Goal: Information Seeking & Learning: Learn about a topic

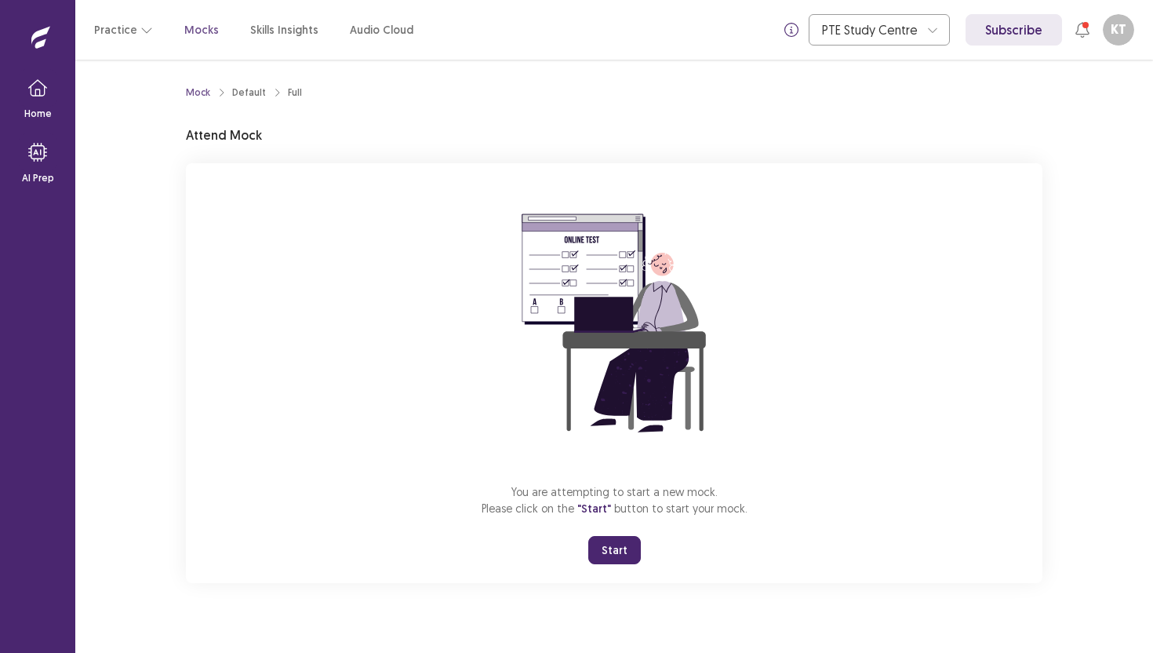
drag, startPoint x: 623, startPoint y: 546, endPoint x: 623, endPoint y: 614, distance: 68.2
click at [623, 546] on button "Start" at bounding box center [614, 550] width 53 height 28
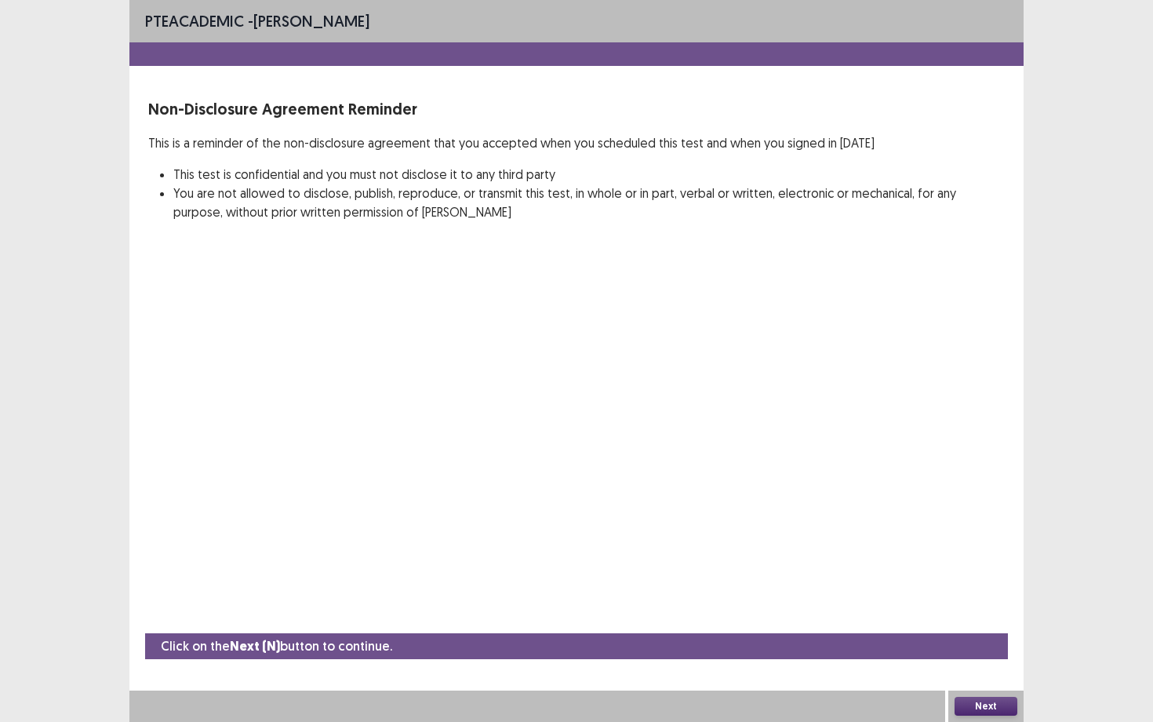
click at [977, 652] on button "Next" at bounding box center [986, 705] width 63 height 19
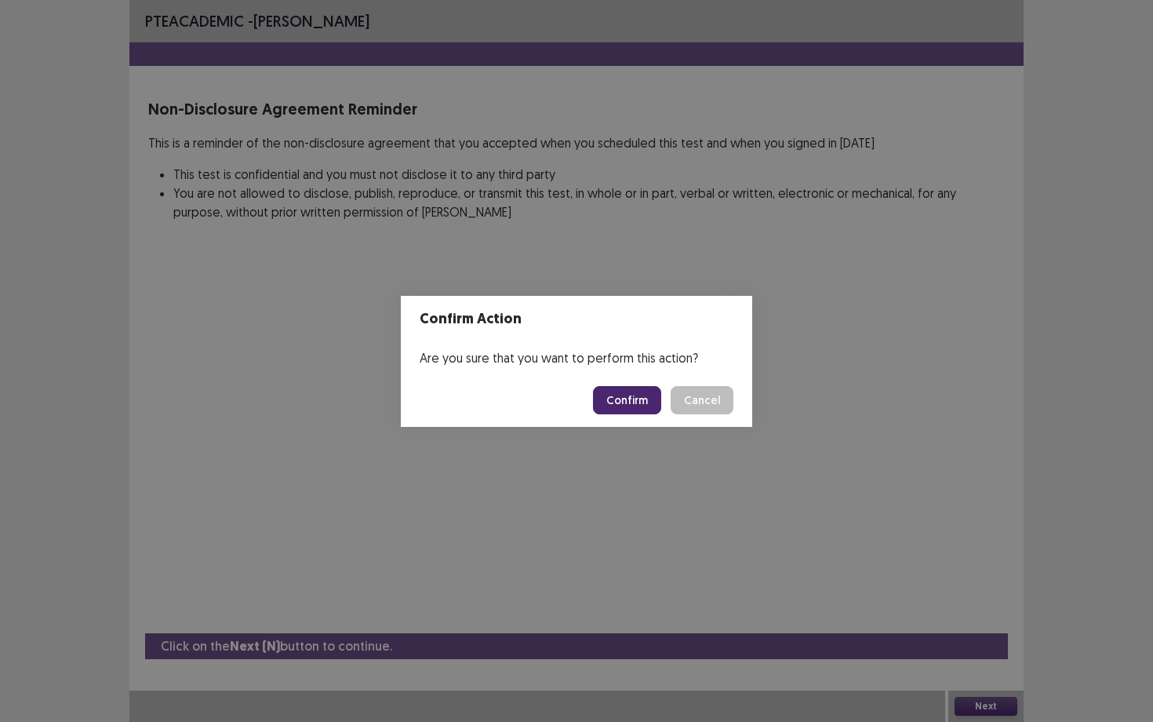
click at [624, 405] on button "Confirm" at bounding box center [627, 400] width 68 height 28
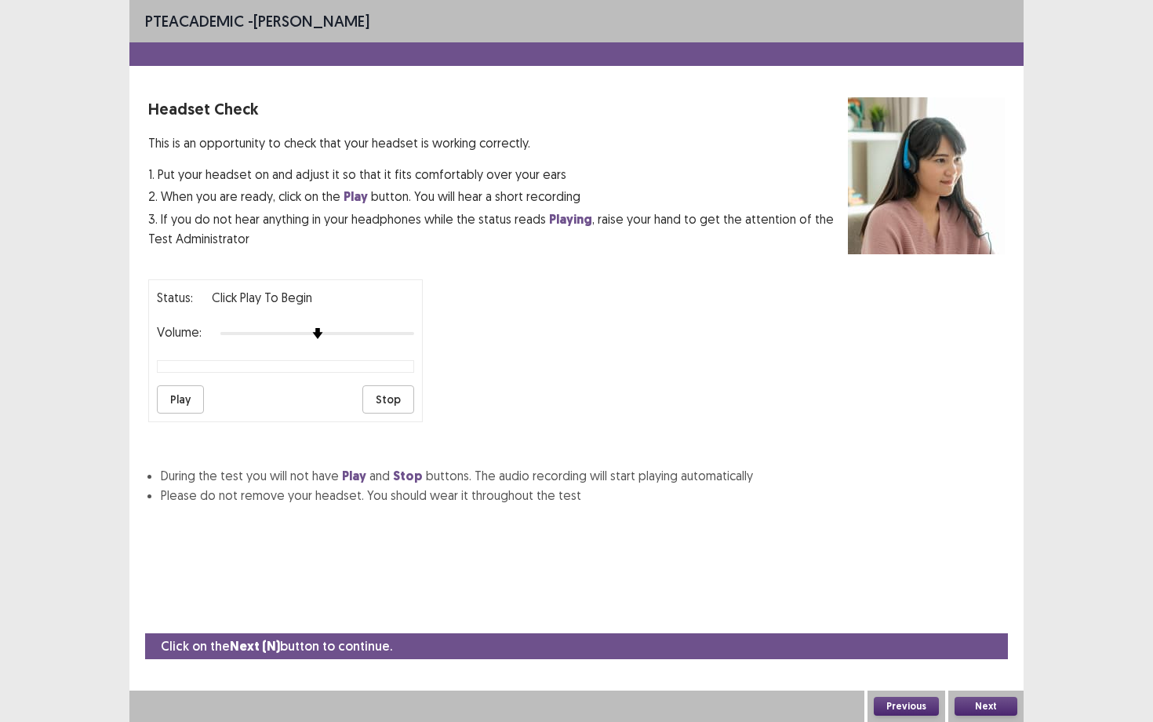
click at [173, 387] on button "Play" at bounding box center [180, 399] width 47 height 28
click at [979, 652] on button "Next" at bounding box center [986, 705] width 63 height 19
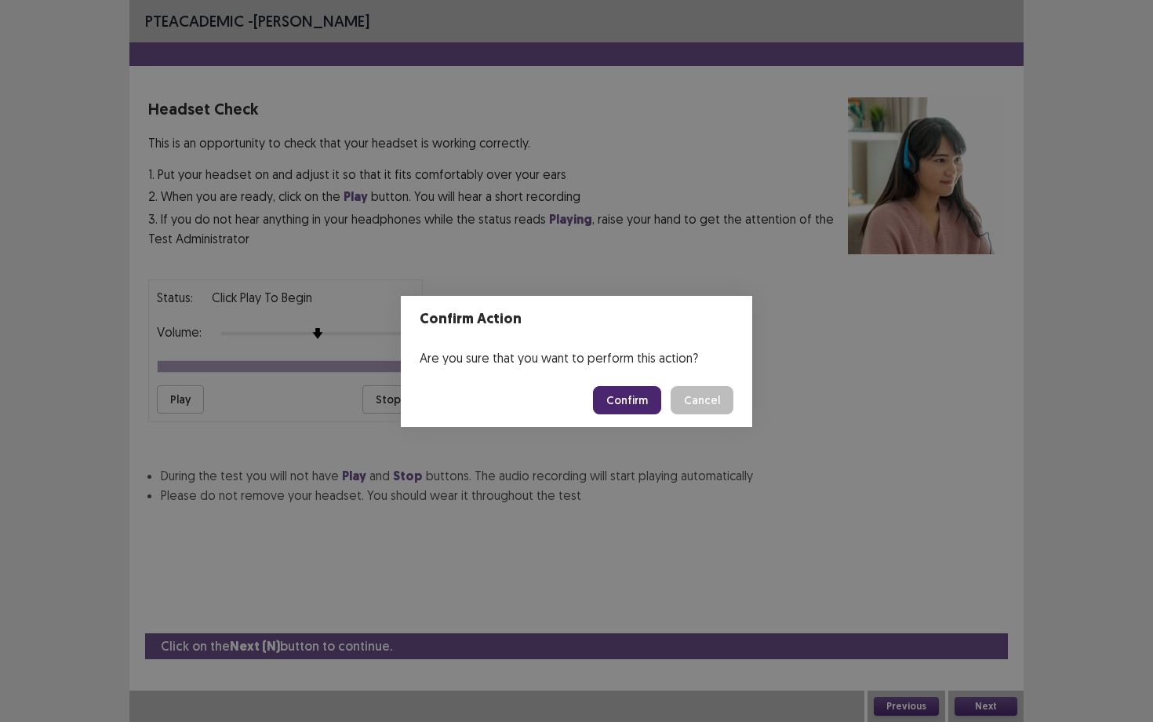
click at [626, 400] on button "Confirm" at bounding box center [627, 400] width 68 height 28
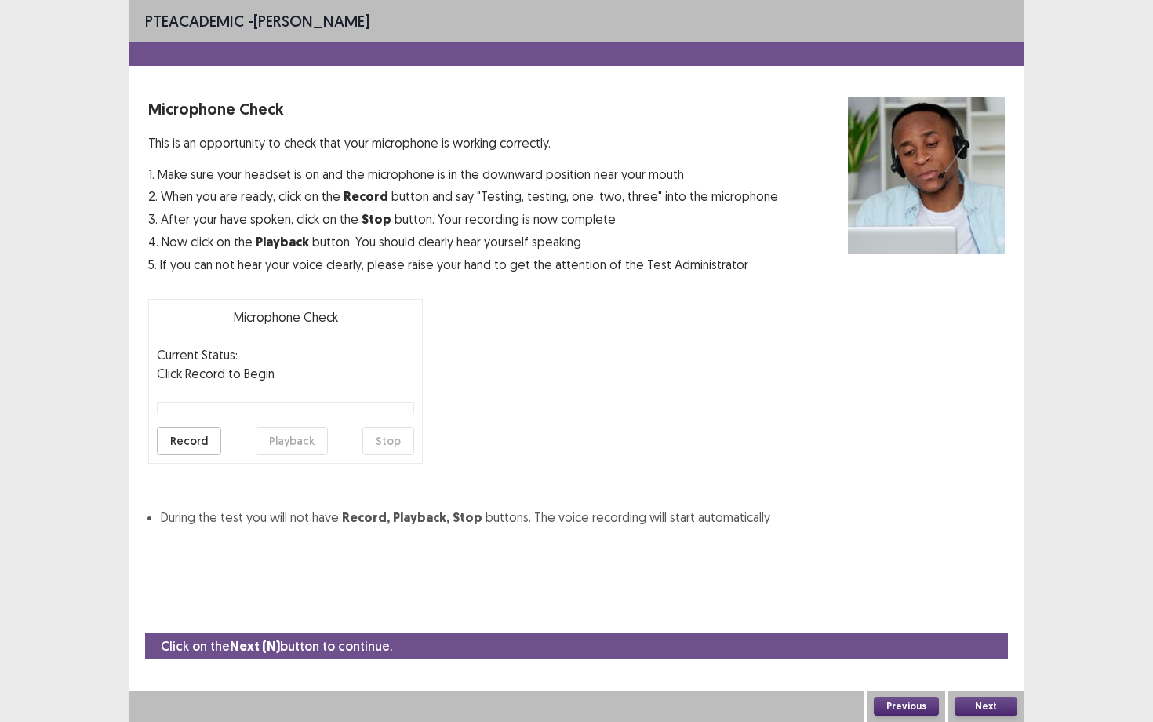
click at [200, 439] on button "Record" at bounding box center [189, 441] width 64 height 28
click at [387, 446] on button "Stop" at bounding box center [388, 441] width 52 height 28
click at [300, 439] on button "Playback" at bounding box center [292, 441] width 72 height 28
click at [995, 652] on button "Next" at bounding box center [986, 705] width 63 height 19
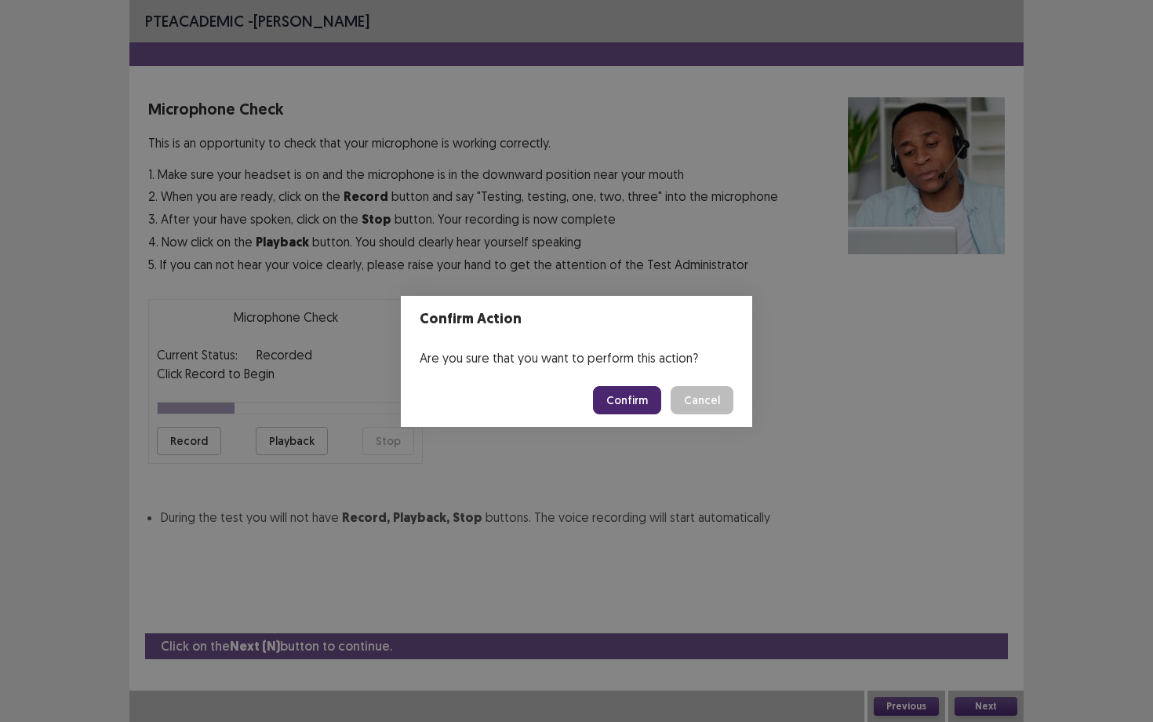
click at [627, 409] on button "Confirm" at bounding box center [627, 400] width 68 height 28
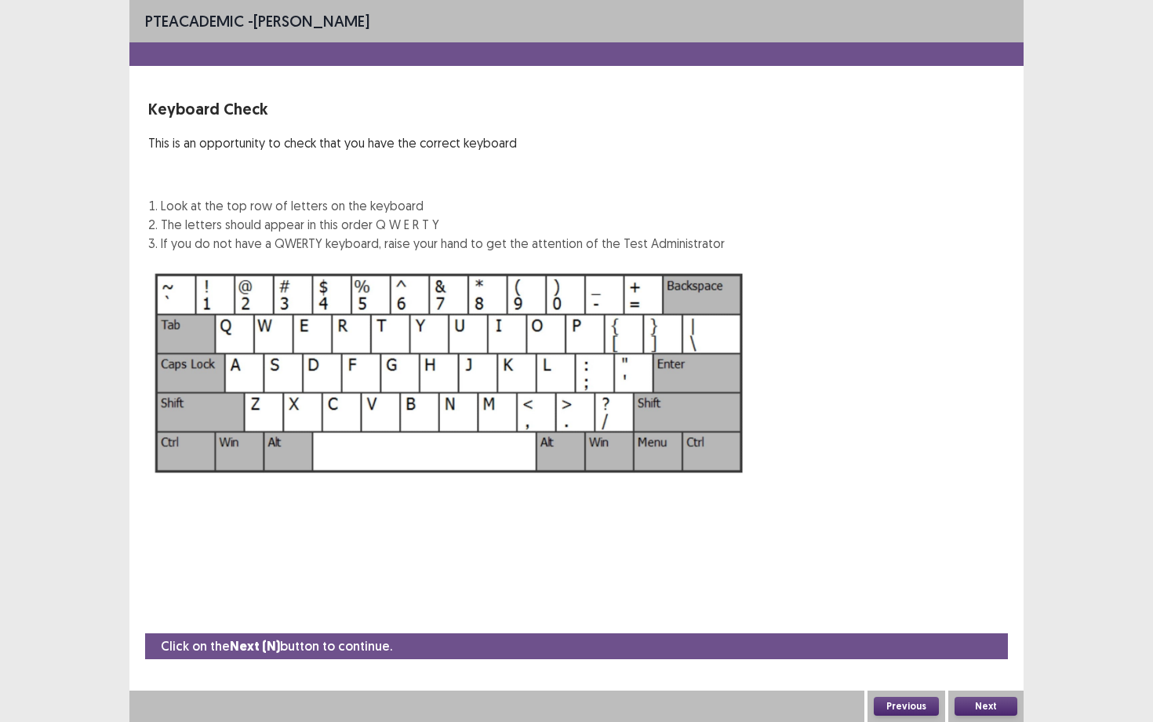
click at [984, 652] on button "Next" at bounding box center [986, 705] width 63 height 19
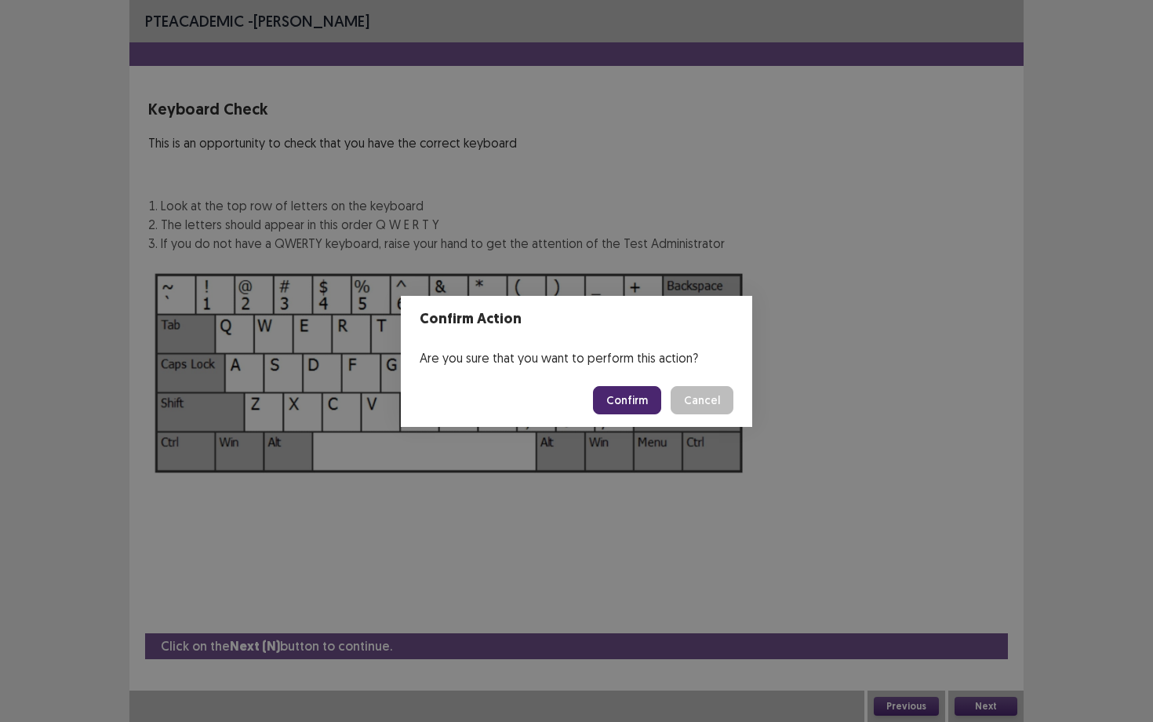
click at [635, 404] on button "Confirm" at bounding box center [627, 400] width 68 height 28
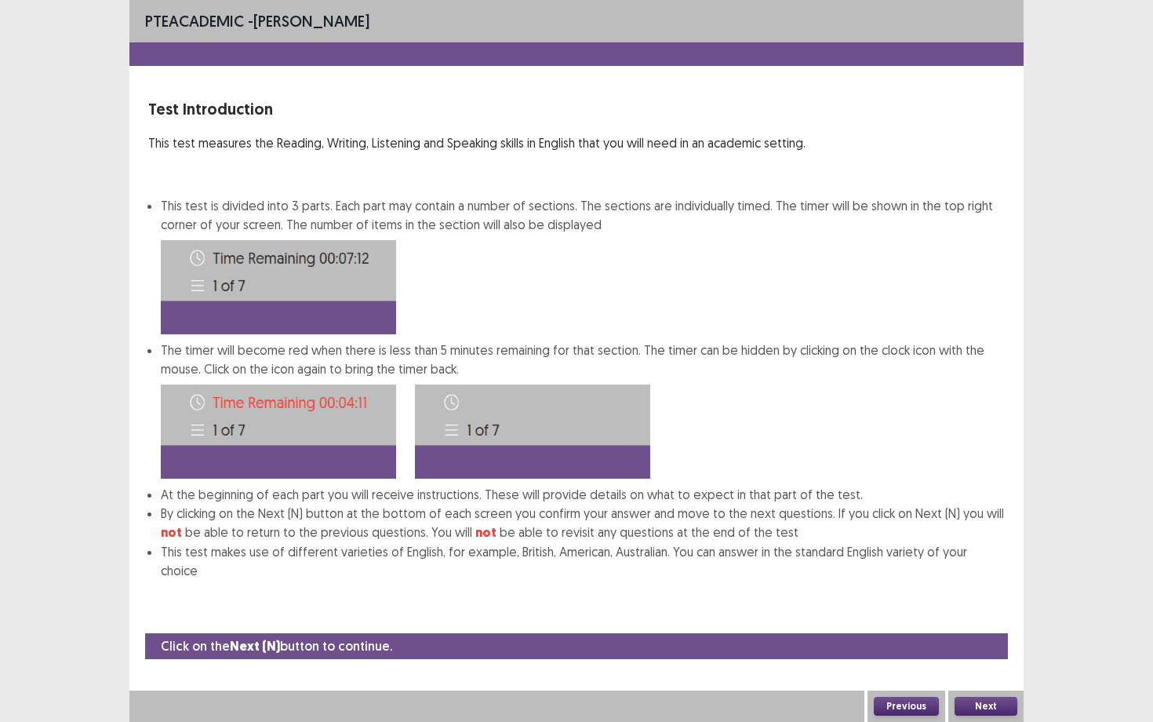
click at [991, 652] on button "Next" at bounding box center [986, 705] width 63 height 19
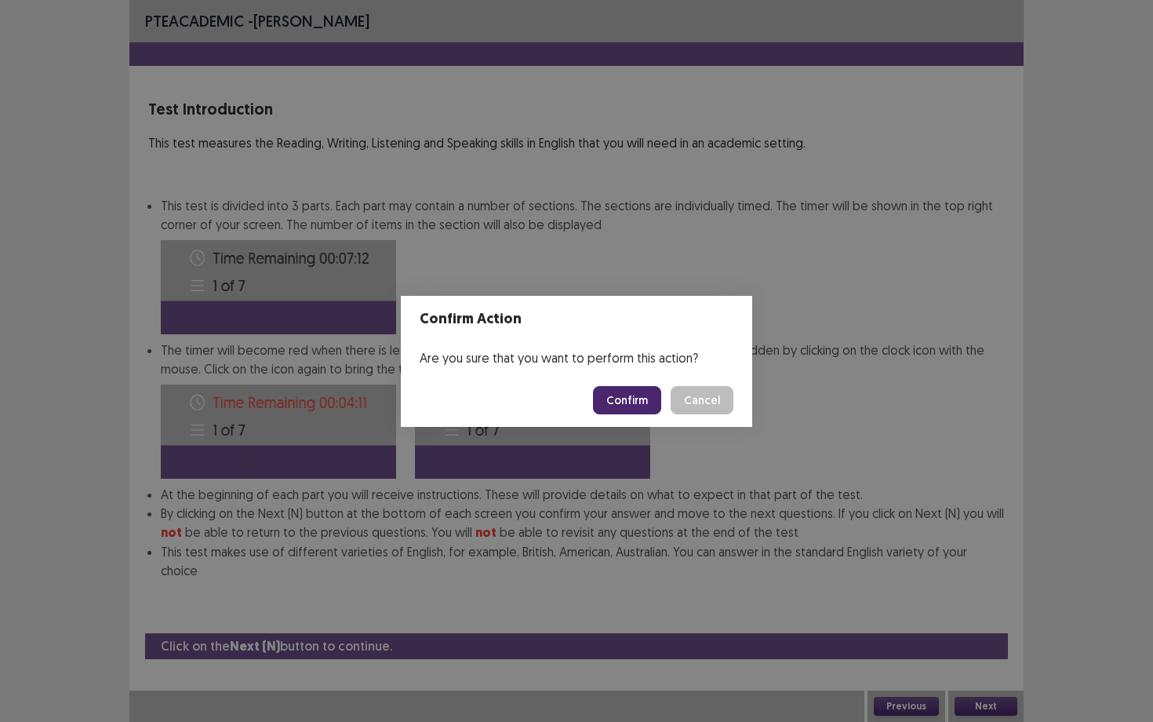
click at [643, 400] on button "Confirm" at bounding box center [627, 400] width 68 height 28
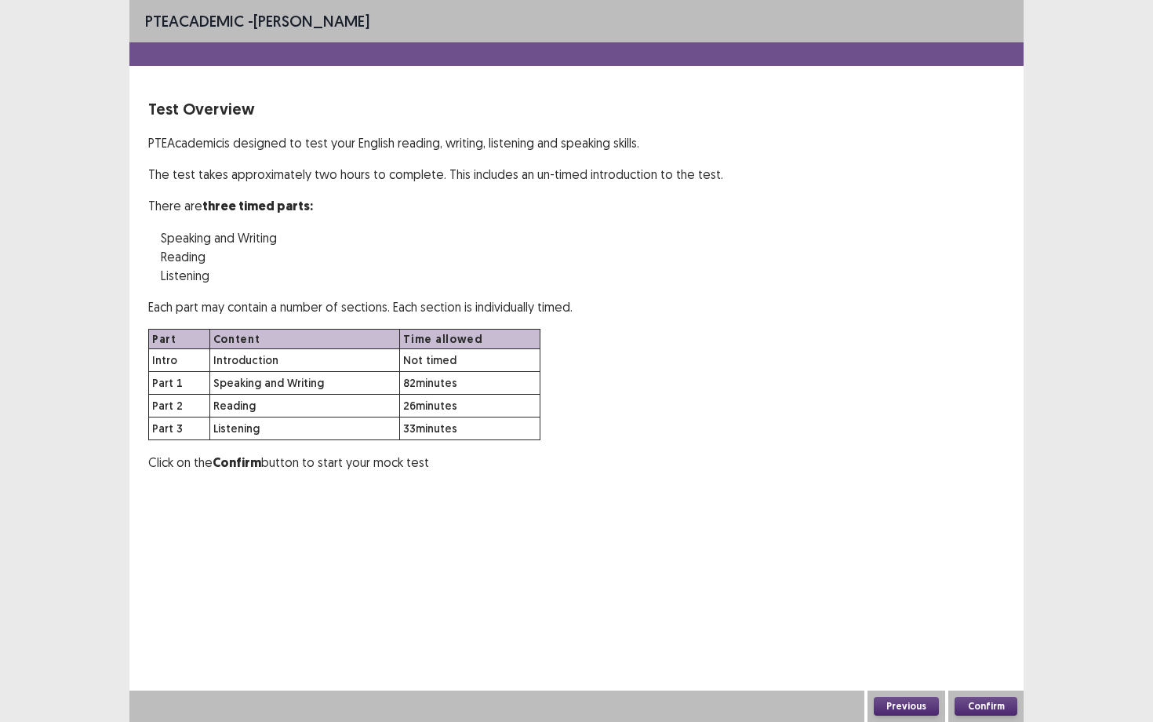
click at [987, 652] on button "Confirm" at bounding box center [986, 705] width 63 height 19
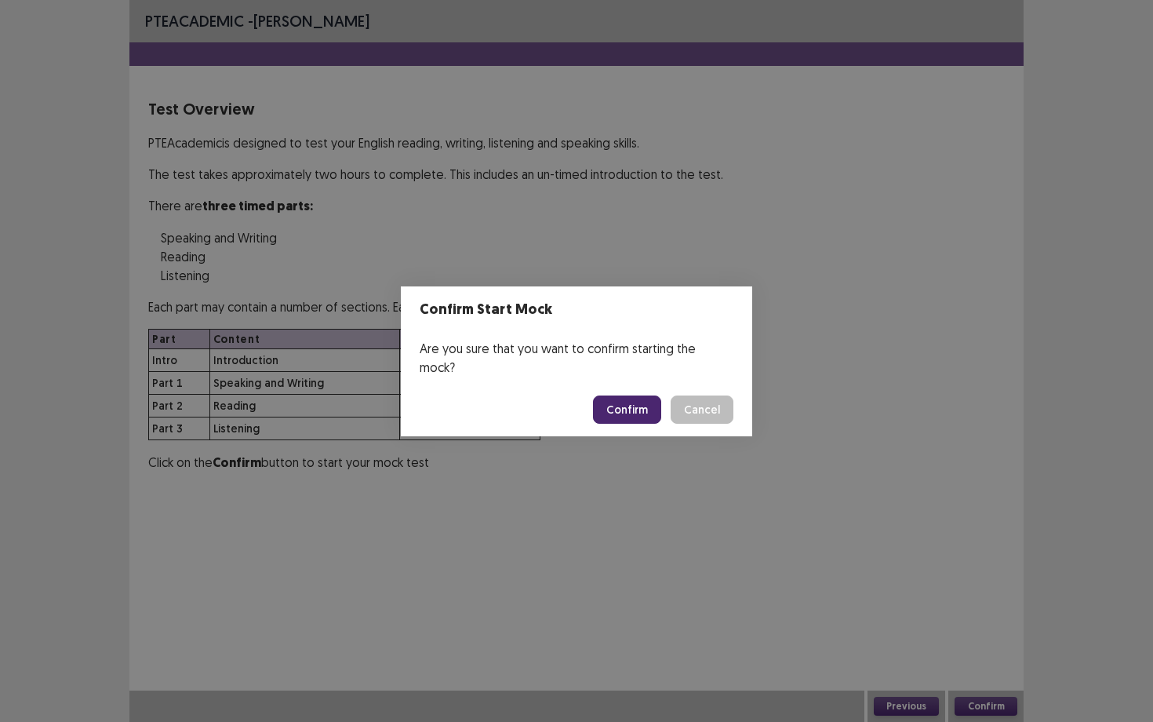
click at [624, 396] on button "Confirm" at bounding box center [627, 409] width 68 height 28
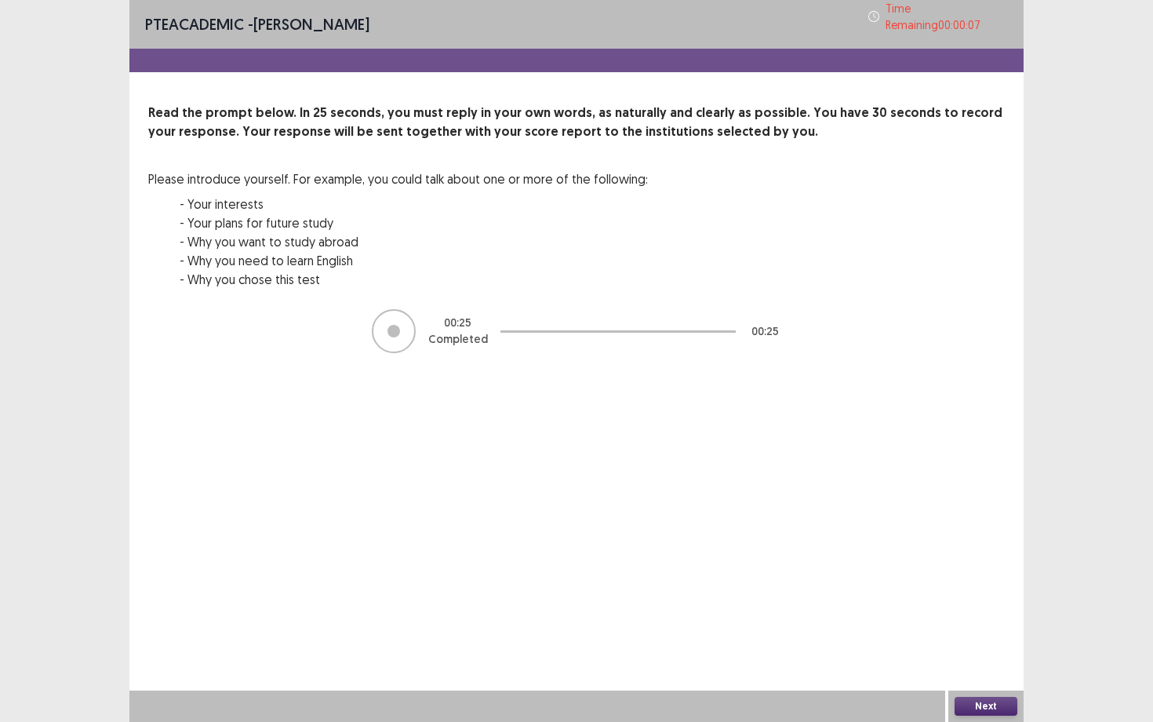
click at [1009, 652] on button "Next" at bounding box center [986, 705] width 63 height 19
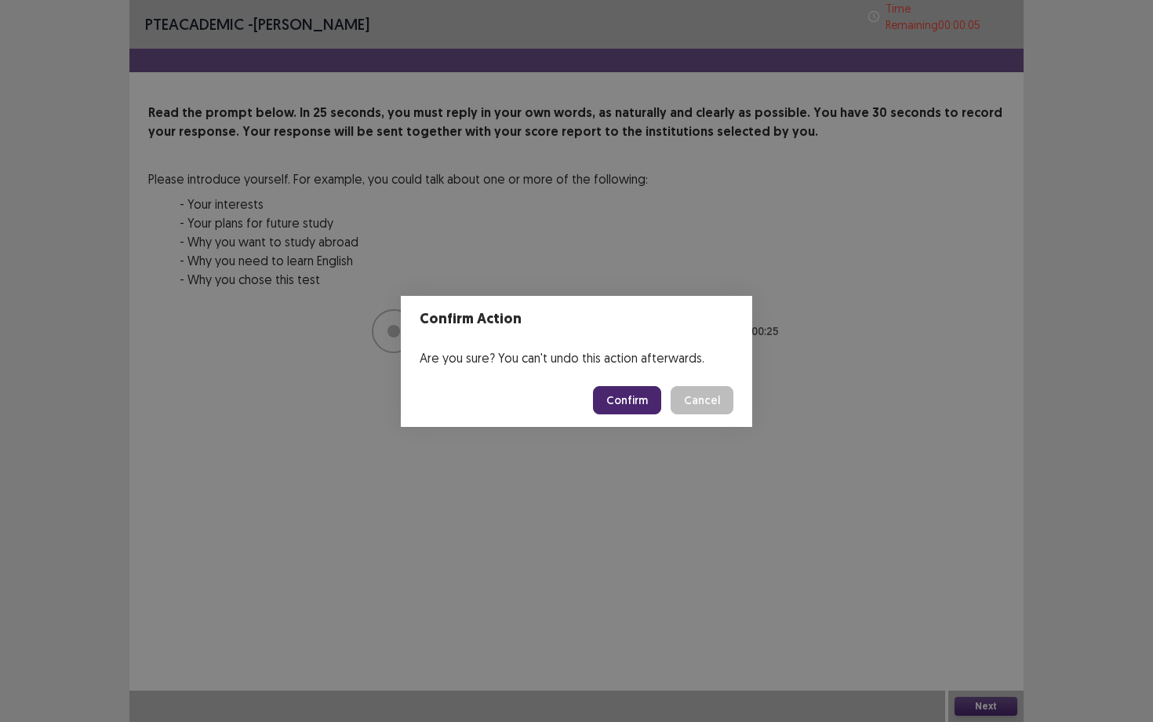
click at [628, 392] on button "Confirm" at bounding box center [627, 400] width 68 height 28
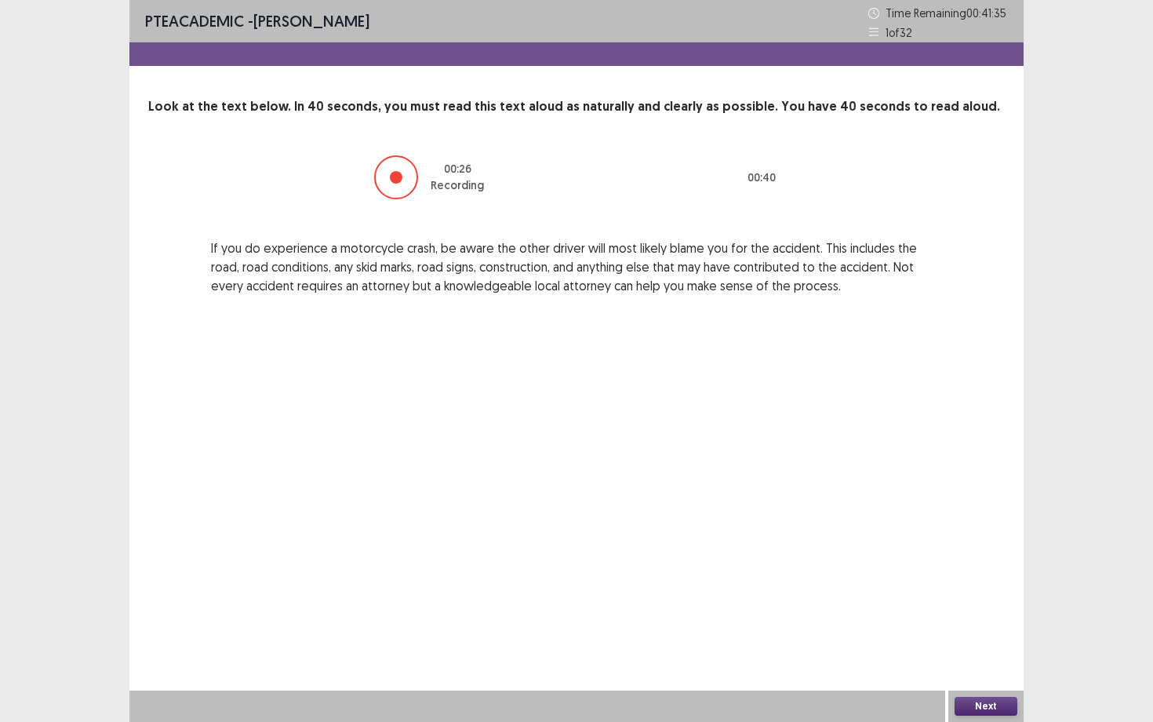
click at [992, 652] on button "Next" at bounding box center [986, 705] width 63 height 19
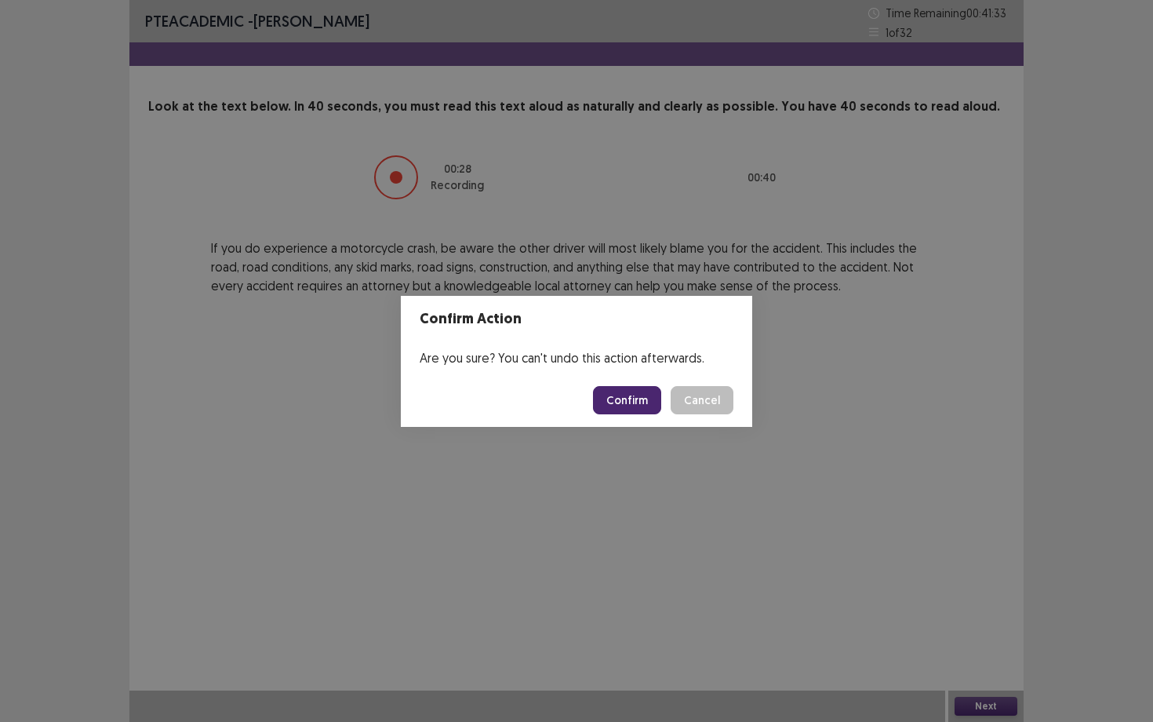
click at [627, 403] on button "Confirm" at bounding box center [627, 400] width 68 height 28
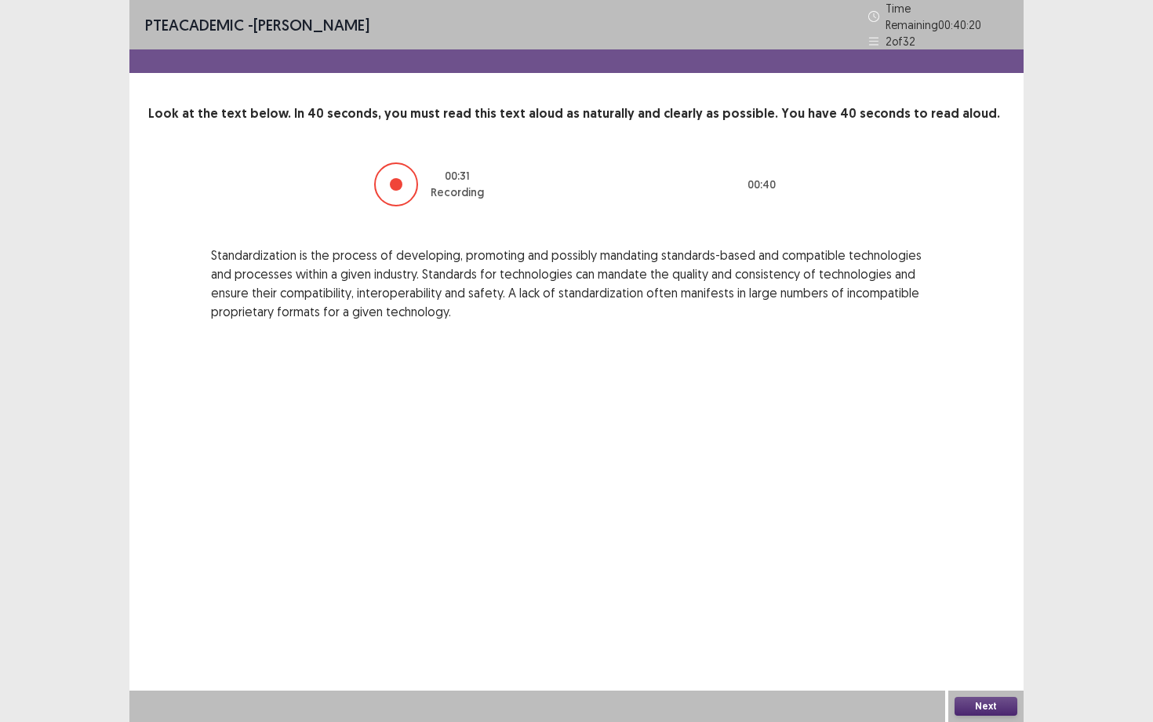
click at [977, 652] on button "Next" at bounding box center [986, 705] width 63 height 19
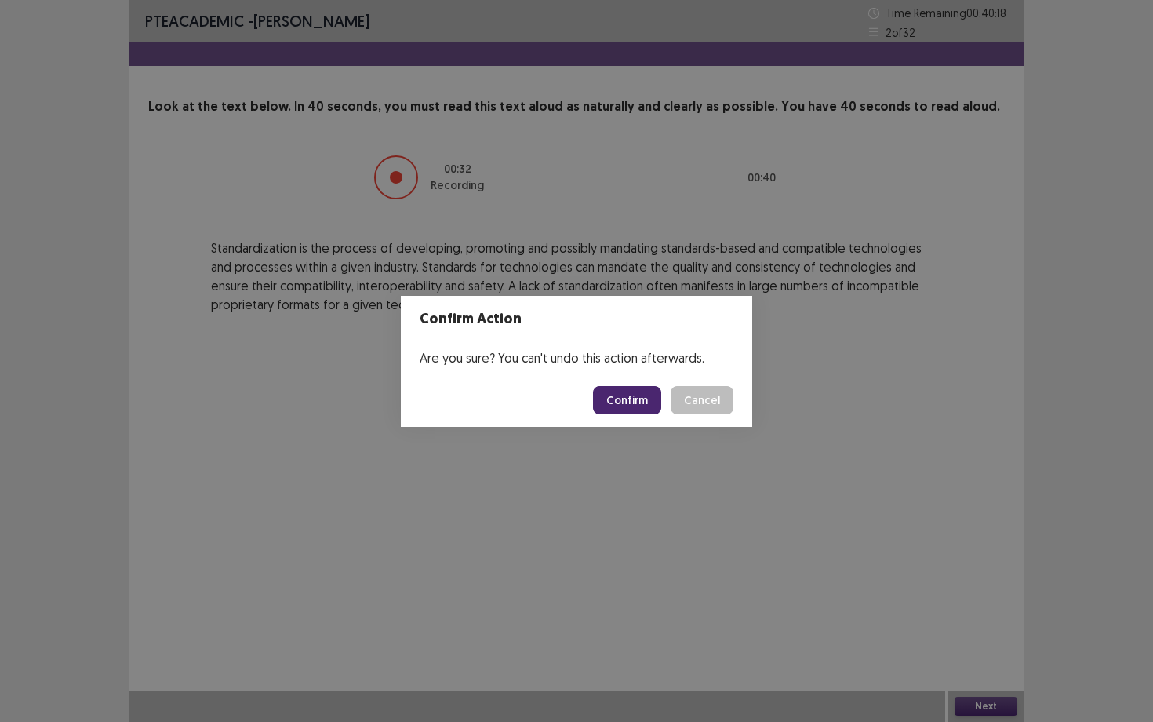
click at [636, 408] on button "Confirm" at bounding box center [627, 400] width 68 height 28
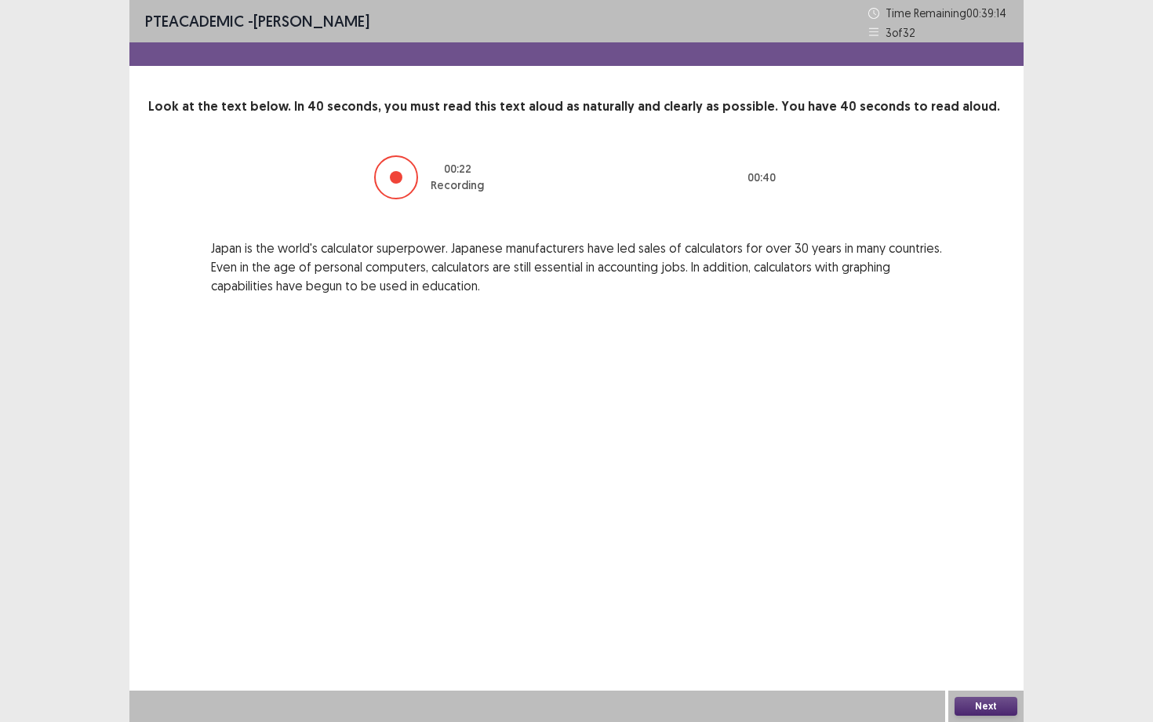
click at [960, 652] on button "Next" at bounding box center [986, 705] width 63 height 19
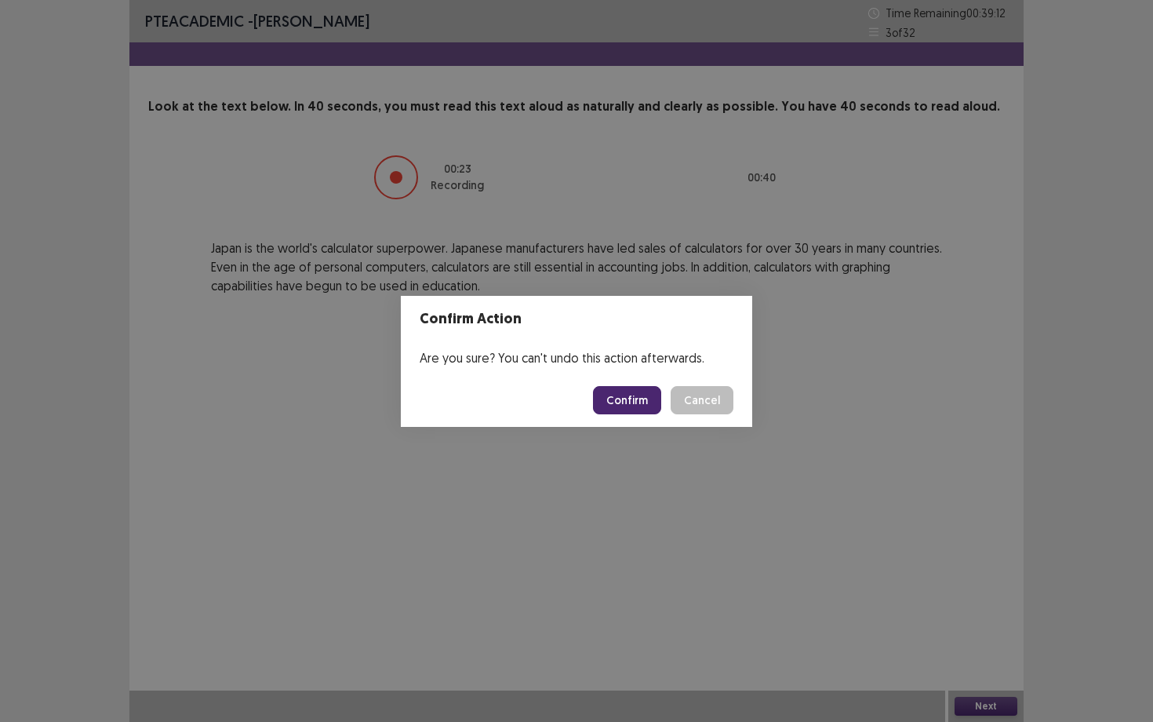
click at [638, 405] on button "Confirm" at bounding box center [627, 400] width 68 height 28
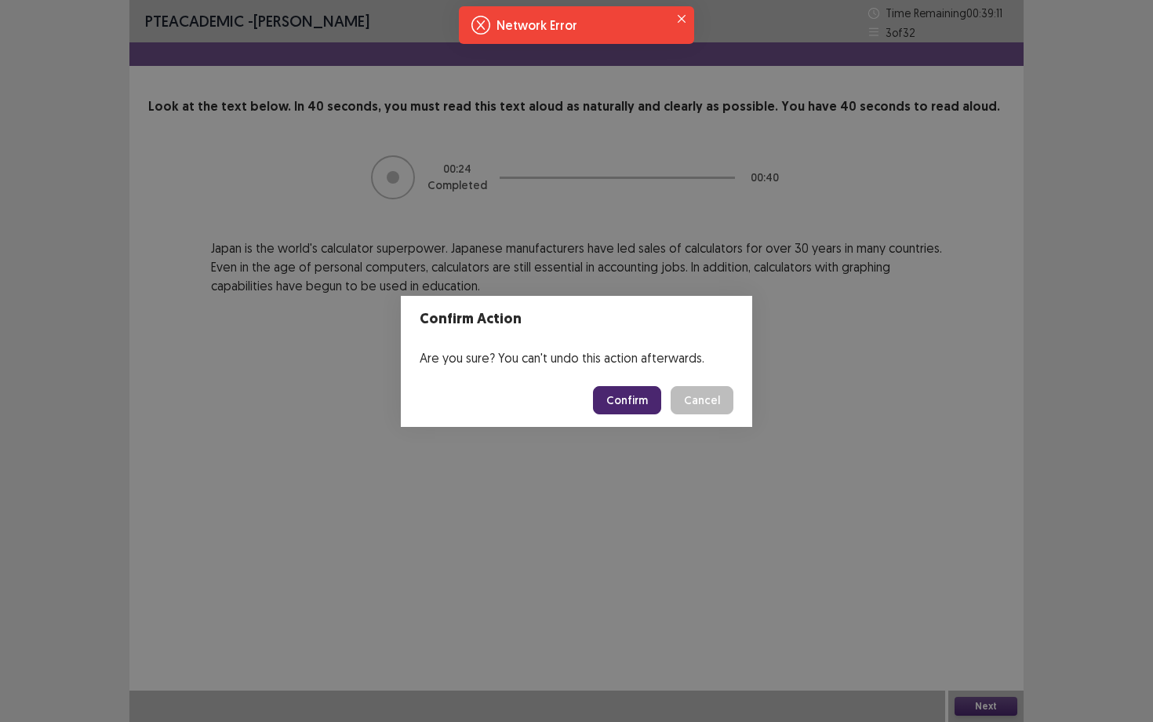
click at [638, 405] on button "Confirm" at bounding box center [627, 400] width 68 height 28
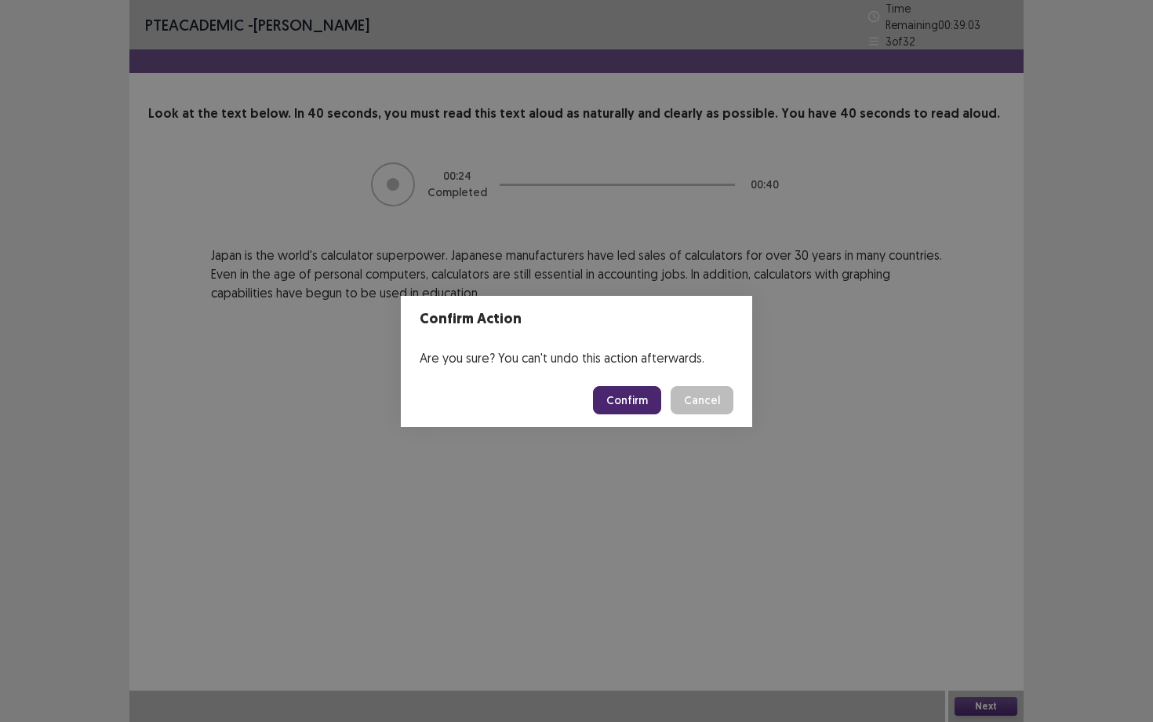
click at [646, 395] on button "Confirm" at bounding box center [627, 400] width 68 height 28
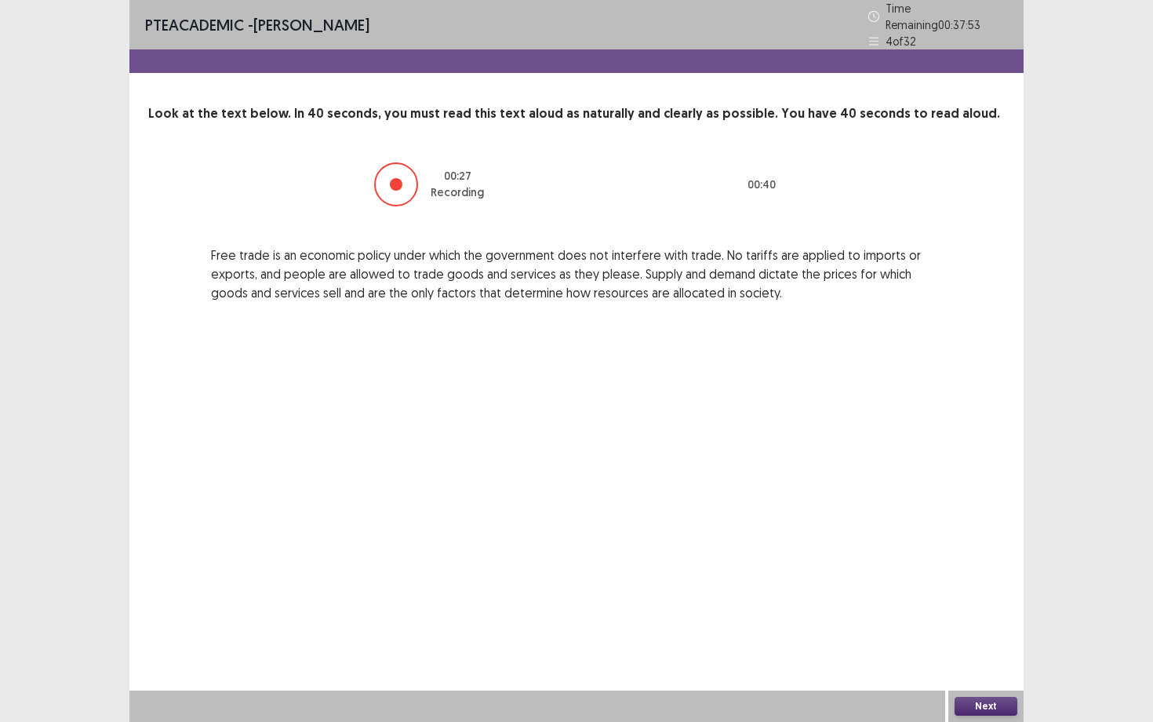
click at [969, 652] on button "Next" at bounding box center [986, 705] width 63 height 19
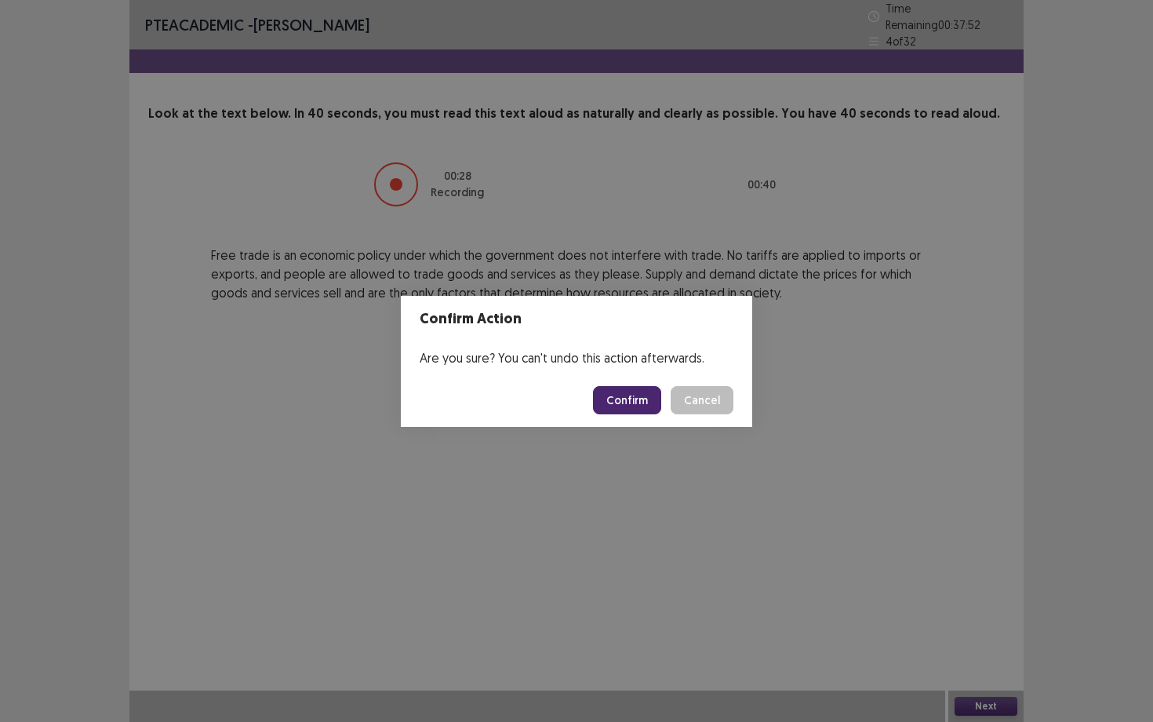
click at [635, 391] on button "Confirm" at bounding box center [627, 400] width 68 height 28
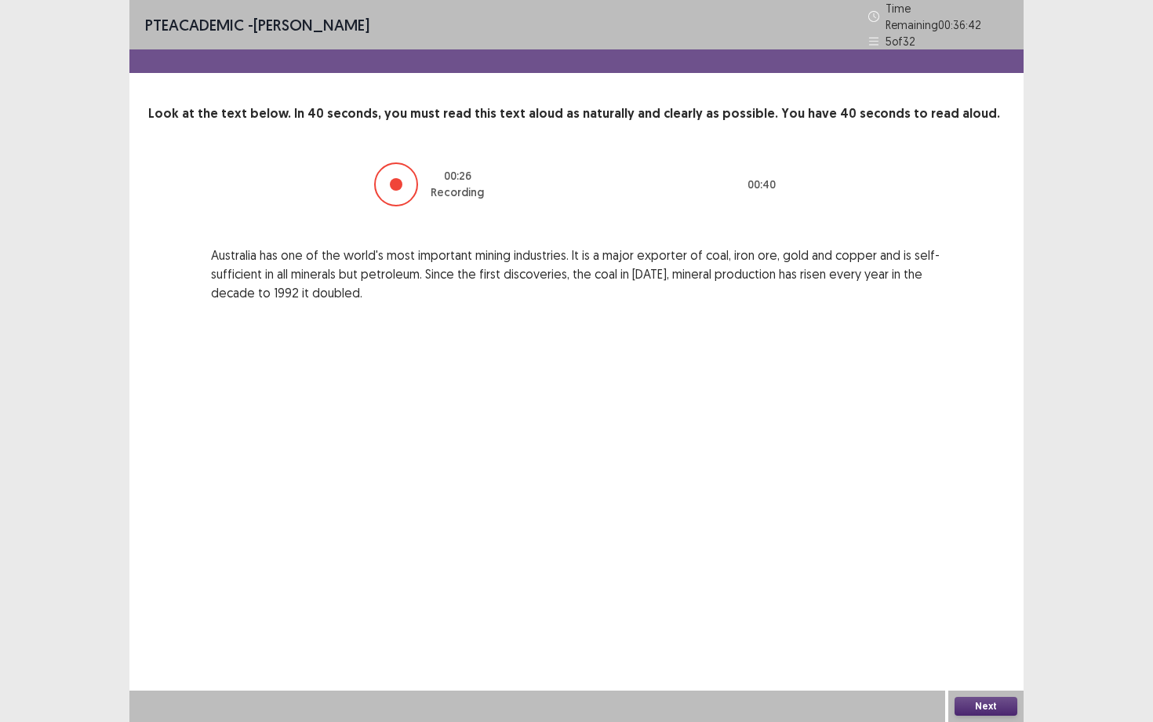
click at [978, 652] on button "Next" at bounding box center [986, 705] width 63 height 19
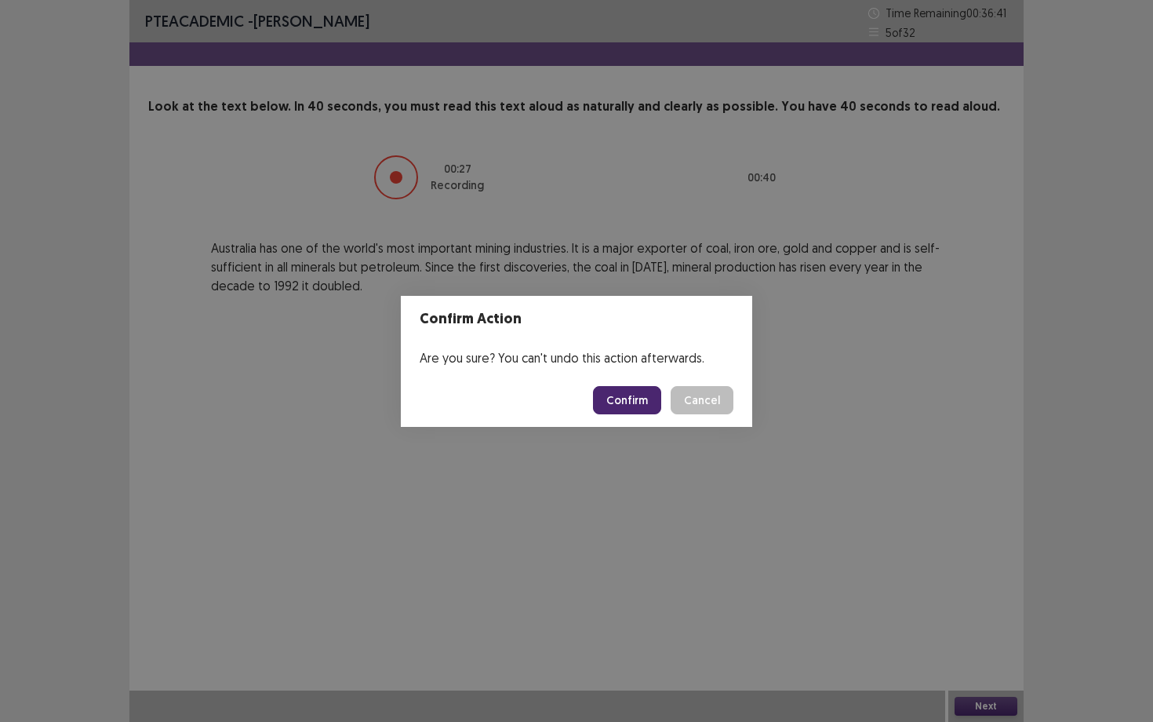
click at [634, 395] on button "Confirm" at bounding box center [627, 400] width 68 height 28
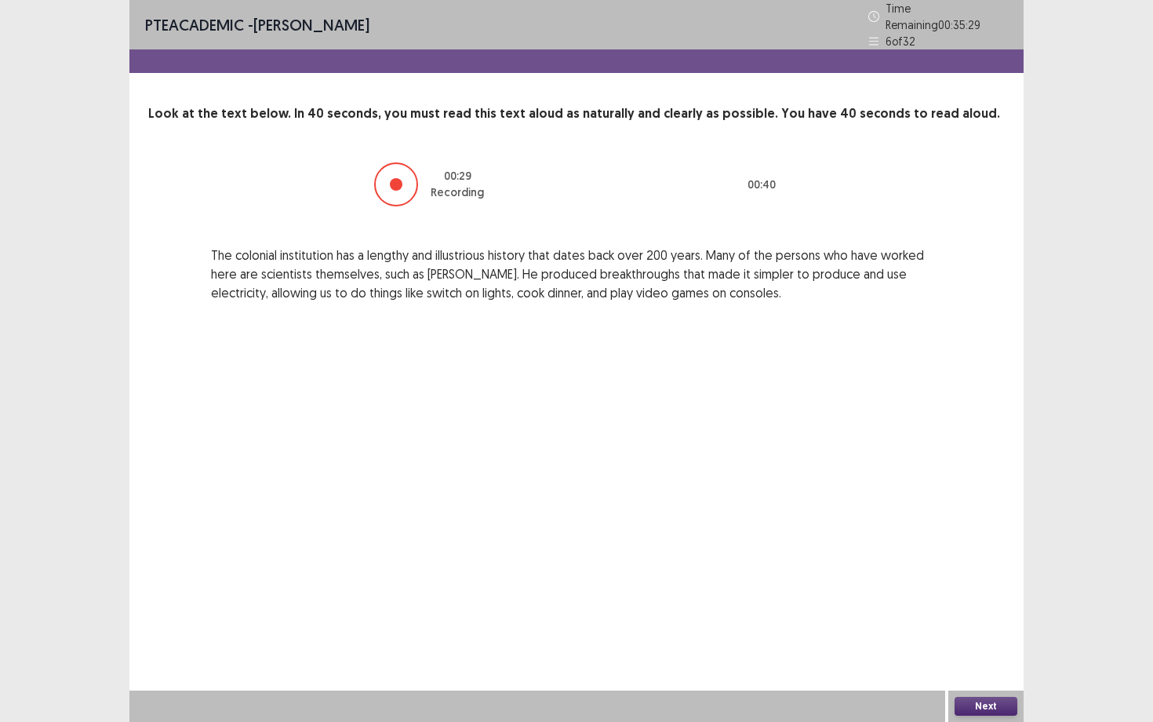
click at [984, 652] on button "Next" at bounding box center [986, 705] width 63 height 19
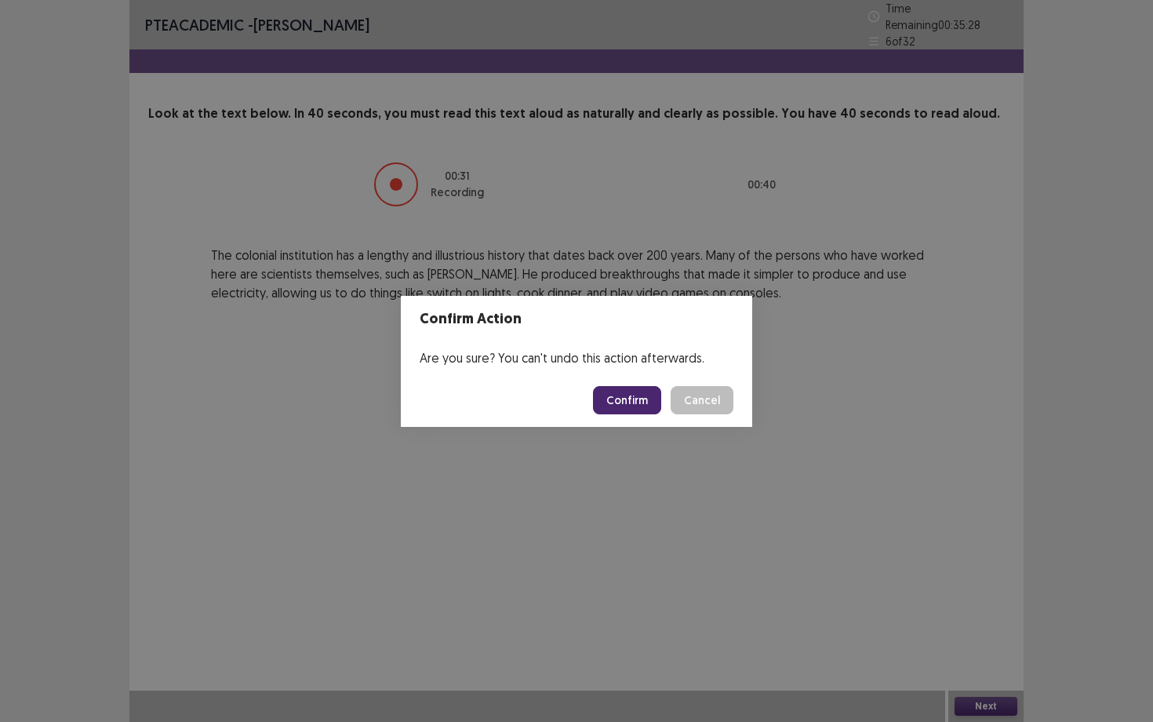
click at [650, 406] on button "Confirm" at bounding box center [627, 400] width 68 height 28
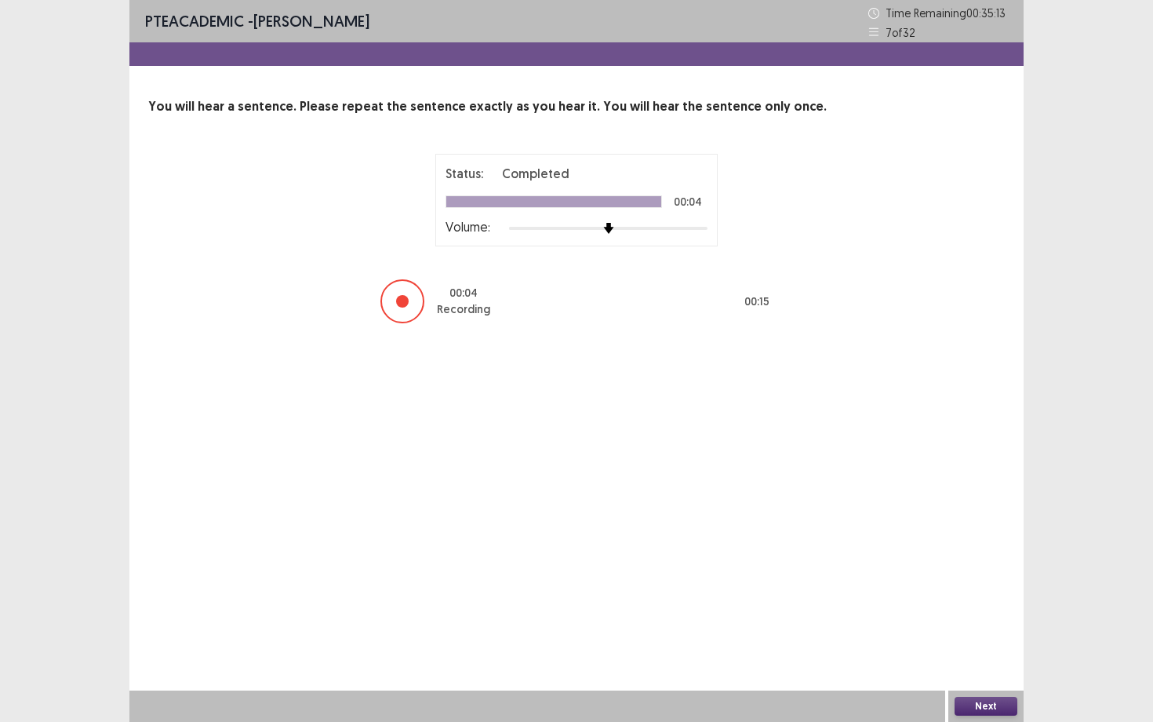
click at [982, 652] on button "Next" at bounding box center [986, 705] width 63 height 19
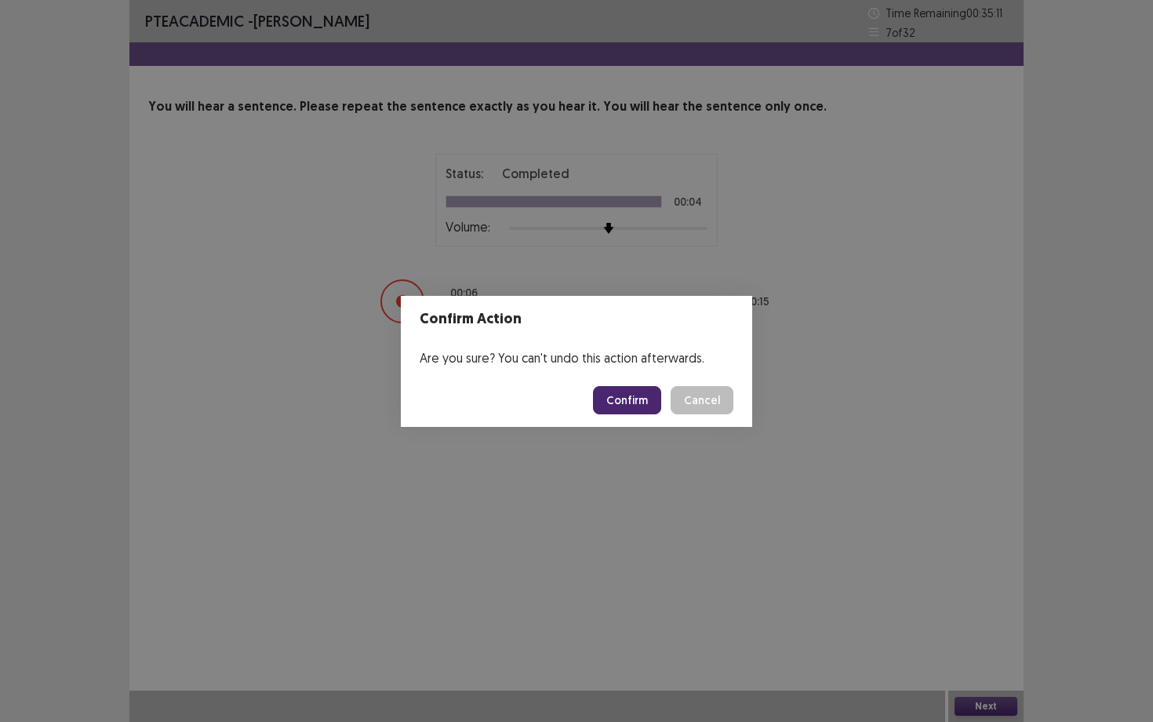
click at [642, 395] on button "Confirm" at bounding box center [627, 400] width 68 height 28
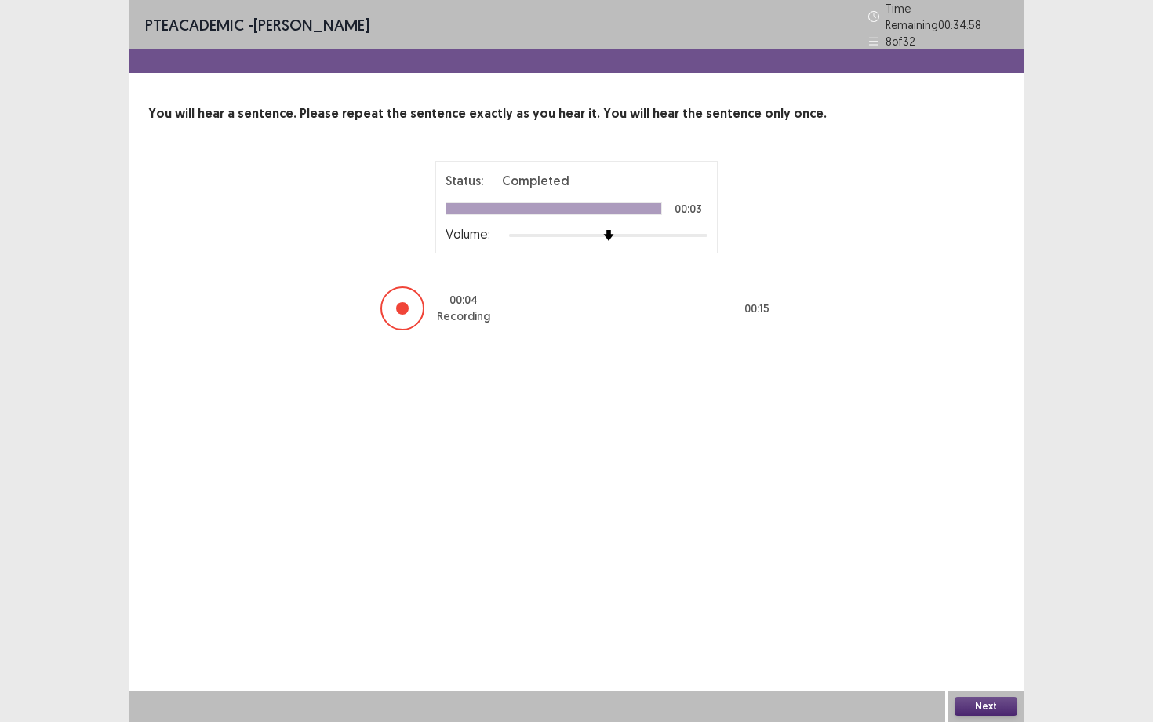
click at [977, 652] on button "Next" at bounding box center [986, 705] width 63 height 19
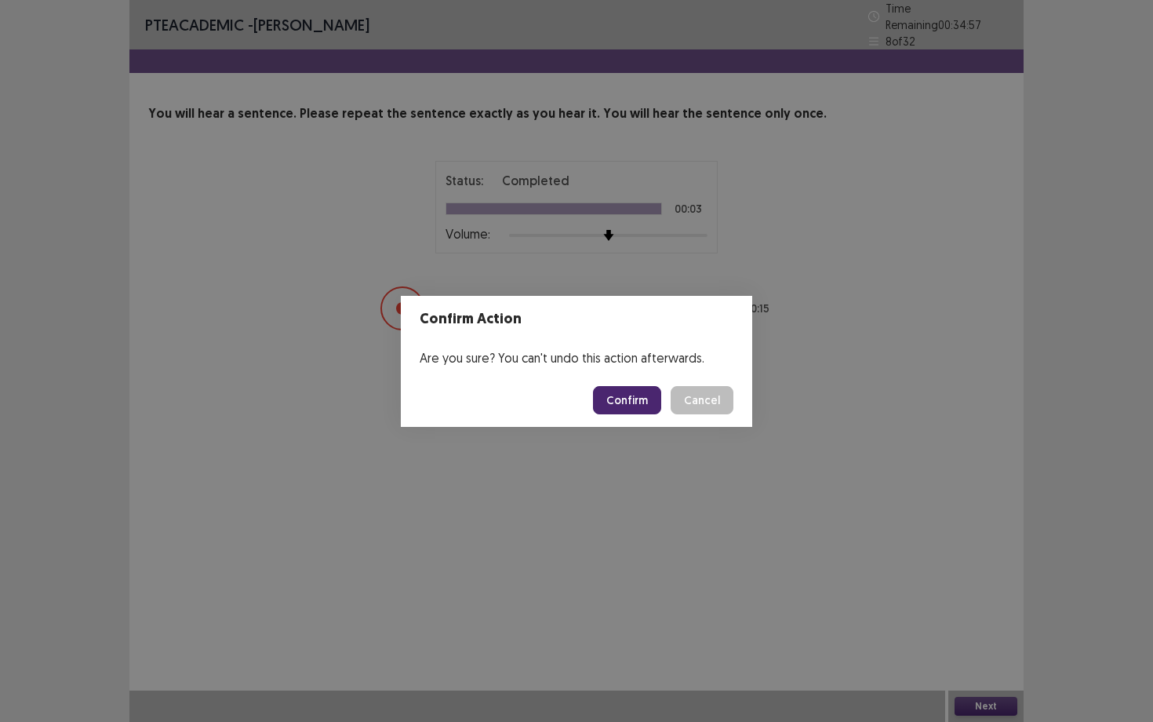
click at [649, 402] on button "Confirm" at bounding box center [627, 400] width 68 height 28
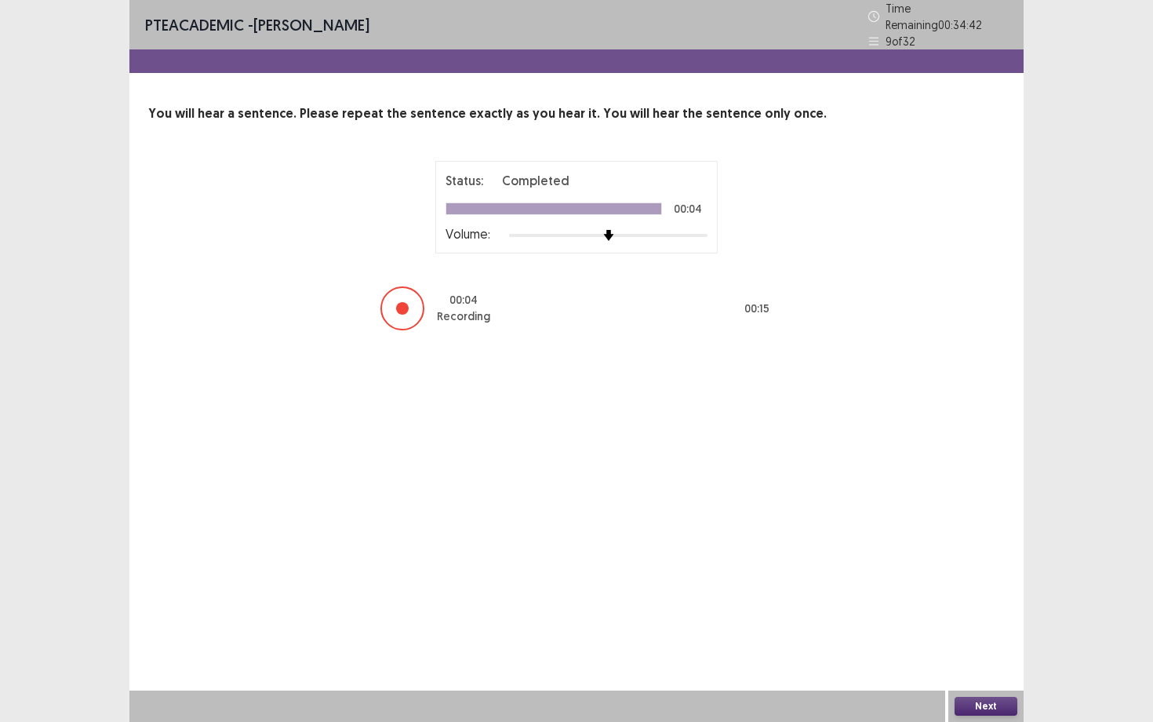
click at [978, 652] on button "Next" at bounding box center [986, 705] width 63 height 19
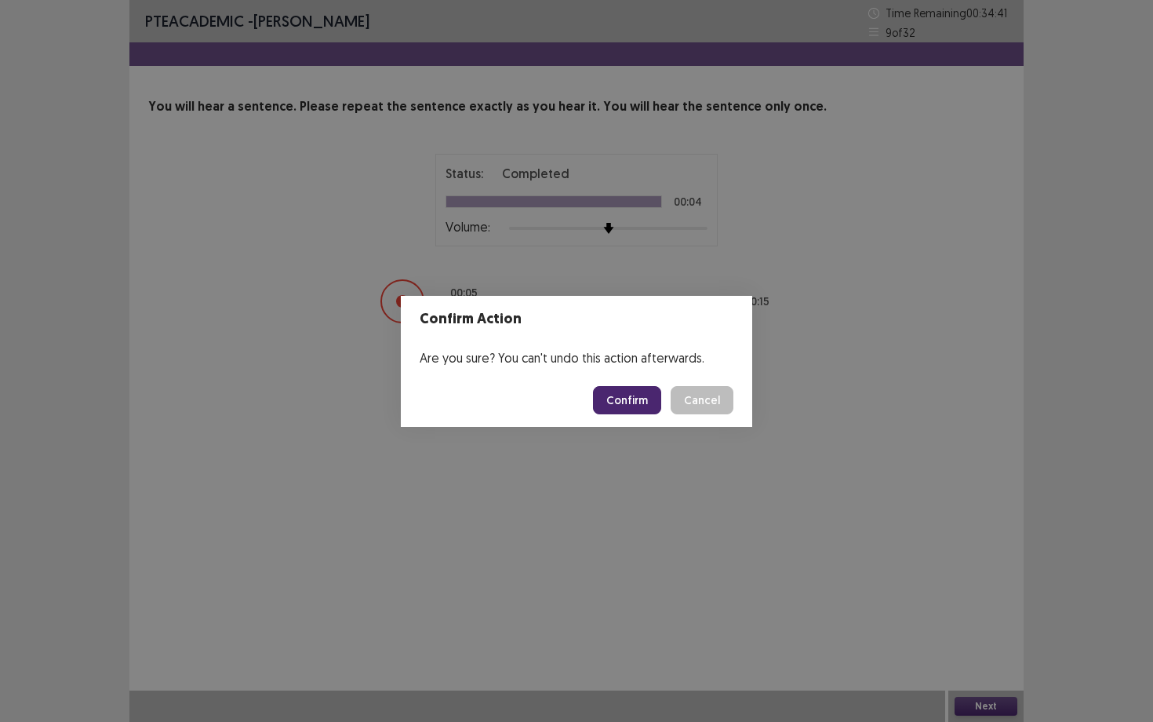
click at [624, 391] on button "Confirm" at bounding box center [627, 400] width 68 height 28
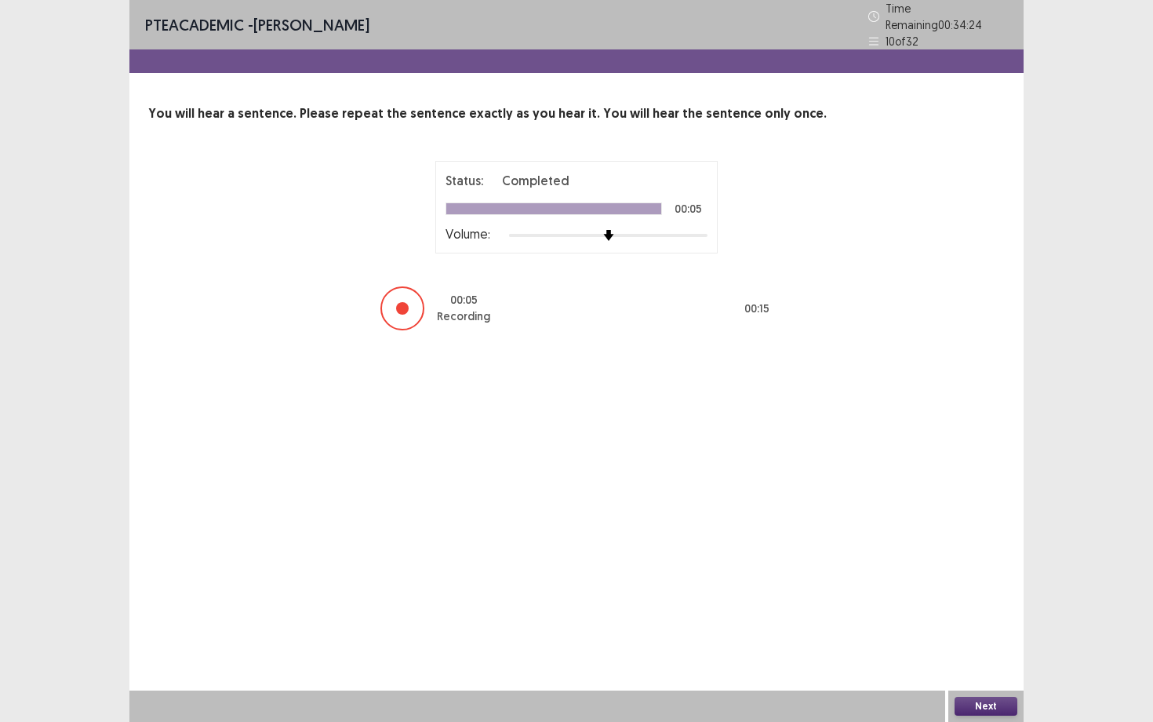
click at [986, 652] on button "Next" at bounding box center [986, 705] width 63 height 19
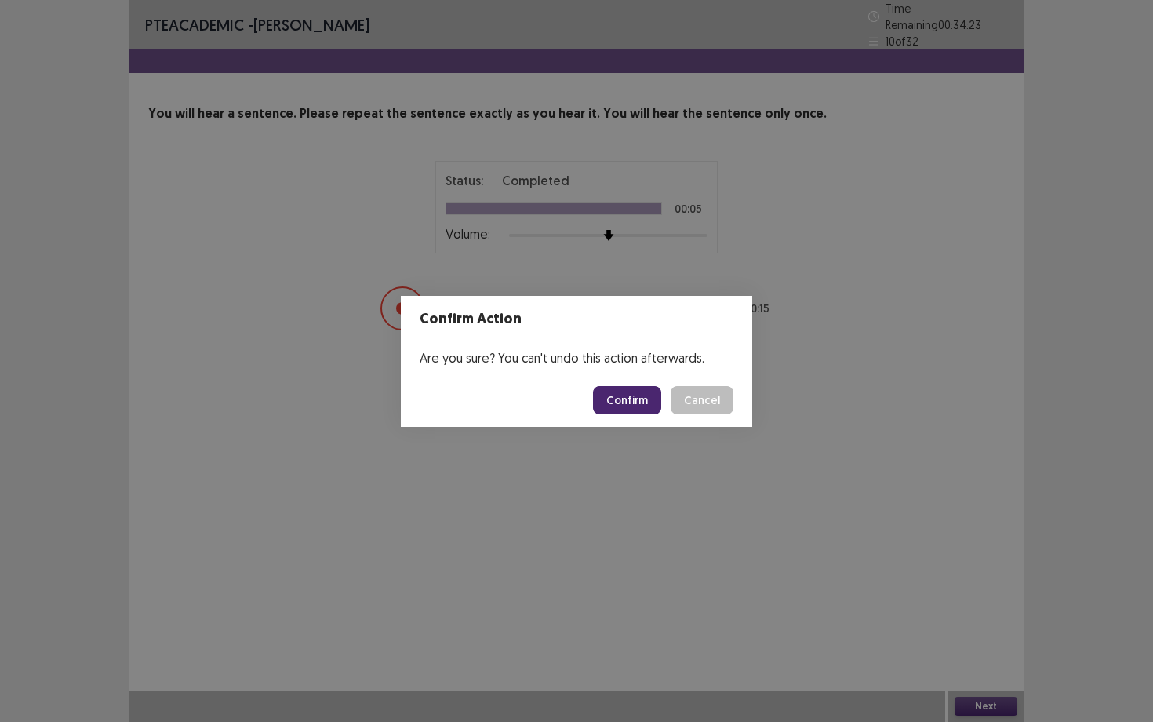
click at [639, 395] on button "Confirm" at bounding box center [627, 400] width 68 height 28
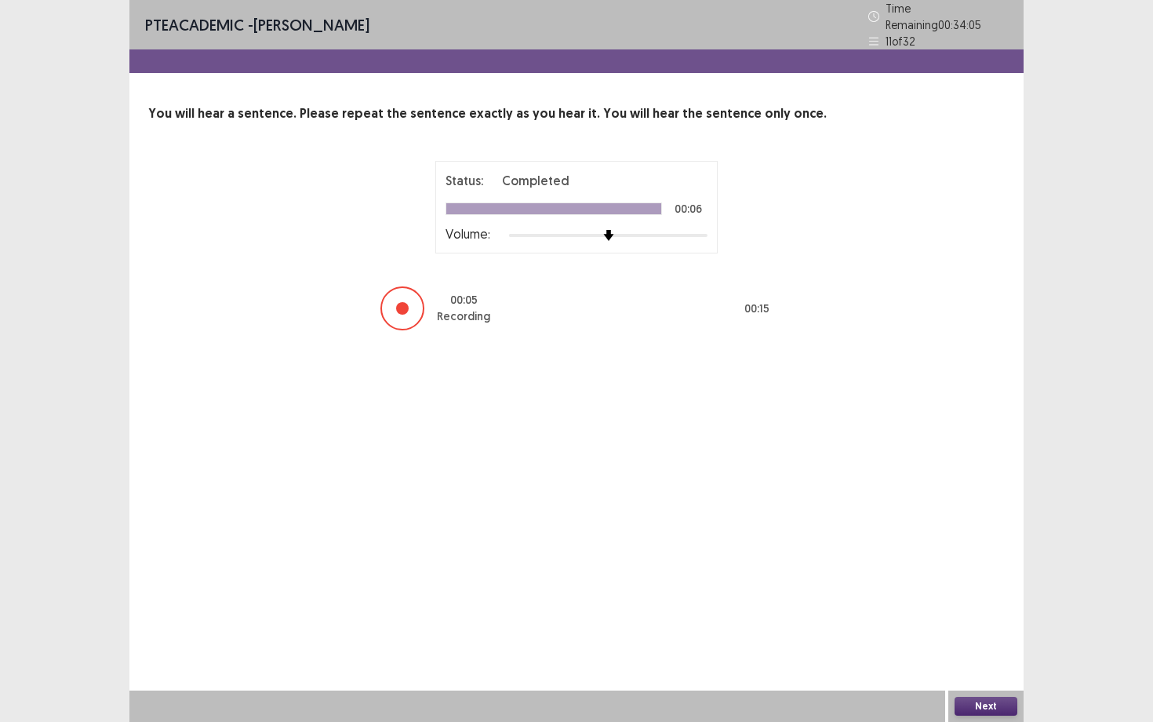
click at [983, 652] on button "Next" at bounding box center [986, 705] width 63 height 19
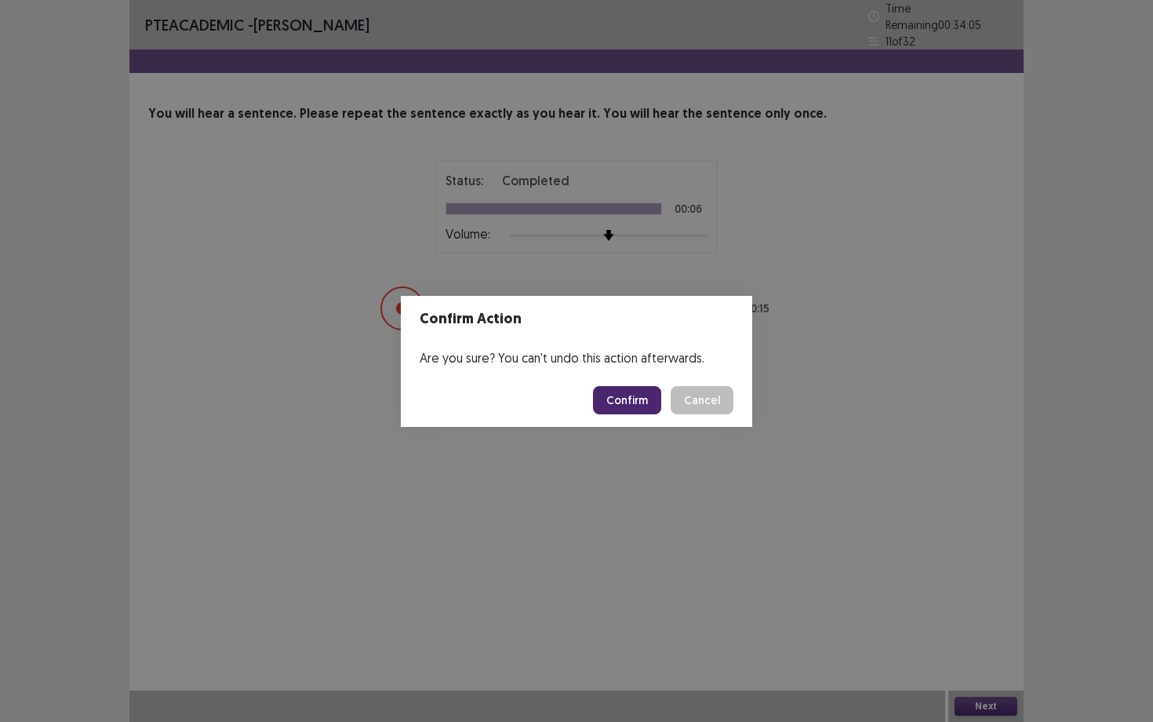
click at [633, 396] on button "Confirm" at bounding box center [627, 400] width 68 height 28
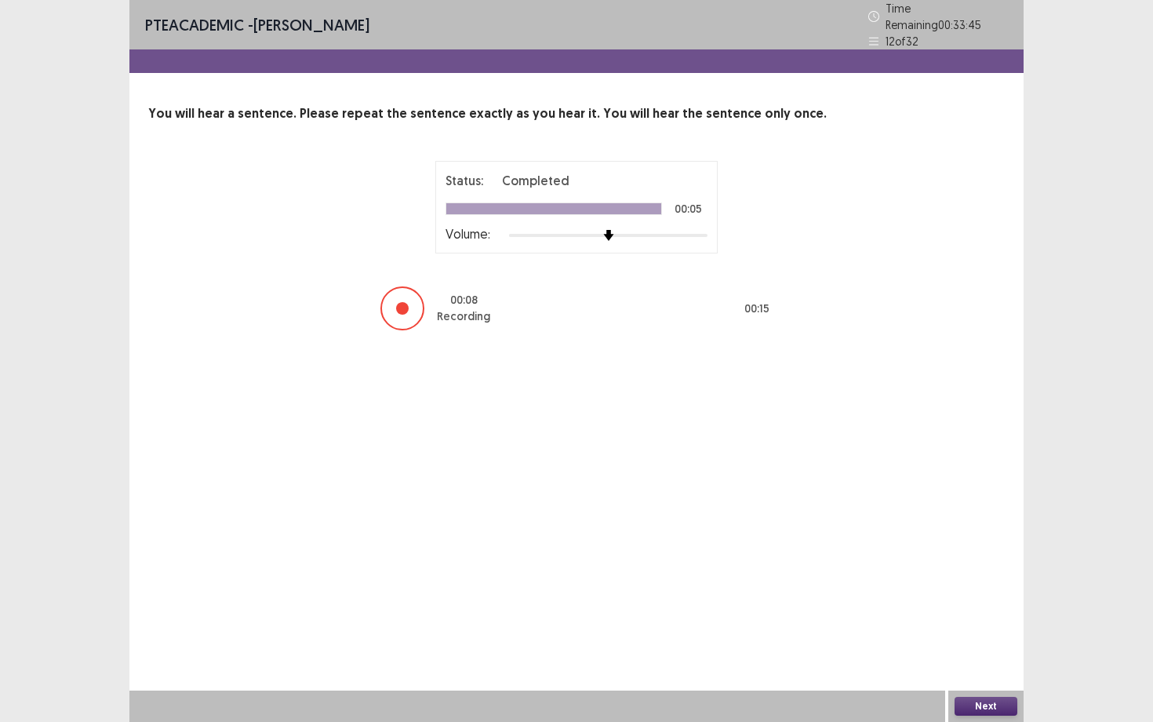
click at [969, 652] on button "Next" at bounding box center [986, 705] width 63 height 19
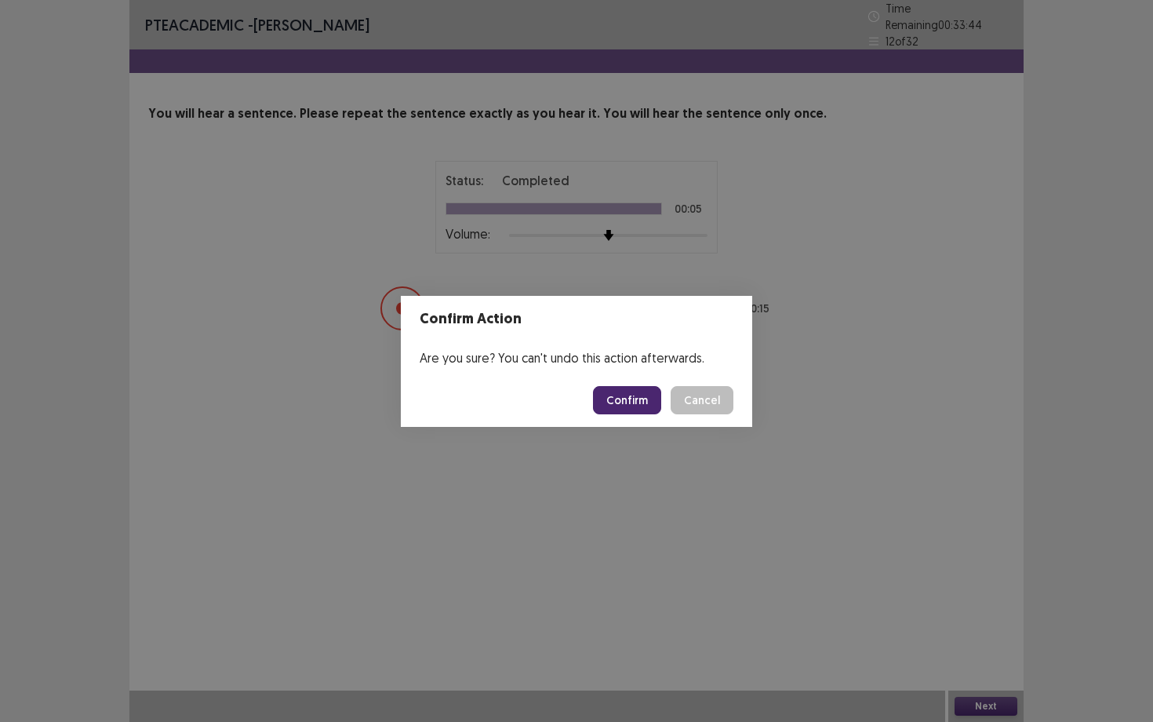
click at [651, 400] on button "Confirm" at bounding box center [627, 400] width 68 height 28
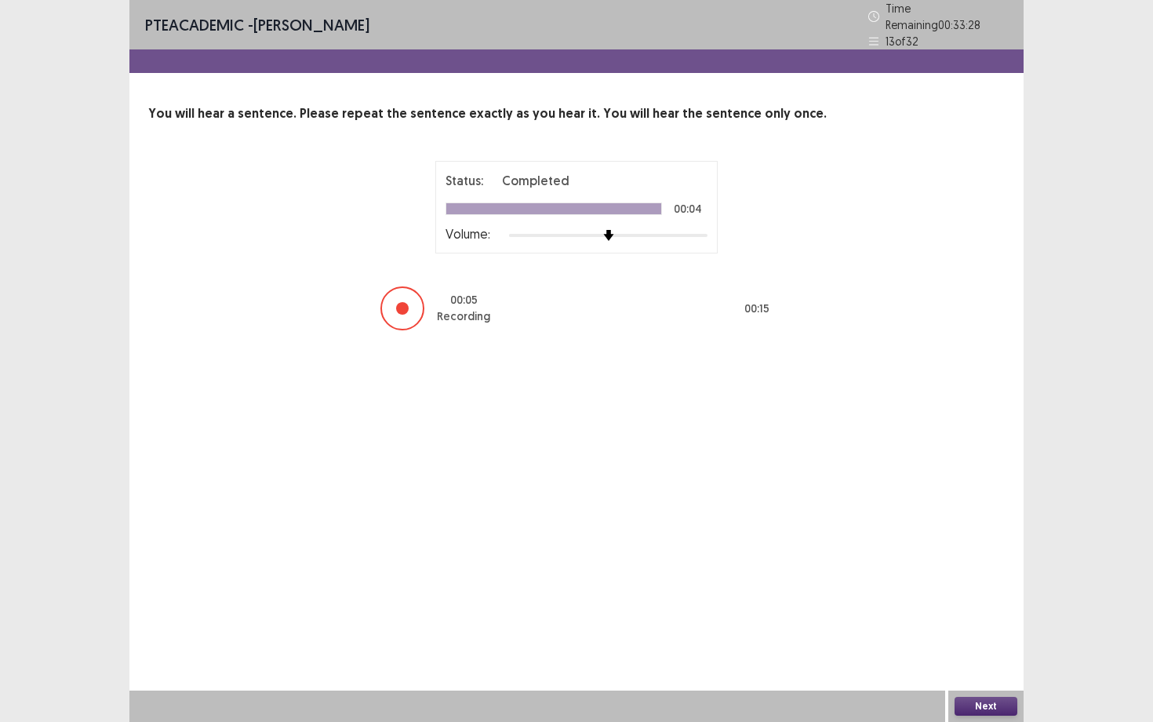
click at [970, 652] on button "Next" at bounding box center [986, 705] width 63 height 19
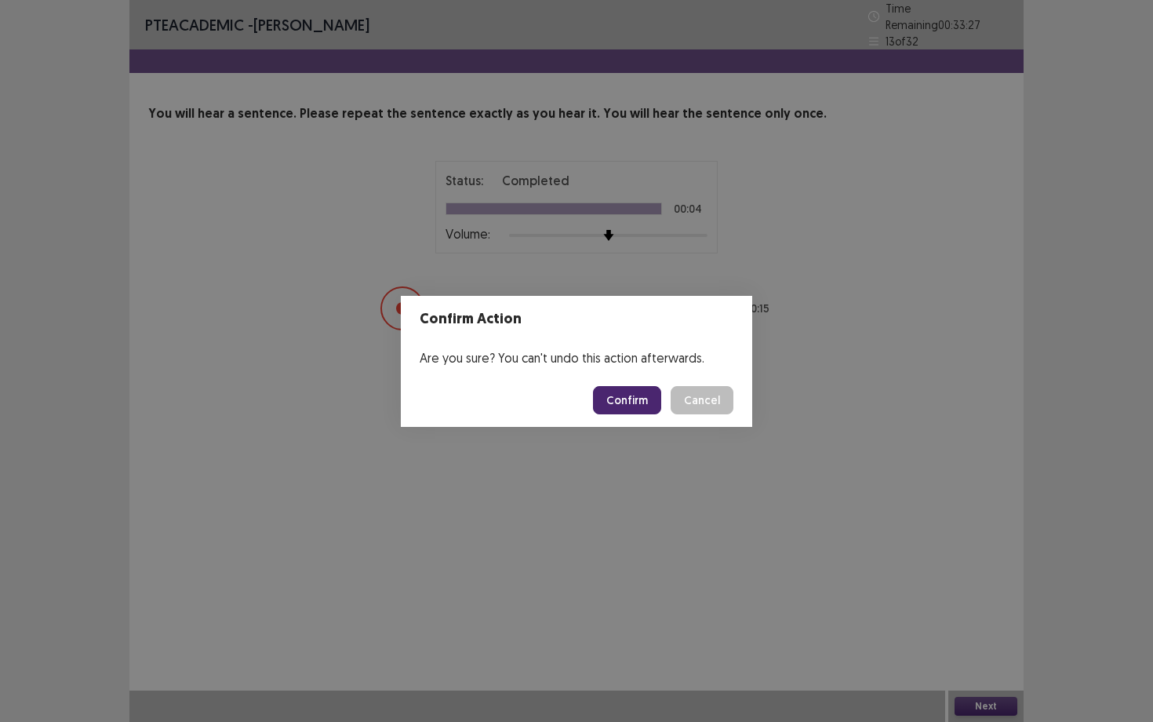
click at [647, 398] on button "Confirm" at bounding box center [627, 400] width 68 height 28
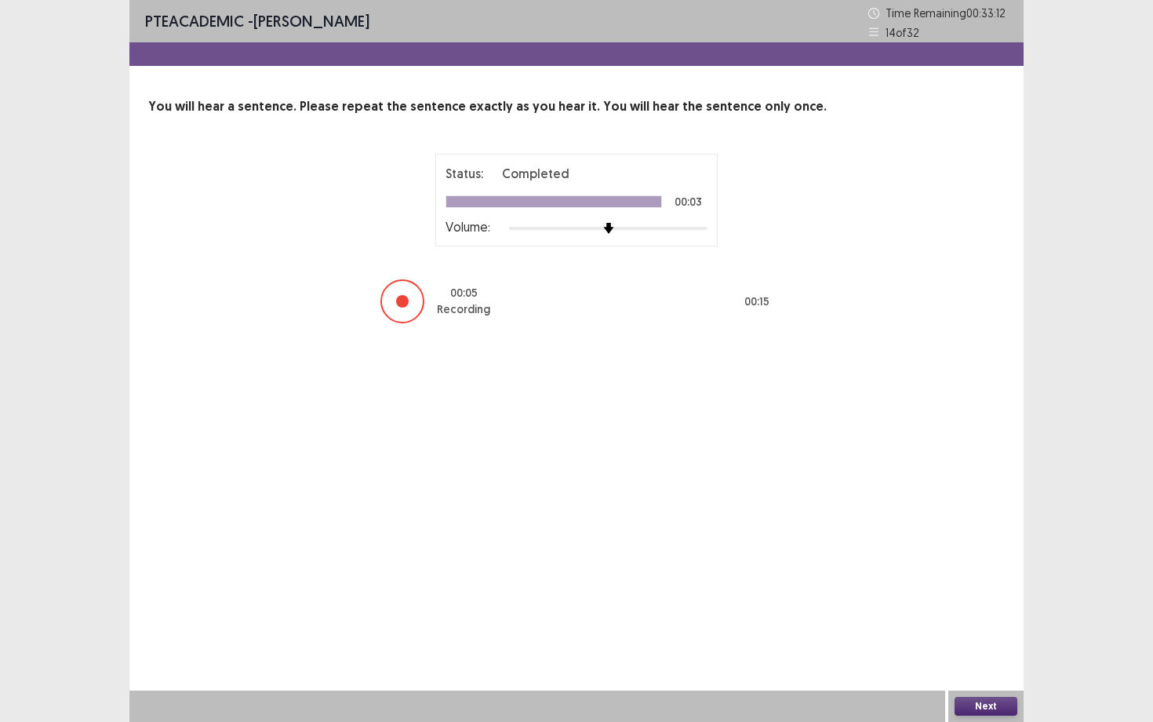
click at [967, 652] on button "Next" at bounding box center [986, 705] width 63 height 19
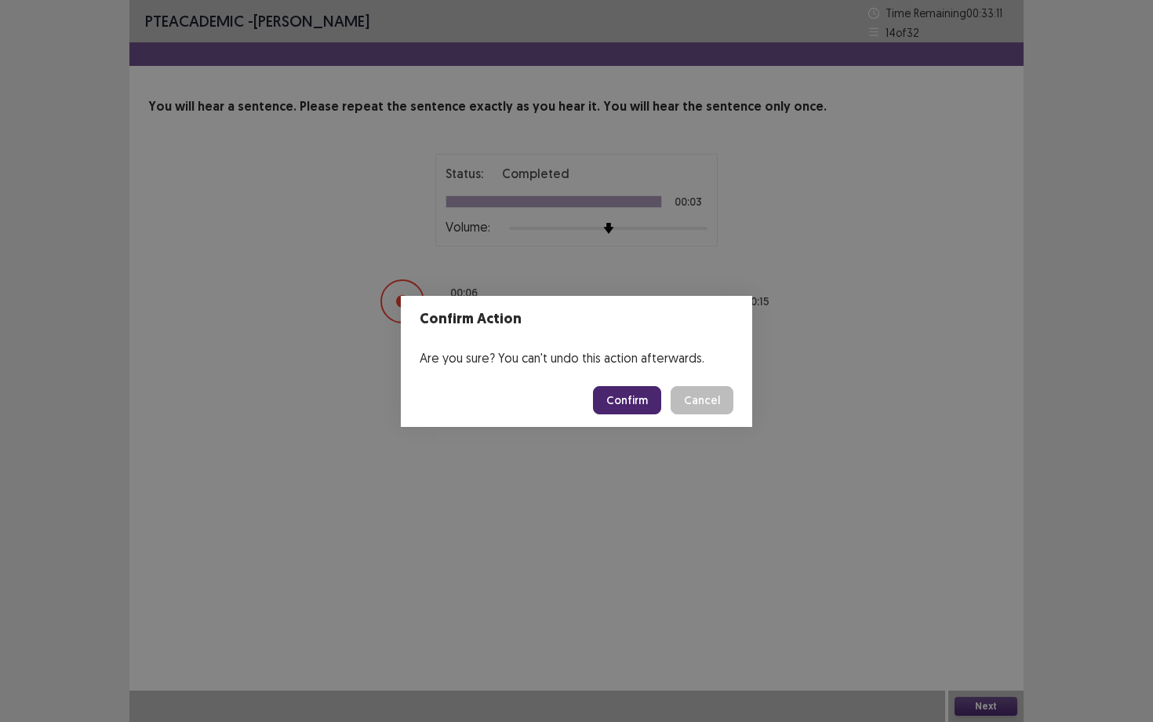
click at [614, 391] on button "Confirm" at bounding box center [627, 400] width 68 height 28
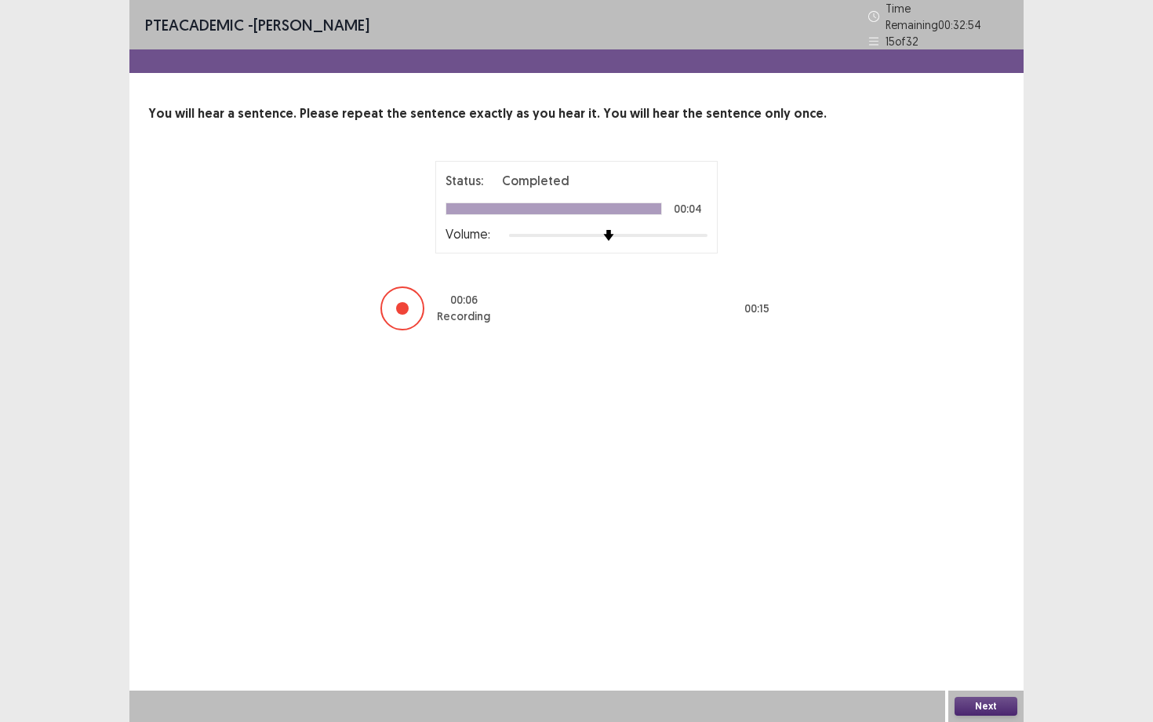
click at [966, 652] on button "Next" at bounding box center [986, 705] width 63 height 19
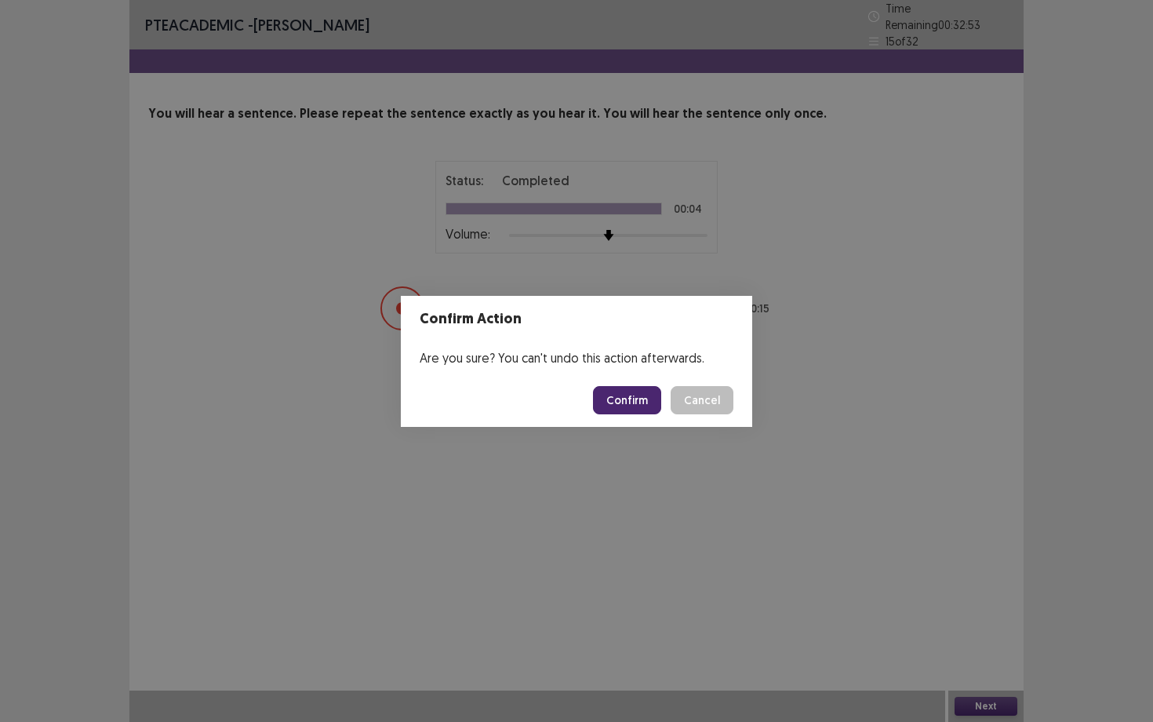
click at [605, 402] on button "Confirm" at bounding box center [627, 400] width 68 height 28
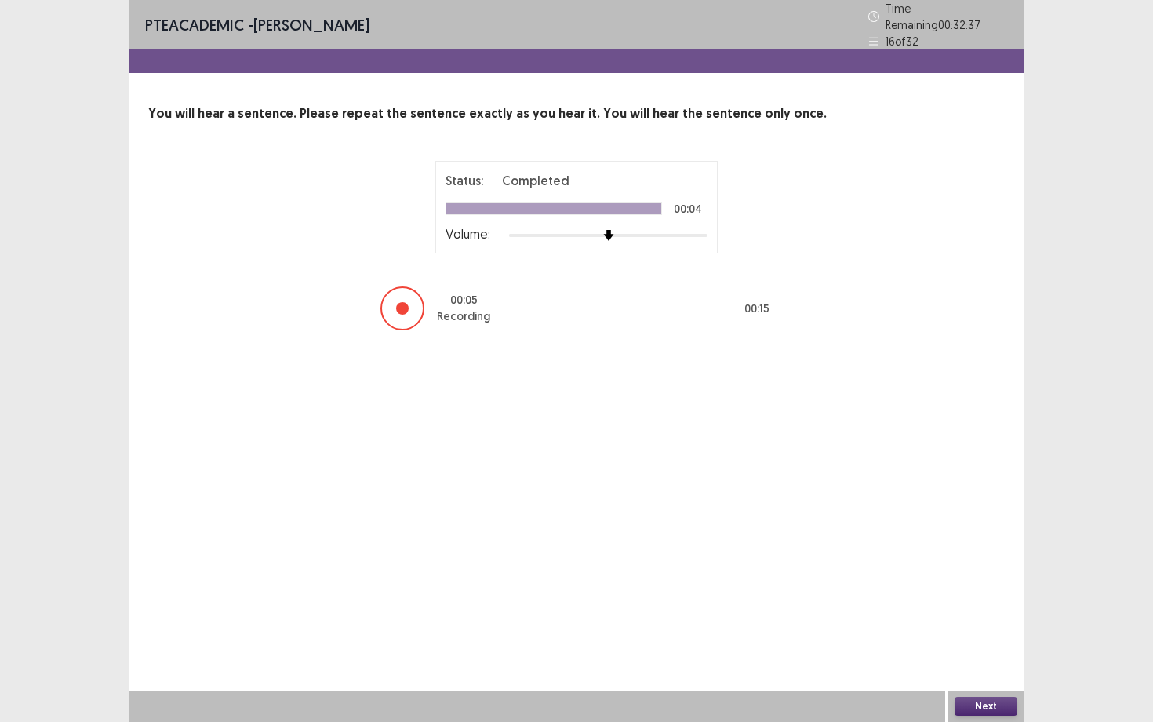
click at [969, 652] on button "Next" at bounding box center [986, 705] width 63 height 19
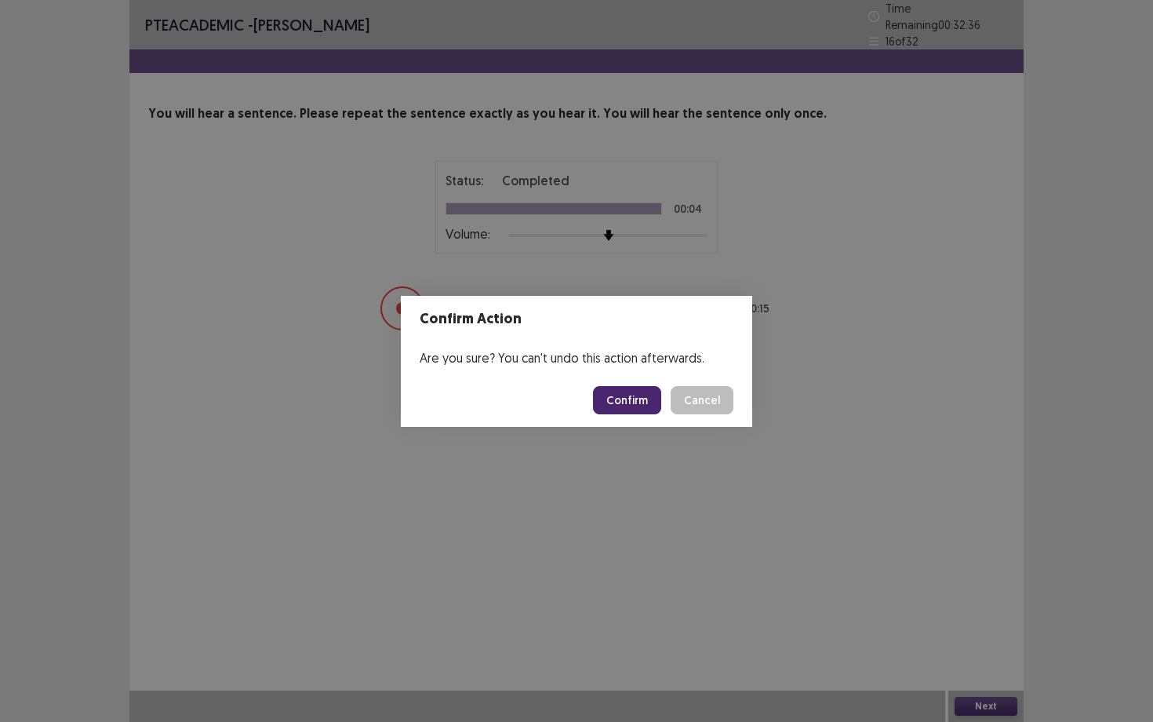
click at [608, 395] on button "Confirm" at bounding box center [627, 400] width 68 height 28
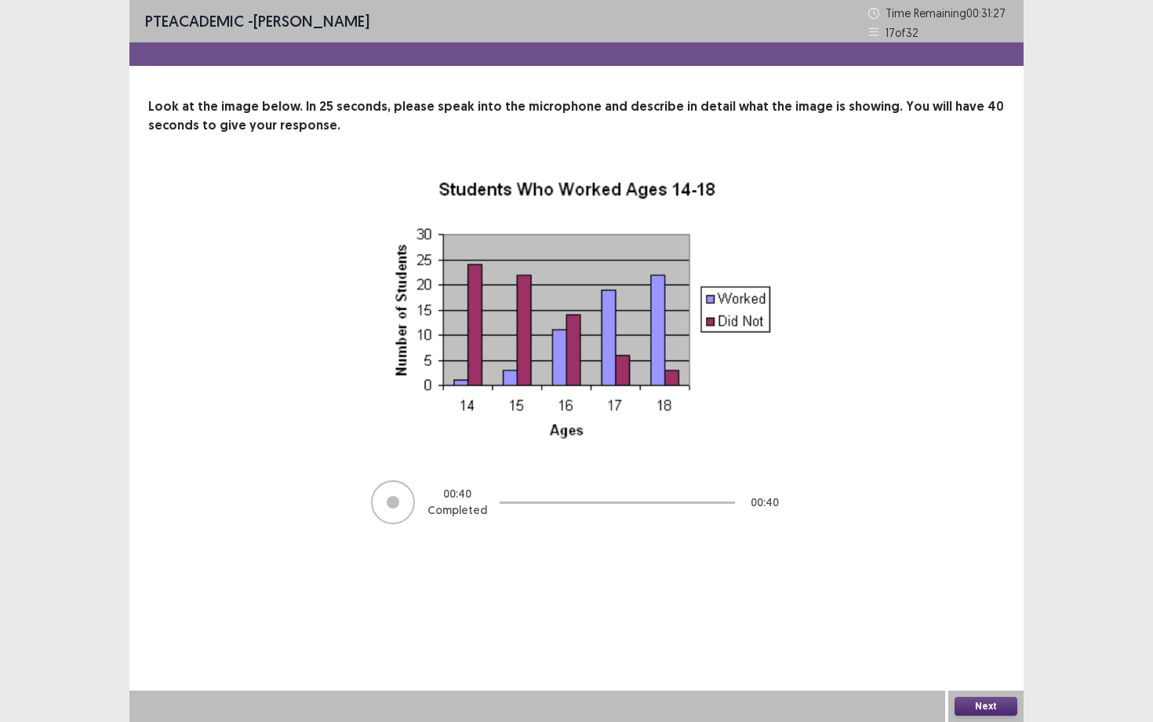
click at [1007, 652] on button "Next" at bounding box center [986, 705] width 63 height 19
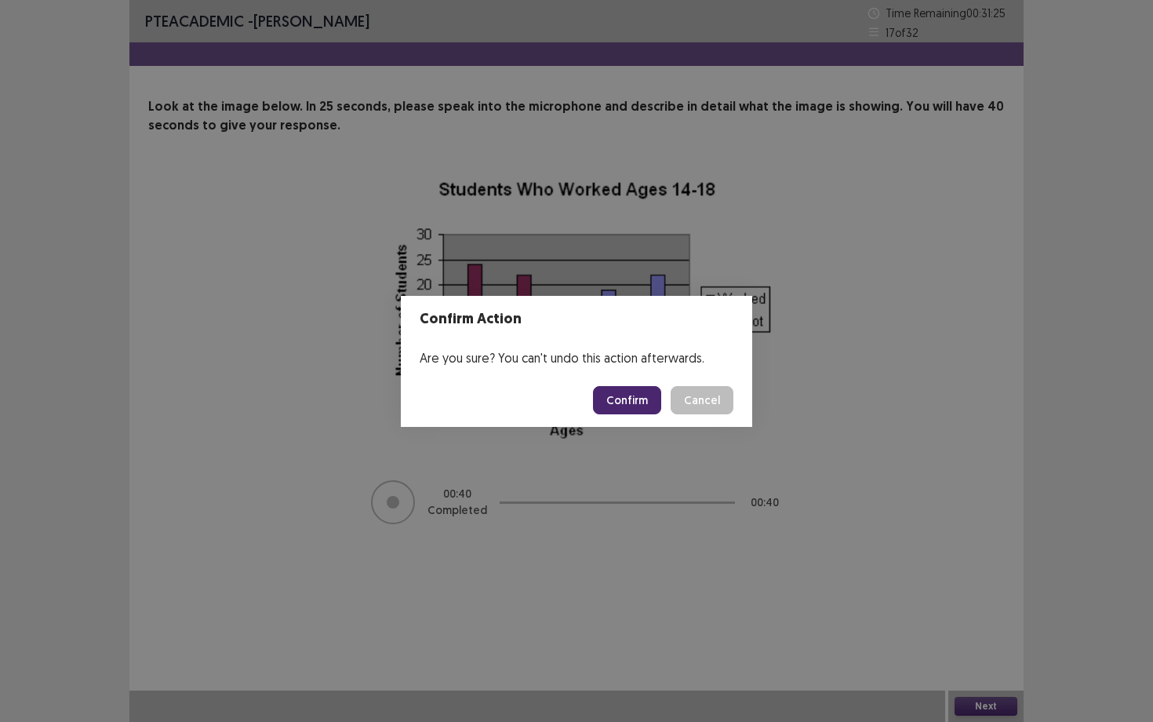
click at [645, 394] on button "Confirm" at bounding box center [627, 400] width 68 height 28
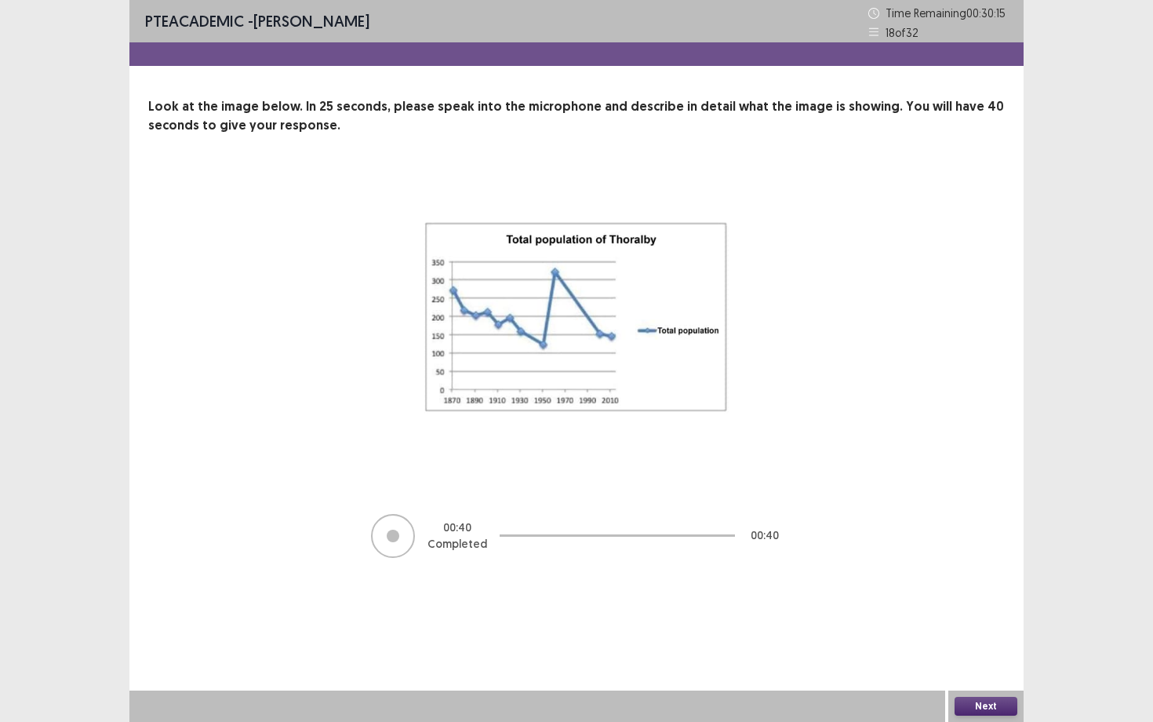
click at [980, 652] on button "Next" at bounding box center [986, 705] width 63 height 19
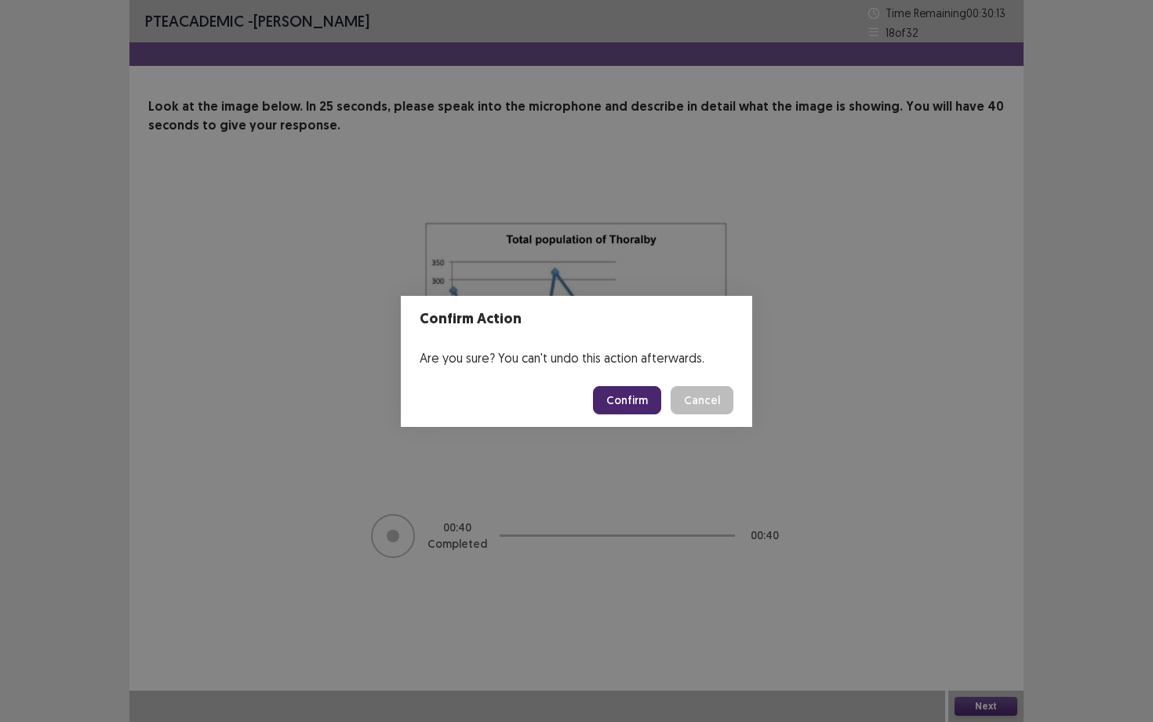
click at [624, 394] on button "Confirm" at bounding box center [627, 400] width 68 height 28
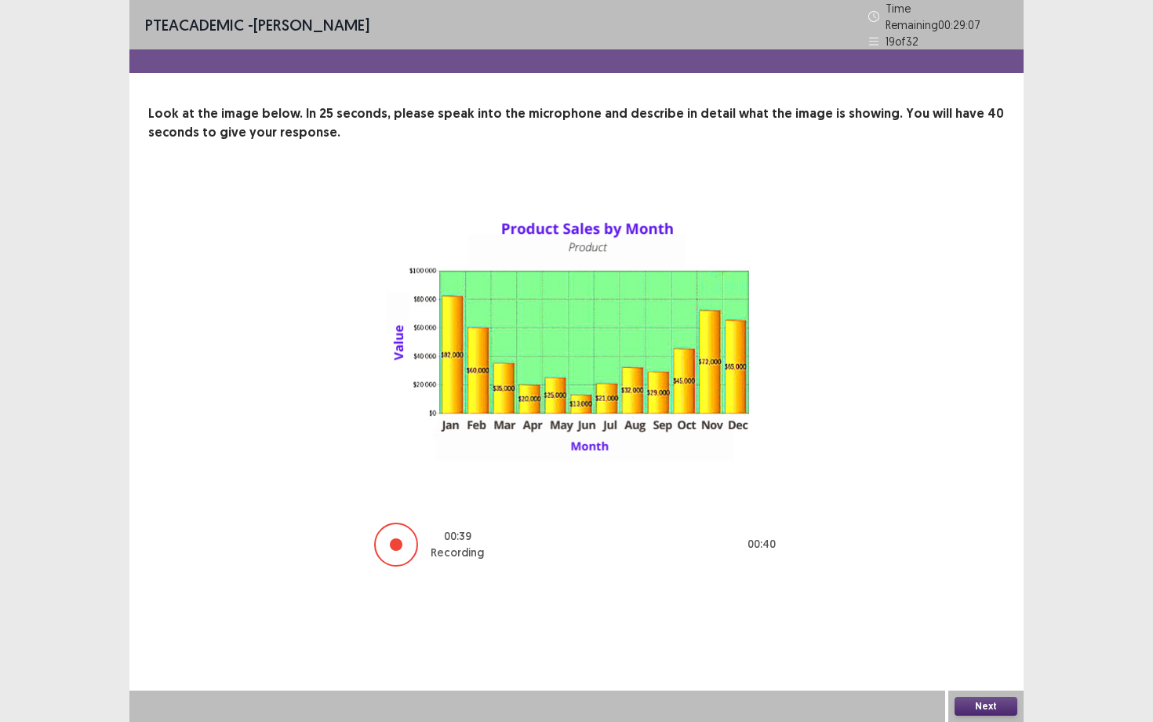
click at [972, 652] on button "Next" at bounding box center [986, 705] width 63 height 19
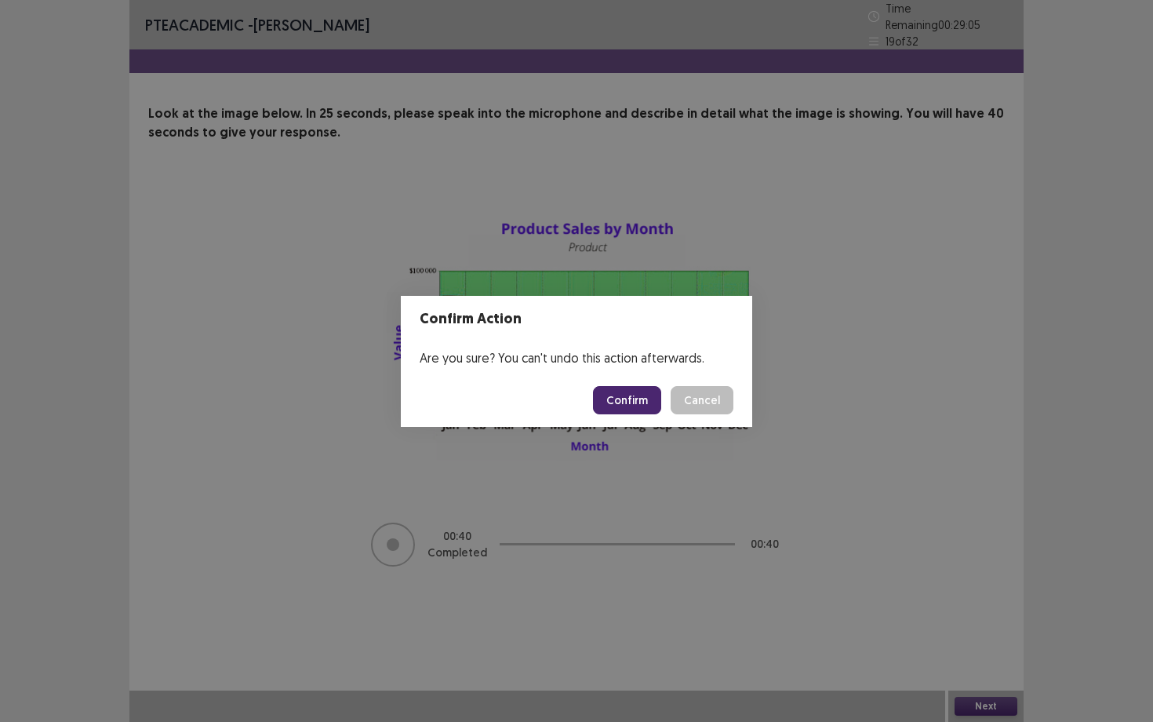
click at [639, 401] on button "Confirm" at bounding box center [627, 400] width 68 height 28
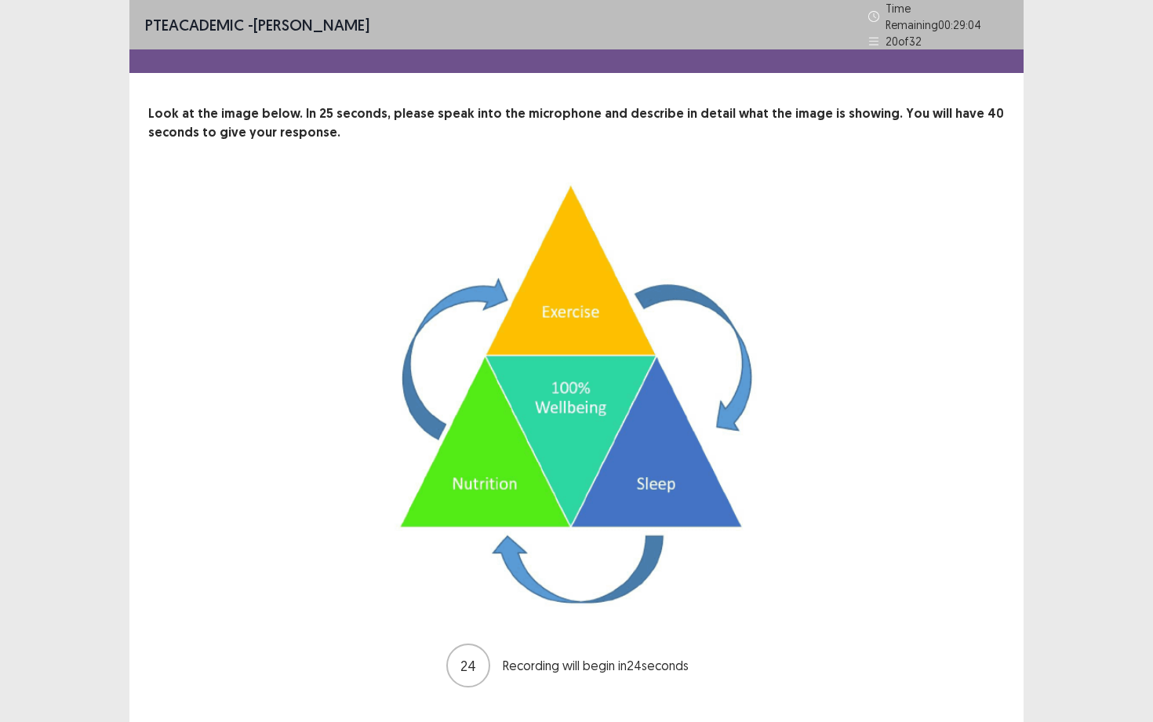
scroll to position [29, 0]
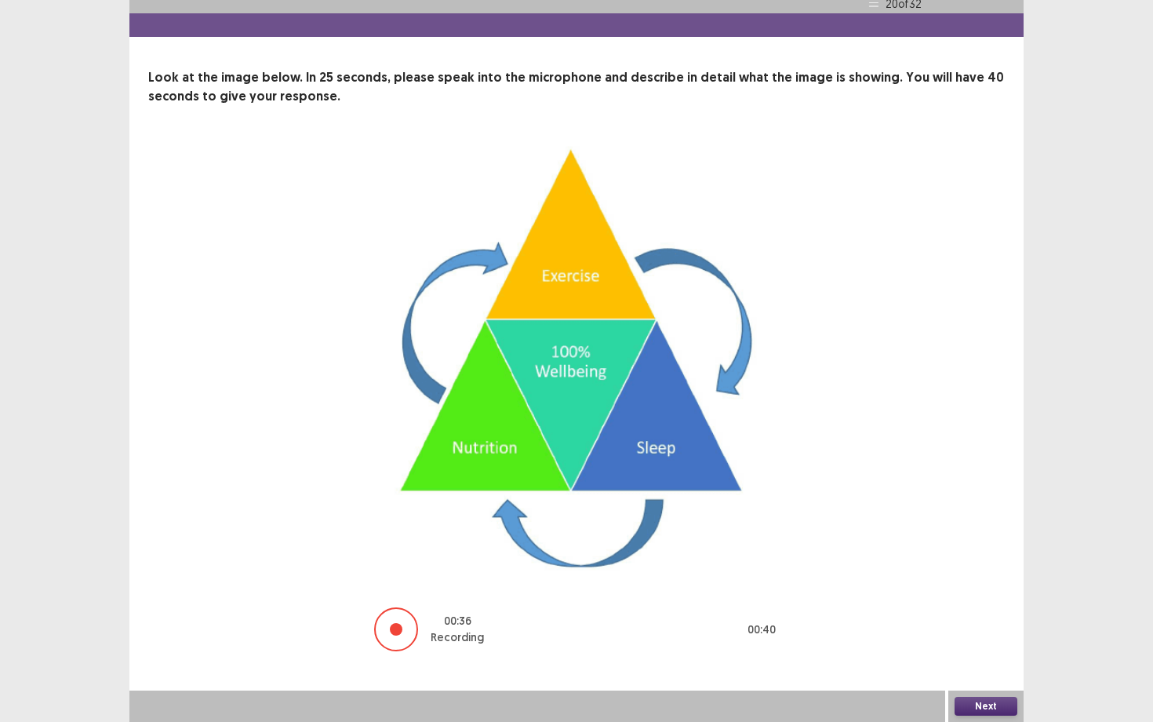
click at [995, 652] on button "Next" at bounding box center [986, 705] width 63 height 19
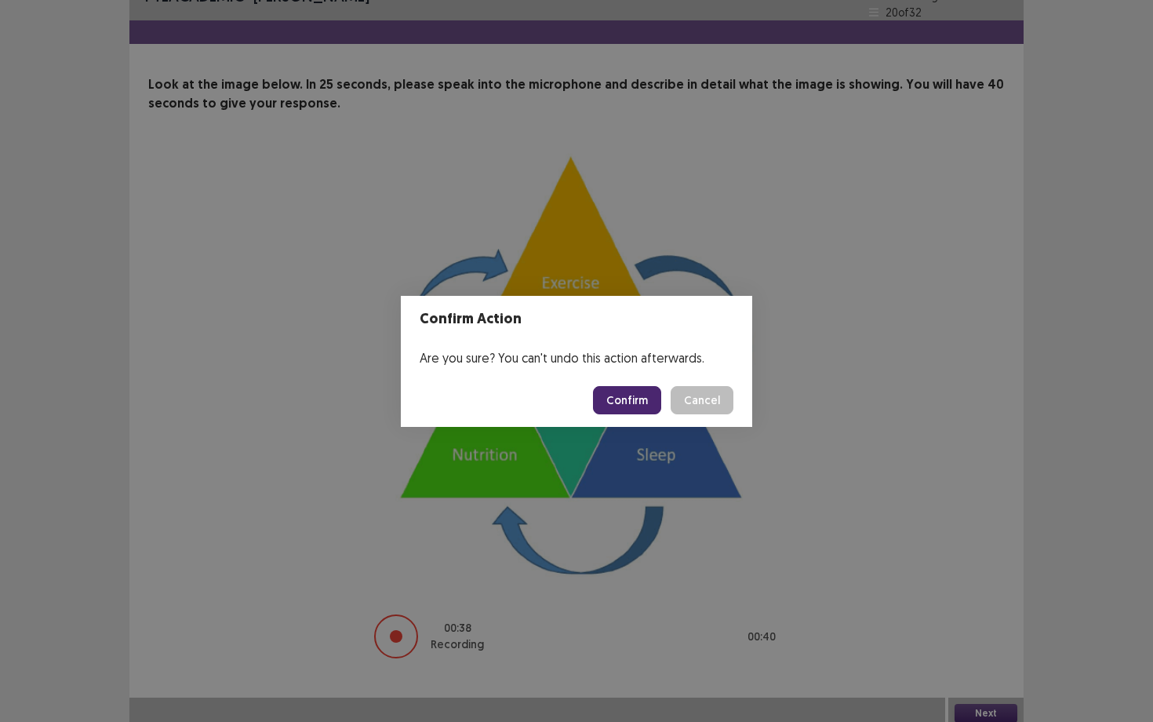
click at [642, 392] on button "Confirm" at bounding box center [627, 400] width 68 height 28
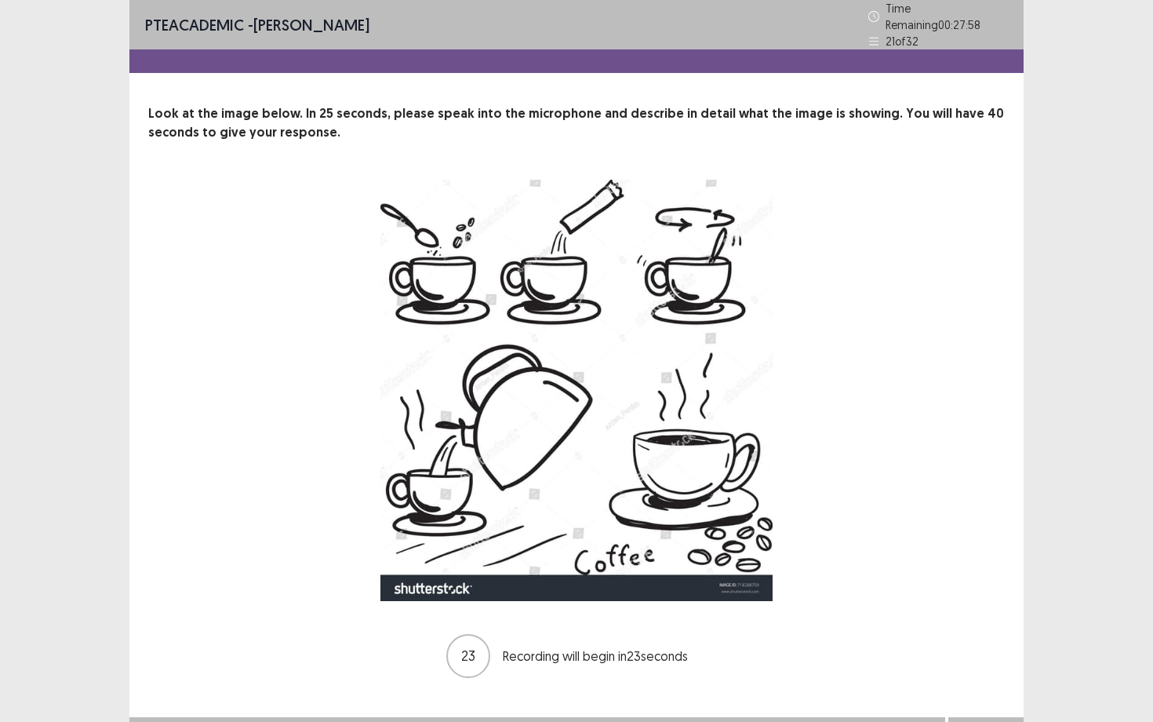
scroll to position [20, 0]
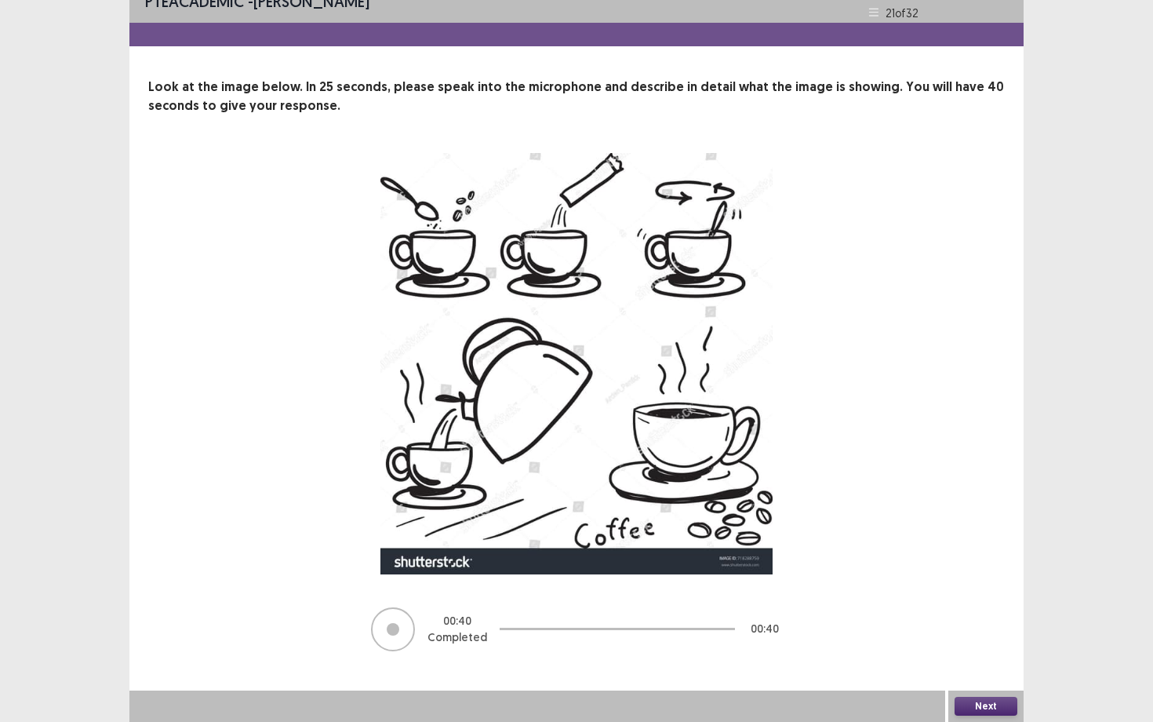
click at [979, 652] on button "Next" at bounding box center [986, 705] width 63 height 19
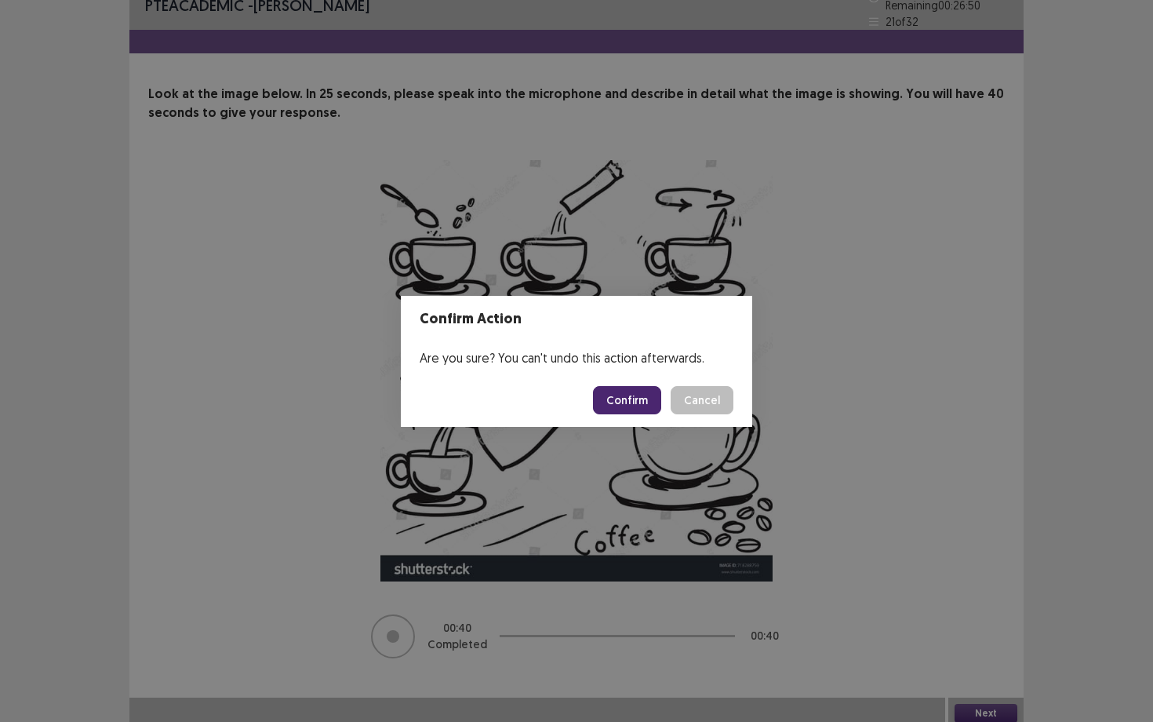
click at [638, 392] on button "Confirm" at bounding box center [627, 400] width 68 height 28
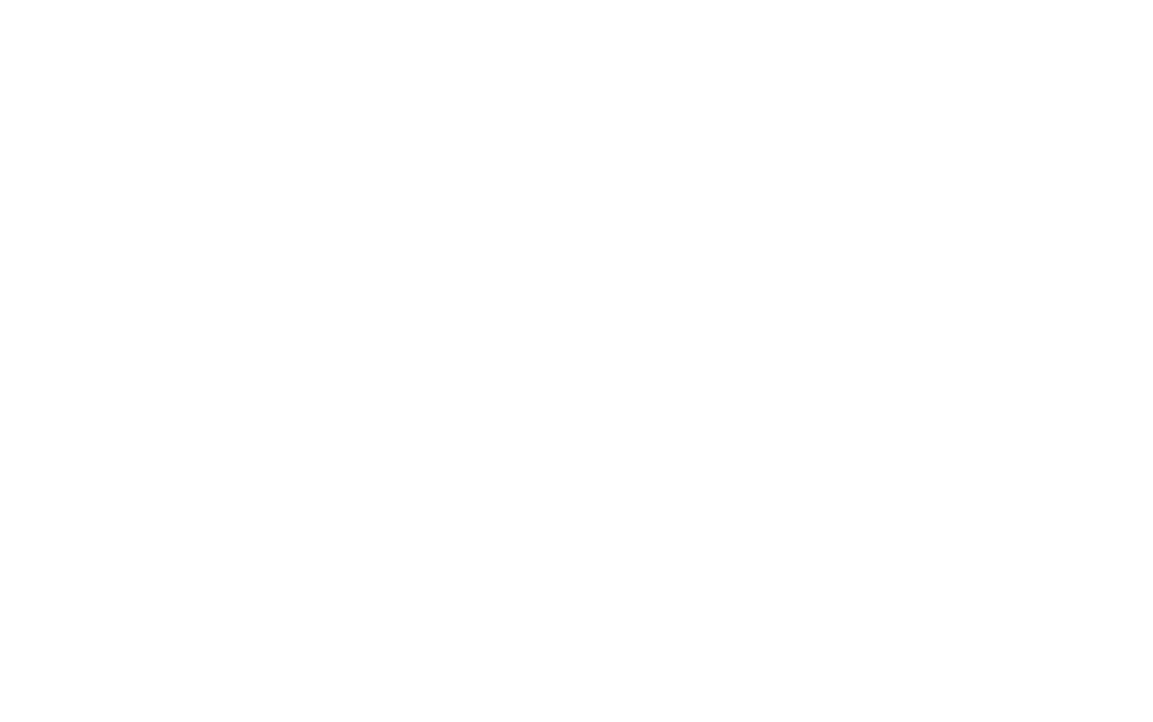
scroll to position [0, 0]
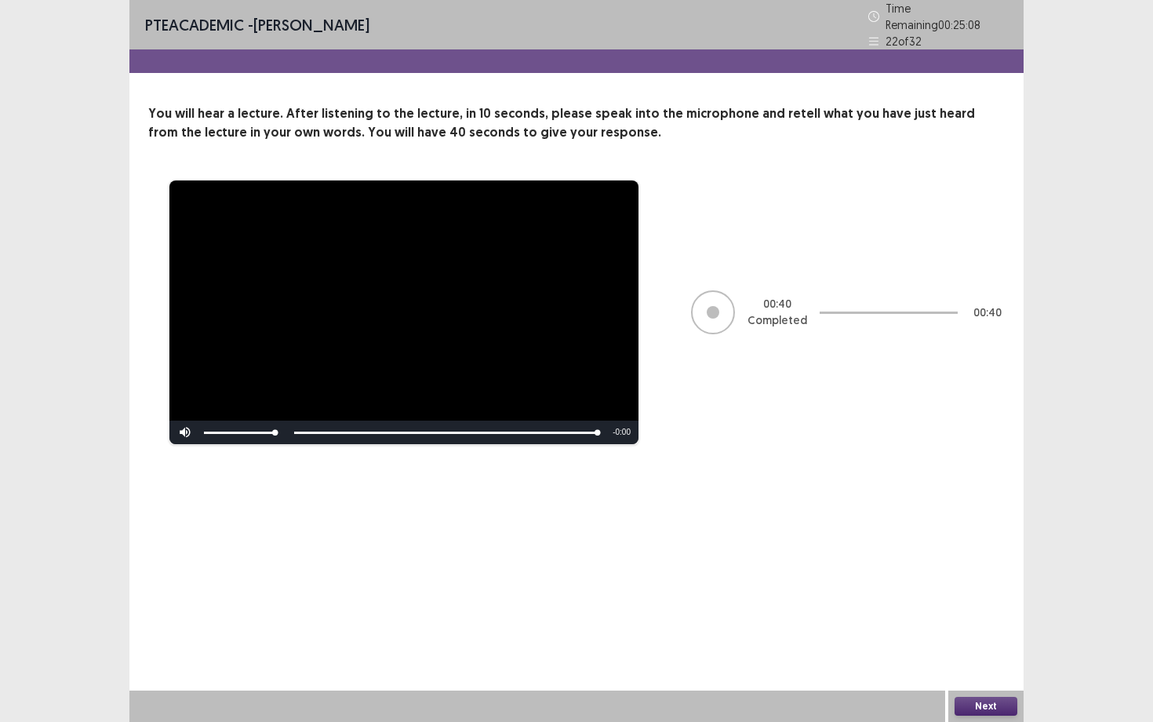
click at [972, 652] on button "Next" at bounding box center [986, 705] width 63 height 19
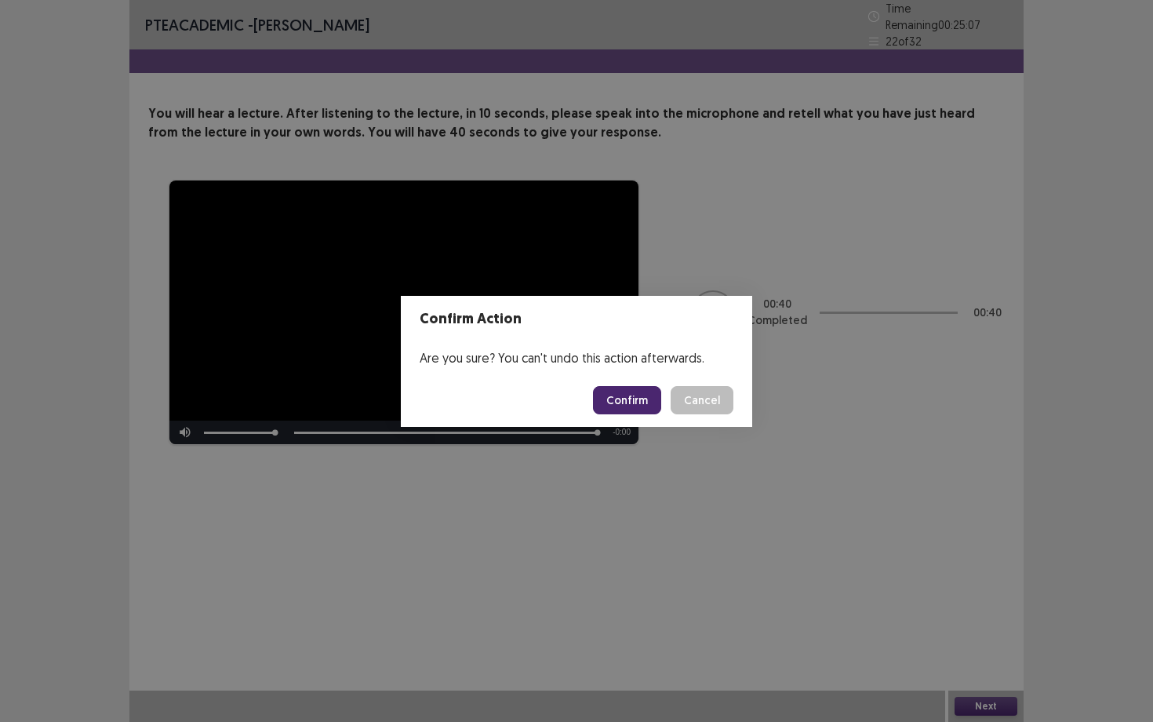
click at [627, 406] on button "Confirm" at bounding box center [627, 400] width 68 height 28
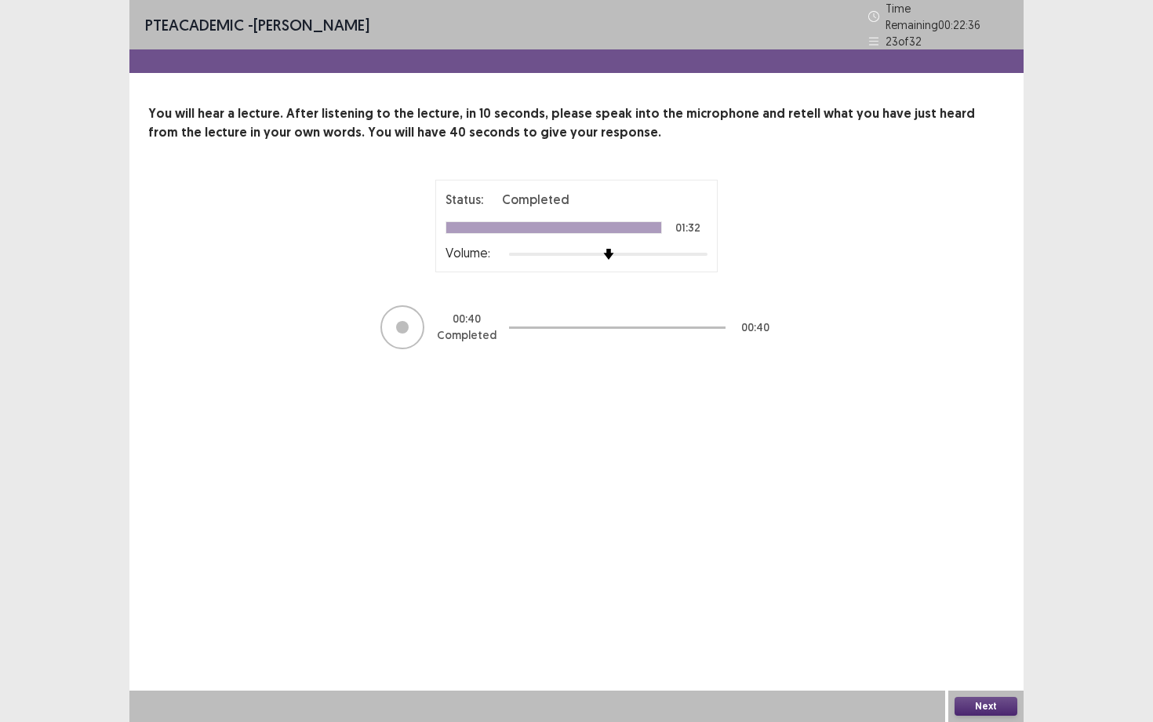
click at [976, 652] on button "Next" at bounding box center [986, 705] width 63 height 19
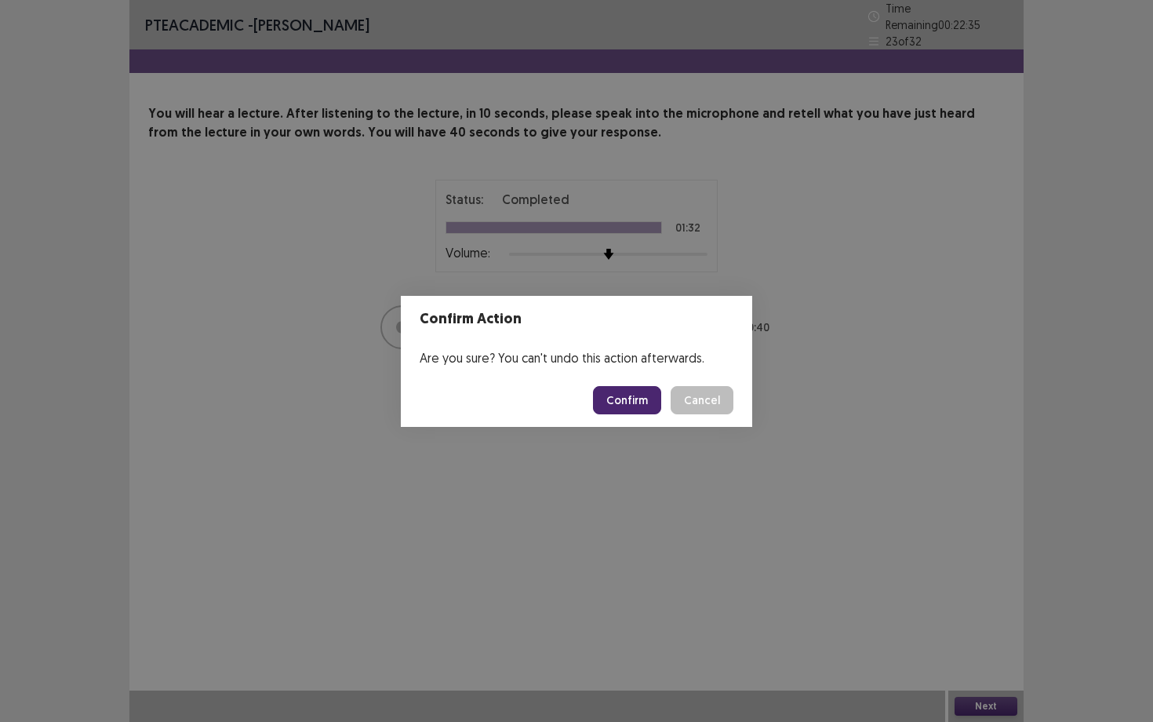
click at [627, 402] on button "Confirm" at bounding box center [627, 400] width 68 height 28
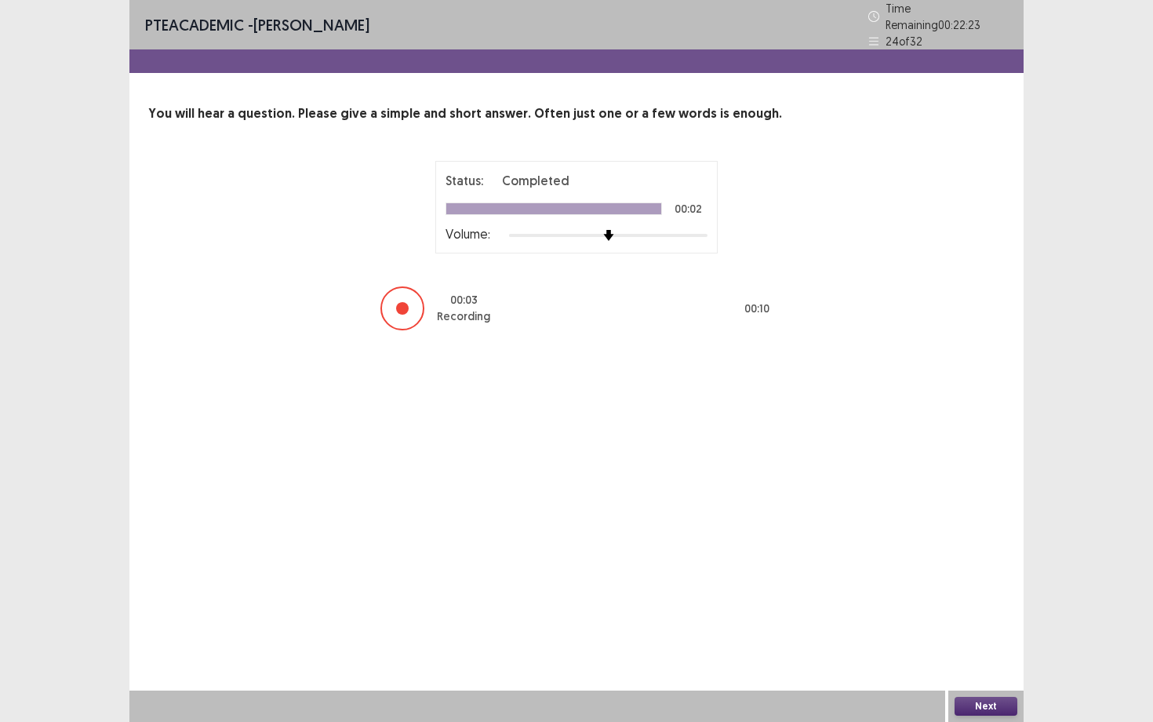
click at [971, 652] on button "Next" at bounding box center [986, 705] width 63 height 19
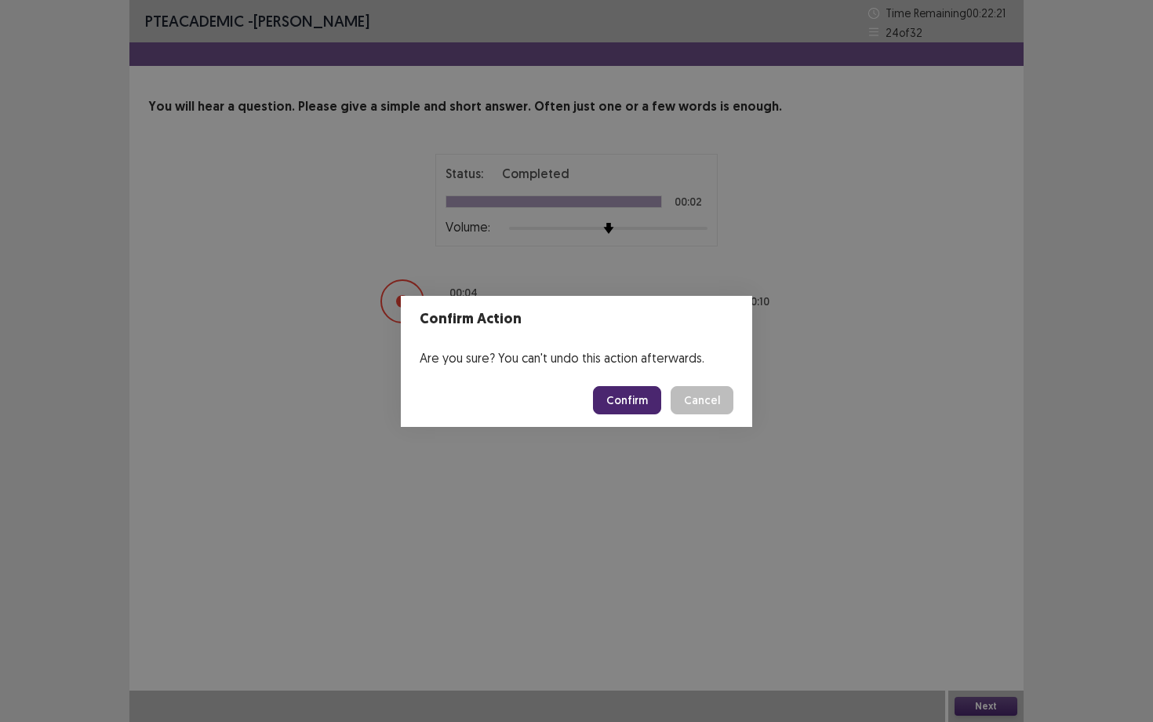
click at [646, 392] on button "Confirm" at bounding box center [627, 400] width 68 height 28
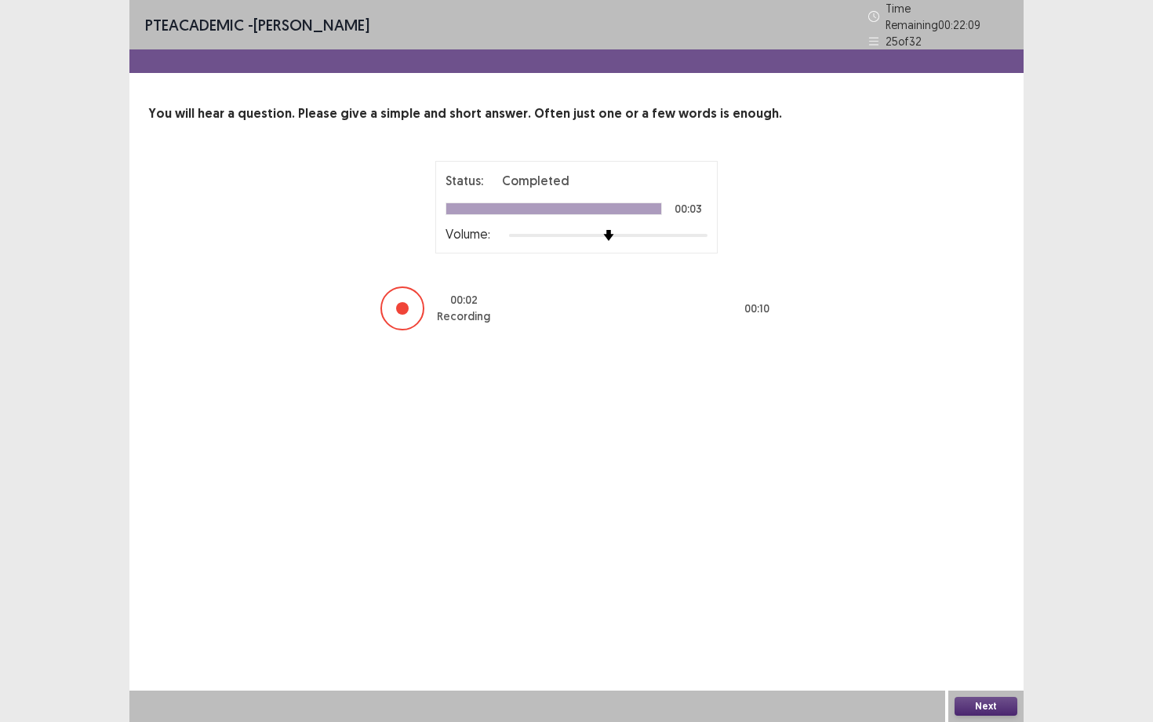
click at [978, 652] on button "Next" at bounding box center [986, 705] width 63 height 19
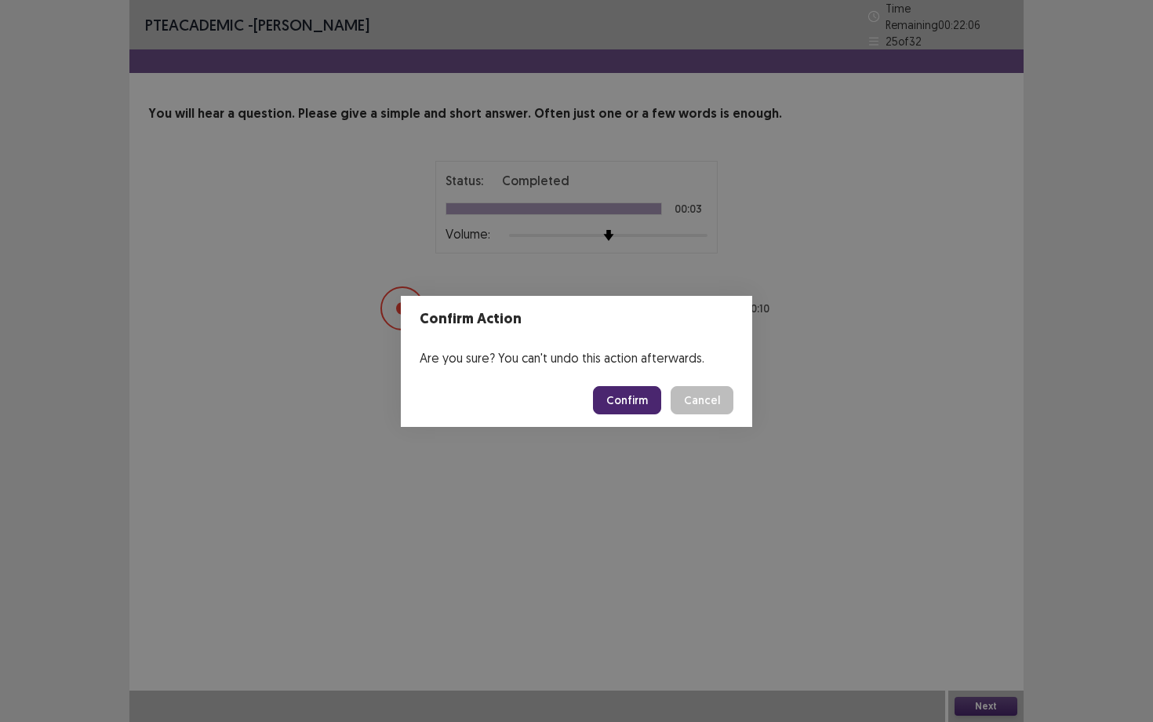
click at [641, 394] on button "Confirm" at bounding box center [627, 400] width 68 height 28
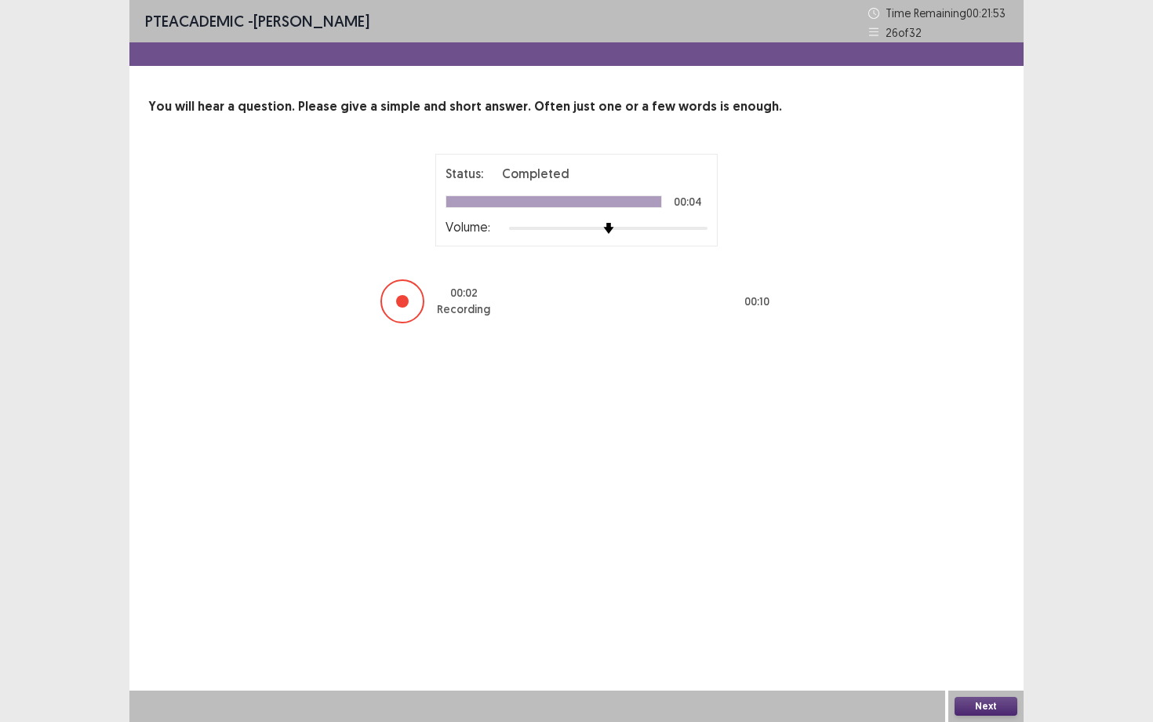
click at [992, 652] on button "Next" at bounding box center [986, 705] width 63 height 19
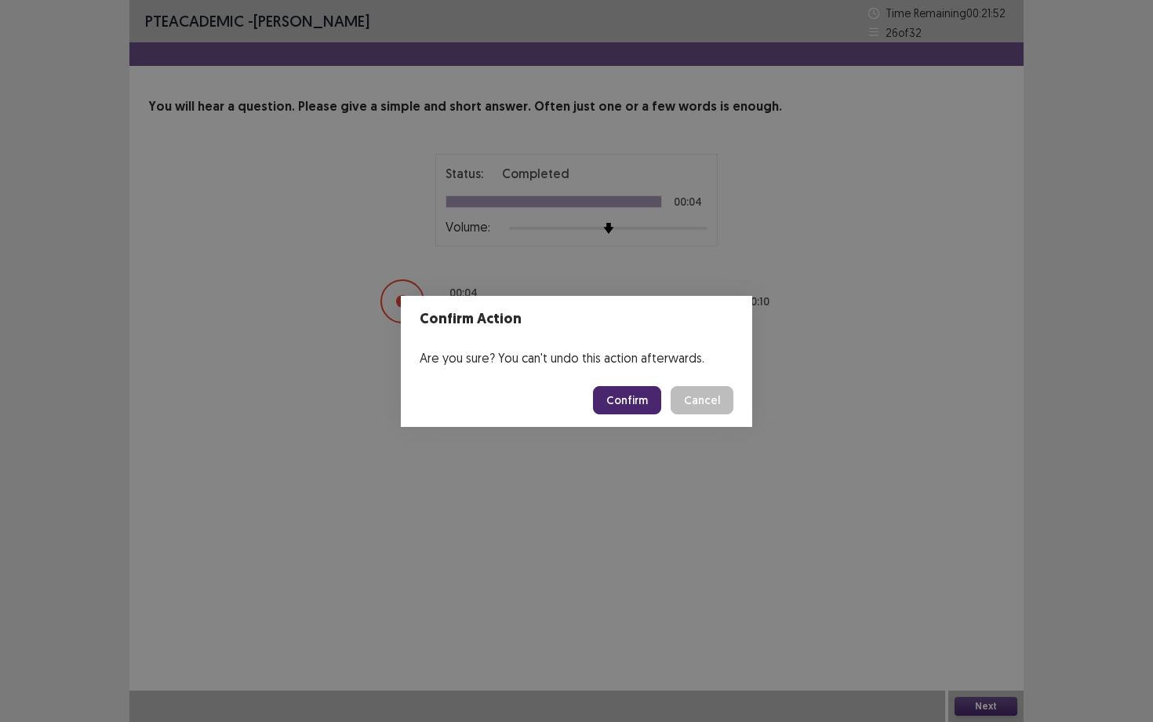
click at [648, 403] on button "Confirm" at bounding box center [627, 400] width 68 height 28
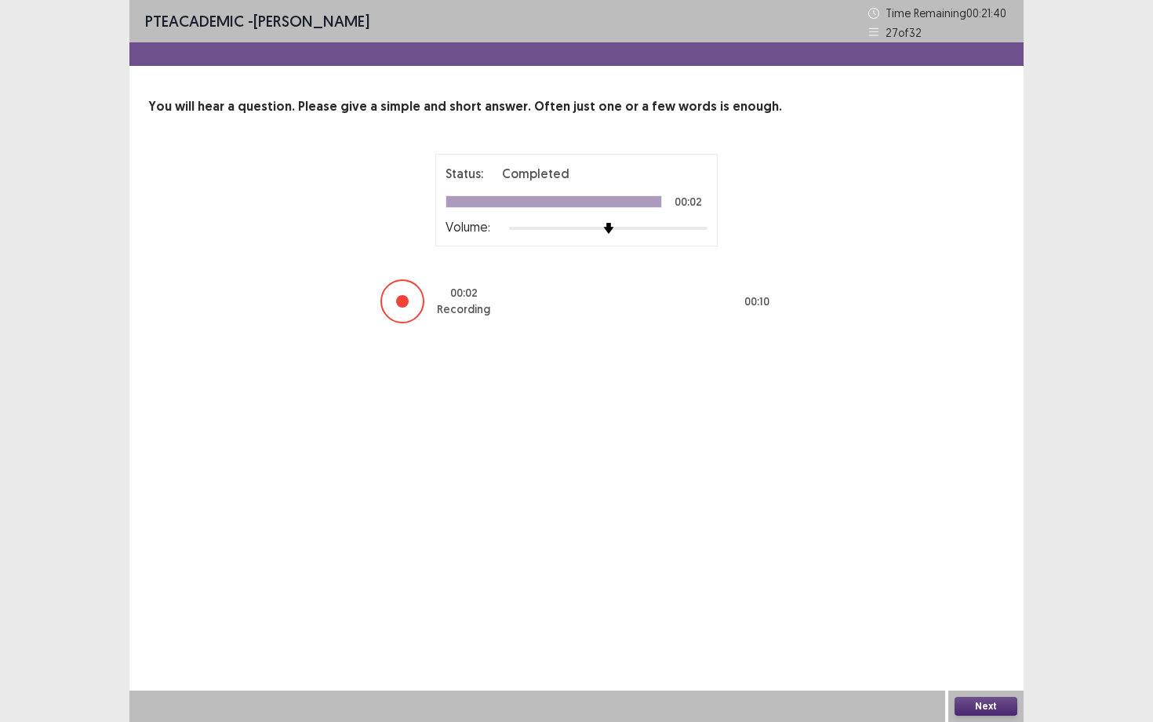
click at [993, 652] on button "Next" at bounding box center [986, 705] width 63 height 19
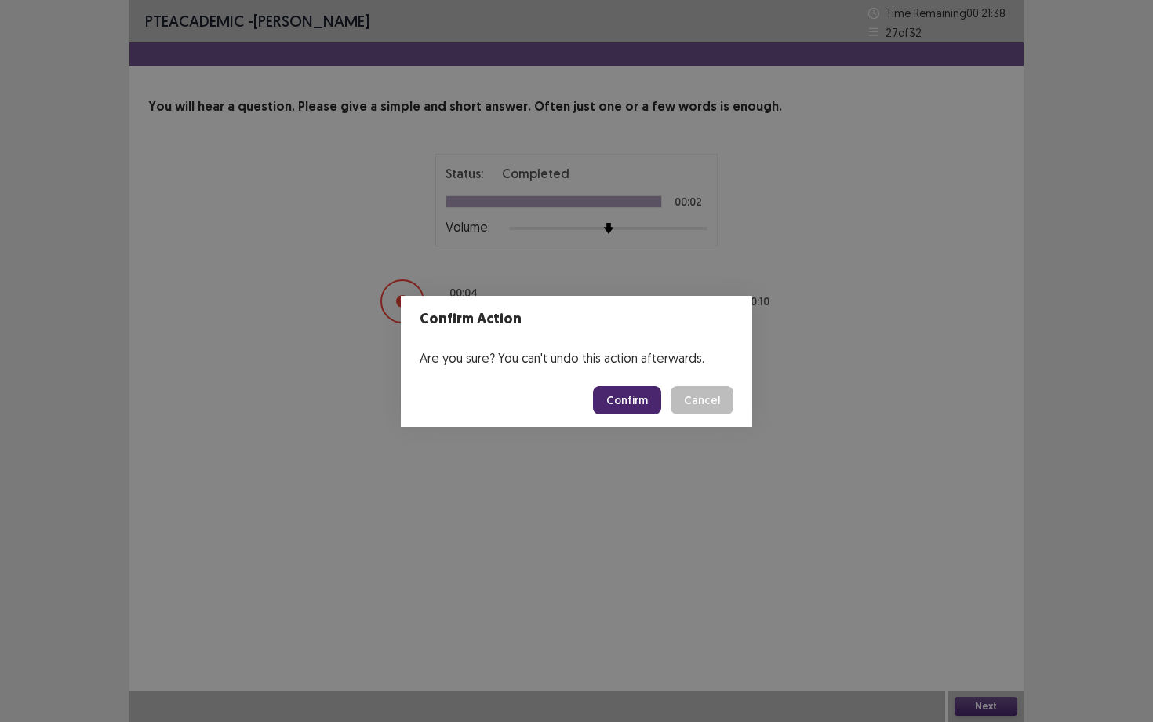
click at [628, 391] on button "Confirm" at bounding box center [627, 400] width 68 height 28
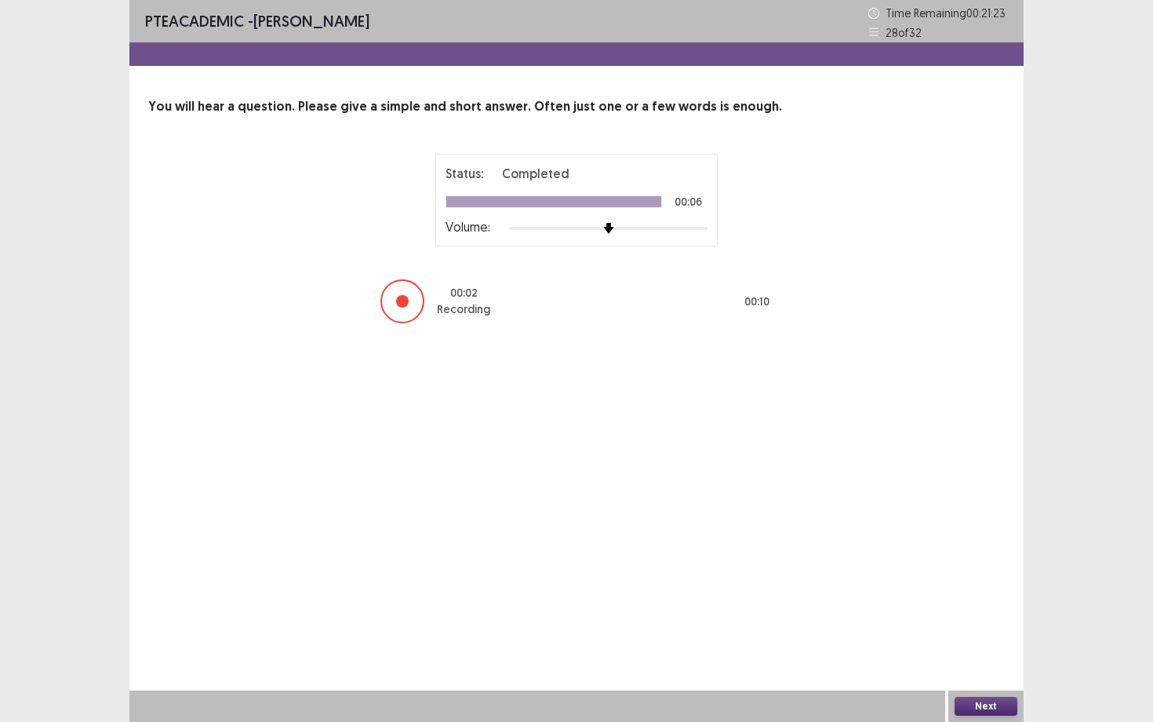
click at [999, 652] on button "Next" at bounding box center [986, 705] width 63 height 19
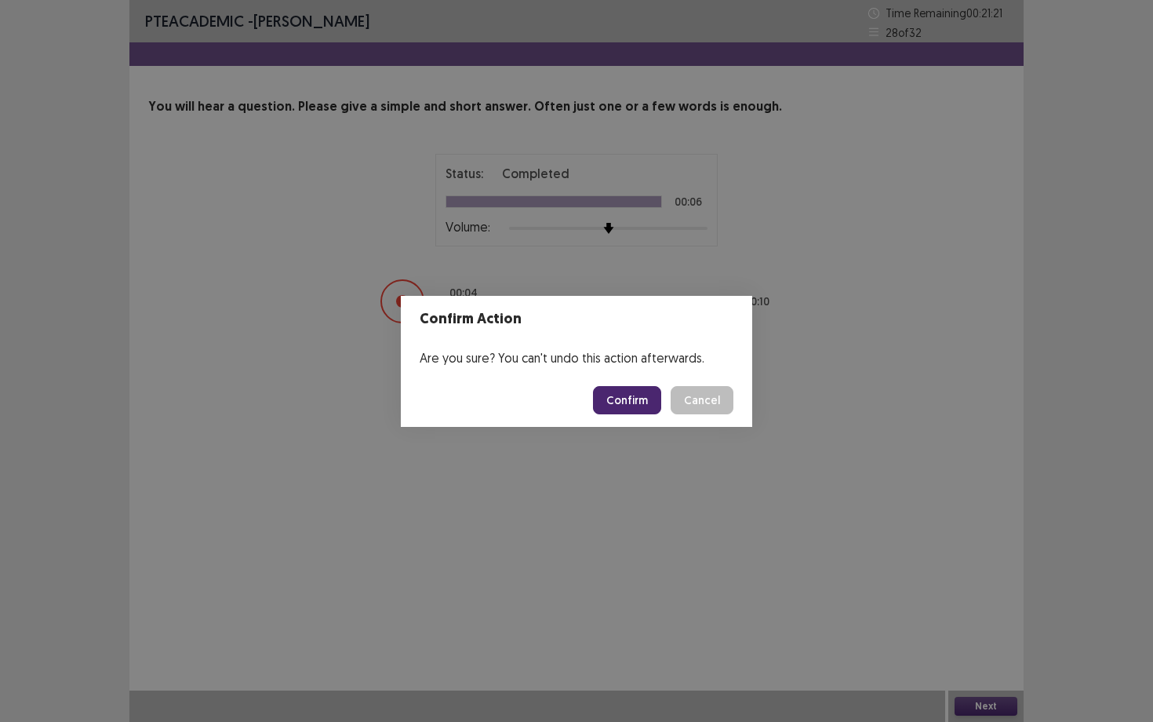
click at [635, 406] on button "Confirm" at bounding box center [627, 400] width 68 height 28
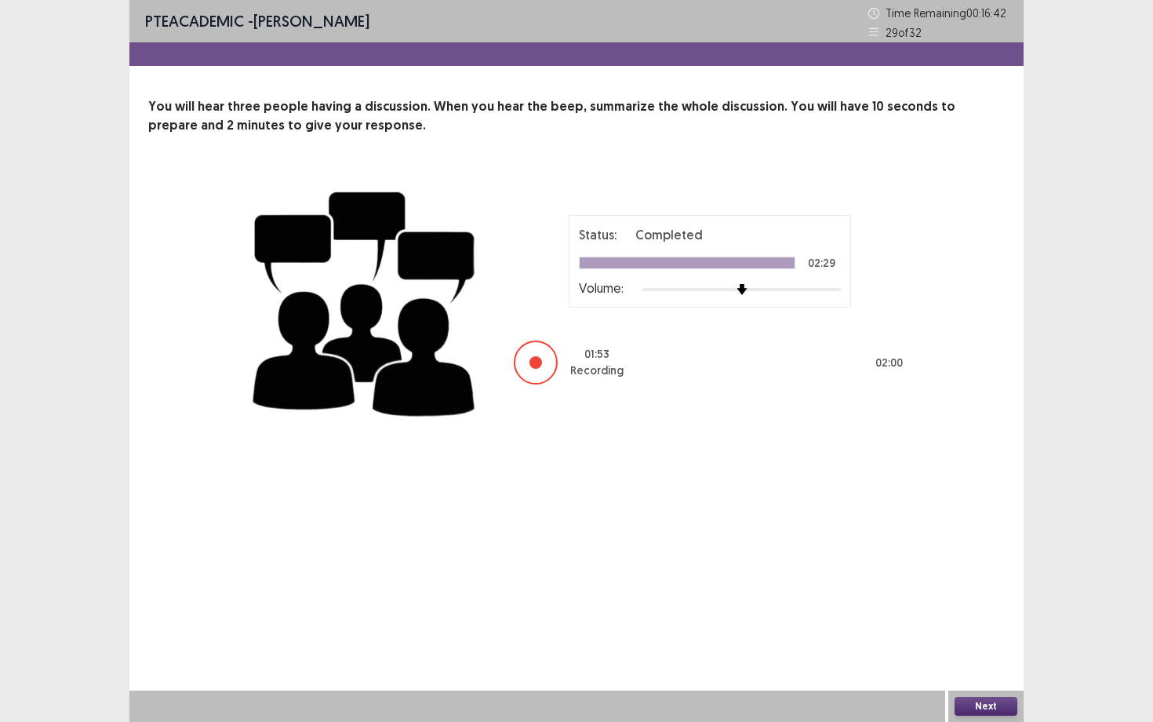
click at [964, 652] on button "Next" at bounding box center [986, 705] width 63 height 19
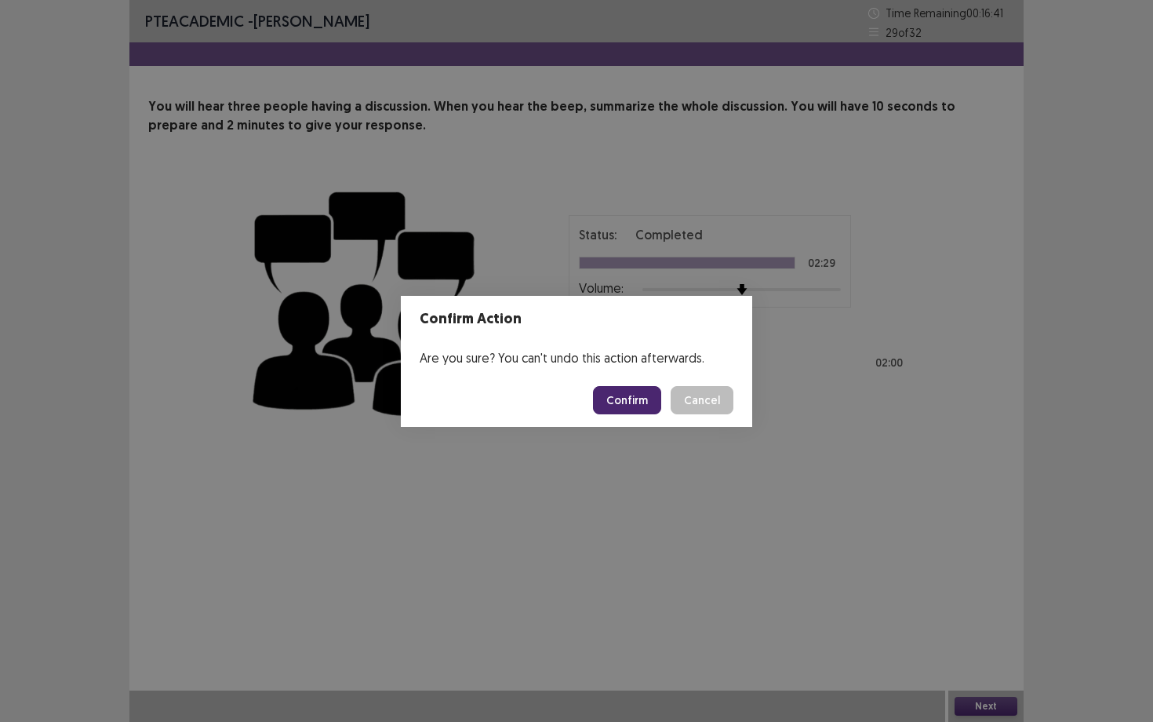
click at [627, 397] on button "Confirm" at bounding box center [627, 400] width 68 height 28
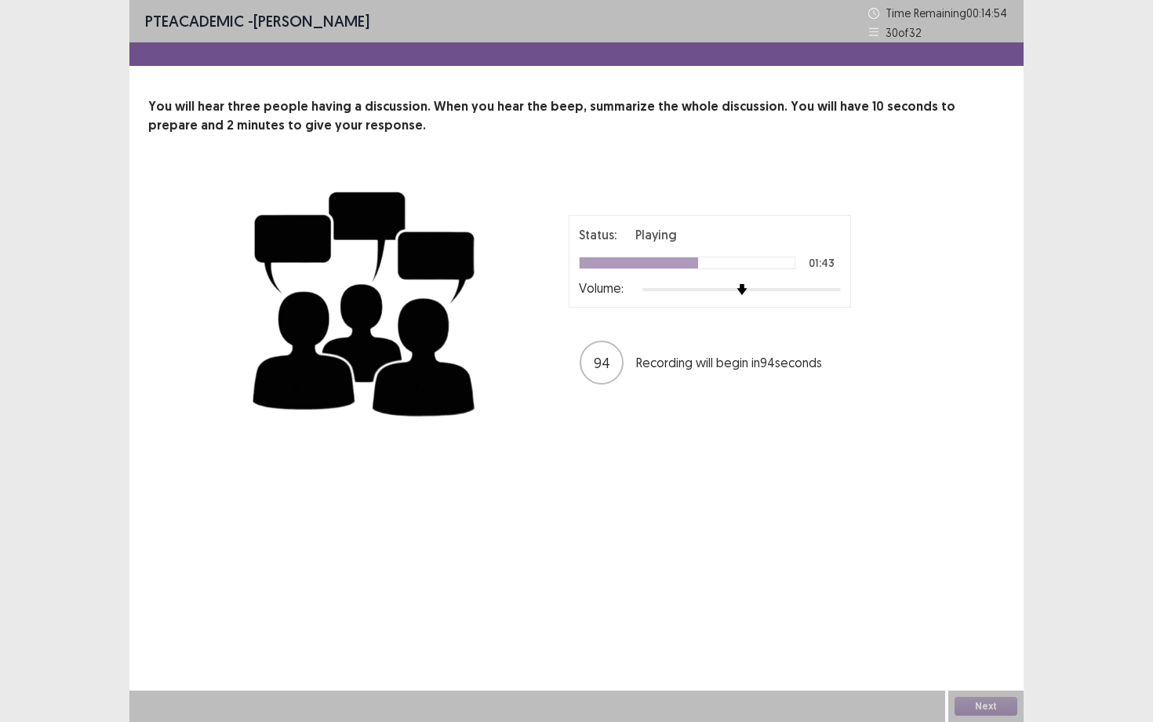
click at [627, 397] on div "Status: Playing 01:43 Volume: 94 Recording will begin in 94 seconds" at bounding box center [576, 301] width 659 height 256
click at [962, 652] on button "Next" at bounding box center [986, 705] width 63 height 19
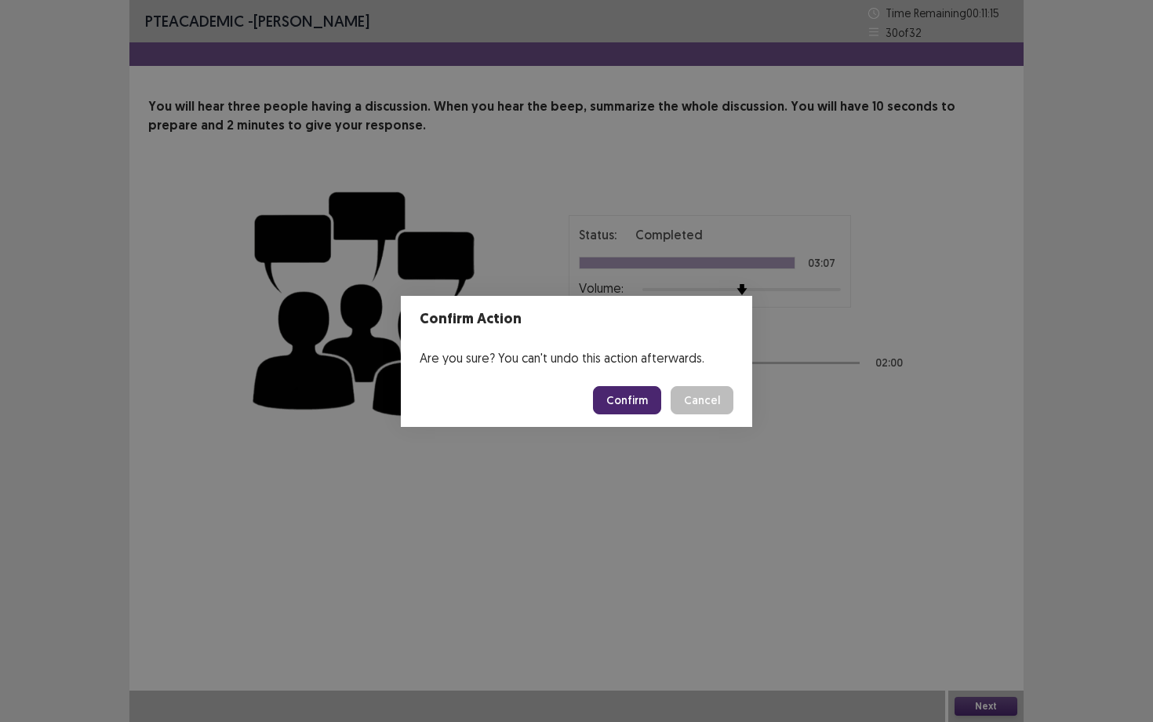
click at [617, 404] on button "Confirm" at bounding box center [627, 400] width 68 height 28
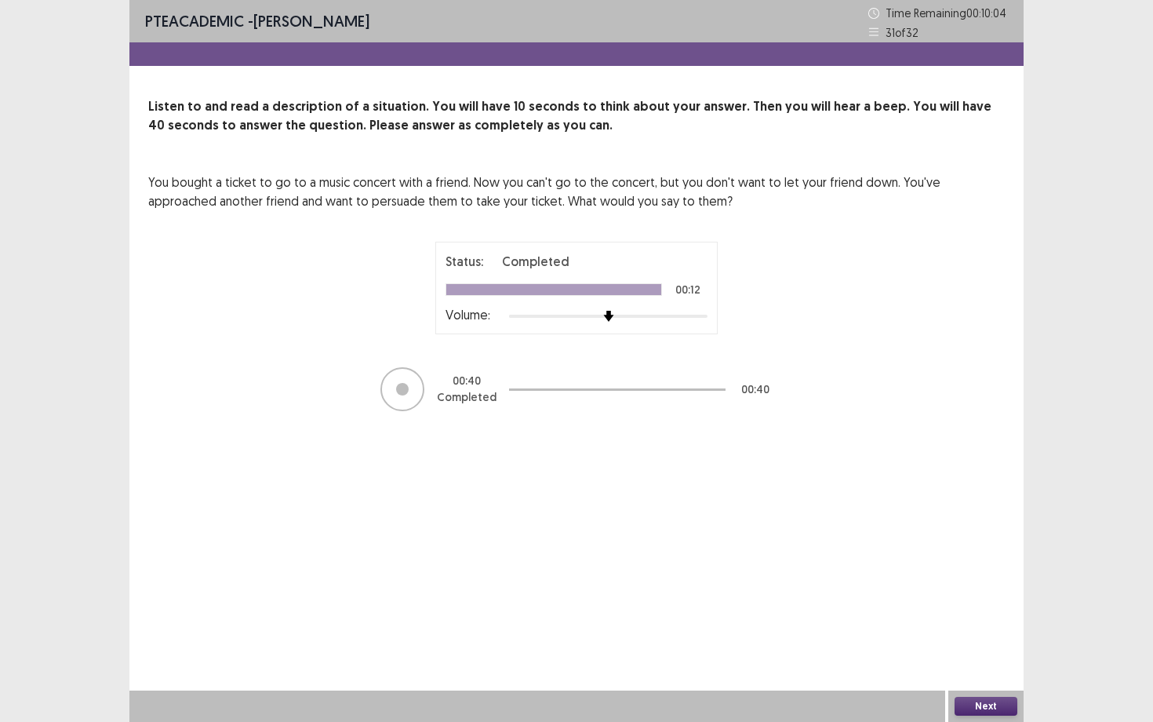
click at [976, 652] on button "Next" at bounding box center [986, 705] width 63 height 19
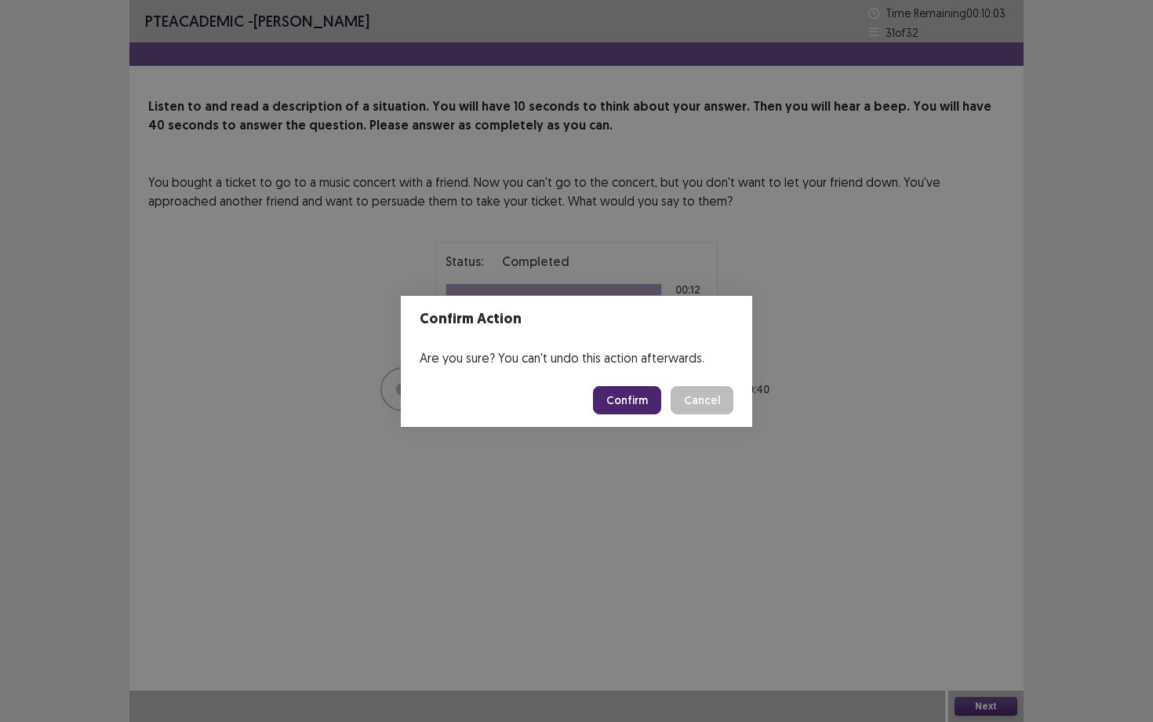
click at [633, 409] on button "Confirm" at bounding box center [627, 400] width 68 height 28
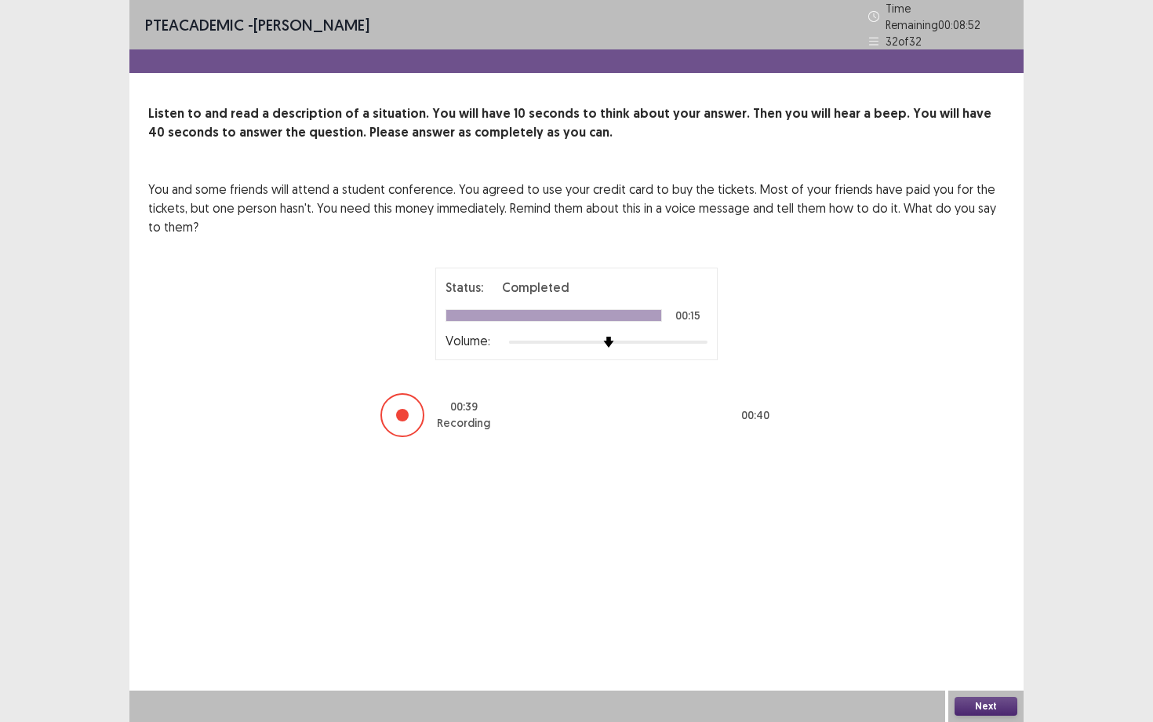
click at [974, 652] on button "Next" at bounding box center [986, 705] width 63 height 19
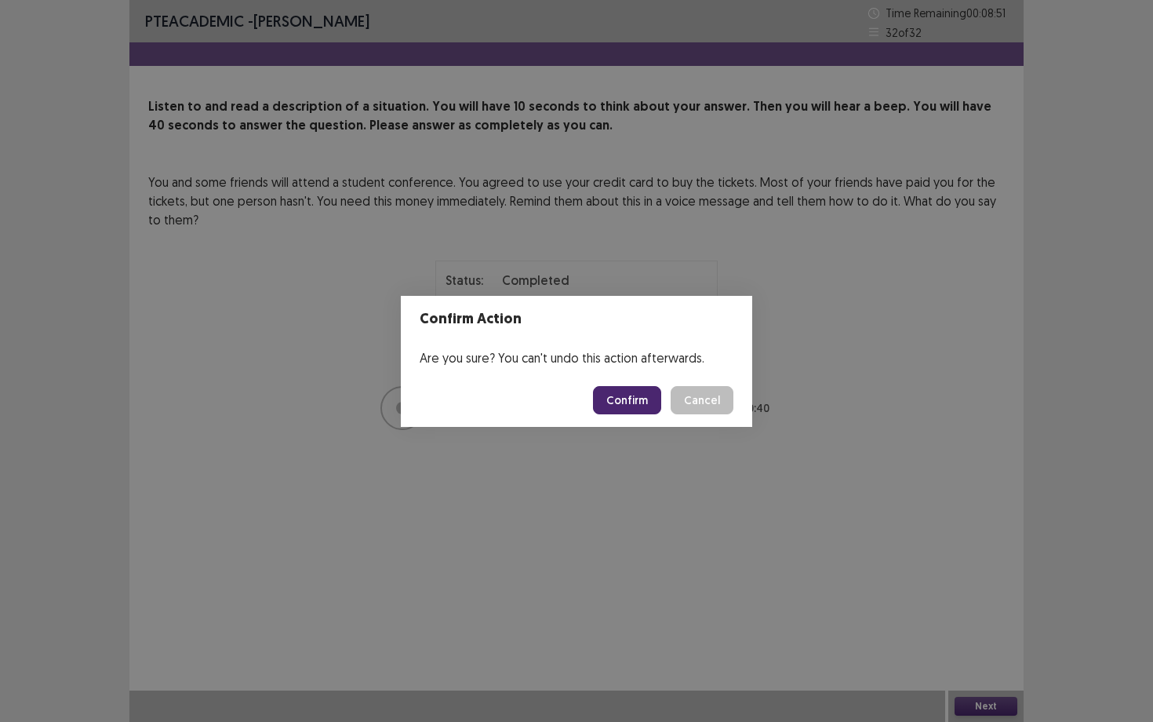
click at [640, 402] on button "Confirm" at bounding box center [627, 400] width 68 height 28
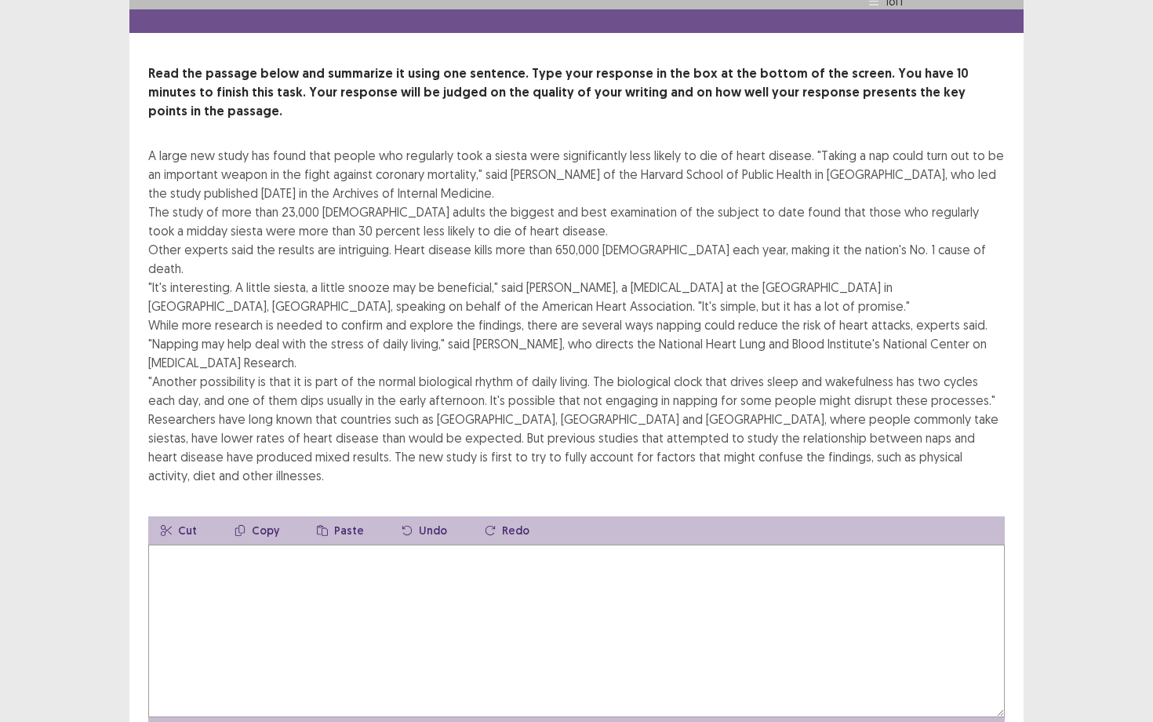
scroll to position [39, 0]
click at [523, 545] on textarea at bounding box center [576, 631] width 857 height 173
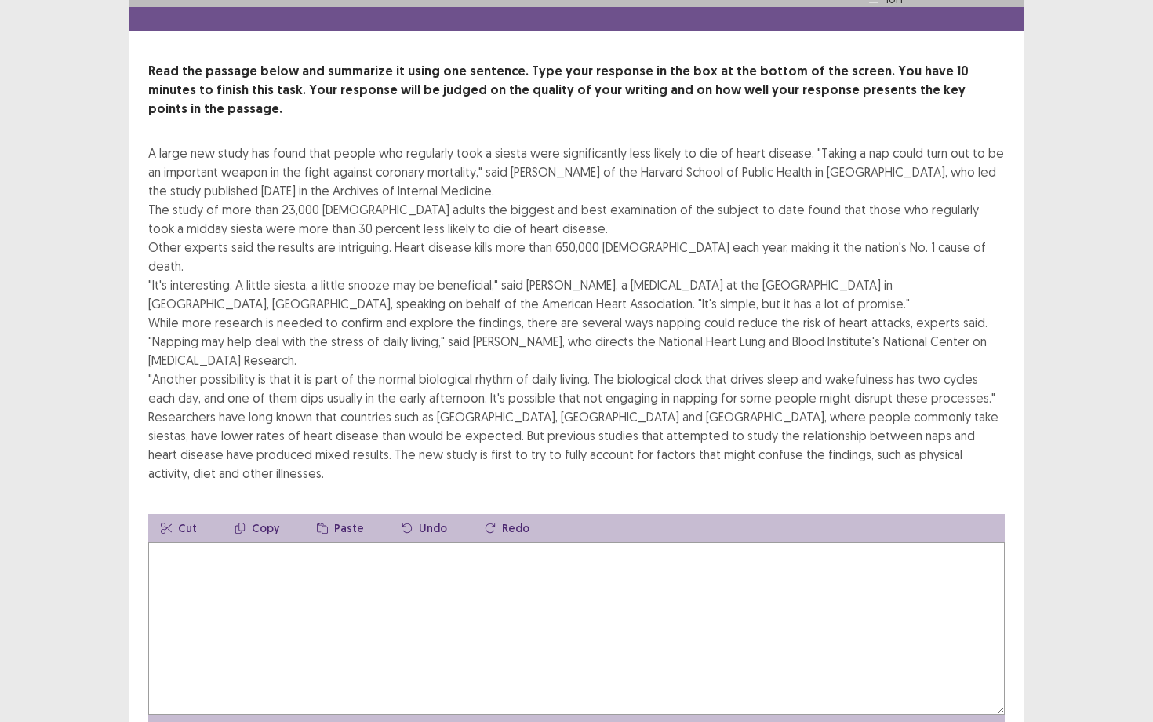
scroll to position [44, 0]
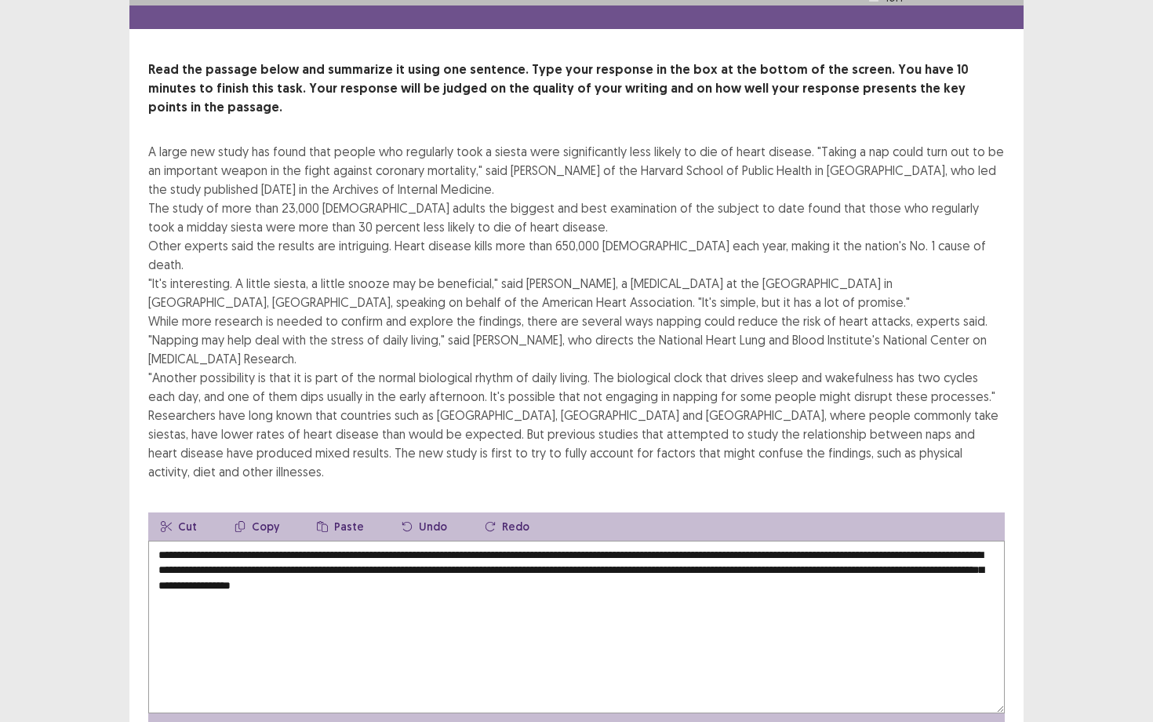
click at [410, 540] on textarea "**********" at bounding box center [576, 626] width 857 height 173
click at [580, 540] on textarea "**********" at bounding box center [576, 626] width 857 height 173
click at [637, 540] on textarea "**********" at bounding box center [576, 626] width 857 height 173
click at [202, 540] on textarea "**********" at bounding box center [576, 626] width 857 height 173
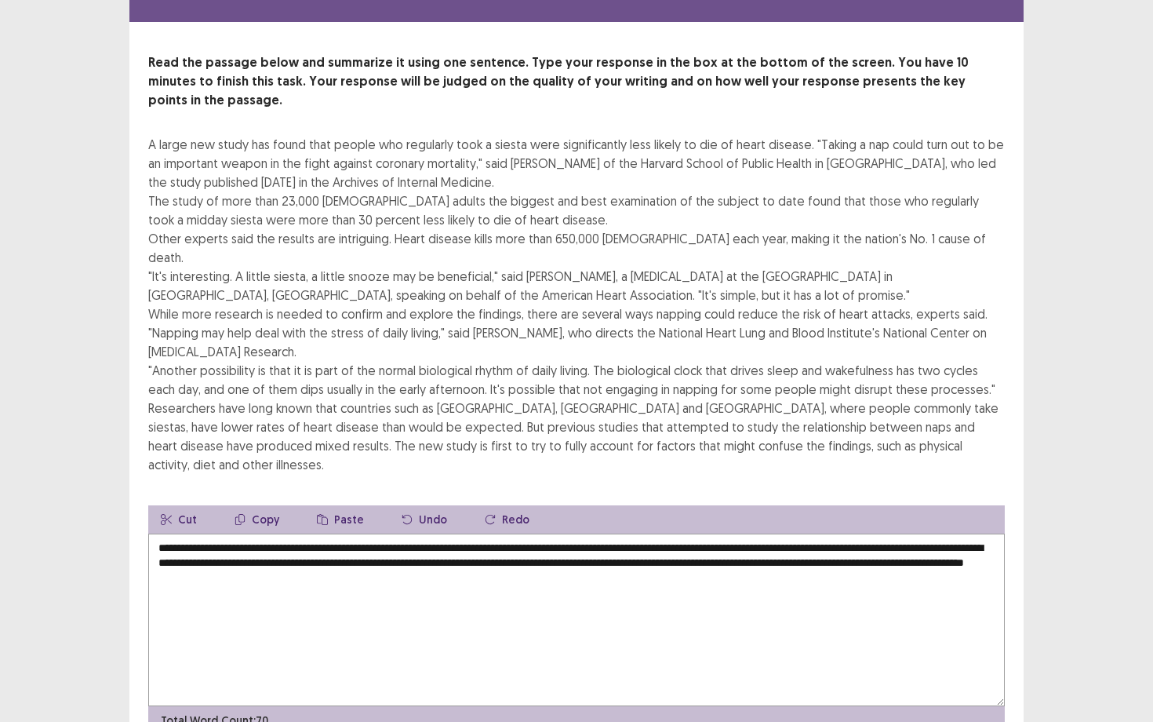
click at [565, 533] on textarea "**********" at bounding box center [576, 619] width 857 height 173
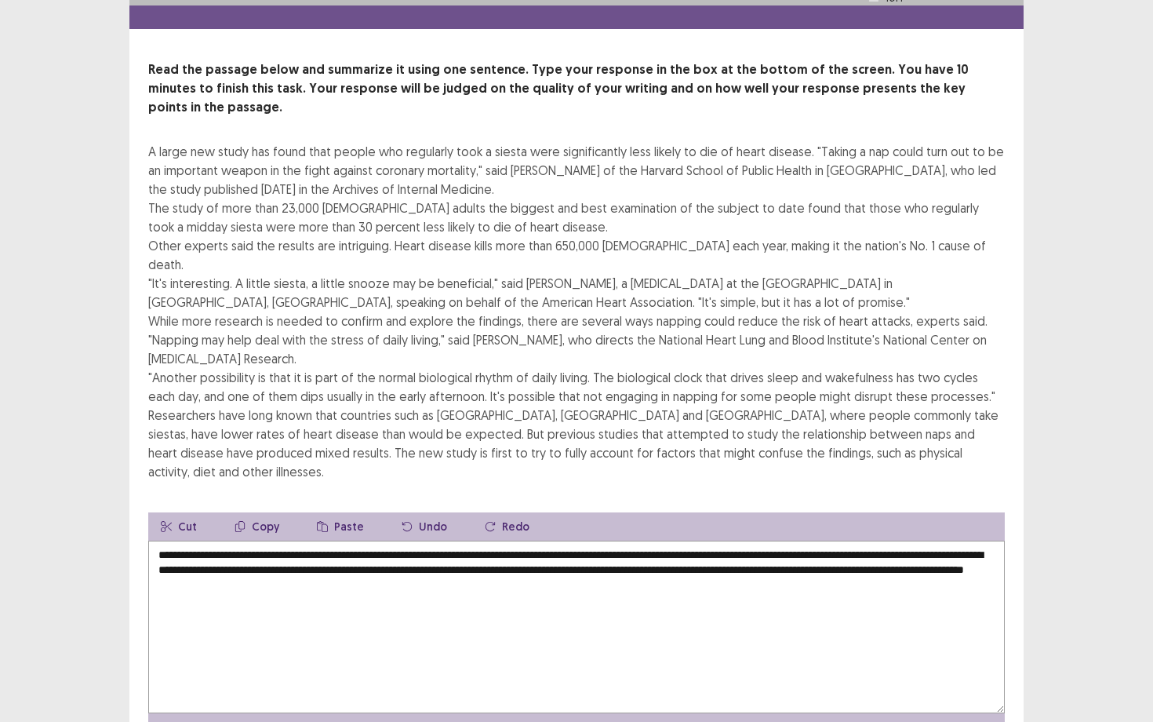
click at [574, 540] on textarea "**********" at bounding box center [576, 626] width 857 height 173
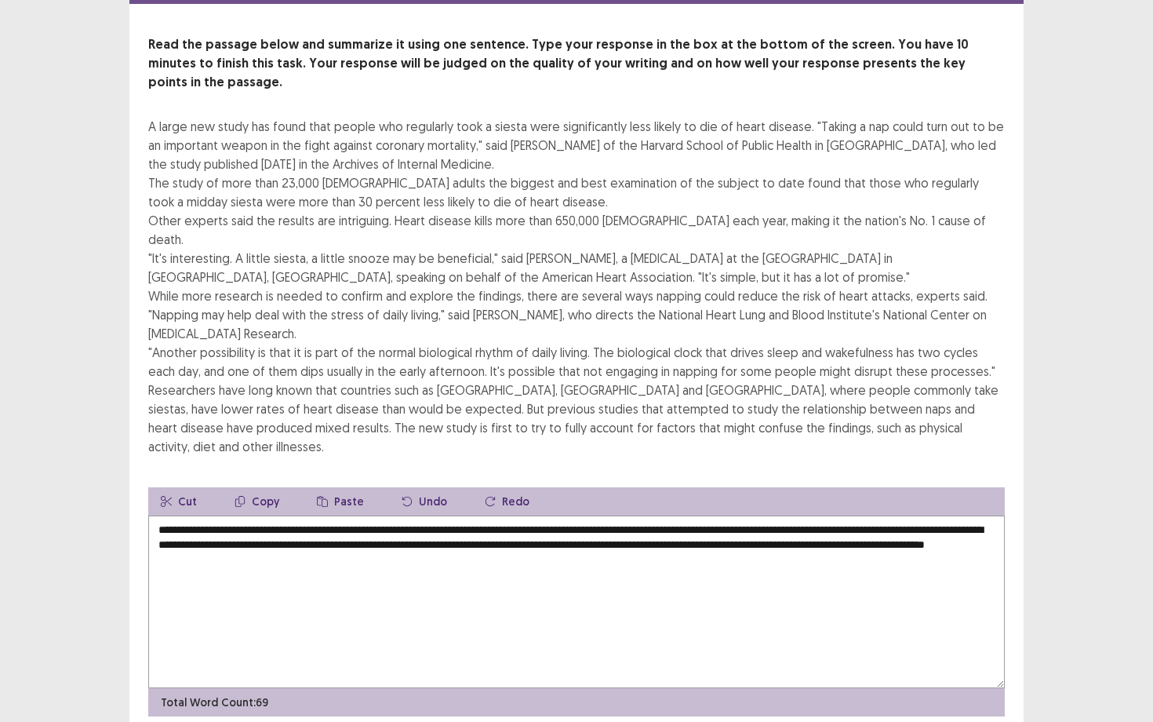
type textarea "**********"
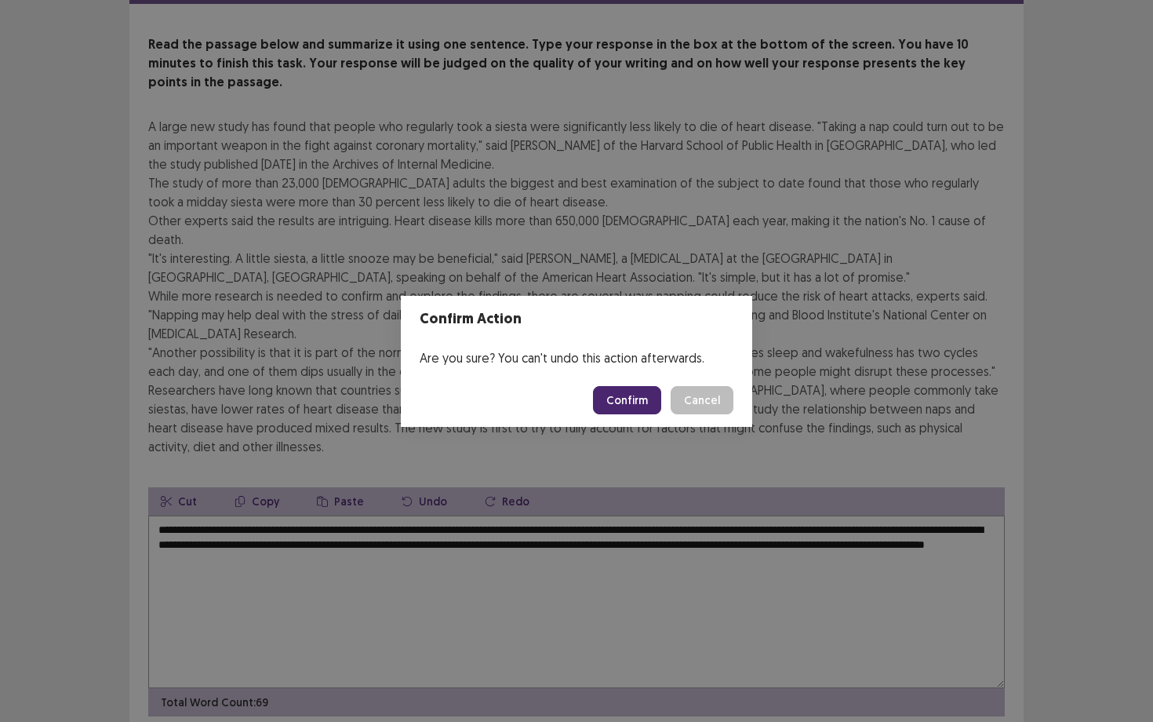
click at [637, 400] on button "Confirm" at bounding box center [627, 400] width 68 height 28
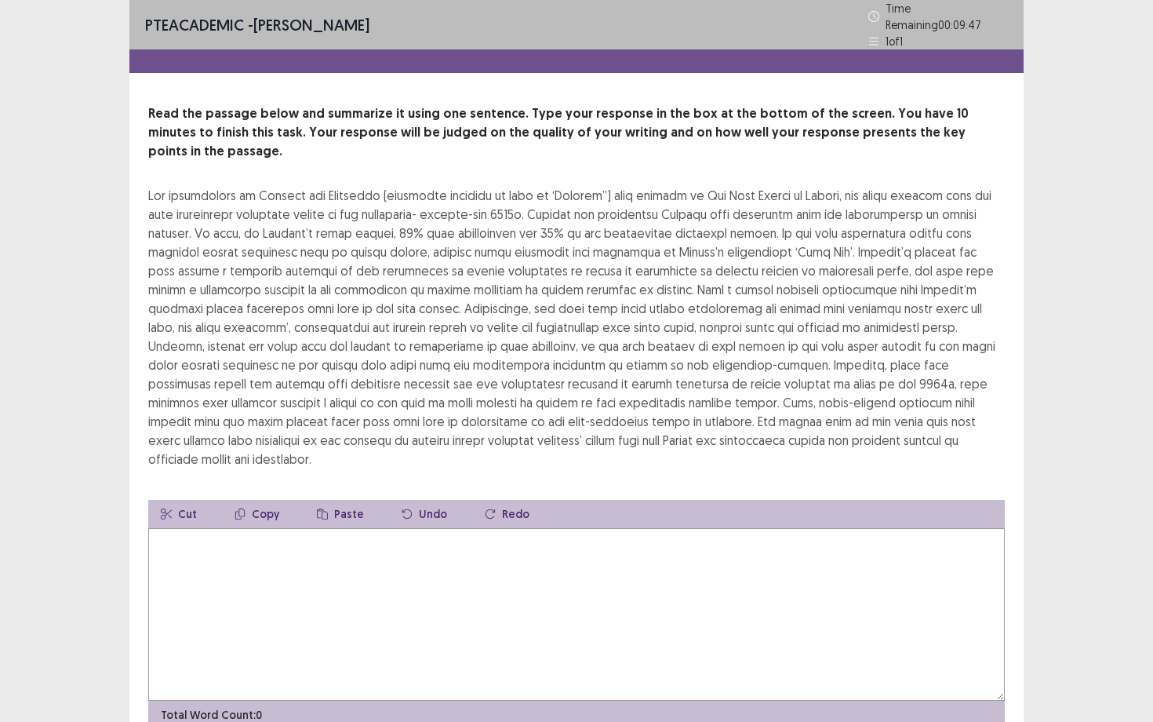
click at [744, 555] on textarea at bounding box center [576, 614] width 857 height 173
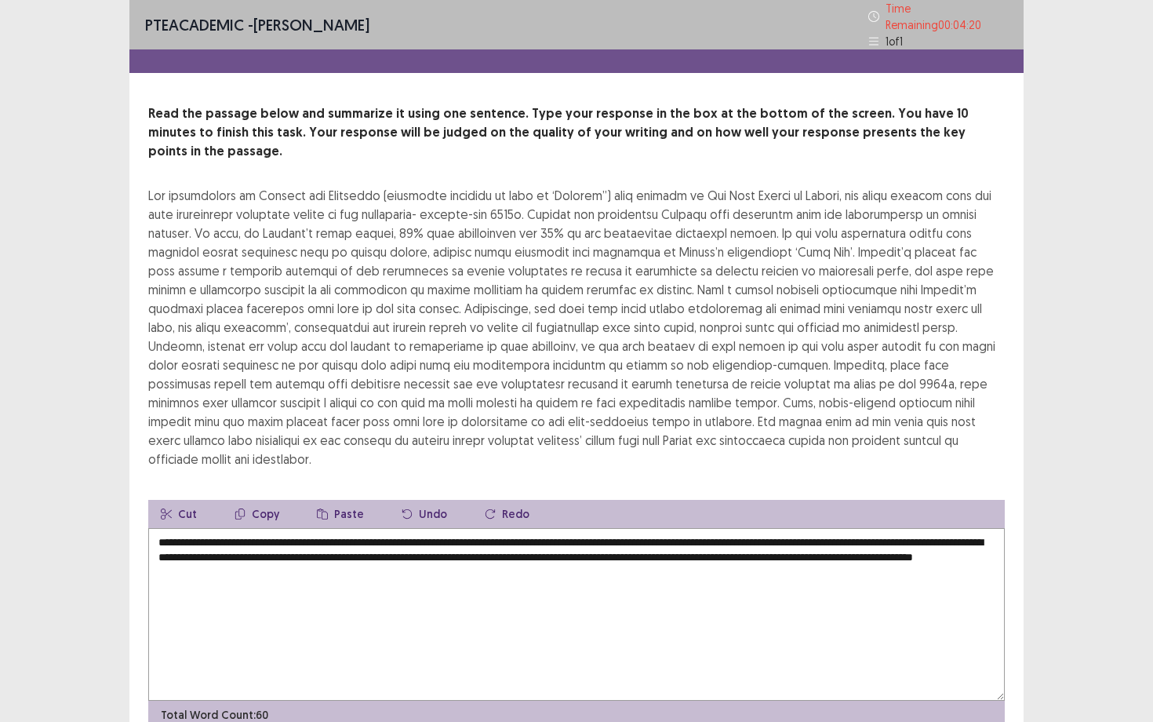
click at [897, 528] on textarea "**********" at bounding box center [576, 614] width 857 height 173
click at [796, 533] on textarea "**********" at bounding box center [576, 614] width 857 height 173
click at [304, 547] on textarea "**********" at bounding box center [576, 614] width 857 height 173
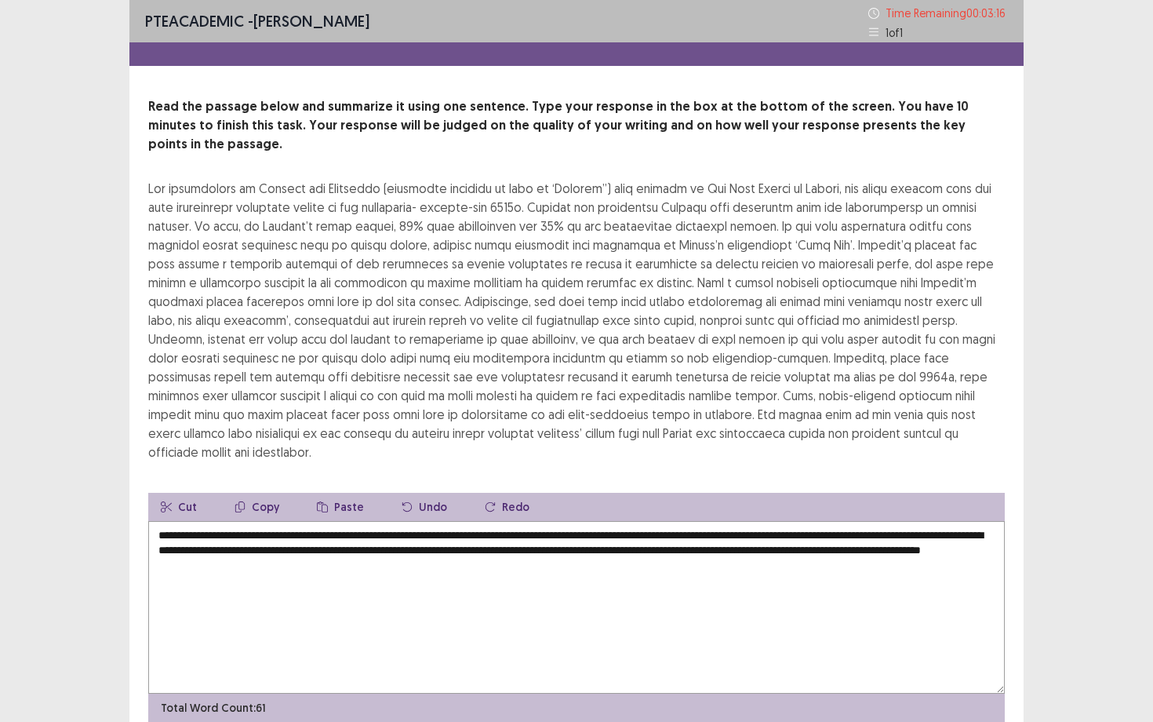
scroll to position [50, 0]
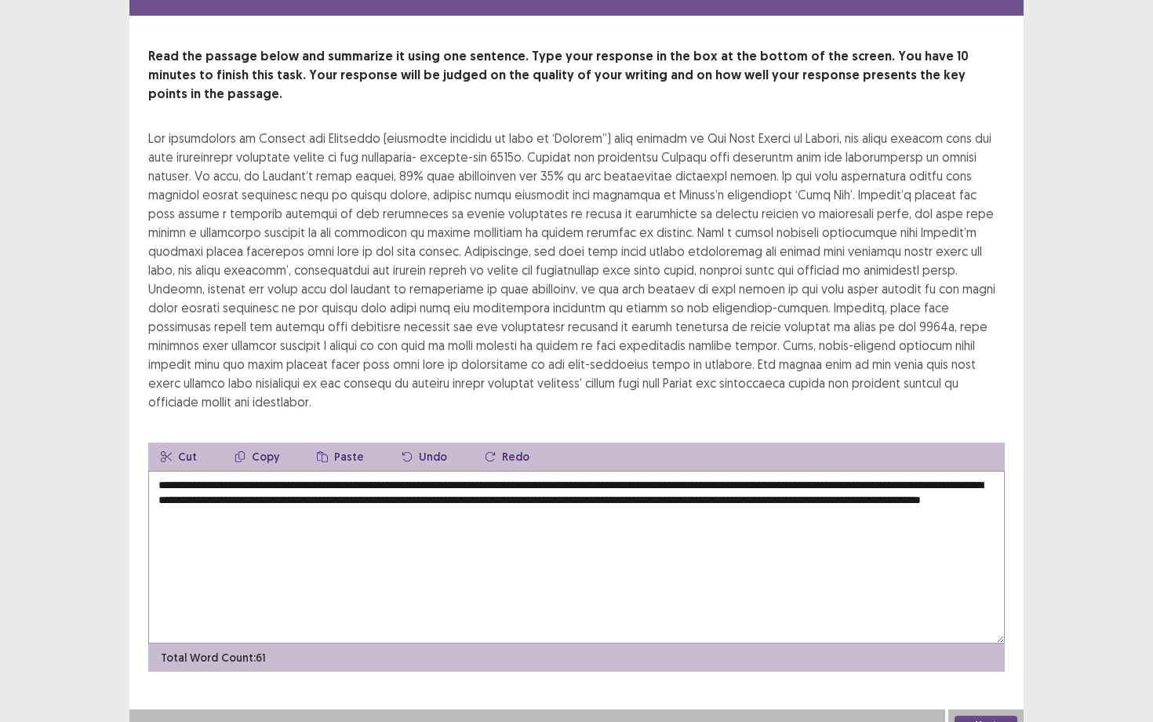
type textarea "**********"
click at [984, 652] on button "Next" at bounding box center [986, 724] width 63 height 19
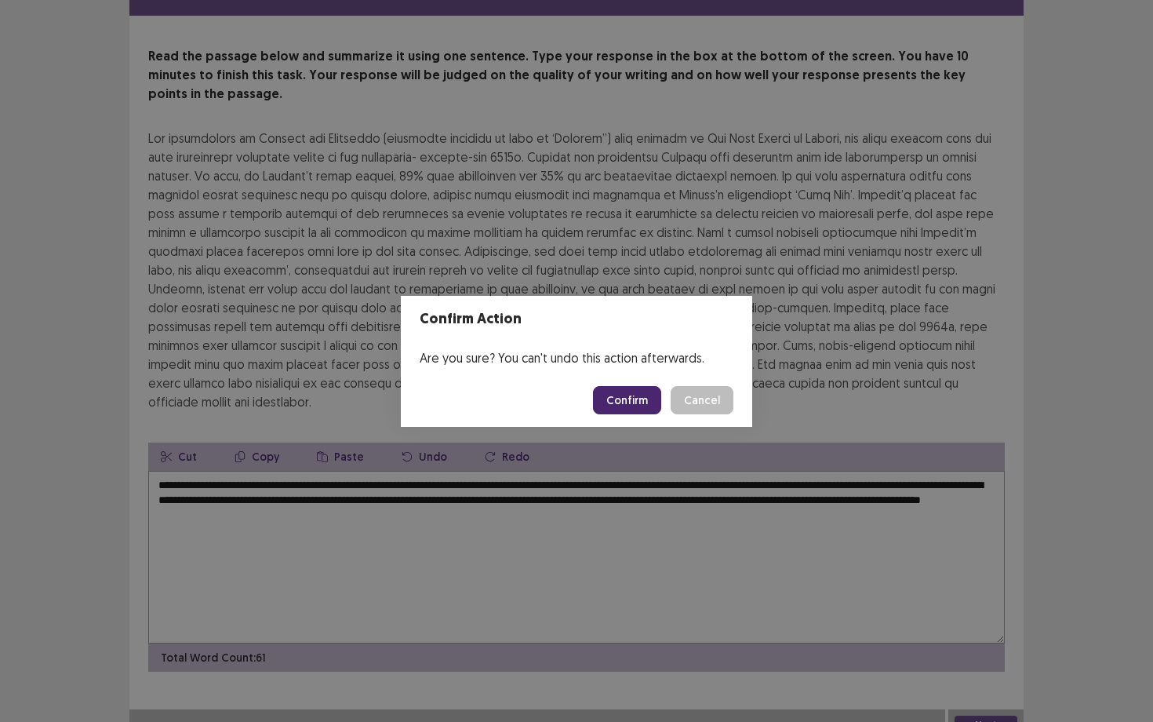
click at [643, 406] on button "Confirm" at bounding box center [627, 400] width 68 height 28
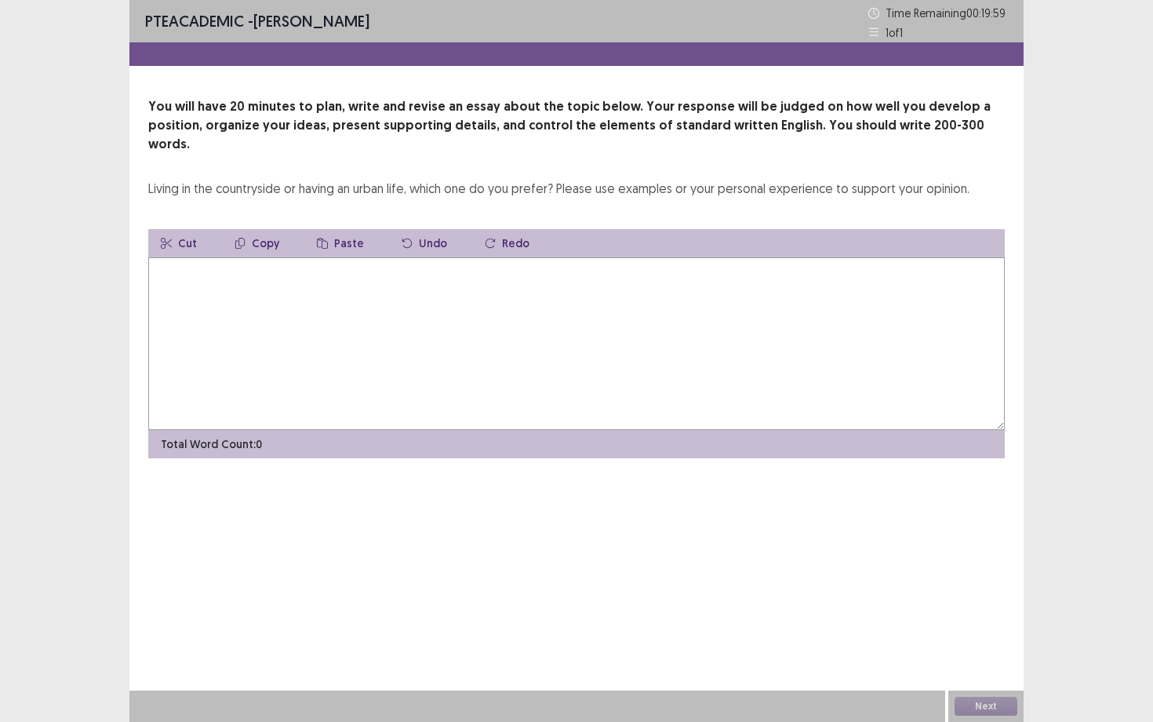
click at [864, 276] on textarea at bounding box center [576, 343] width 857 height 173
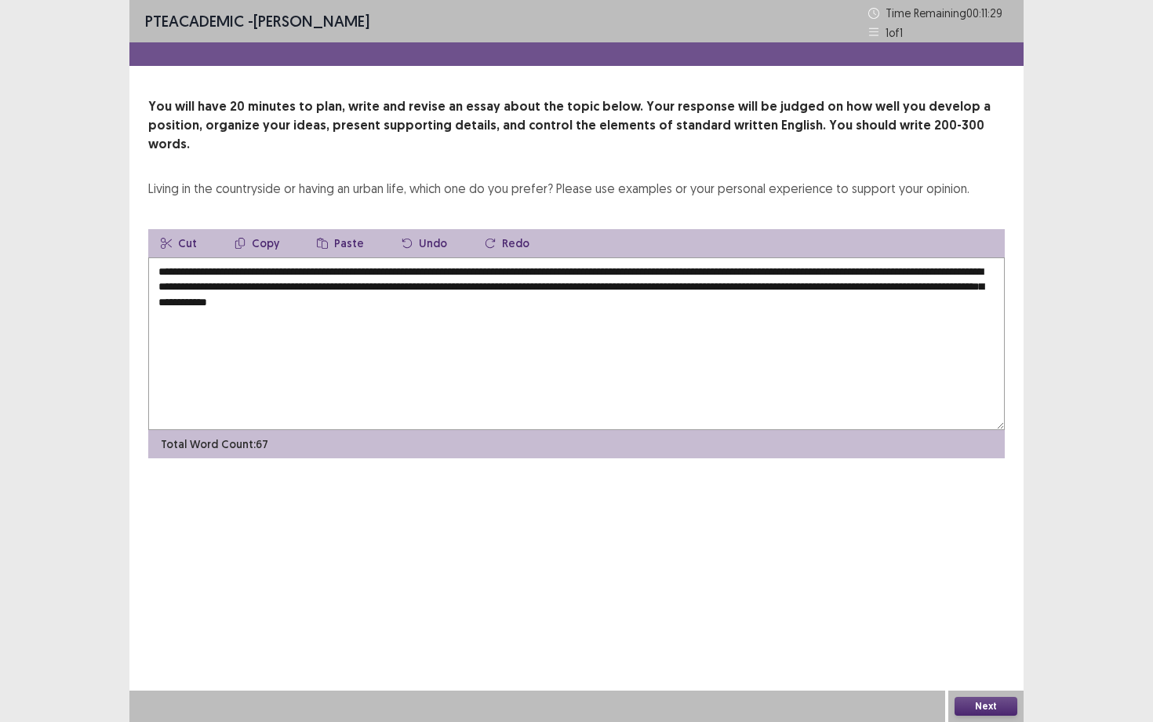
drag, startPoint x: 965, startPoint y: 272, endPoint x: 971, endPoint y: 282, distance: 12.0
click at [971, 282] on textarea "**********" at bounding box center [576, 343] width 857 height 173
click at [726, 272] on textarea "**********" at bounding box center [576, 343] width 857 height 173
click at [725, 274] on textarea "**********" at bounding box center [576, 343] width 857 height 173
click at [647, 291] on textarea "**********" at bounding box center [576, 343] width 857 height 173
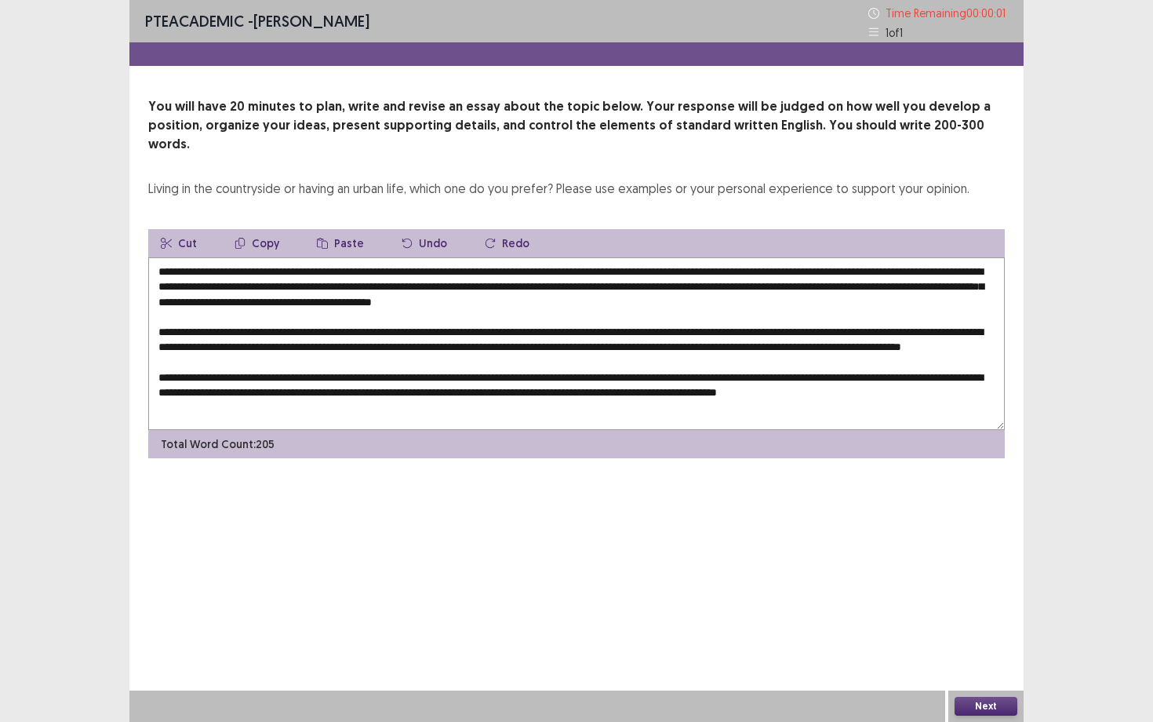
type textarea "**********"
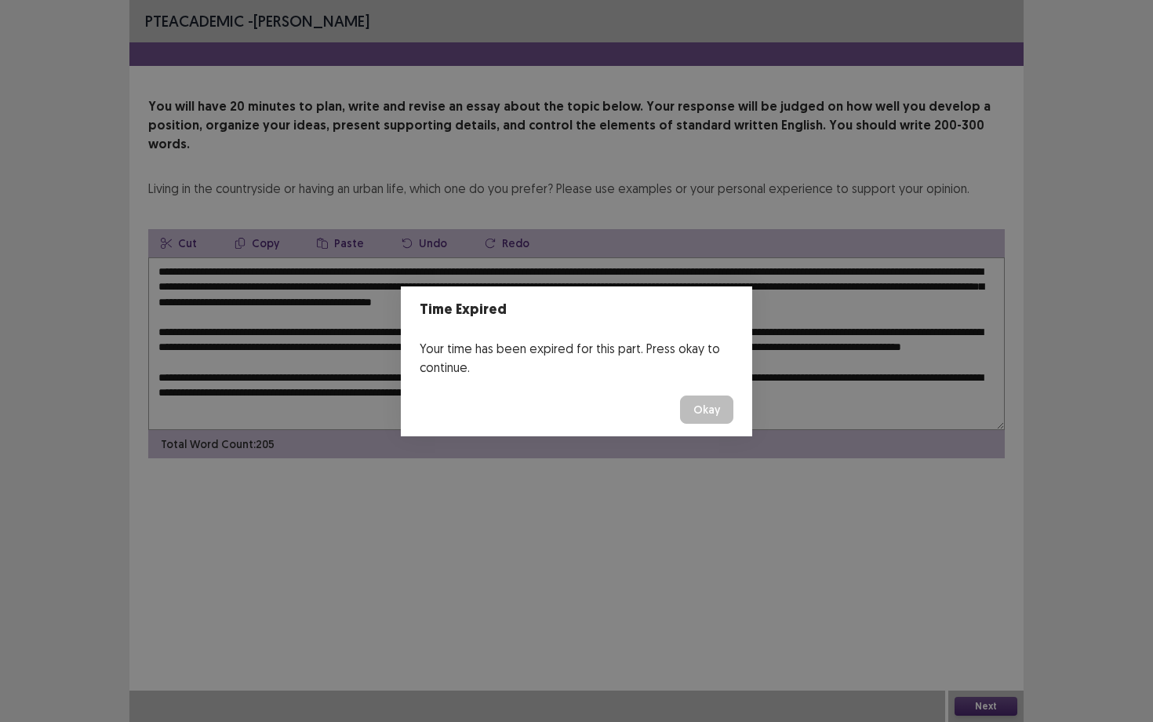
click at [712, 402] on button "Okay" at bounding box center [706, 409] width 53 height 28
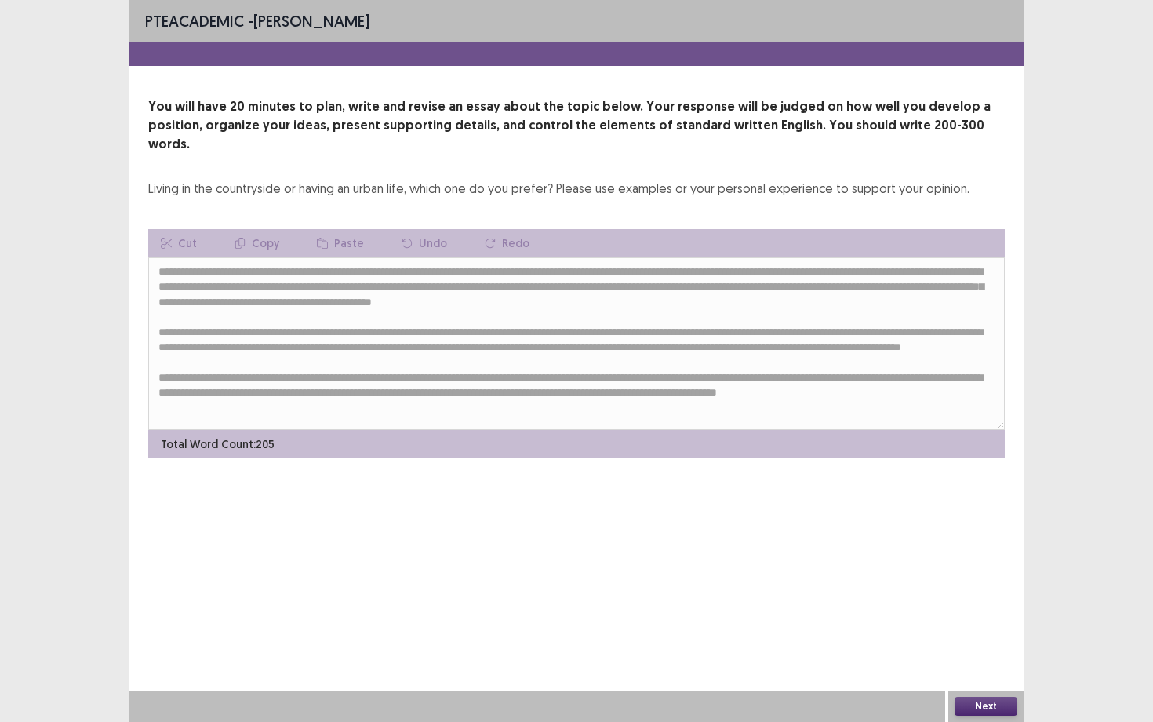
scroll to position [8, 0]
click at [987, 652] on button "Next" at bounding box center [986, 705] width 63 height 19
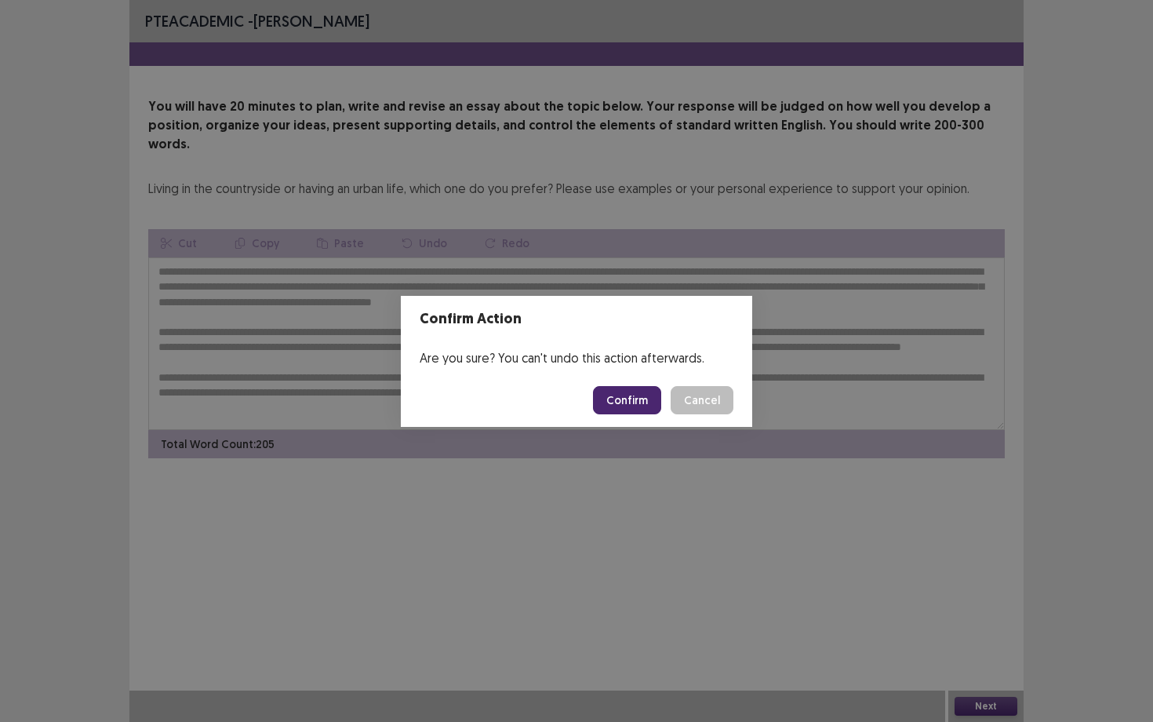
click at [634, 395] on button "Confirm" at bounding box center [627, 400] width 68 height 28
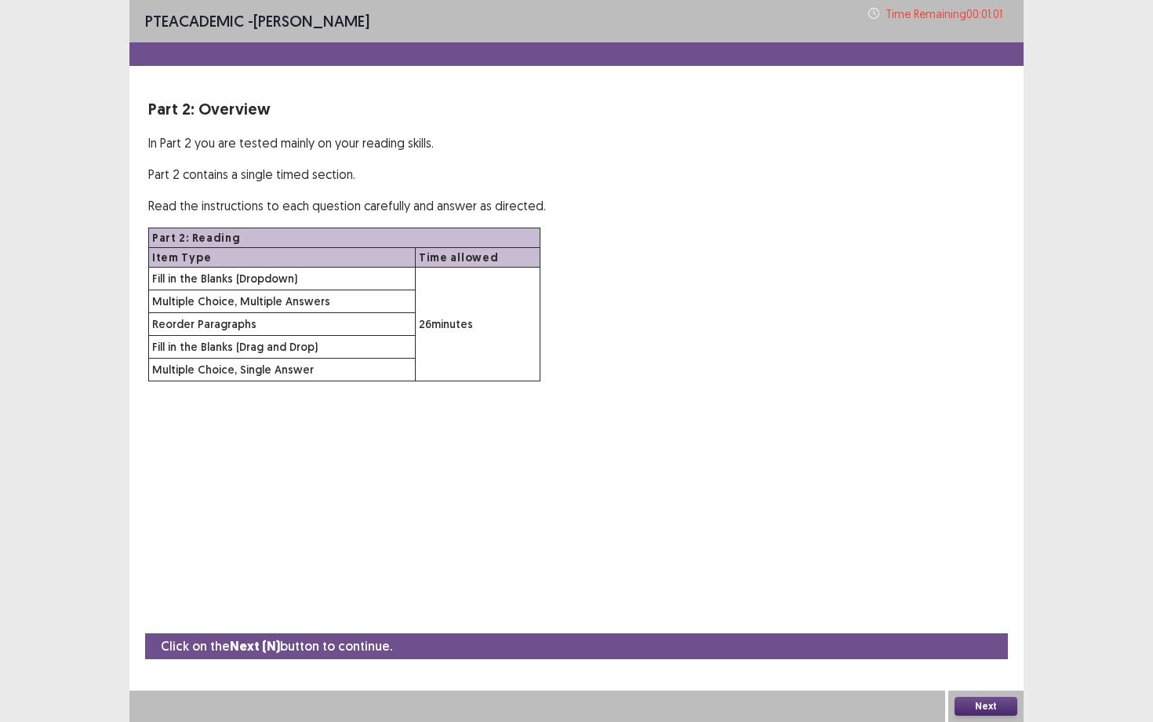
click at [1006, 652] on button "Next" at bounding box center [986, 705] width 63 height 19
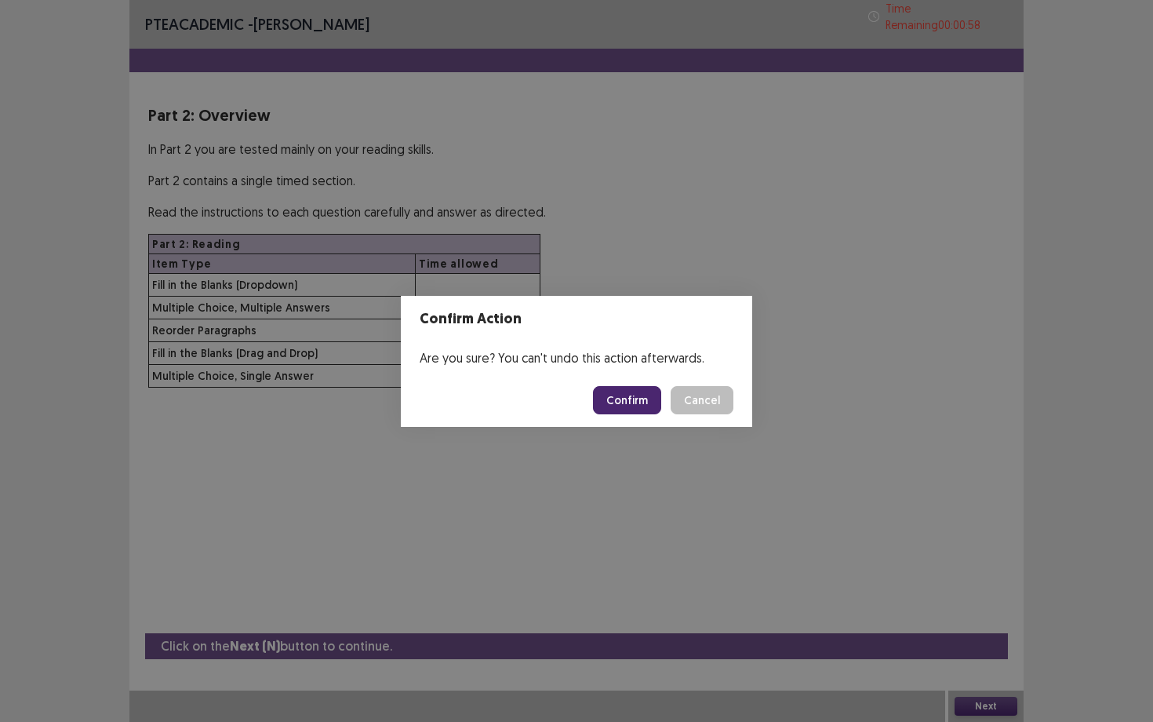
click at [624, 396] on button "Confirm" at bounding box center [627, 400] width 68 height 28
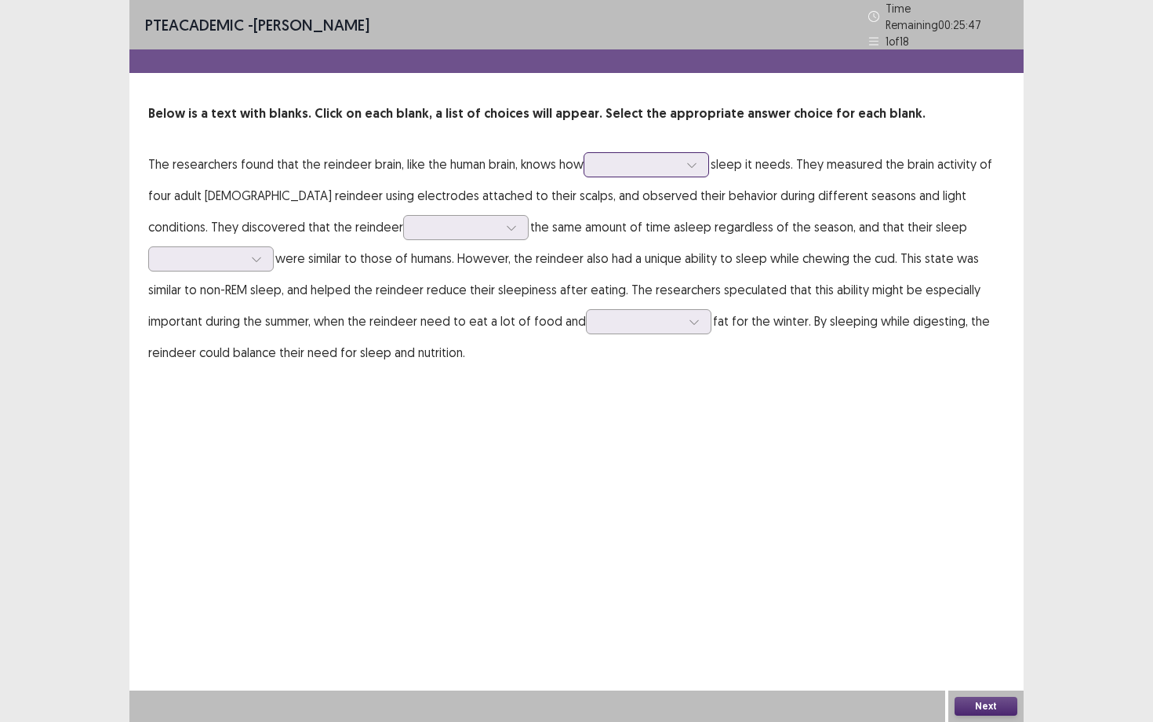
click at [655, 157] on div at bounding box center [638, 164] width 82 height 15
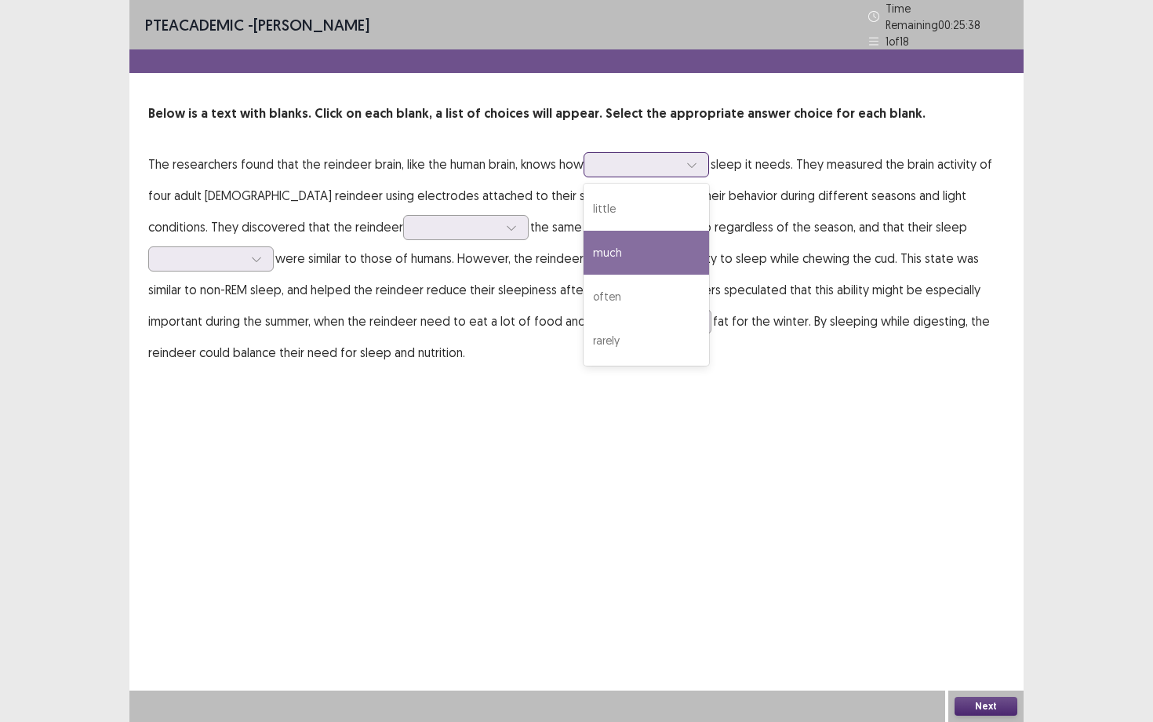
click at [646, 234] on div "much" at bounding box center [646, 253] width 125 height 44
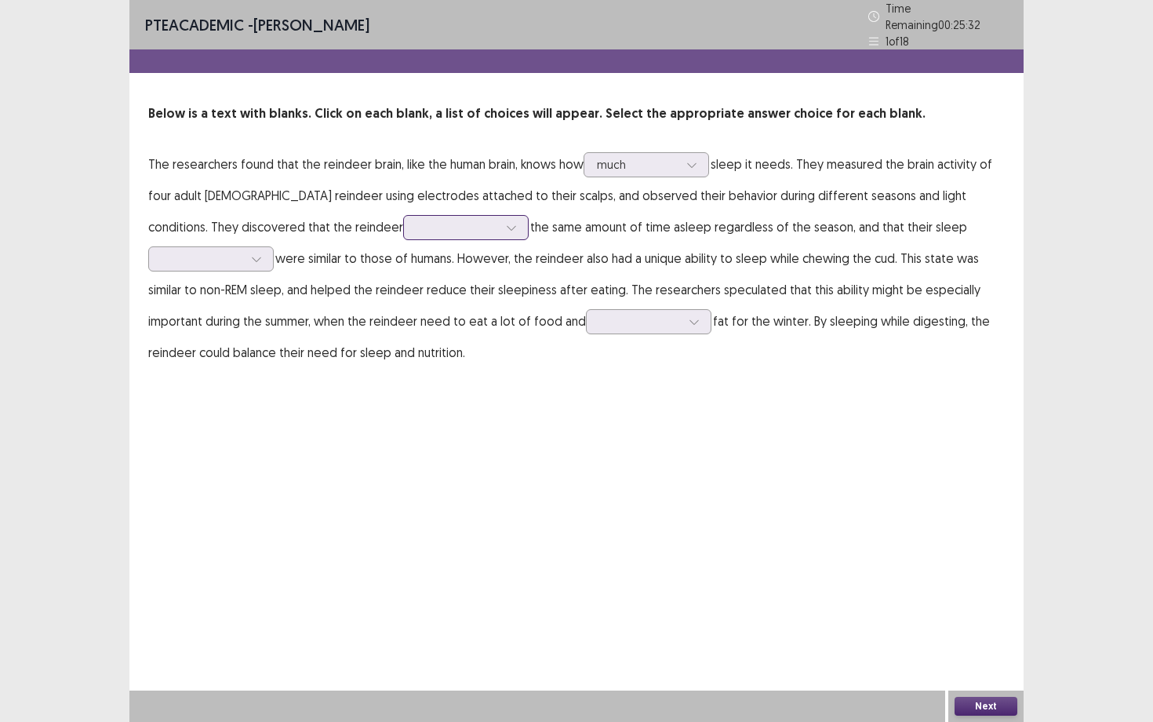
click at [416, 220] on div at bounding box center [457, 227] width 82 height 15
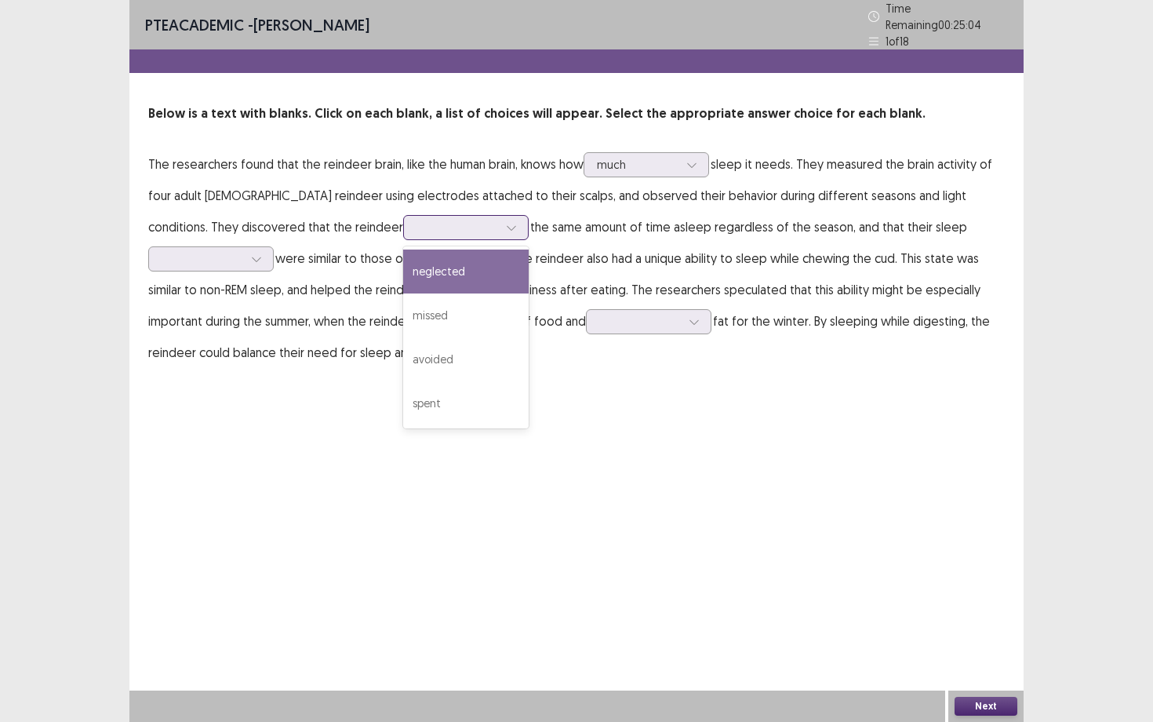
click at [403, 258] on div "neglected" at bounding box center [465, 271] width 125 height 44
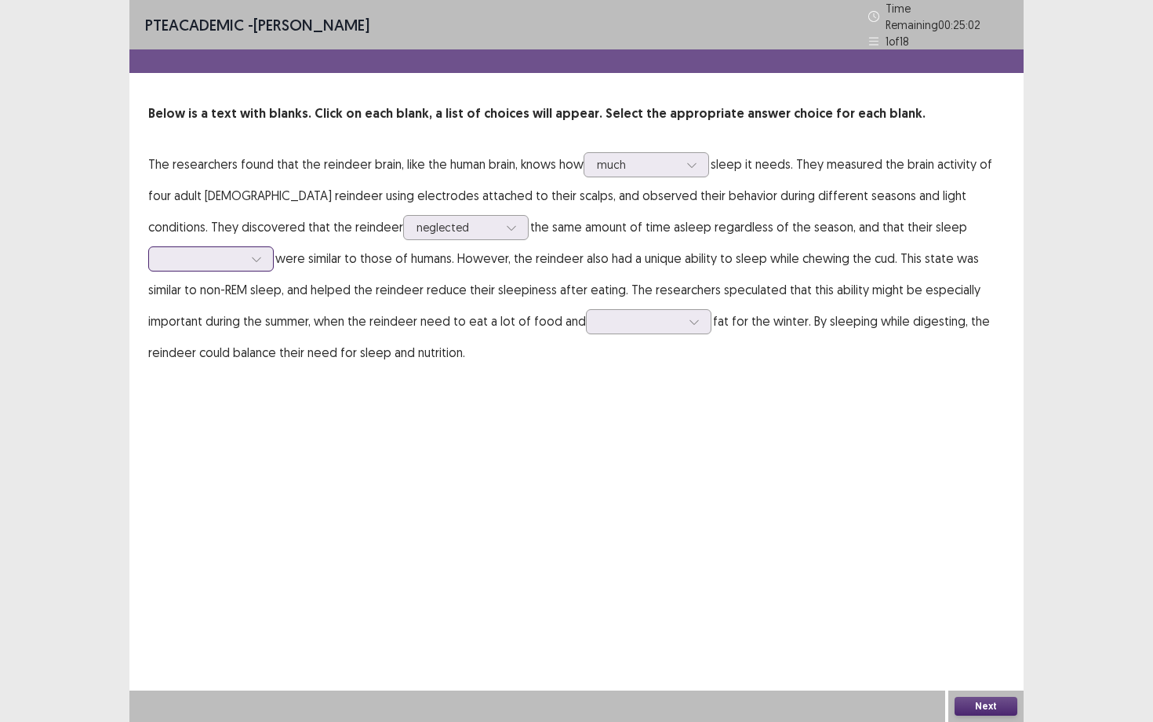
click at [243, 251] on div at bounding box center [203, 258] width 82 height 15
click at [416, 220] on div at bounding box center [457, 227] width 82 height 15
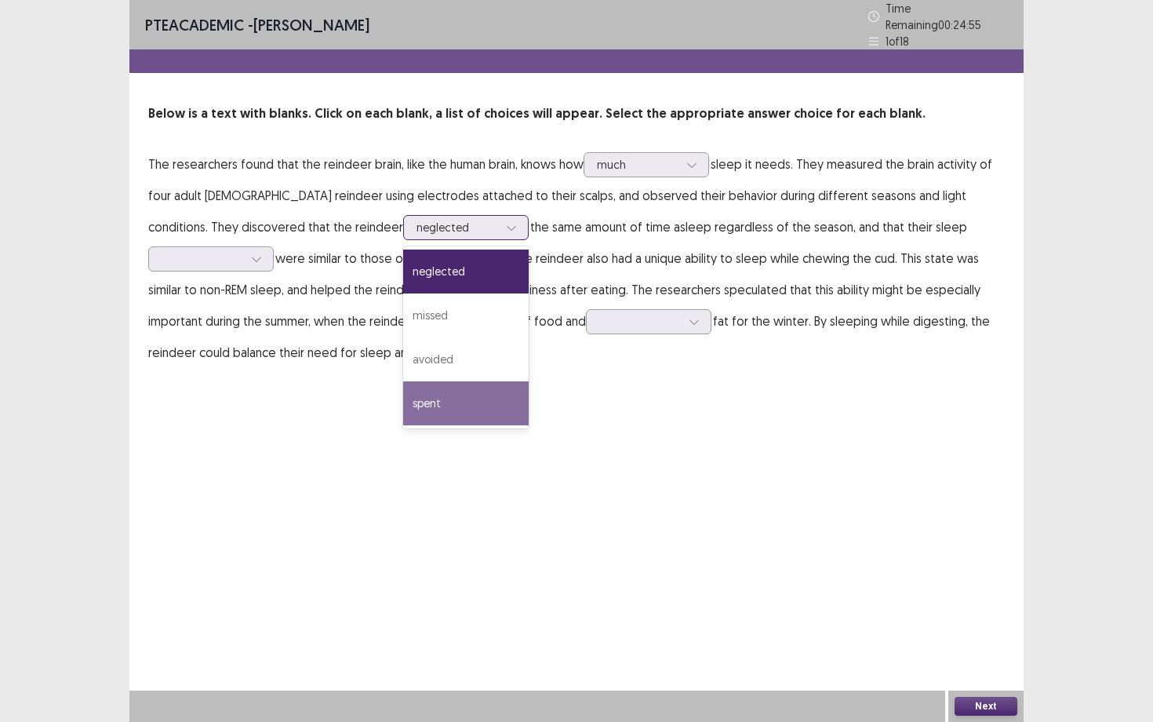
click at [403, 409] on div "spent" at bounding box center [465, 403] width 125 height 44
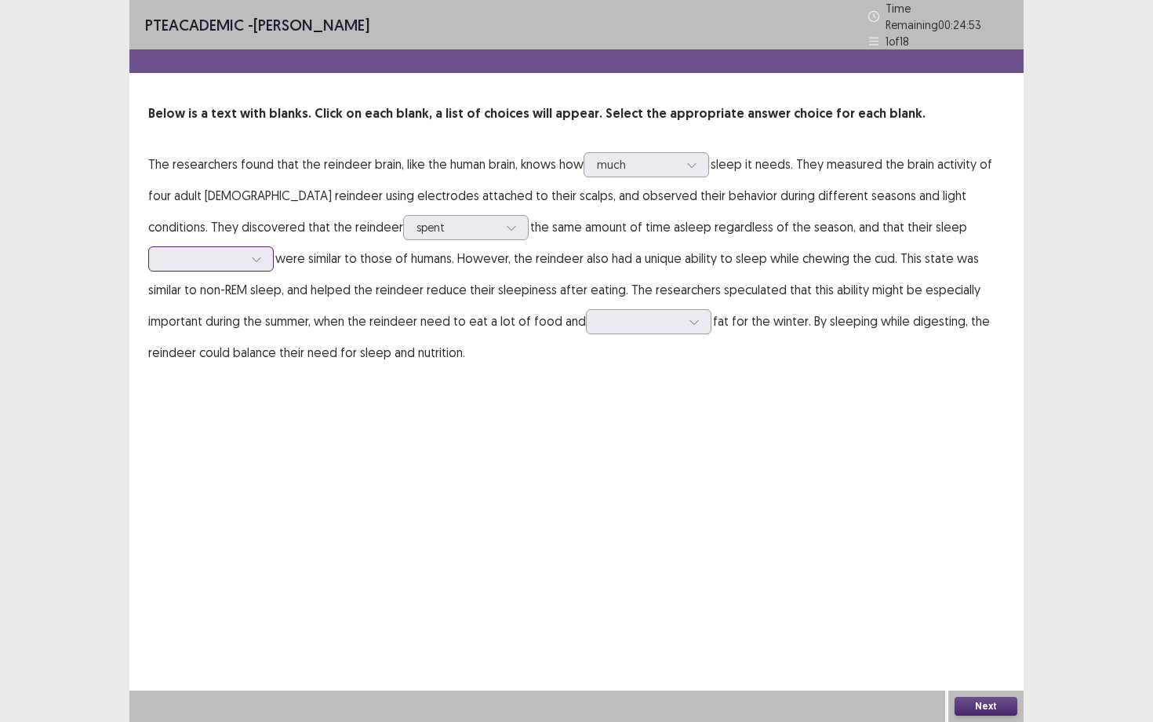
click at [243, 251] on div at bounding box center [203, 258] width 82 height 15
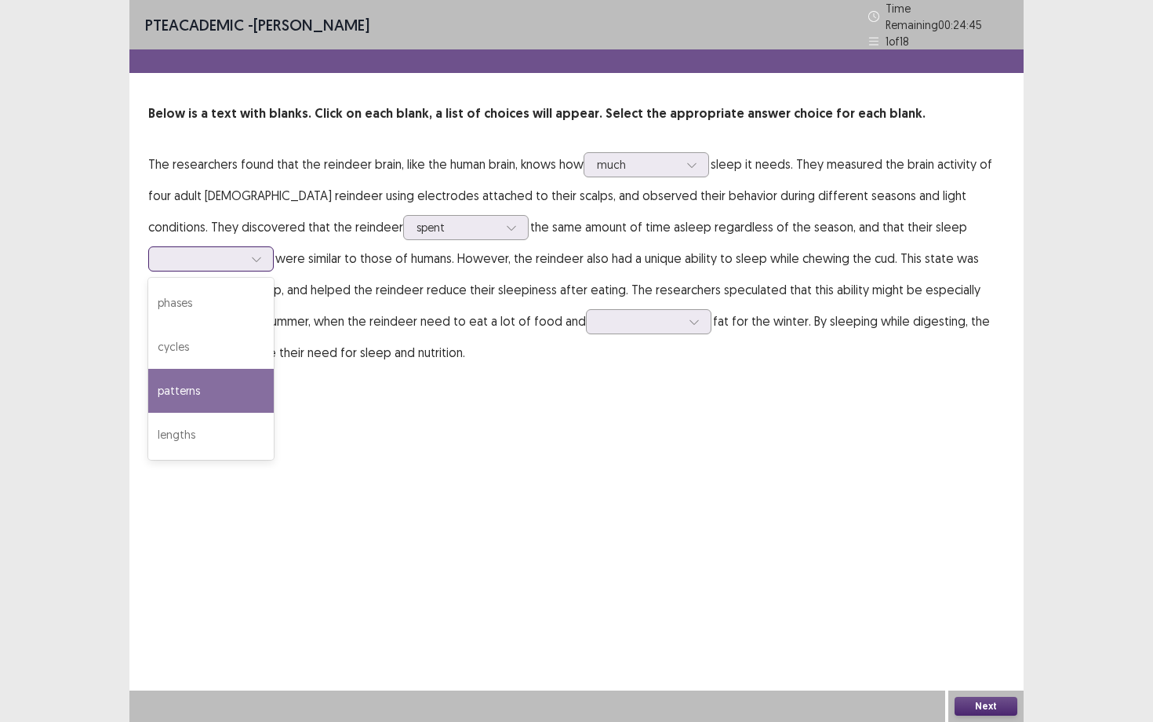
click at [274, 369] on div "patterns" at bounding box center [210, 391] width 125 height 44
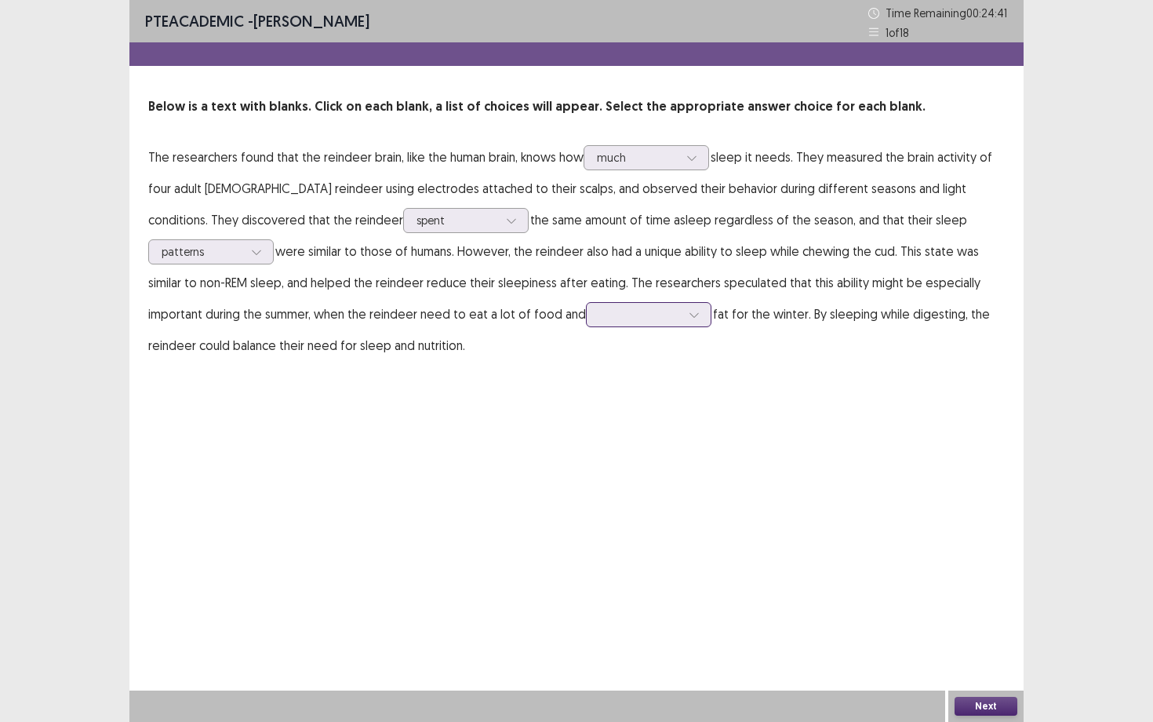
click at [599, 312] on div at bounding box center [640, 314] width 82 height 15
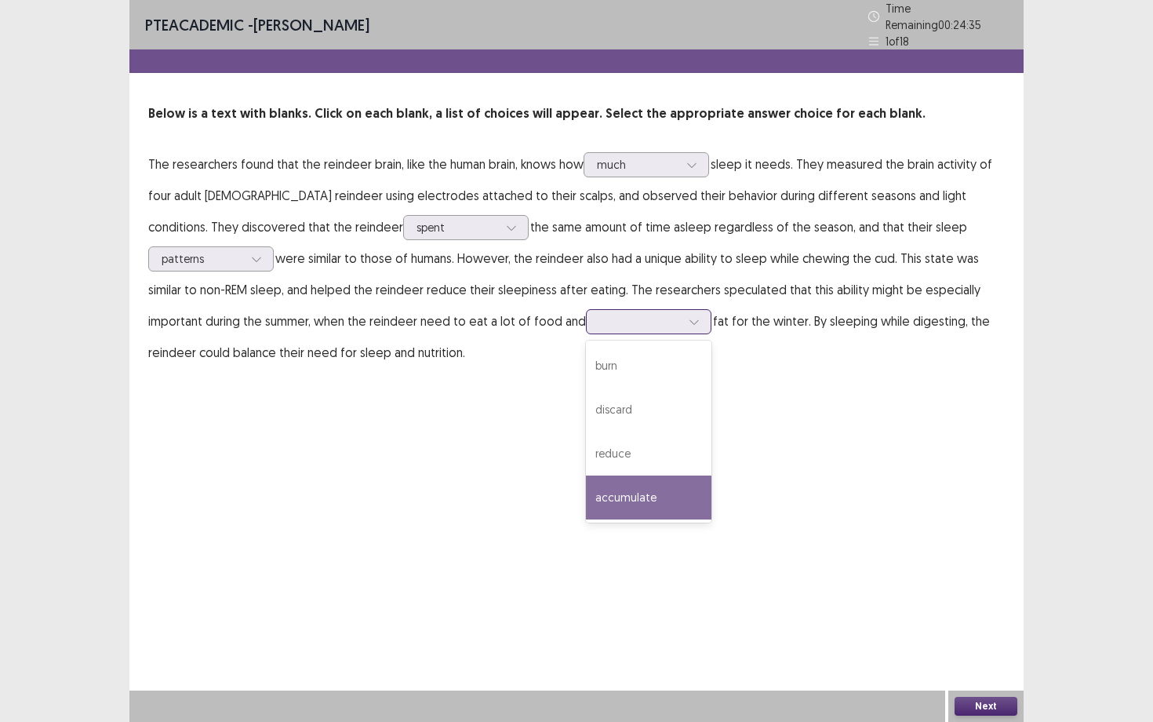
click at [586, 482] on div "accumulate" at bounding box center [648, 497] width 125 height 44
click at [966, 652] on button "Next" at bounding box center [986, 705] width 63 height 19
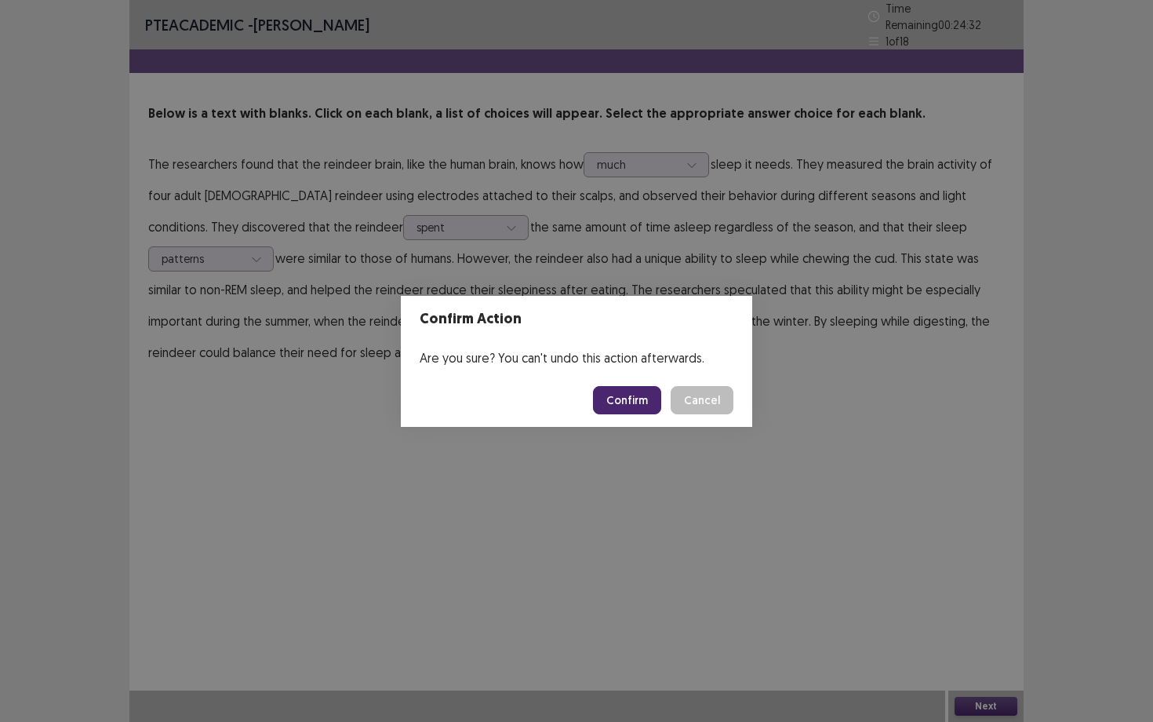
click at [631, 388] on button "Confirm" at bounding box center [627, 400] width 68 height 28
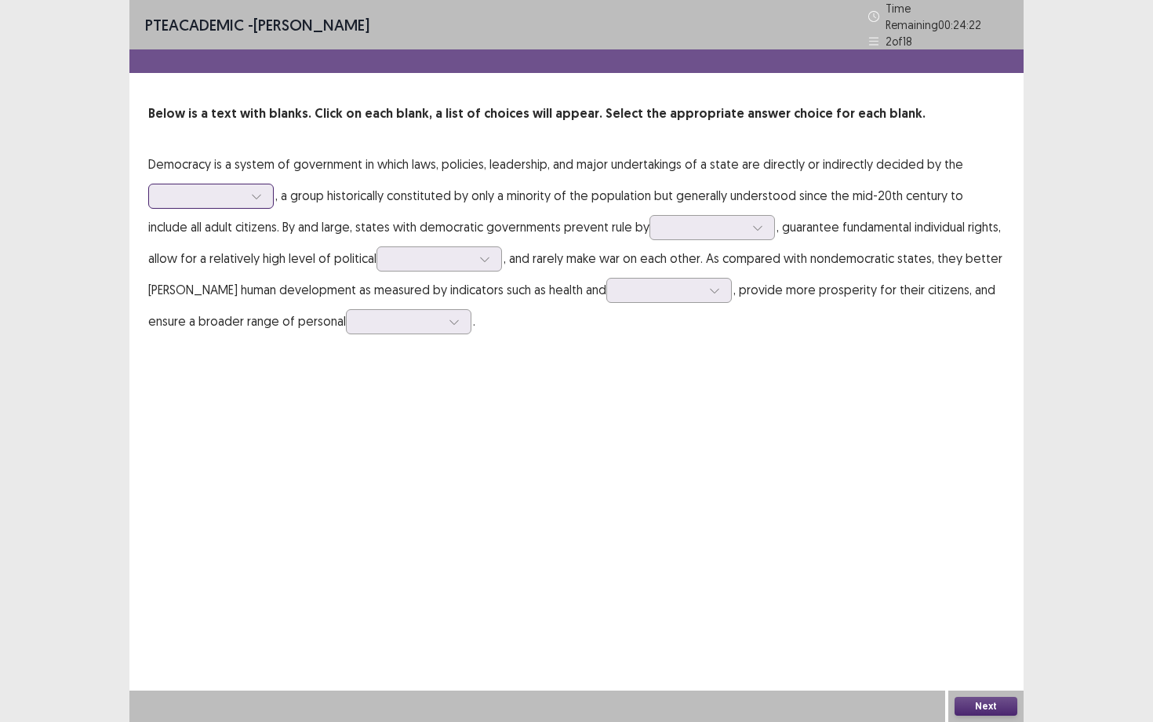
click at [232, 188] on div at bounding box center [203, 195] width 82 height 15
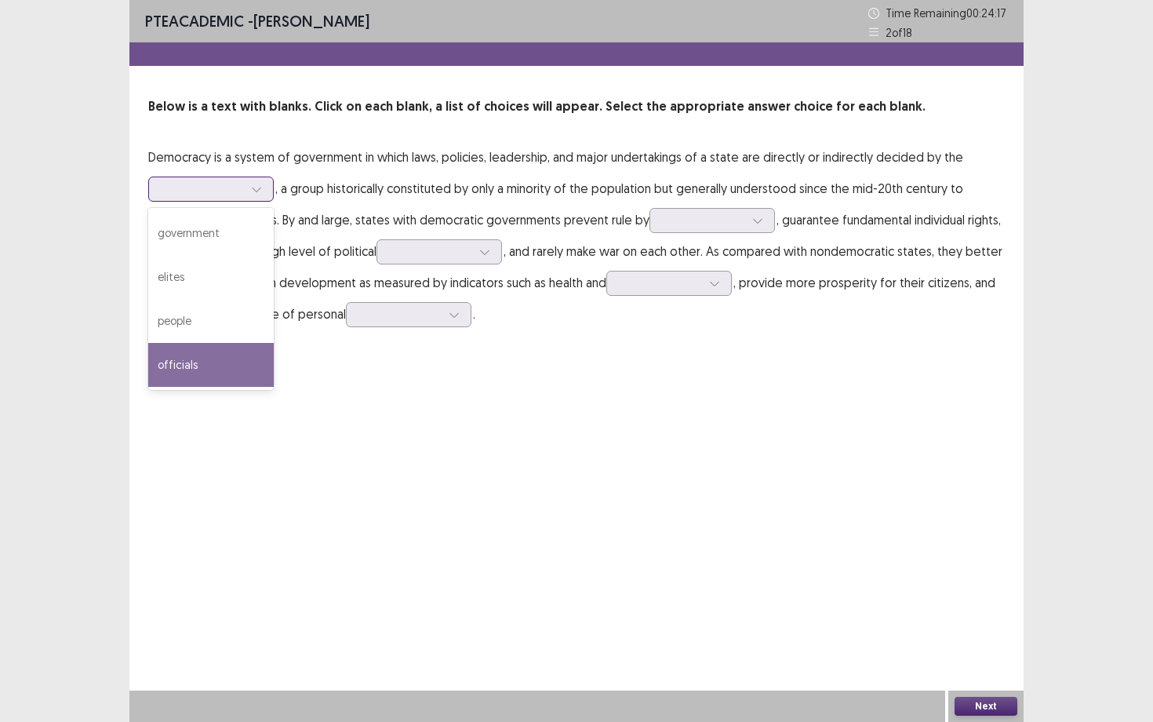
click at [216, 359] on div "officials" at bounding box center [210, 365] width 125 height 44
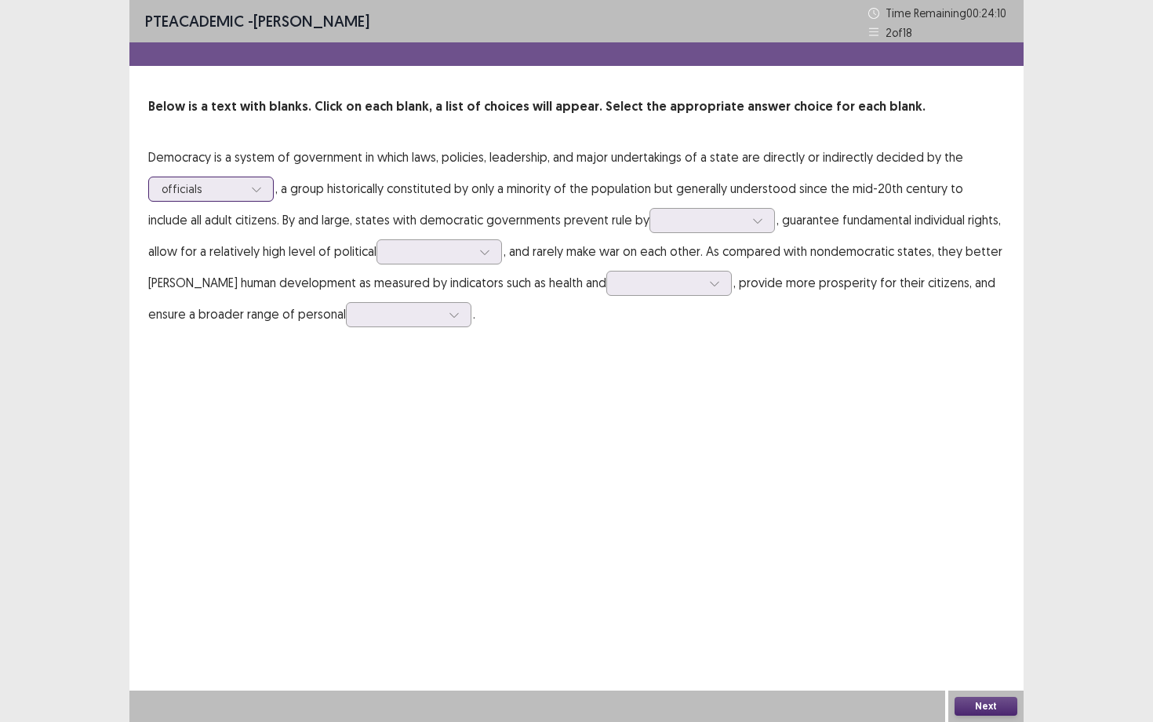
click at [260, 184] on icon at bounding box center [256, 189] width 11 height 11
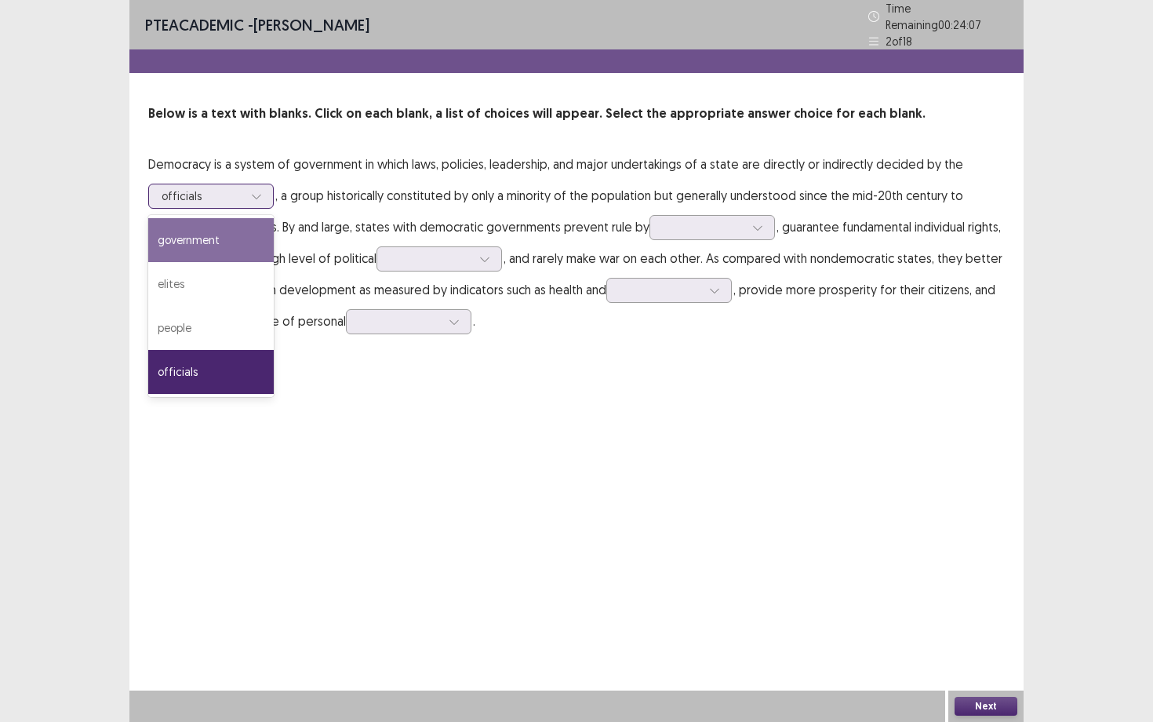
click at [220, 243] on div "government" at bounding box center [210, 240] width 125 height 44
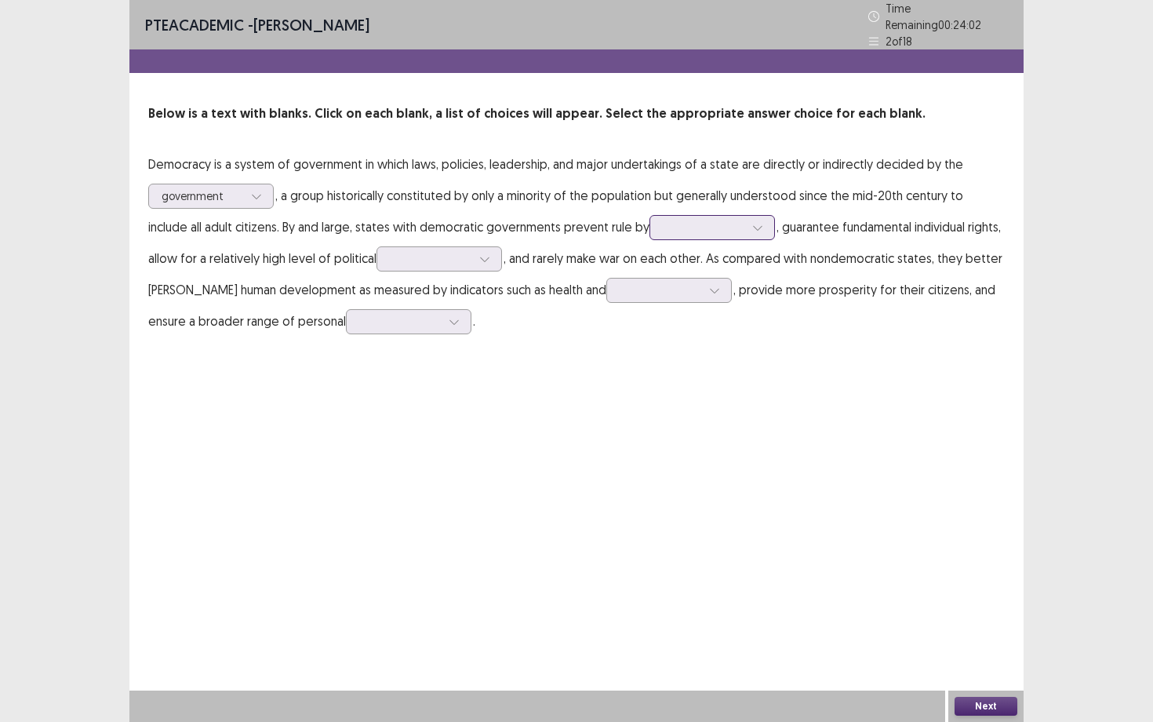
click at [675, 224] on div at bounding box center [704, 227] width 82 height 15
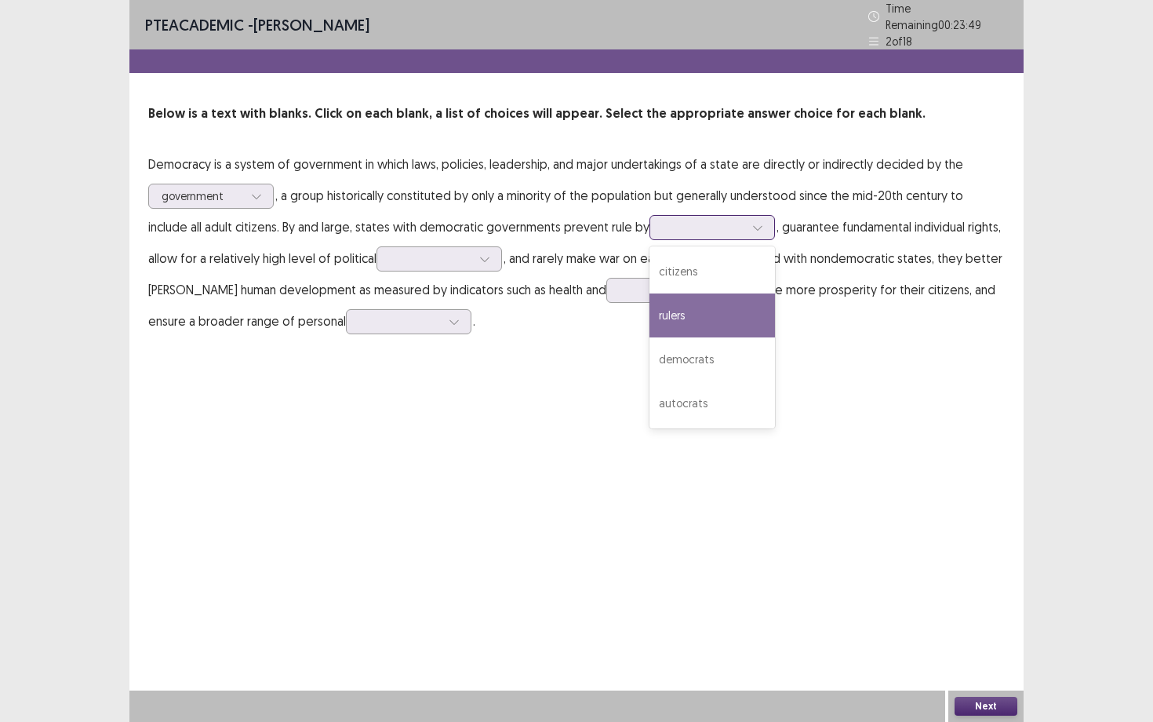
click at [649, 315] on div "rulers" at bounding box center [711, 315] width 125 height 44
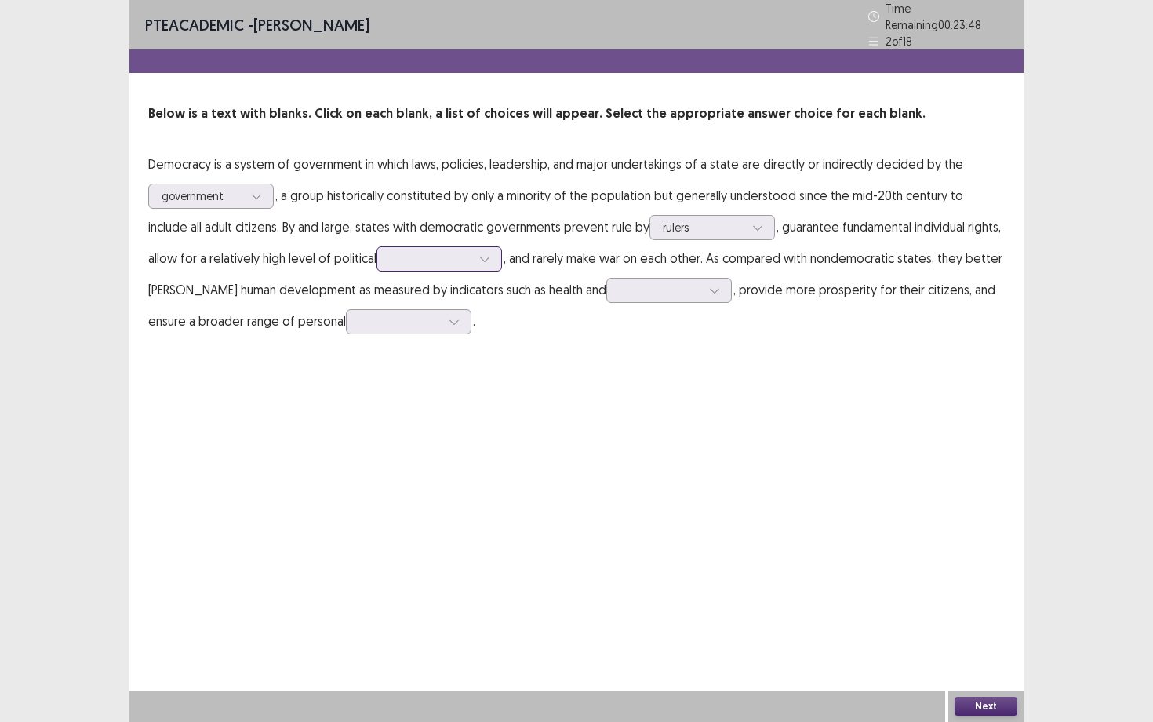
click at [394, 253] on div at bounding box center [431, 258] width 82 height 15
click at [395, 341] on div "freedom" at bounding box center [438, 347] width 125 height 44
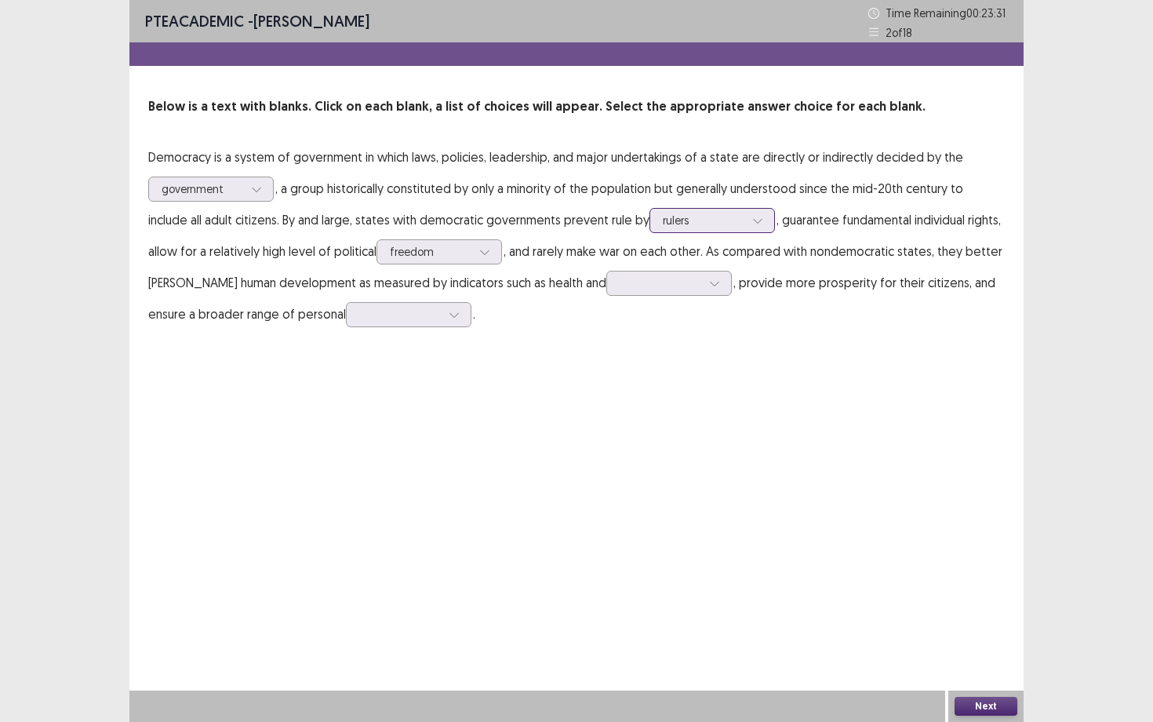
click at [663, 223] on div at bounding box center [704, 220] width 82 height 15
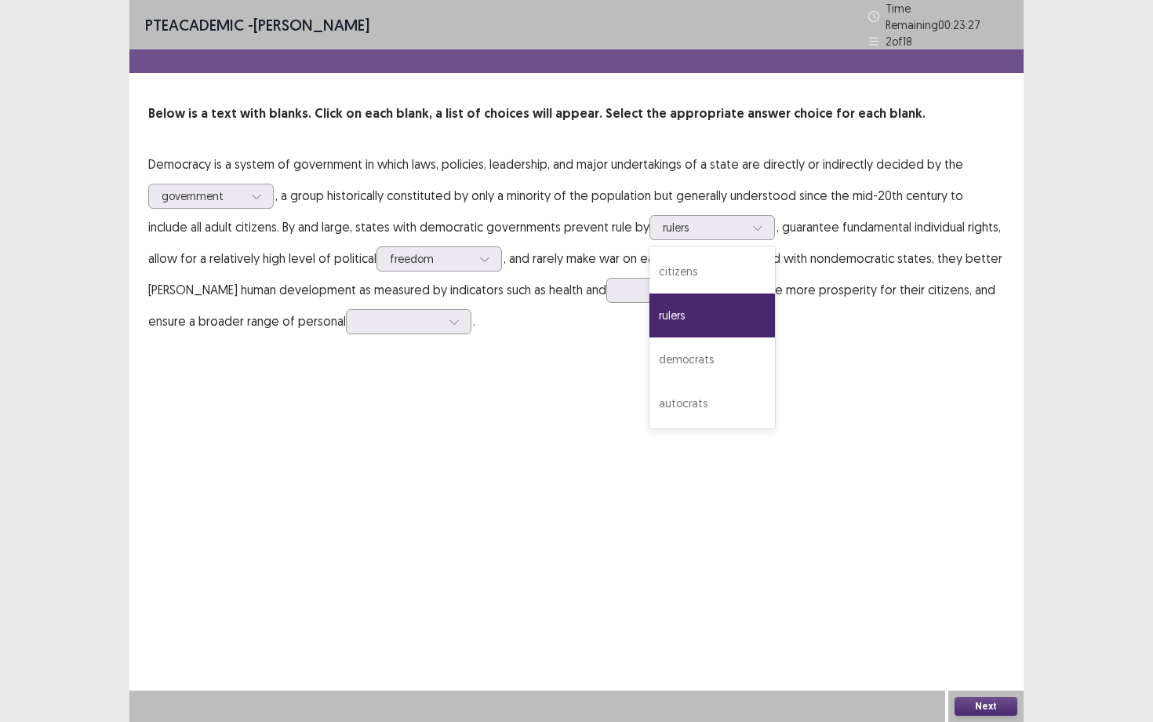
click at [824, 334] on div "PTE academic - [PERSON_NAME] Time Remaining 00 : 23 : 27 2 of 18 Below is a tex…" at bounding box center [576, 184] width 894 height 368
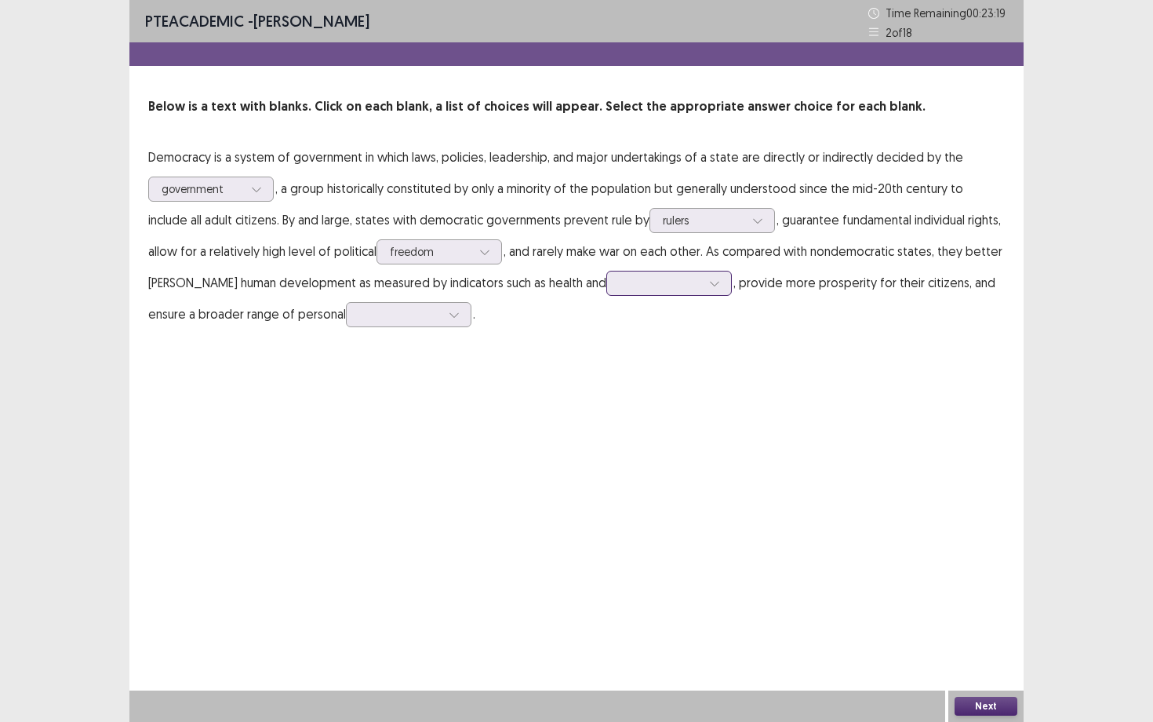
click at [606, 293] on div at bounding box center [668, 283] width 125 height 25
click at [606, 334] on div "education" at bounding box center [668, 327] width 125 height 44
click at [358, 323] on div at bounding box center [400, 314] width 85 height 18
click at [346, 481] on div "freedoms" at bounding box center [408, 490] width 125 height 44
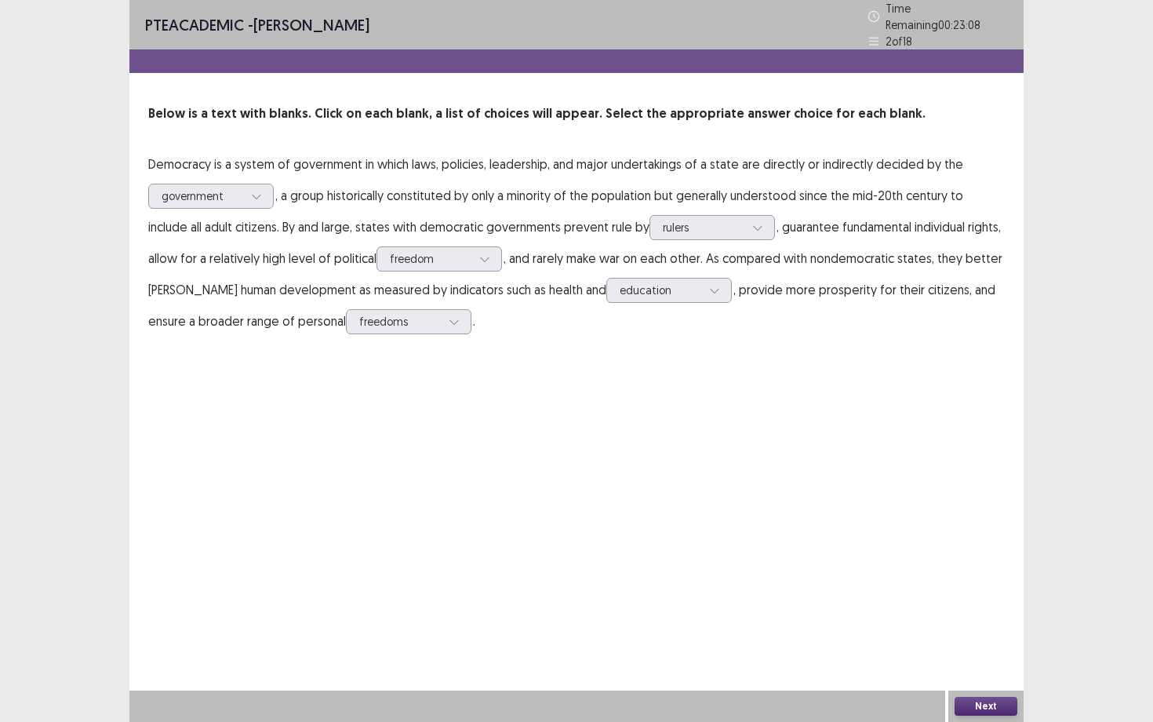
click at [962, 652] on button "Next" at bounding box center [986, 705] width 63 height 19
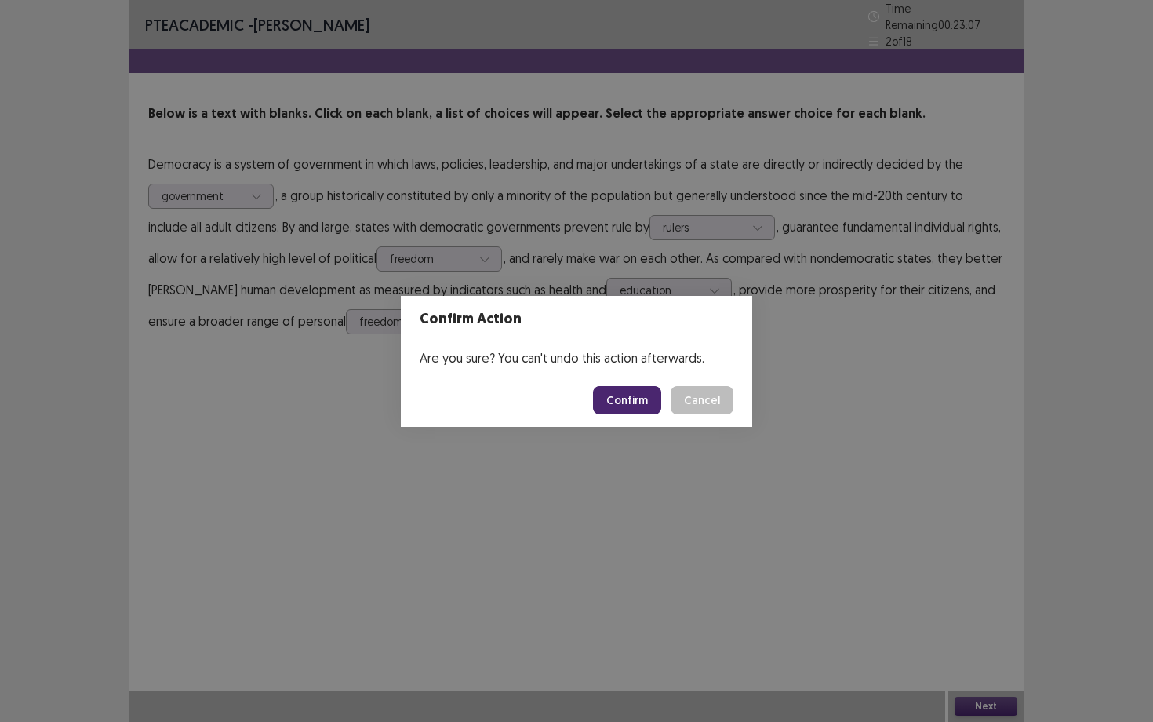
click at [638, 388] on button "Confirm" at bounding box center [627, 400] width 68 height 28
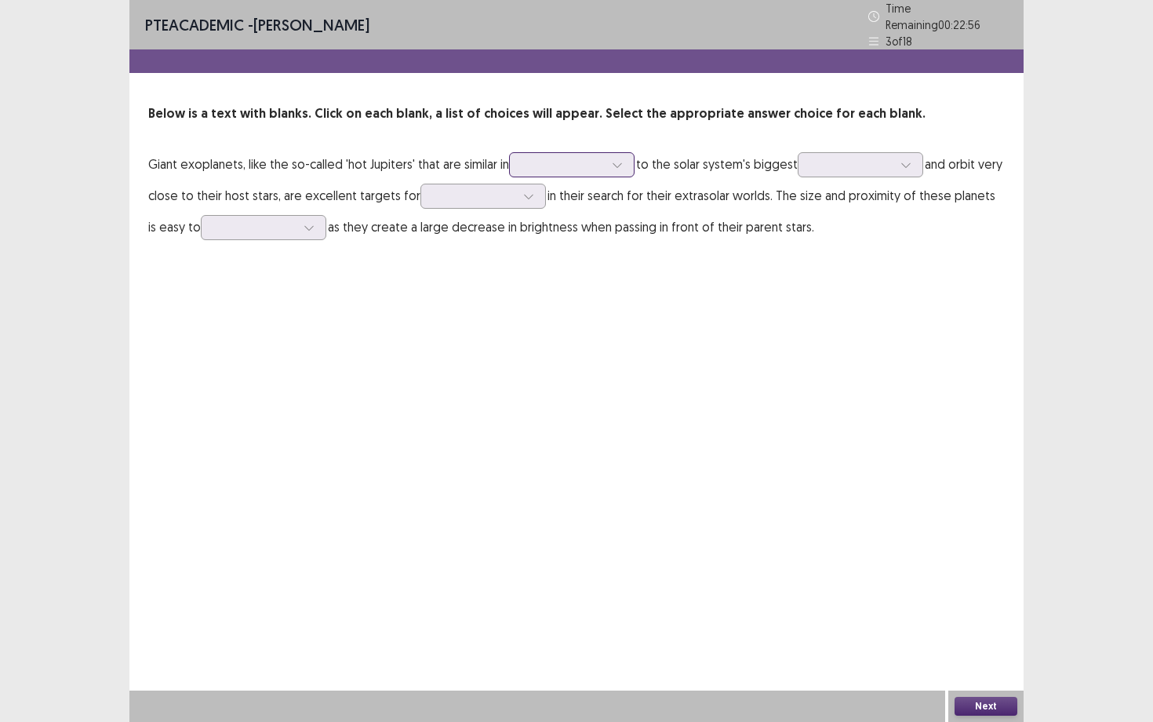
click at [586, 157] on div at bounding box center [563, 164] width 82 height 15
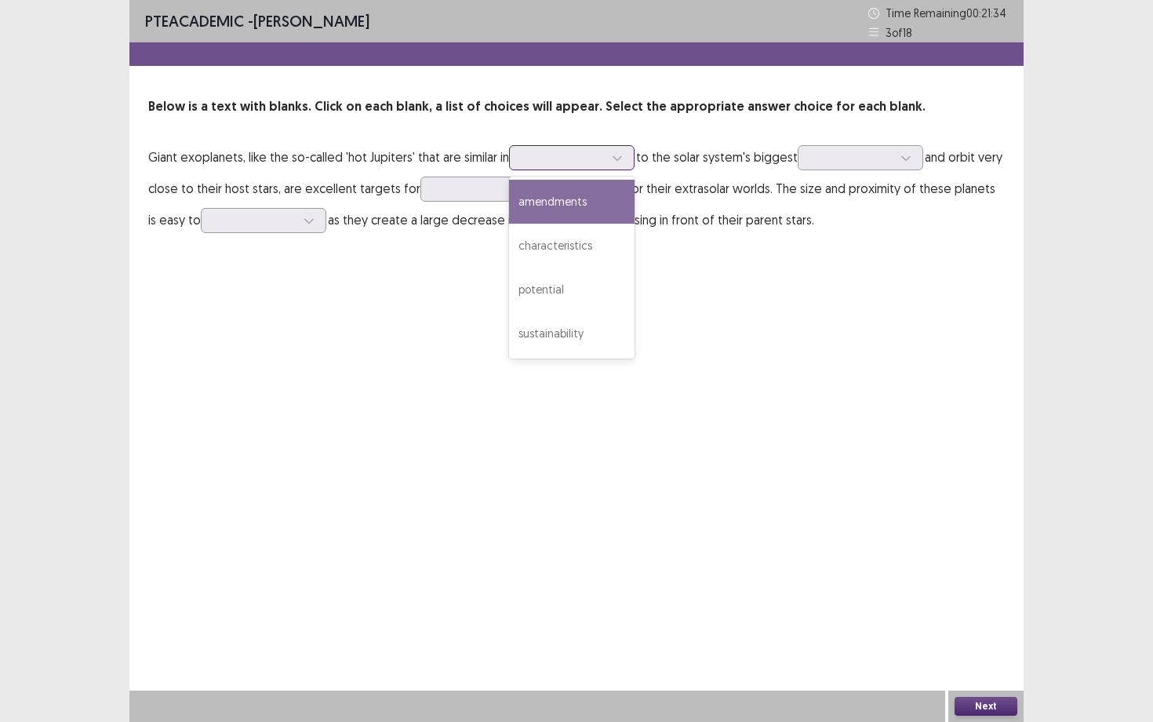
click at [562, 213] on div "amendments" at bounding box center [571, 202] width 125 height 44
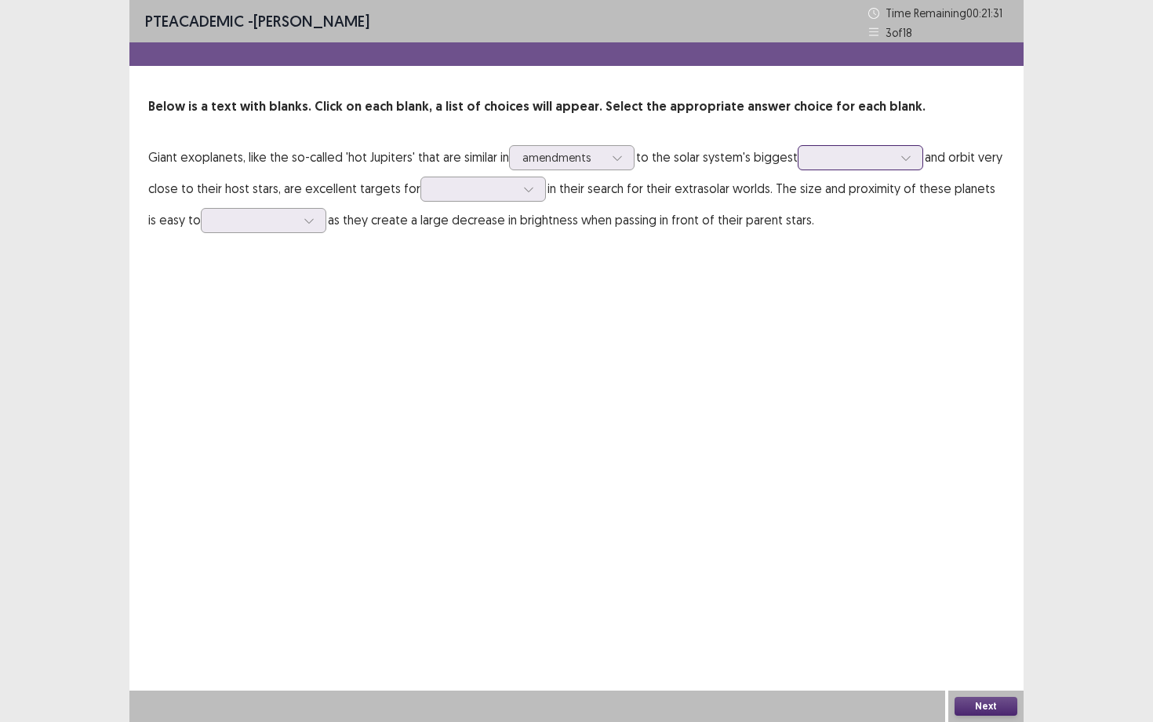
click at [840, 164] on div at bounding box center [852, 157] width 82 height 15
click at [843, 240] on div "galaxy" at bounding box center [860, 246] width 125 height 44
click at [504, 185] on div at bounding box center [475, 188] width 82 height 15
click at [599, 253] on div "PTE academic - [PERSON_NAME] Time Remaining 00 : 21 : 02 3 of 18 Below is a tex…" at bounding box center [576, 133] width 894 height 267
click at [248, 229] on div at bounding box center [255, 220] width 85 height 18
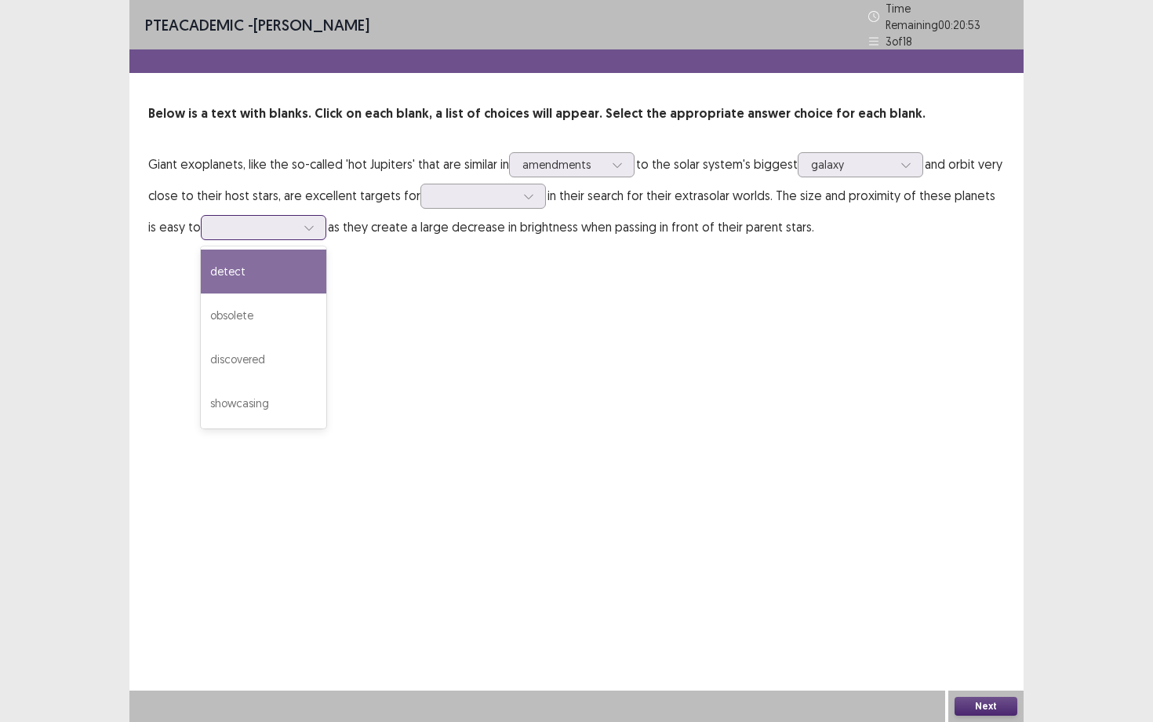
click at [233, 267] on div "detect" at bounding box center [263, 271] width 125 height 44
click at [441, 202] on p "Giant exoplanets, like the so-called 'hot Jupiters' that are similar in amendme…" at bounding box center [576, 195] width 857 height 94
click at [446, 190] on div at bounding box center [475, 195] width 82 height 15
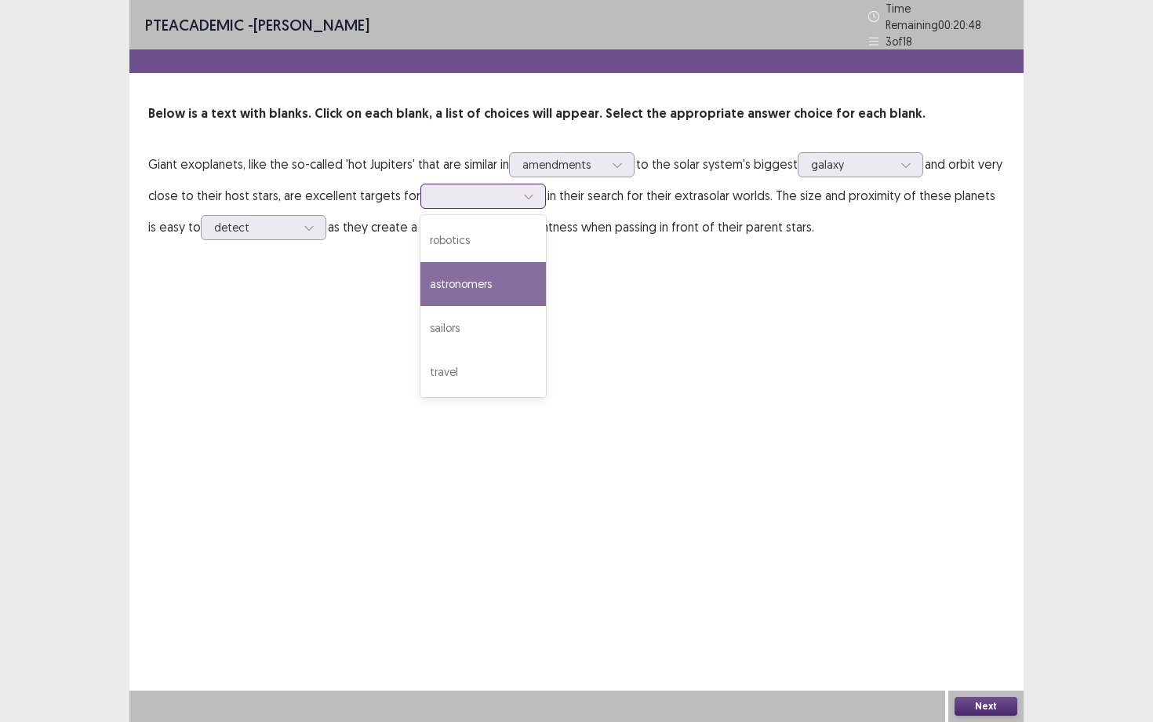
click at [446, 289] on div "astronomers" at bounding box center [482, 284] width 125 height 44
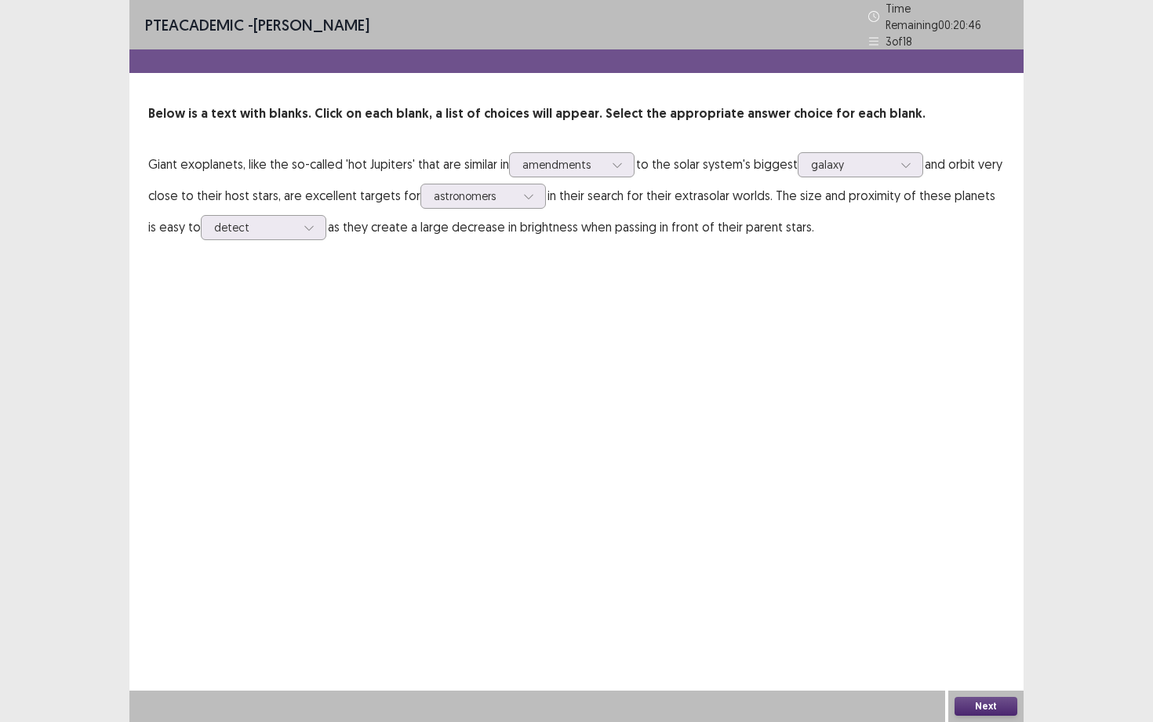
click at [967, 652] on button "Next" at bounding box center [986, 705] width 63 height 19
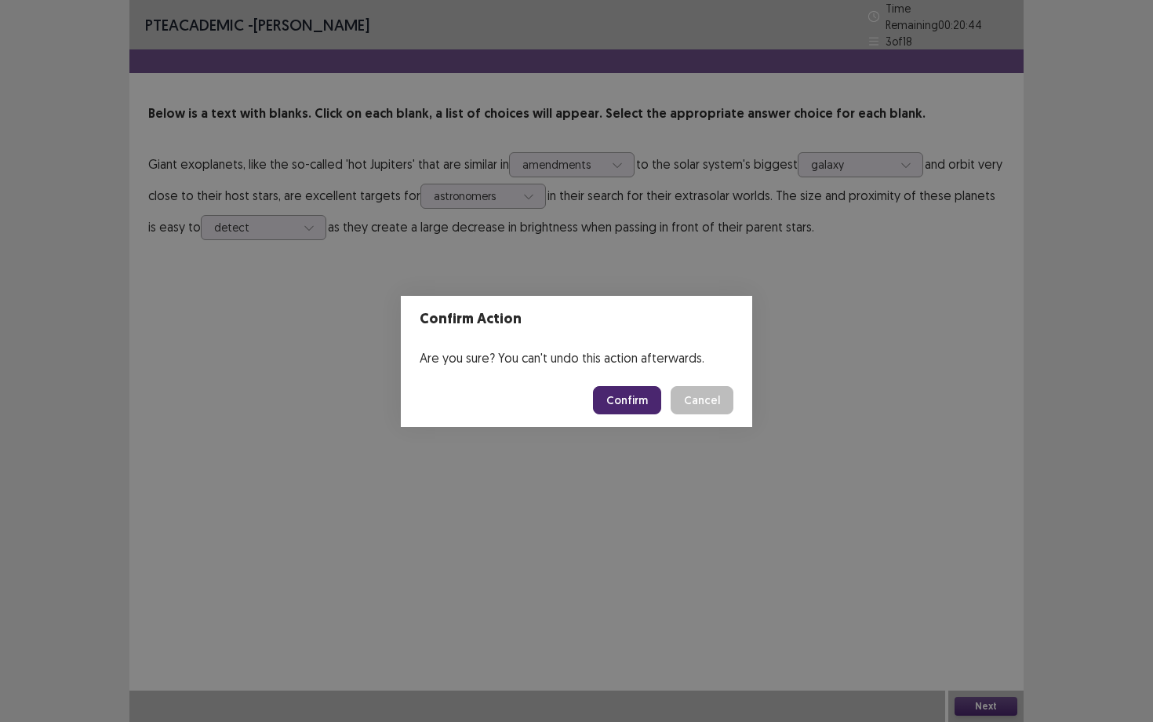
click at [633, 406] on button "Confirm" at bounding box center [627, 400] width 68 height 28
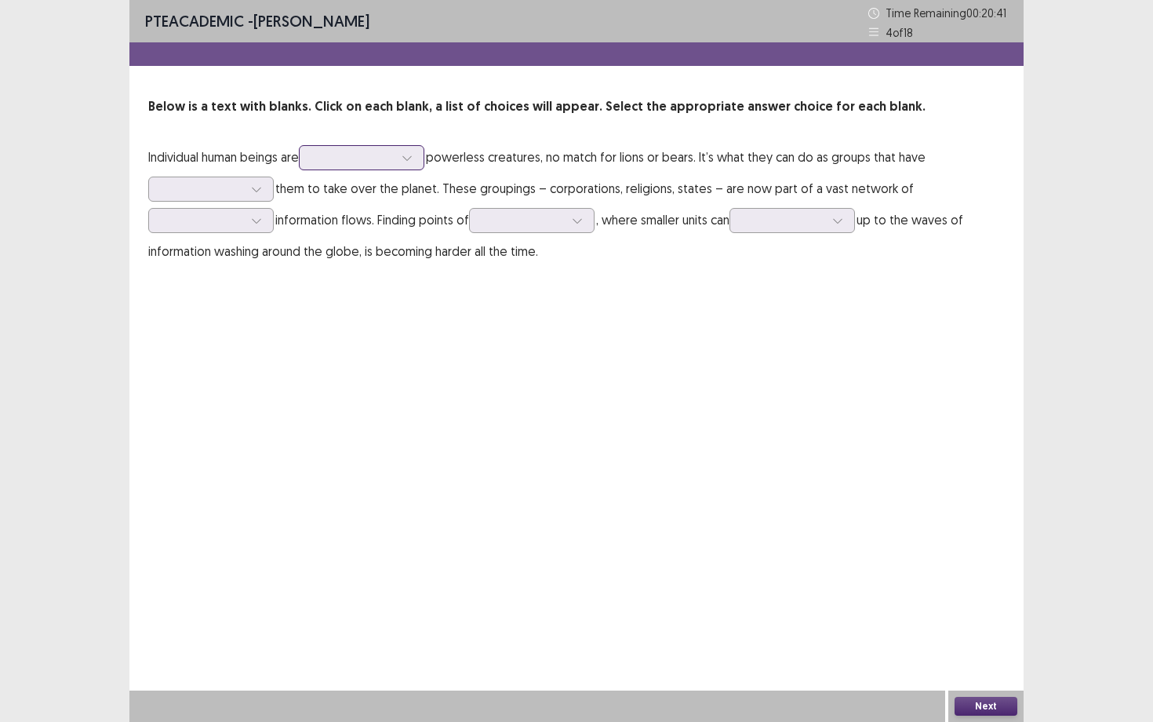
click at [391, 153] on div at bounding box center [353, 157] width 82 height 15
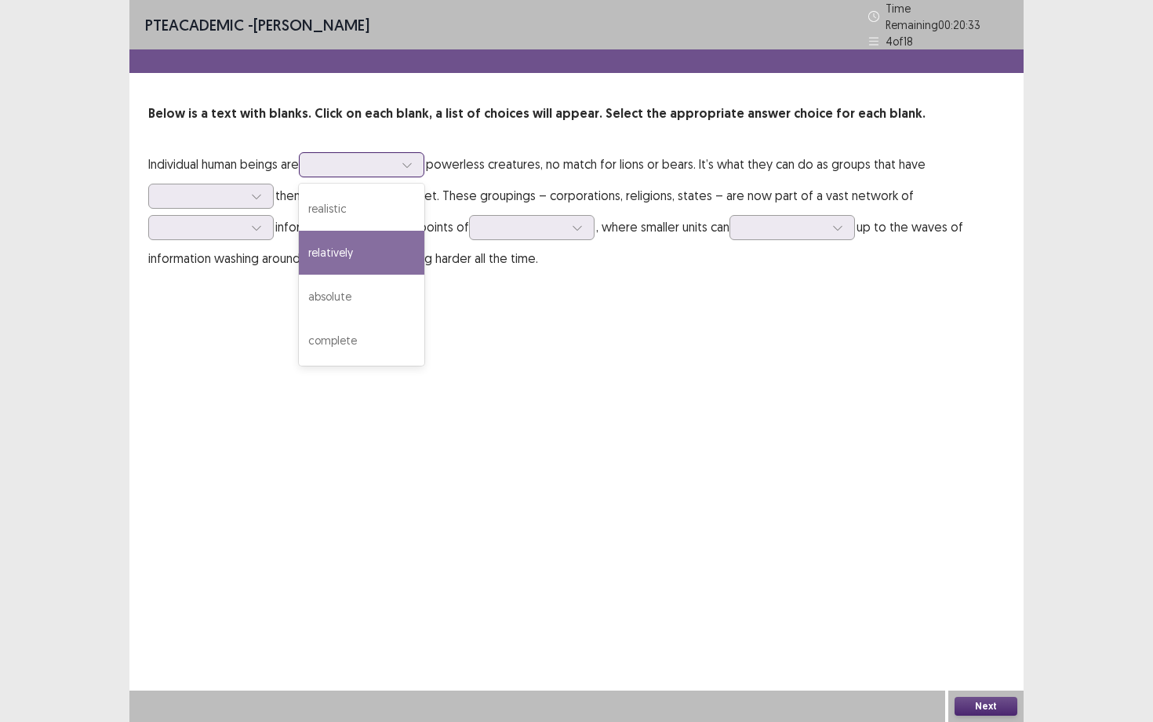
click at [355, 249] on div "relatively" at bounding box center [361, 253] width 125 height 44
click at [260, 191] on icon at bounding box center [256, 196] width 11 height 11
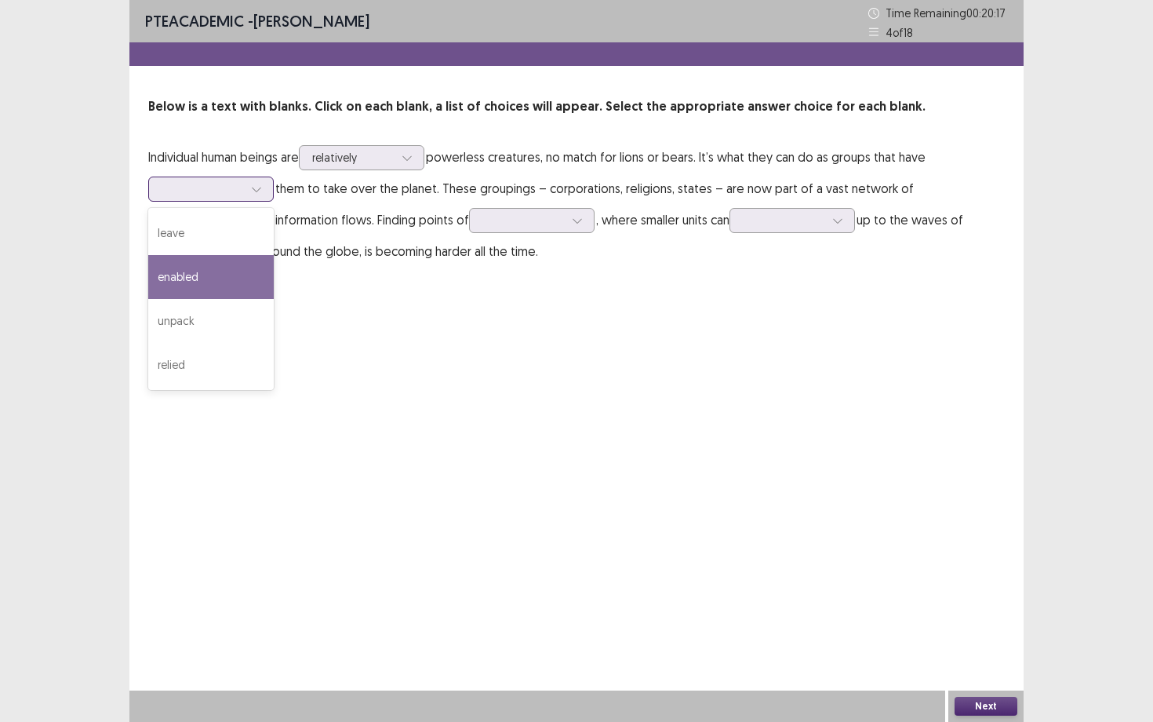
click at [218, 289] on div "enabled" at bounding box center [210, 277] width 125 height 44
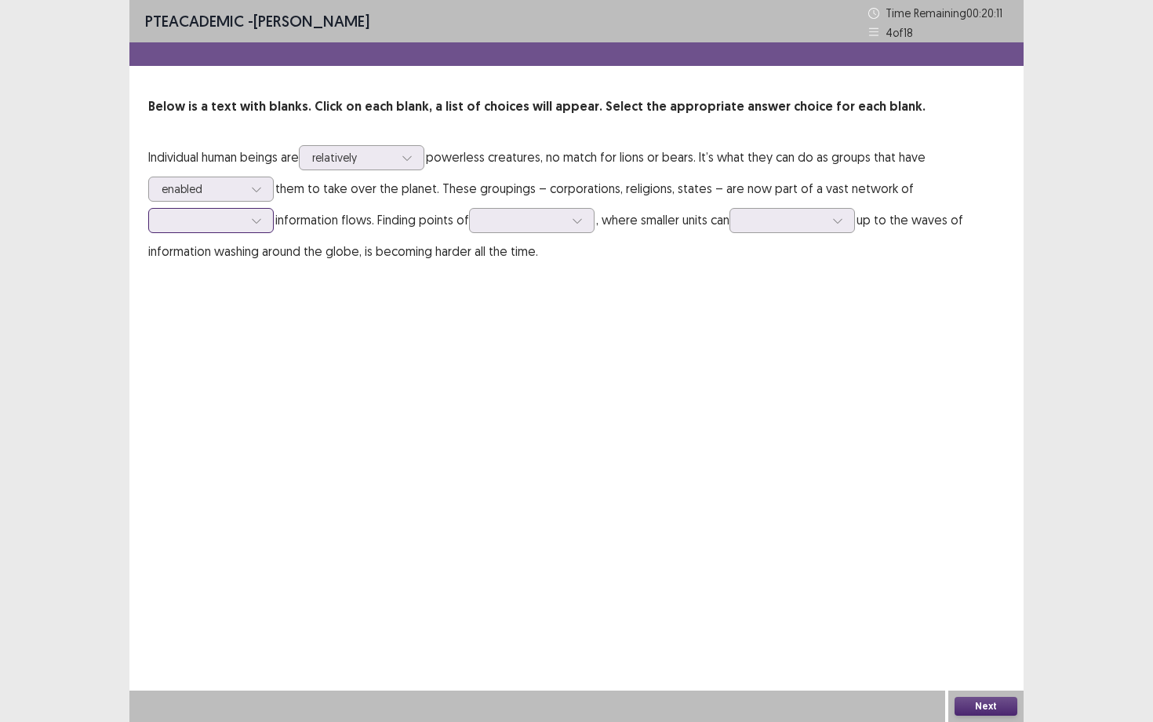
click at [249, 222] on div at bounding box center [257, 221] width 24 height 24
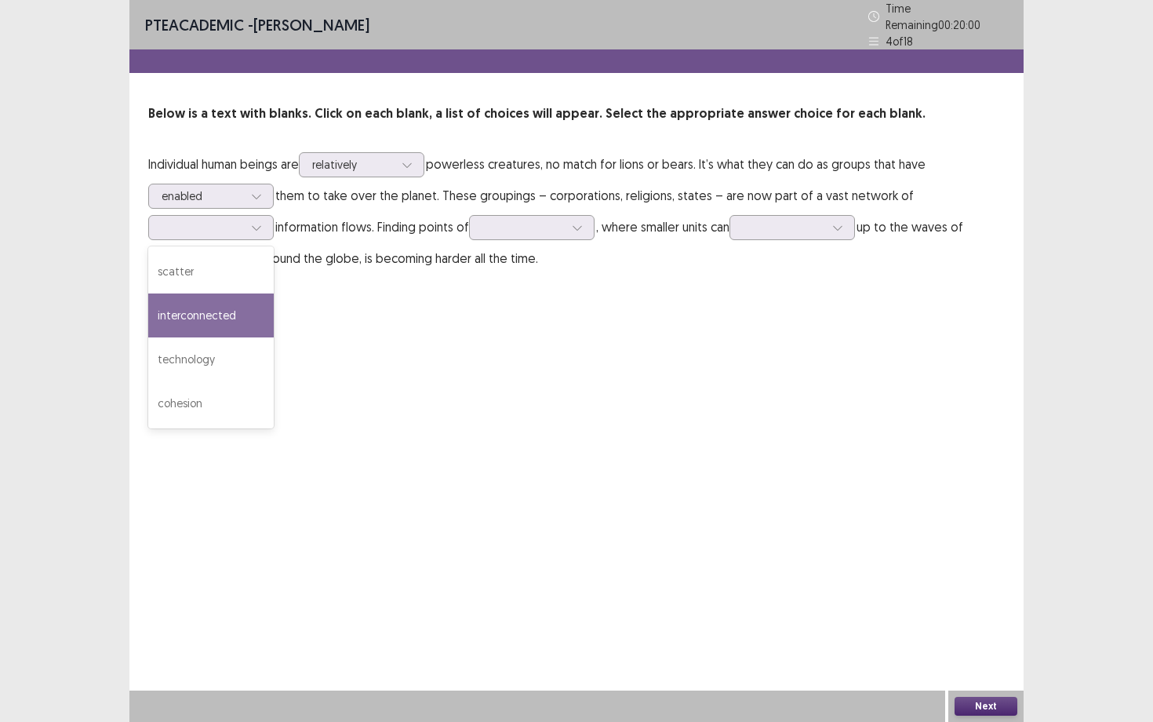
click at [364, 329] on div "PTE academic - [PERSON_NAME] Time Remaining 00 : 20 : 00 4 of 18 Below is a tex…" at bounding box center [576, 361] width 894 height 722
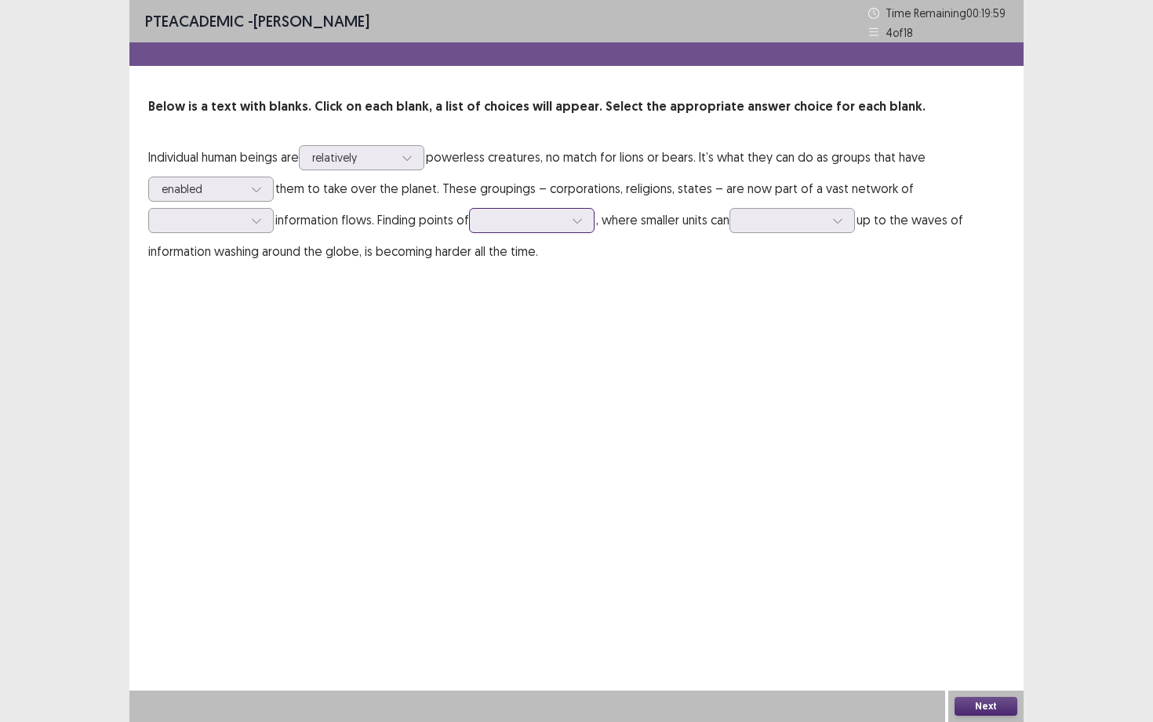
click at [502, 217] on div at bounding box center [523, 220] width 82 height 15
click at [527, 316] on div "response" at bounding box center [531, 308] width 125 height 44
click at [809, 215] on div at bounding box center [784, 220] width 82 height 15
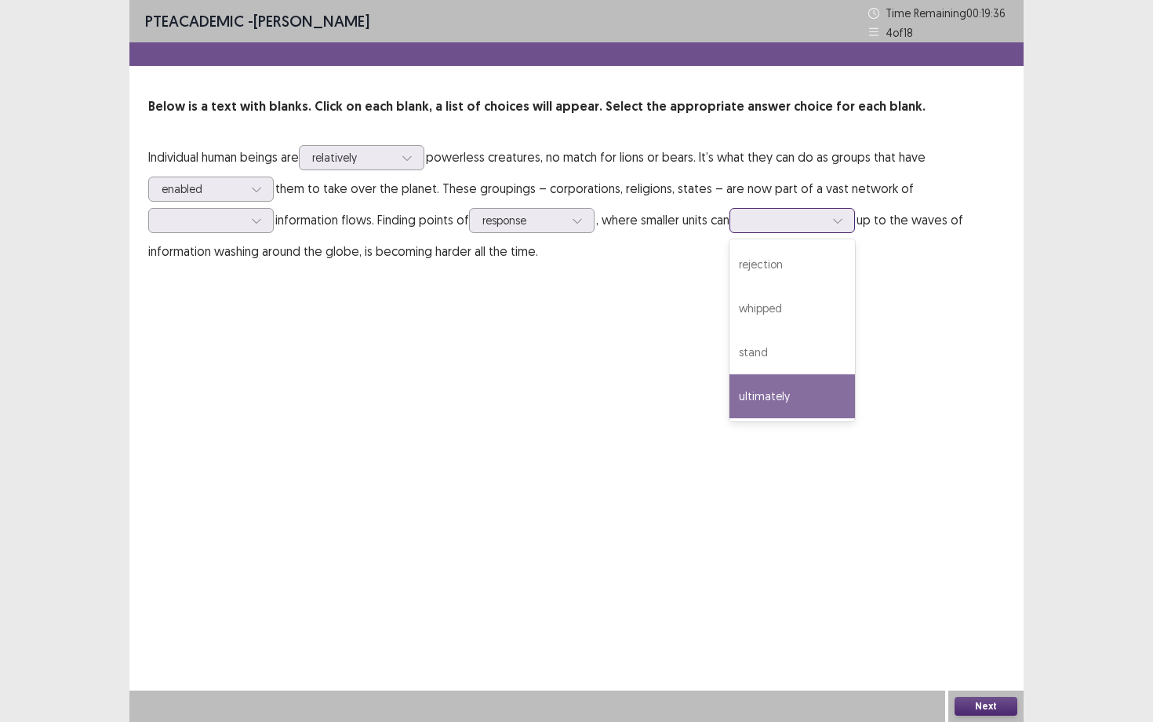
click at [795, 396] on div "ultimately" at bounding box center [791, 396] width 125 height 44
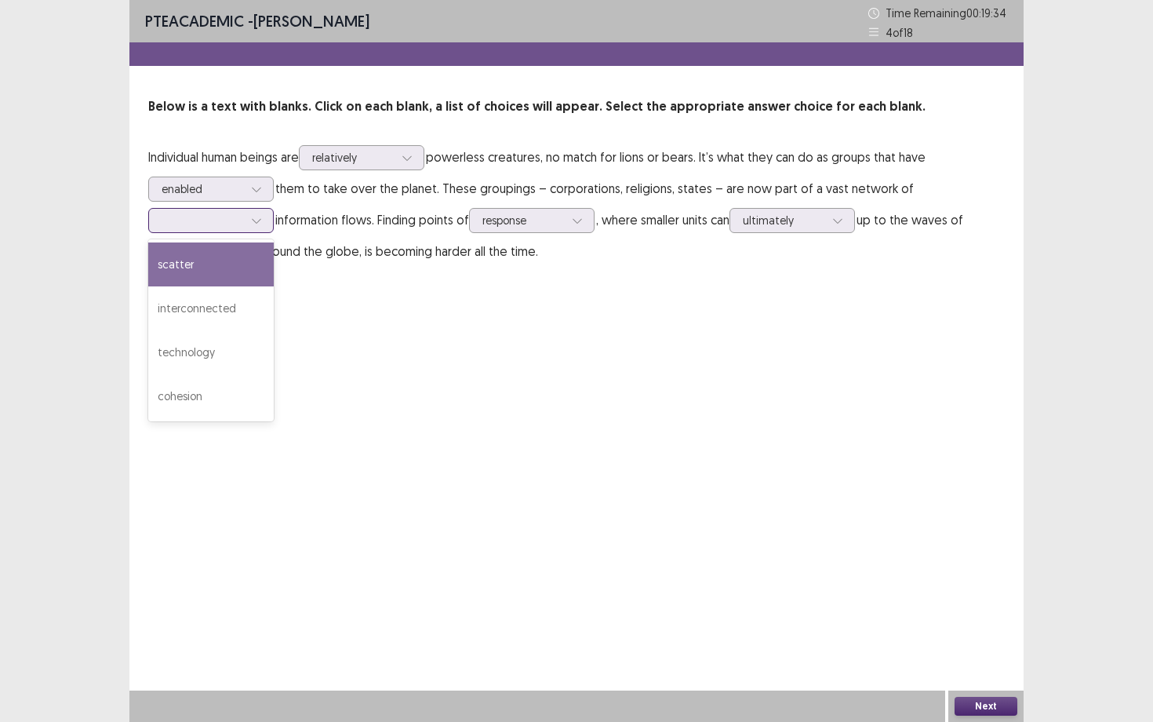
click at [253, 222] on icon at bounding box center [256, 220] width 11 height 11
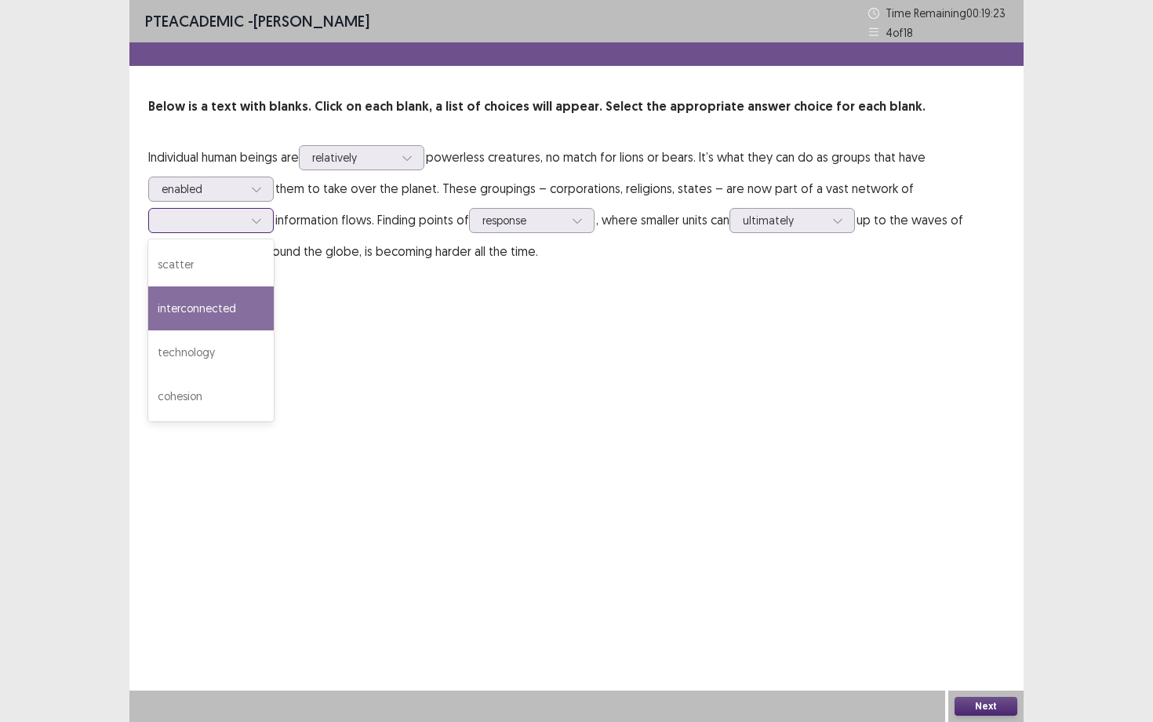
click at [221, 314] on div "interconnected" at bounding box center [210, 308] width 125 height 44
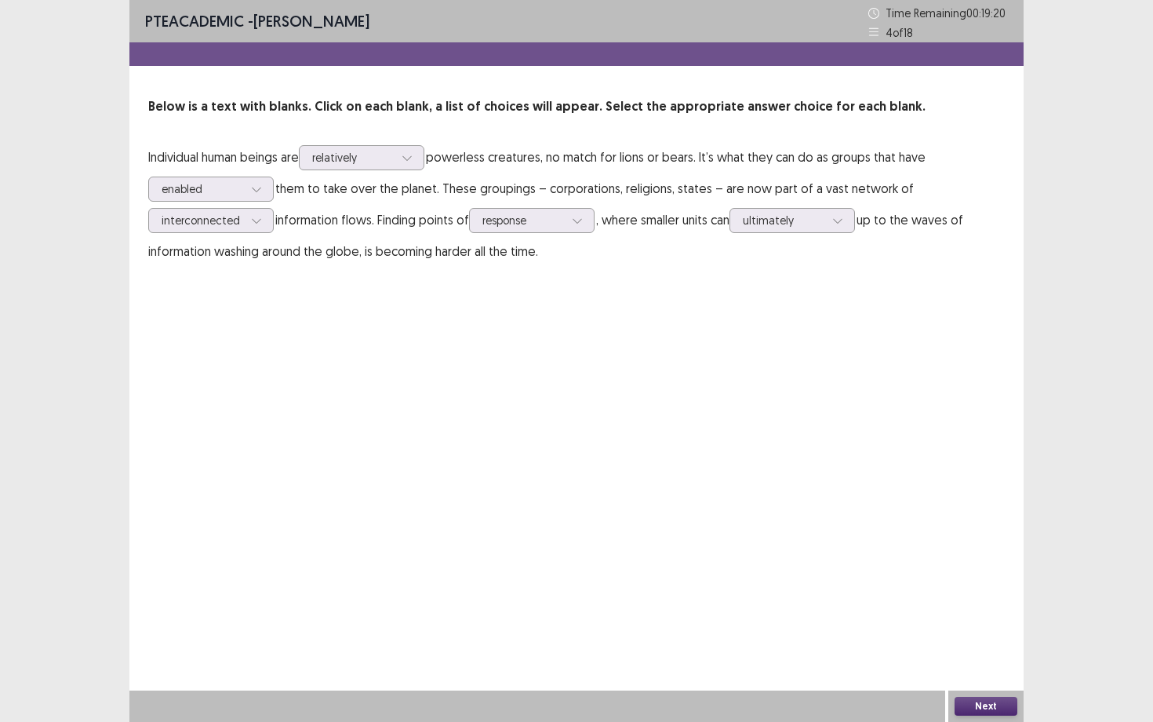
click at [986, 652] on button "Next" at bounding box center [986, 705] width 63 height 19
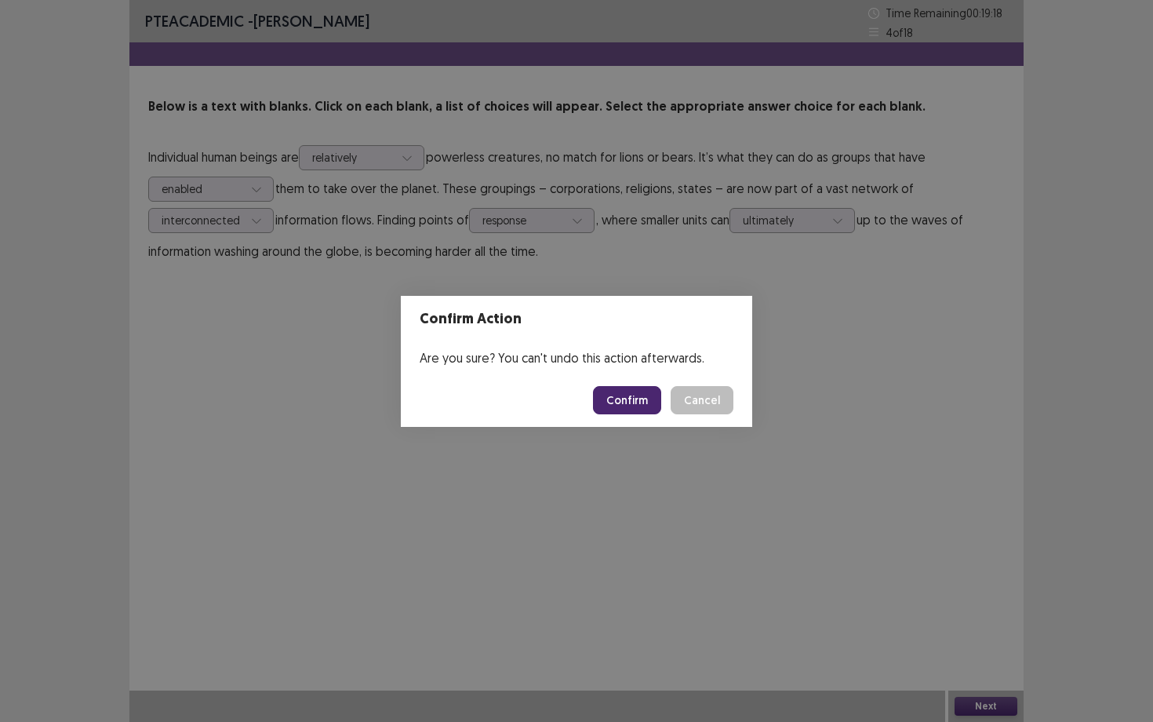
click at [633, 402] on button "Confirm" at bounding box center [627, 400] width 68 height 28
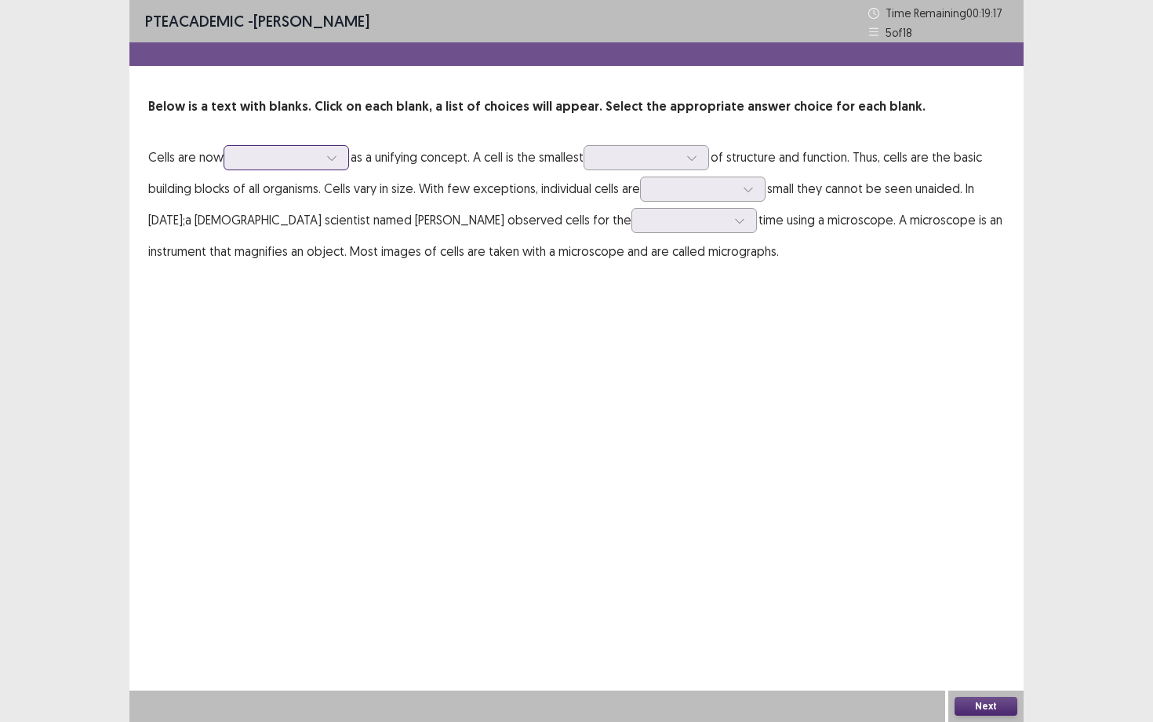
click at [289, 155] on div at bounding box center [278, 157] width 82 height 15
click at [283, 197] on div "accepted" at bounding box center [286, 202] width 125 height 44
click at [652, 144] on p "Cells are now option accepted, selected. accepted as a unifying concept. A cell…" at bounding box center [576, 203] width 857 height 125
click at [668, 157] on div at bounding box center [638, 157] width 82 height 15
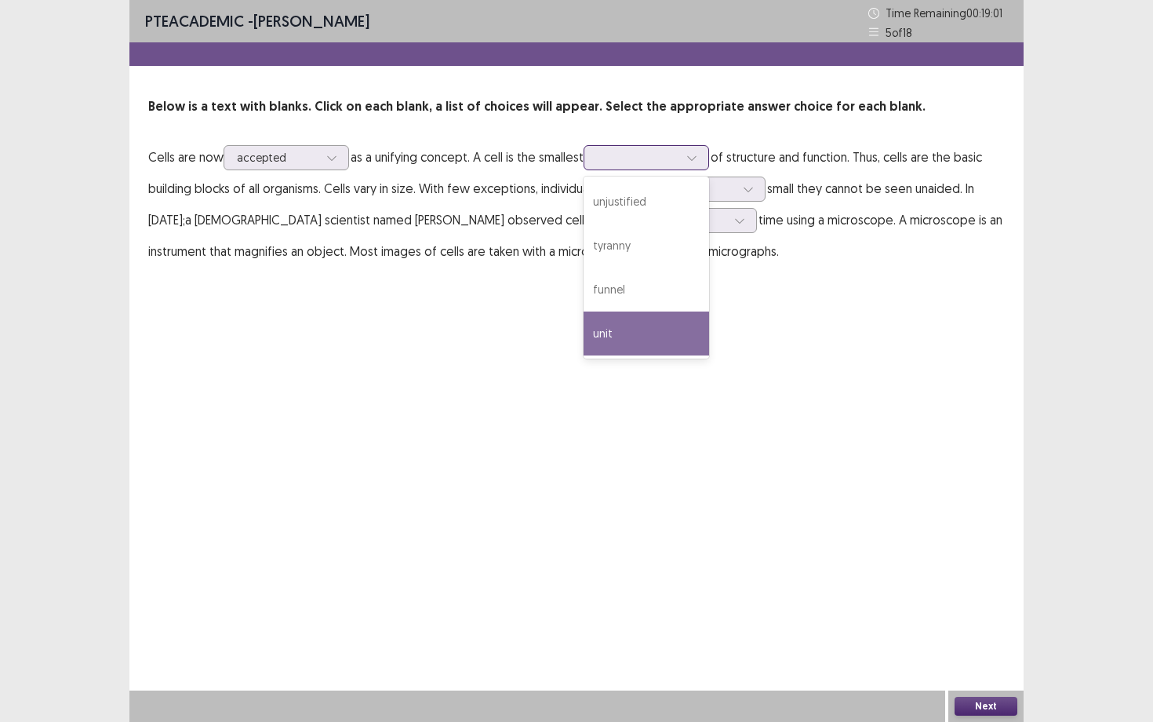
click at [667, 329] on div "unit" at bounding box center [646, 333] width 125 height 44
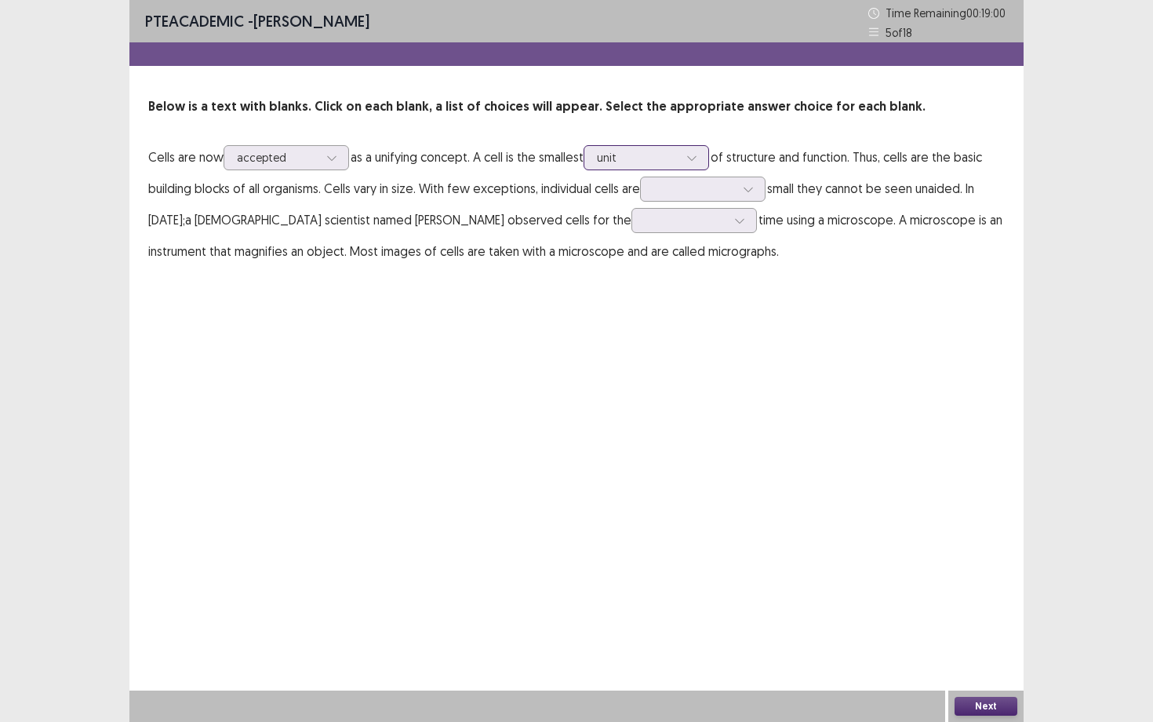
click at [660, 155] on div at bounding box center [638, 157] width 82 height 15
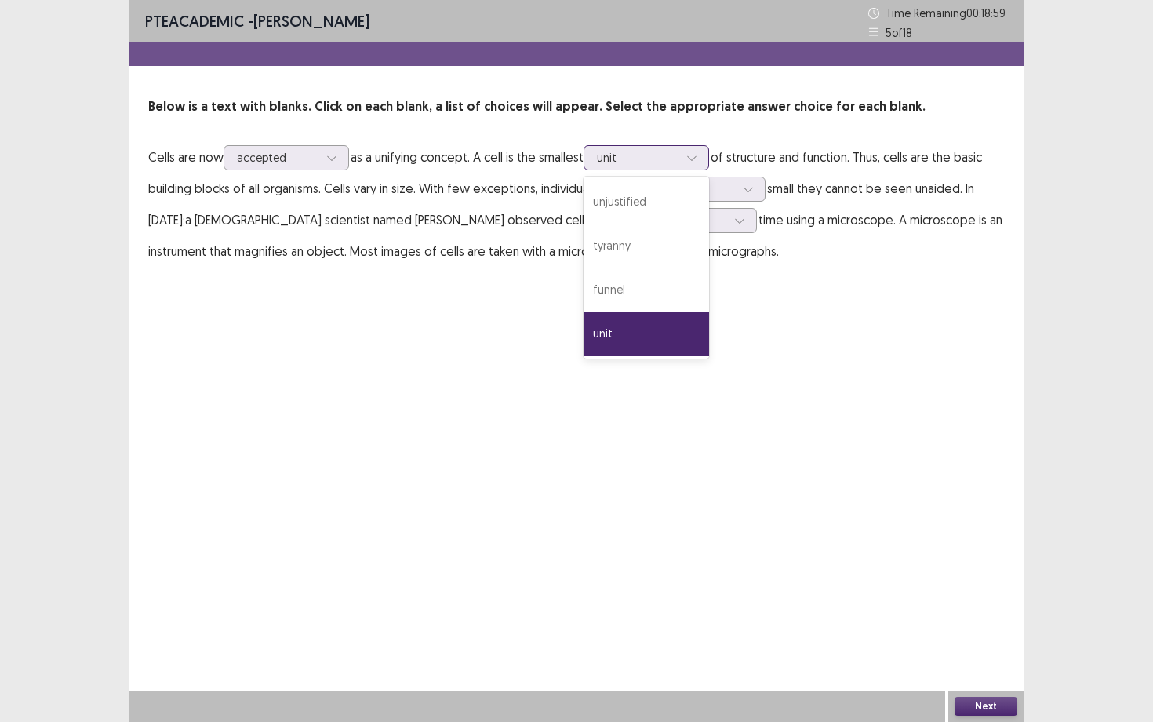
click at [691, 326] on div "unit" at bounding box center [646, 333] width 125 height 44
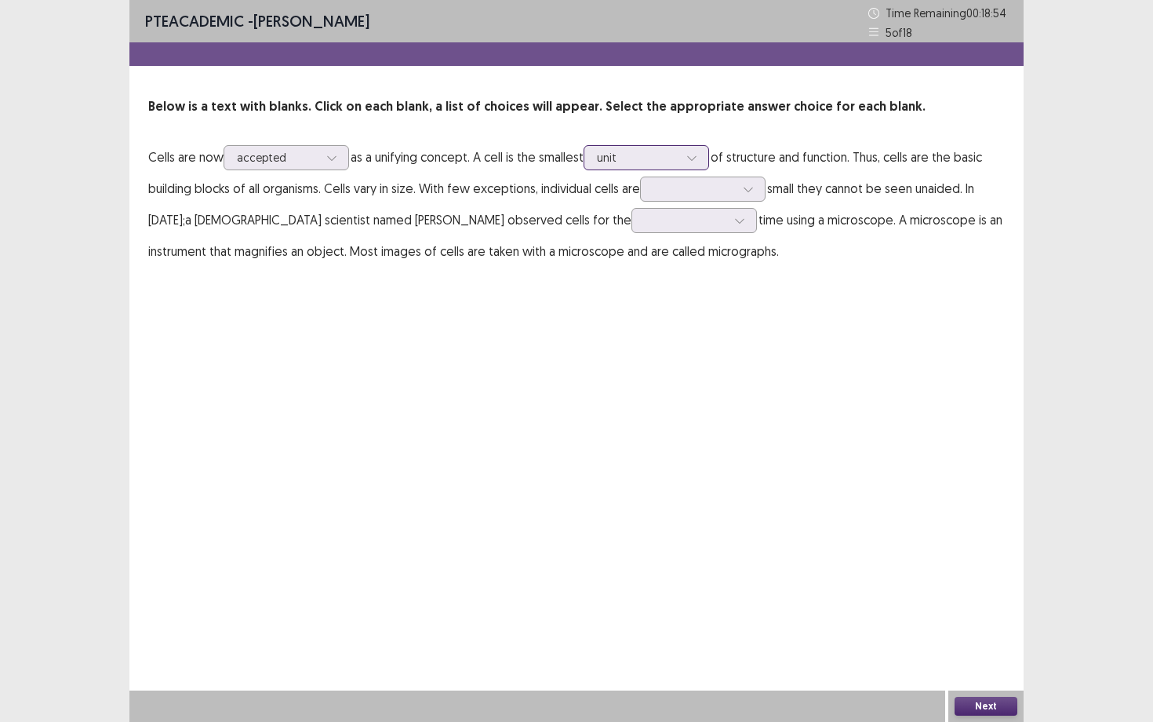
click at [654, 151] on div at bounding box center [638, 157] width 82 height 15
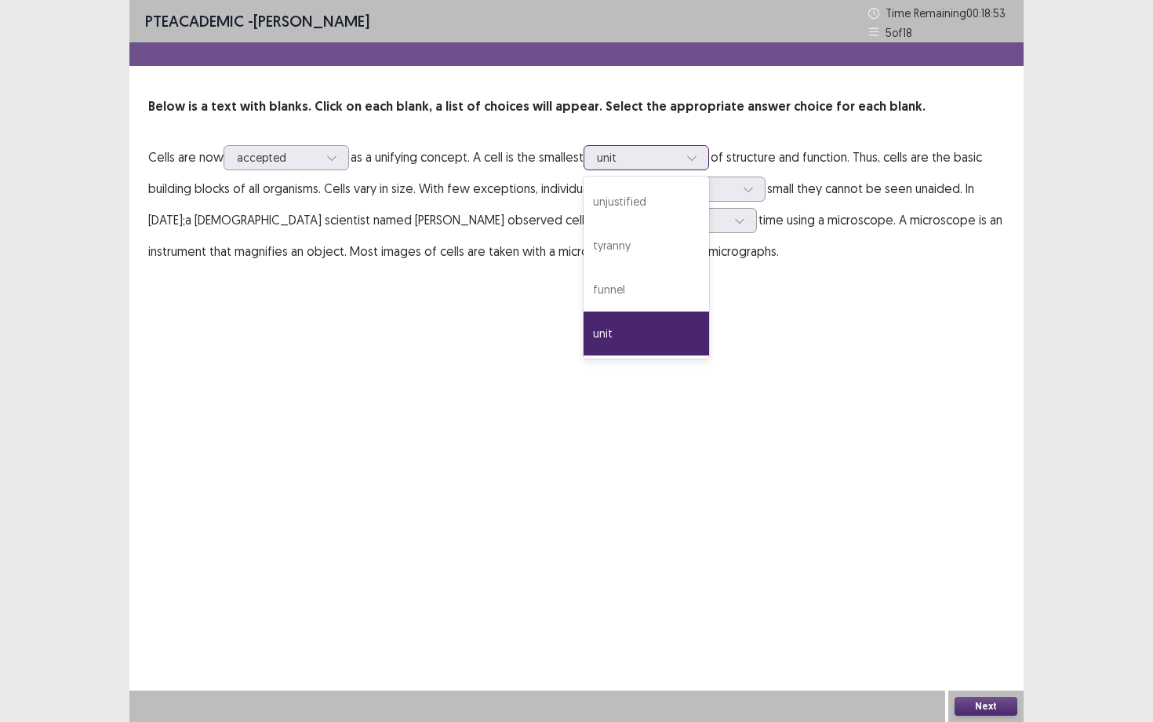
click at [654, 151] on div at bounding box center [638, 157] width 82 height 15
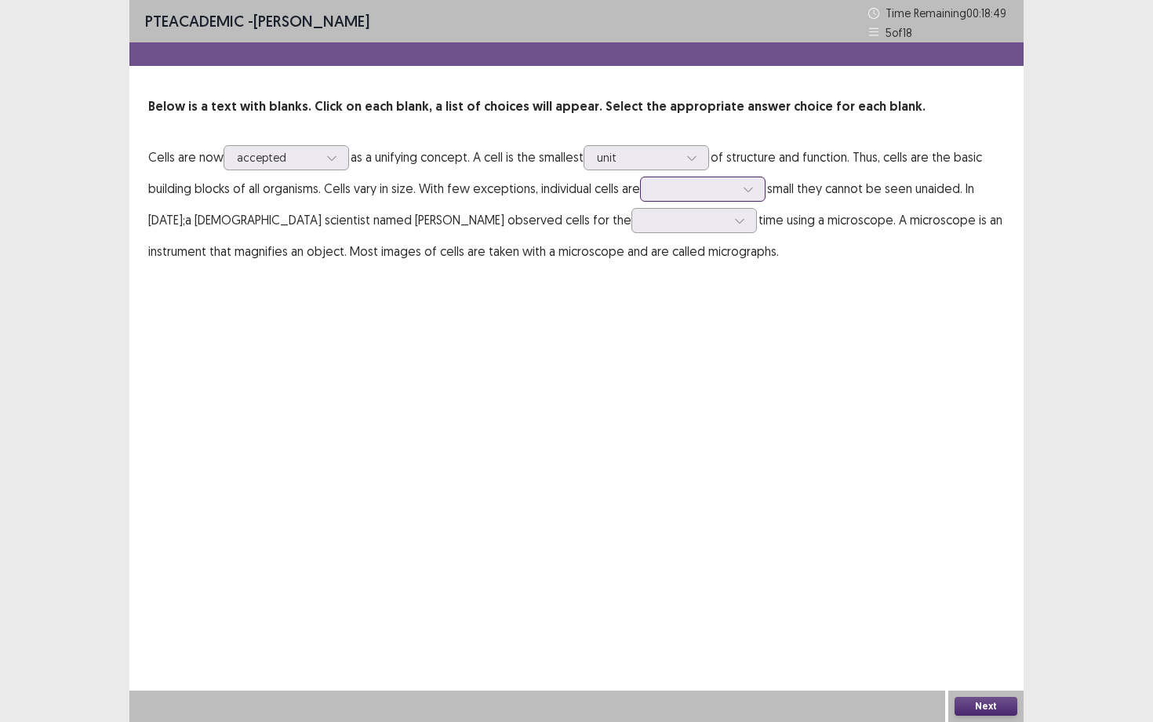
click at [733, 187] on div at bounding box center [694, 188] width 82 height 15
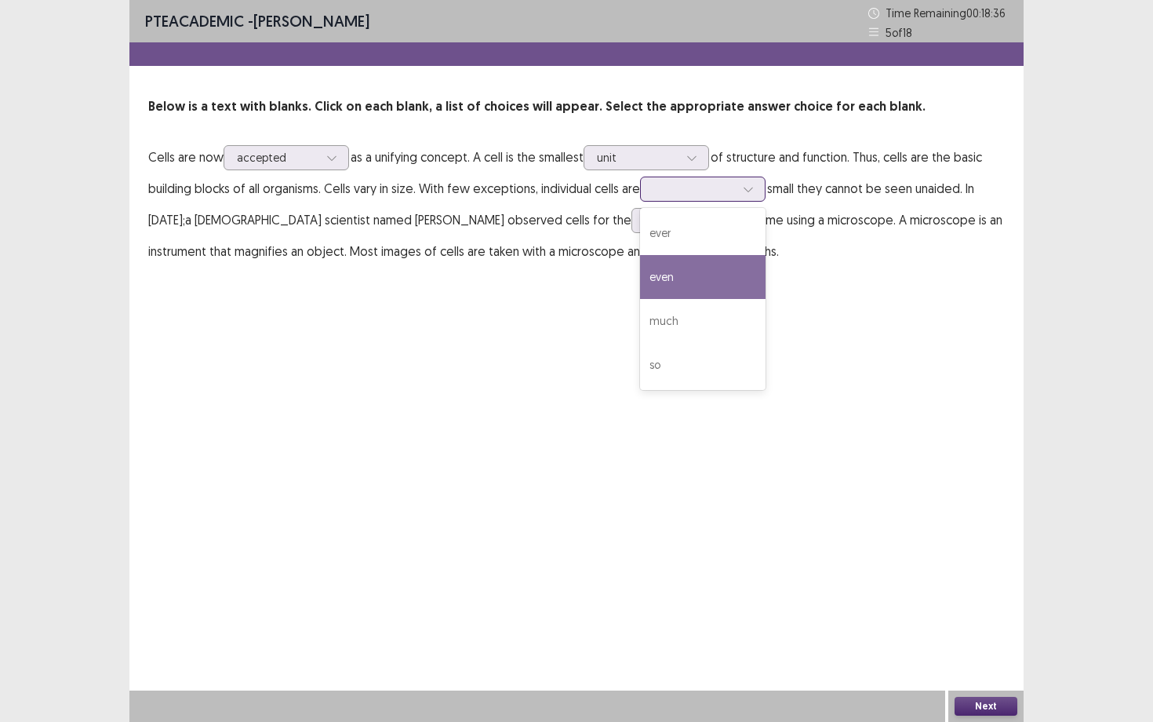
click at [715, 269] on div "even" at bounding box center [702, 277] width 125 height 44
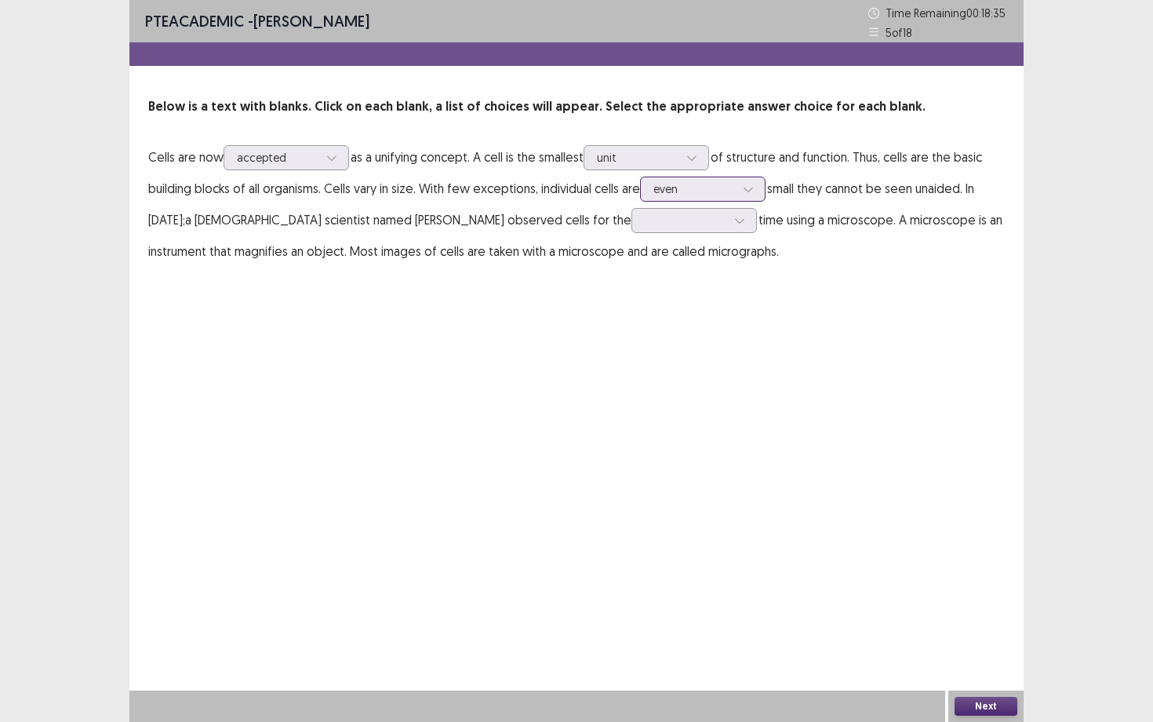
click at [682, 191] on div at bounding box center [694, 188] width 82 height 15
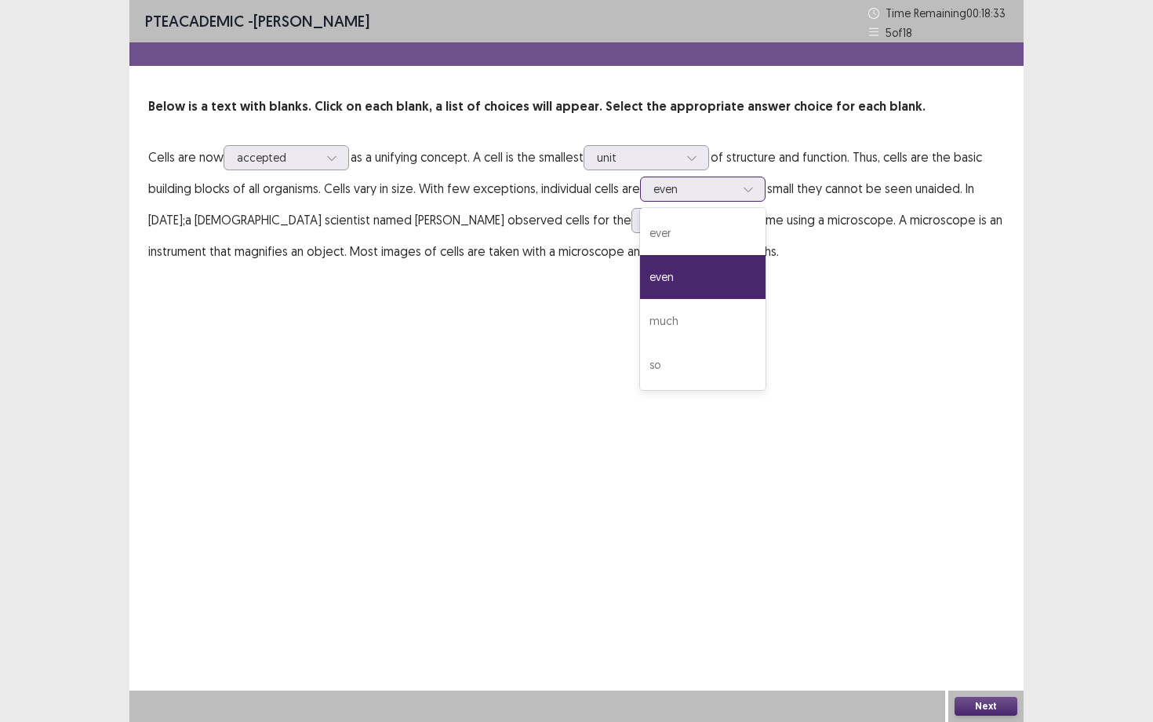
click at [703, 277] on div "even" at bounding box center [702, 277] width 125 height 44
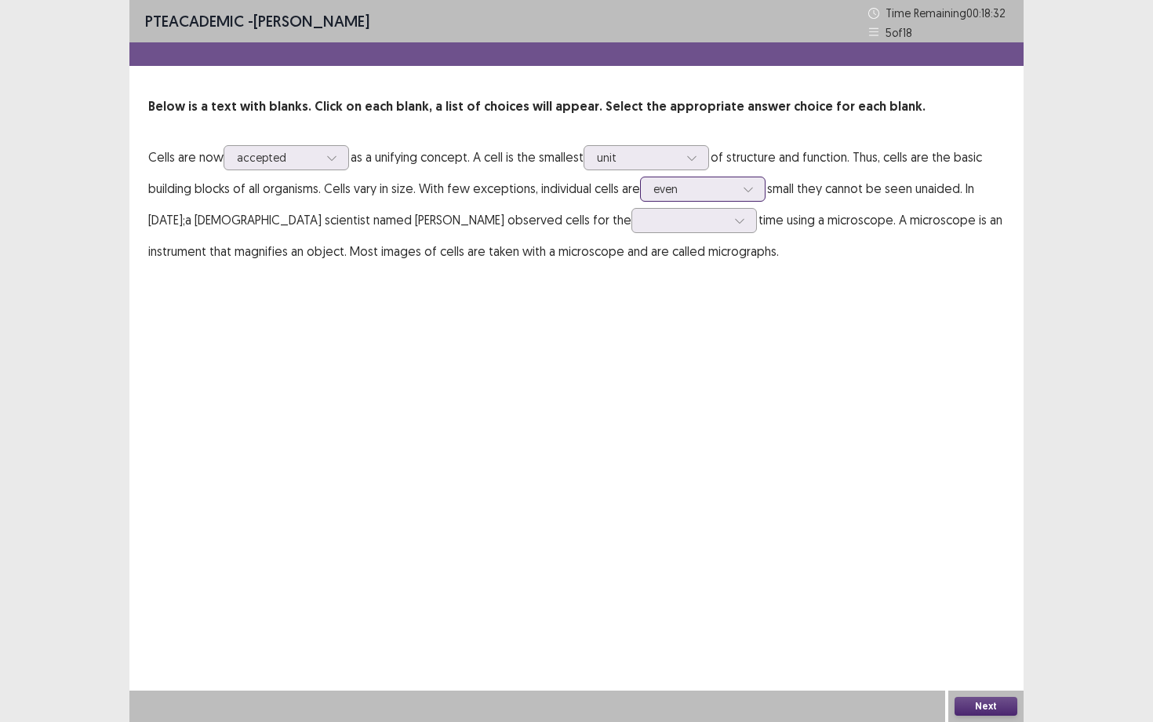
click at [700, 187] on div at bounding box center [694, 188] width 82 height 15
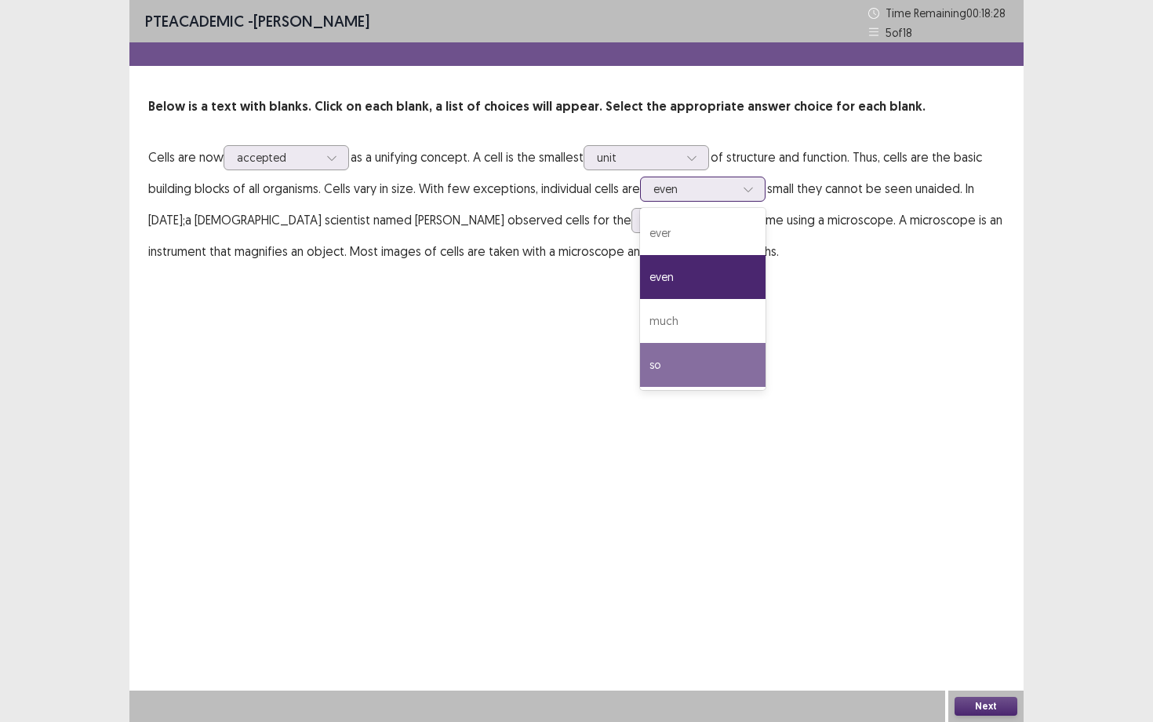
click at [696, 358] on div "so" at bounding box center [702, 365] width 125 height 44
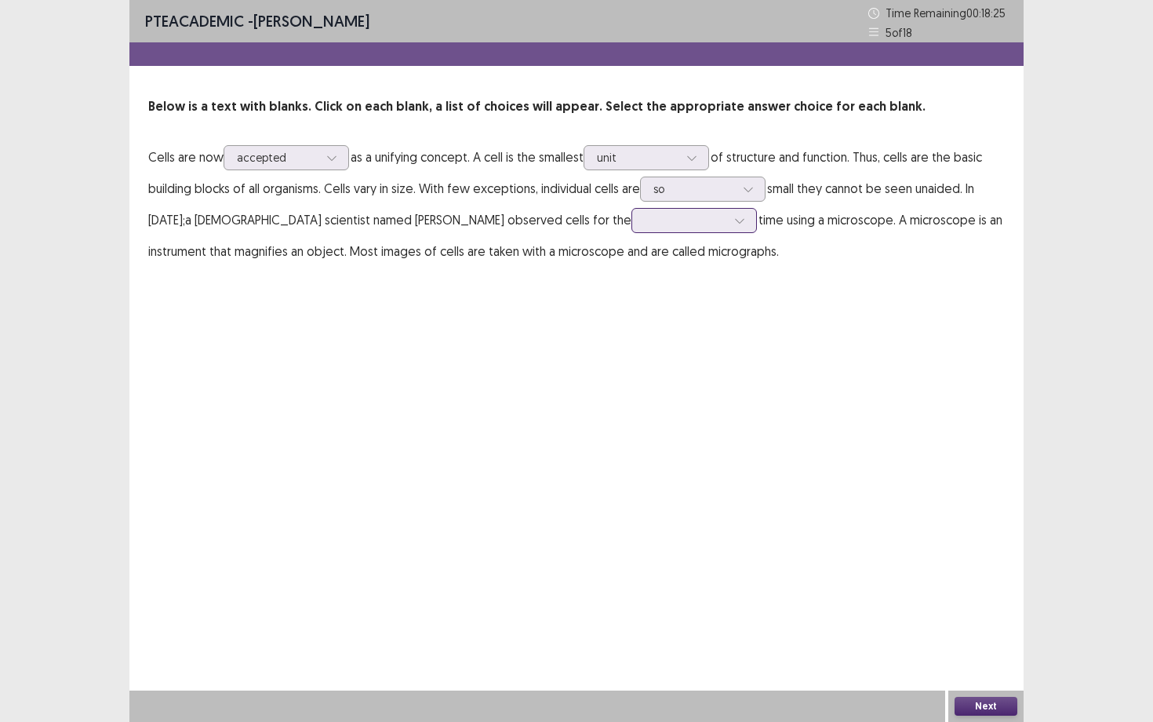
click at [645, 226] on div at bounding box center [686, 220] width 82 height 15
click at [631, 266] on div "first" at bounding box center [693, 264] width 125 height 44
click at [968, 652] on button "Next" at bounding box center [986, 705] width 63 height 19
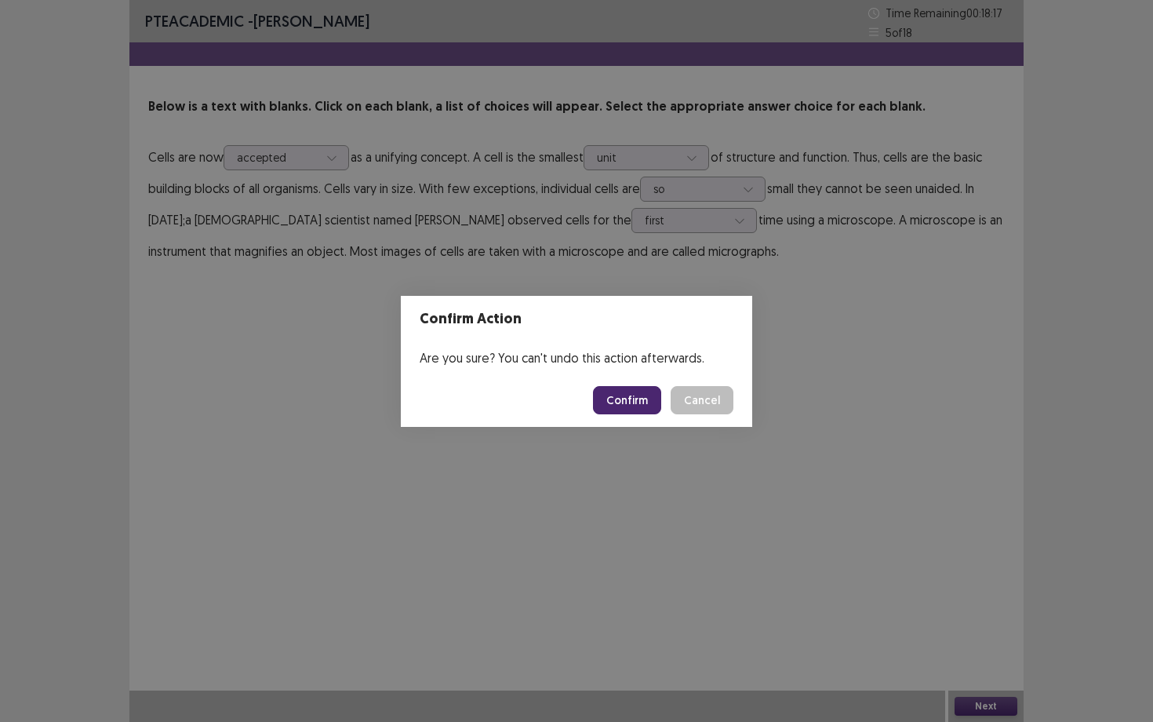
click at [640, 396] on button "Confirm" at bounding box center [627, 400] width 68 height 28
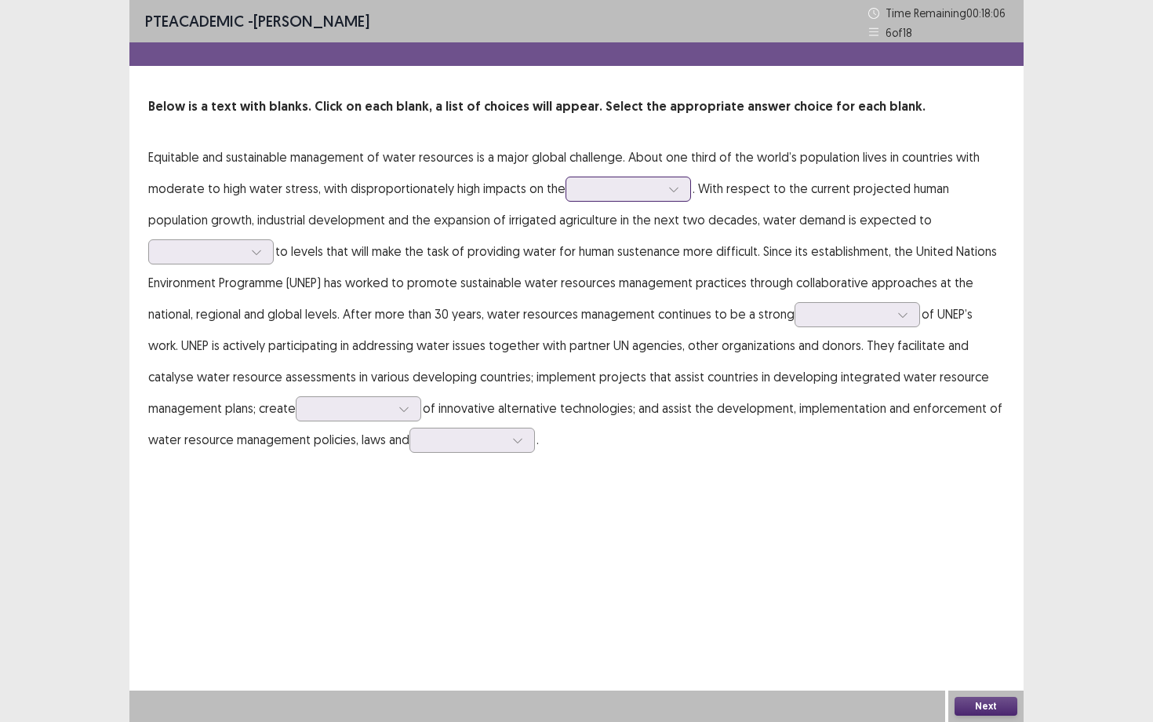
click at [618, 195] on div at bounding box center [620, 188] width 82 height 15
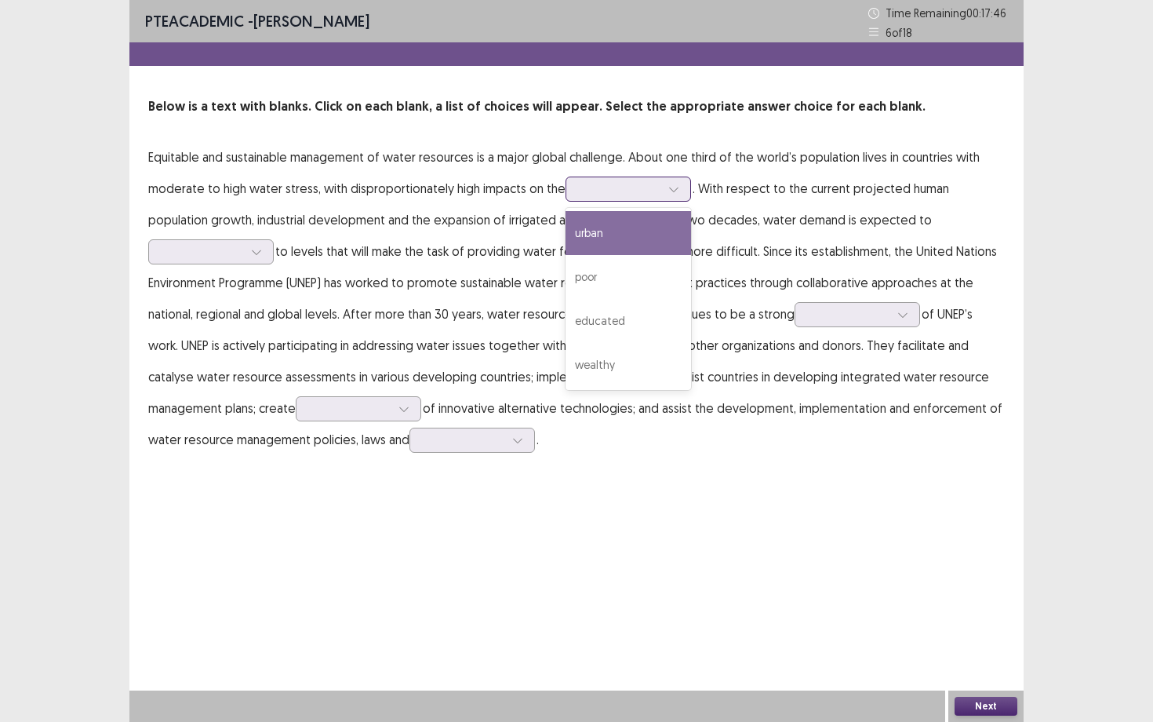
click at [642, 237] on div "urban" at bounding box center [628, 233] width 125 height 44
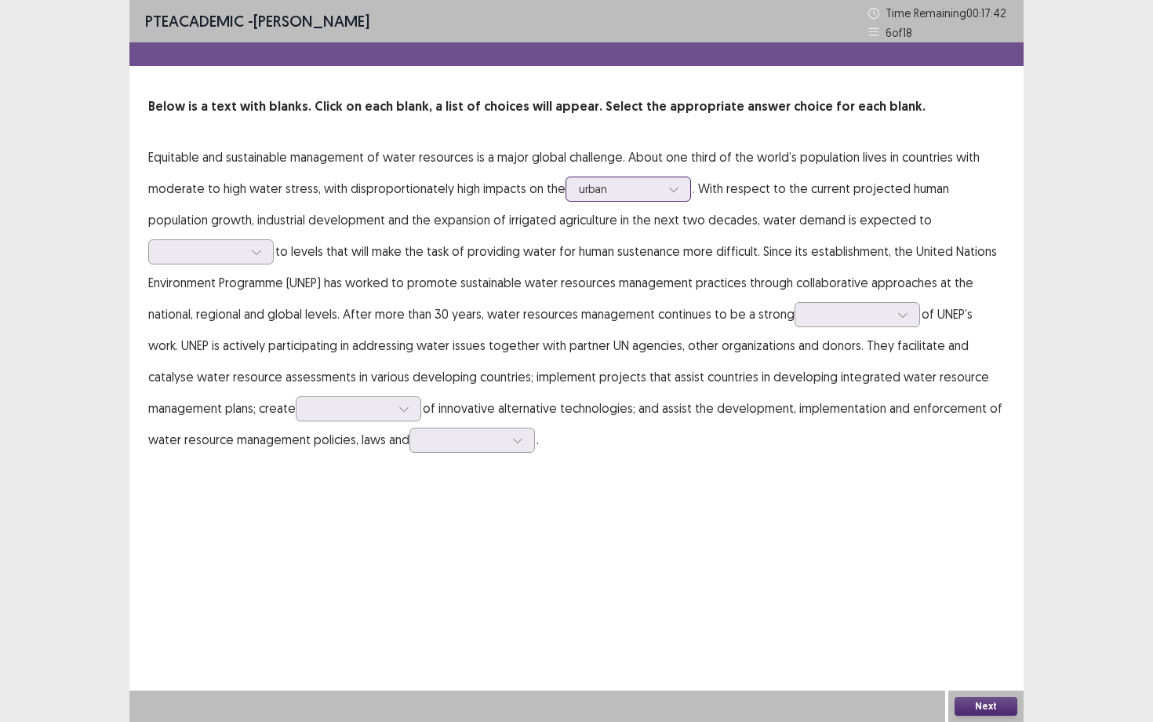
click at [633, 192] on div at bounding box center [620, 188] width 82 height 15
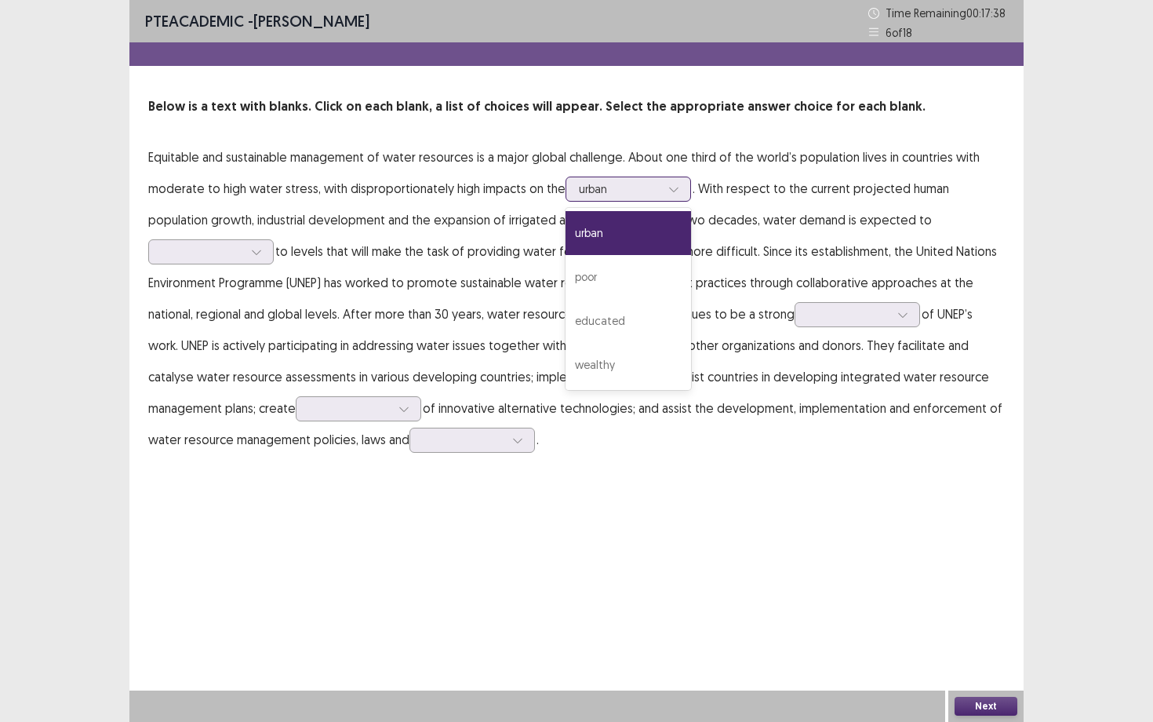
click at [633, 192] on div at bounding box center [620, 188] width 82 height 15
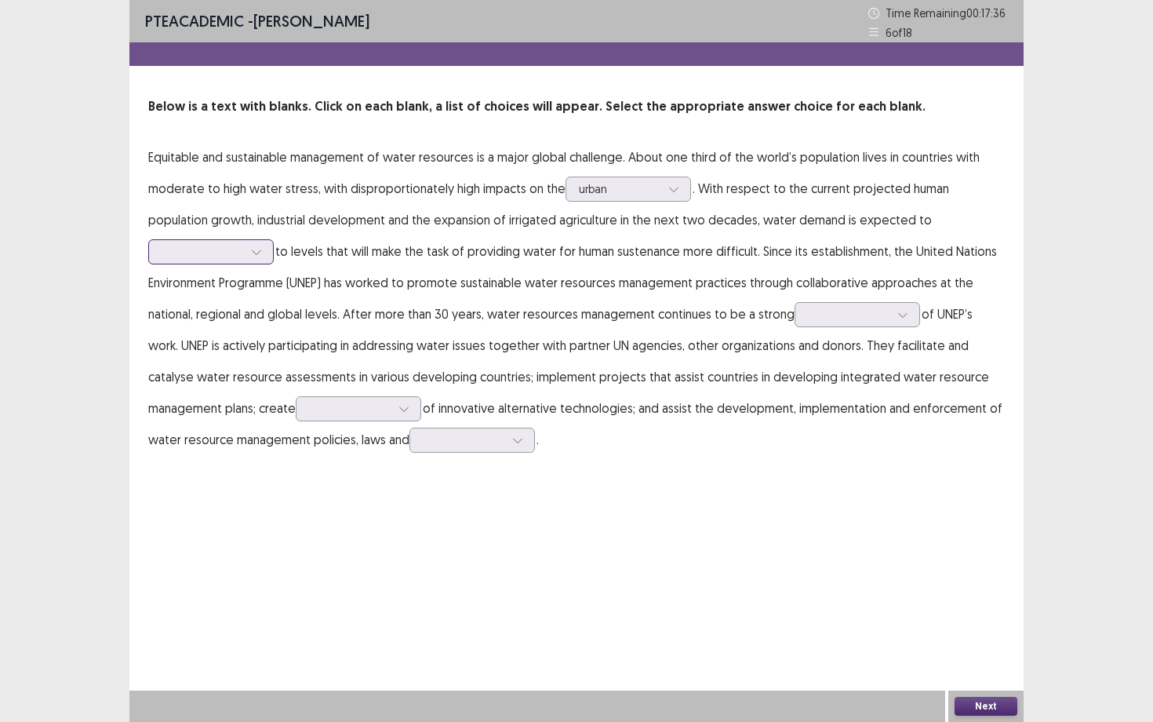
click at [245, 242] on div at bounding box center [202, 251] width 85 height 18
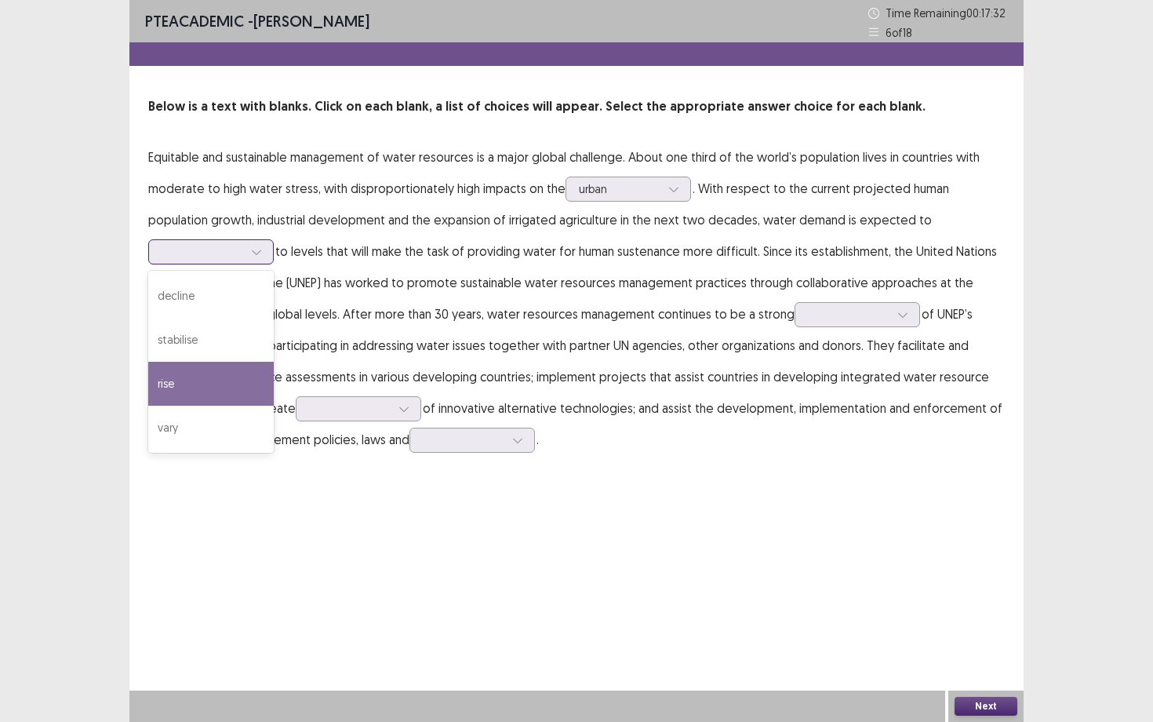
click at [274, 362] on div "rise" at bounding box center [210, 384] width 125 height 44
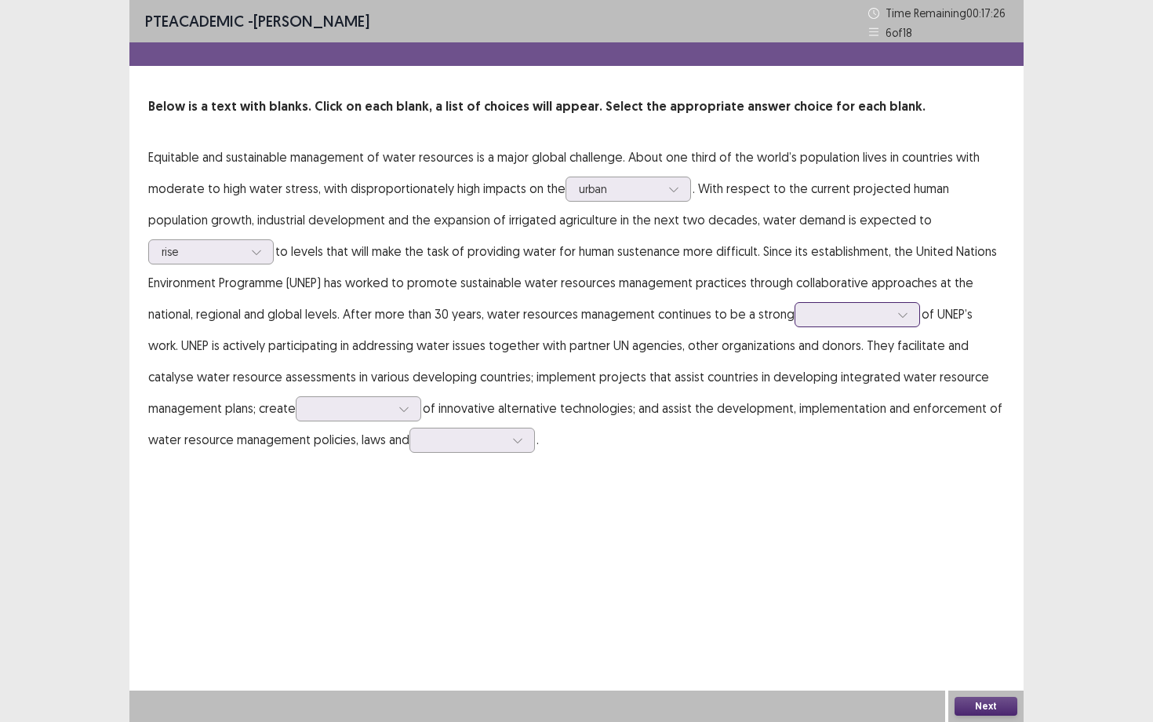
click at [808, 310] on div at bounding box center [849, 314] width 82 height 15
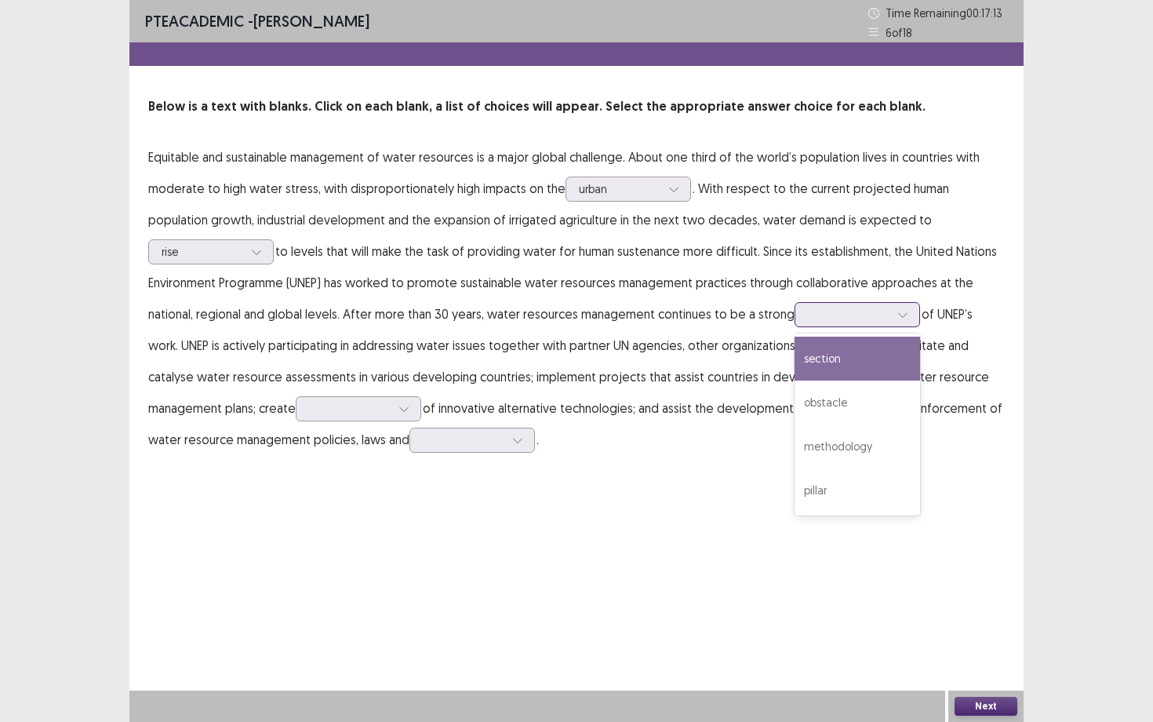
click at [795, 358] on div "section" at bounding box center [857, 358] width 125 height 44
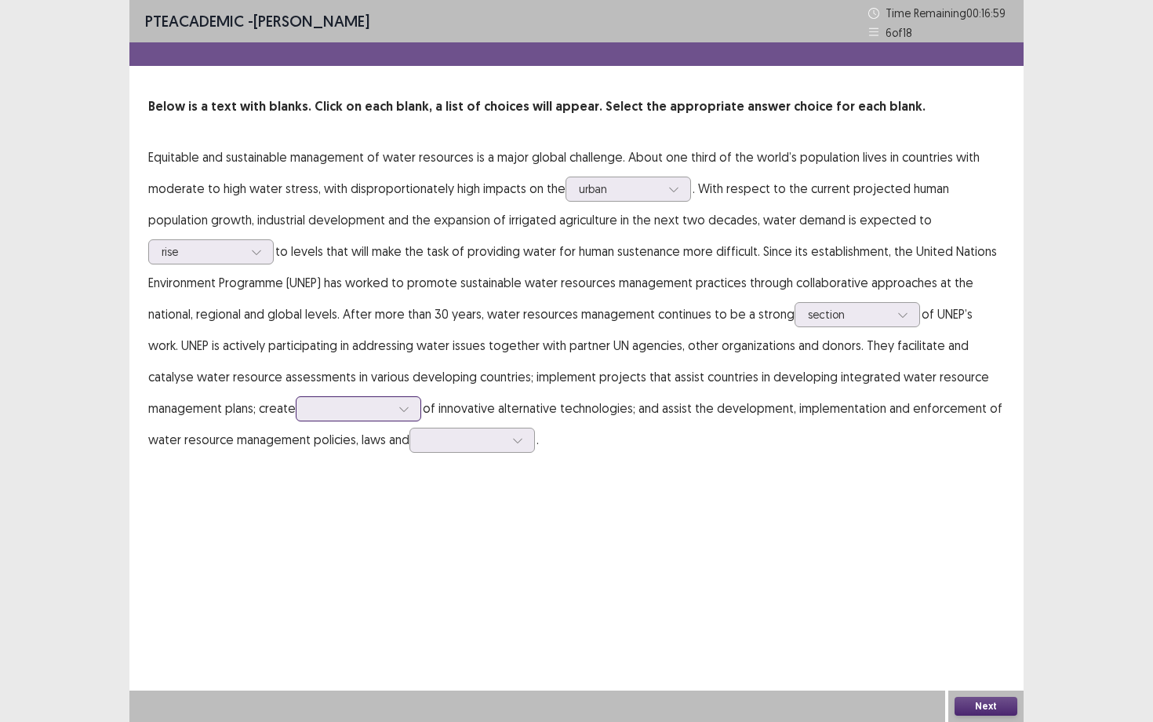
click at [398, 409] on icon at bounding box center [403, 408] width 11 height 11
click at [296, 443] on div "solutions" at bounding box center [358, 453] width 125 height 44
click at [423, 437] on div at bounding box center [464, 439] width 82 height 15
click at [409, 529] on div "regulations" at bounding box center [471, 528] width 125 height 44
click at [973, 652] on button "Next" at bounding box center [986, 705] width 63 height 19
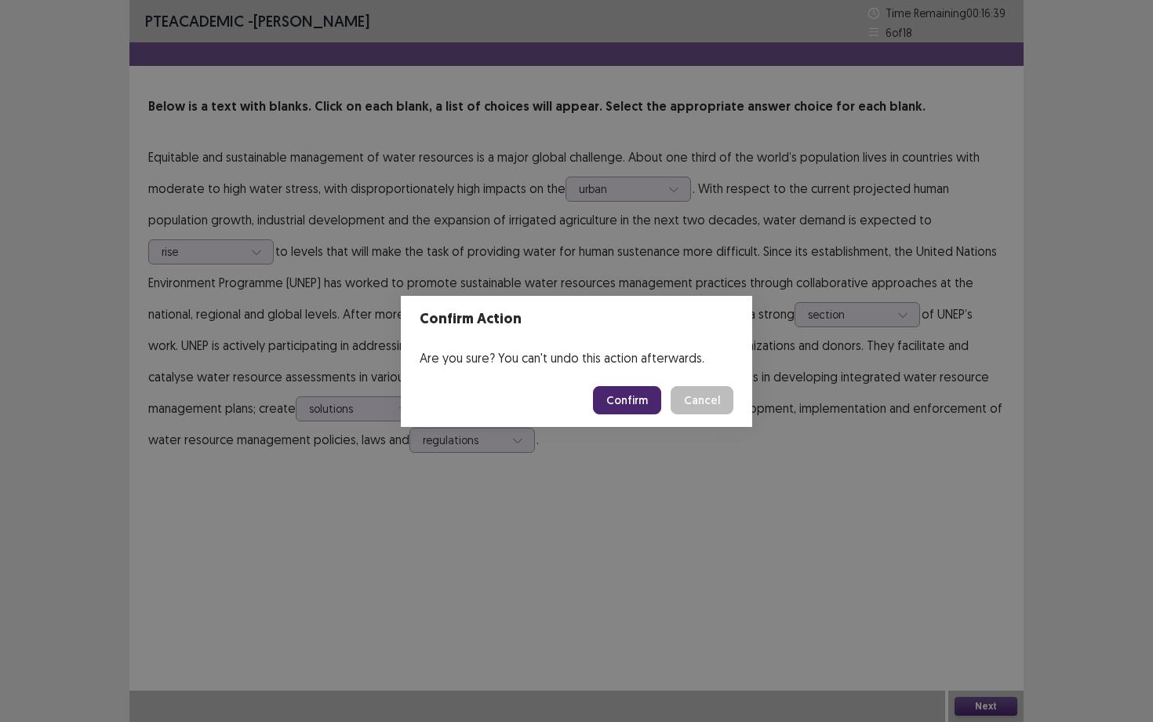
click at [640, 395] on button "Confirm" at bounding box center [627, 400] width 68 height 28
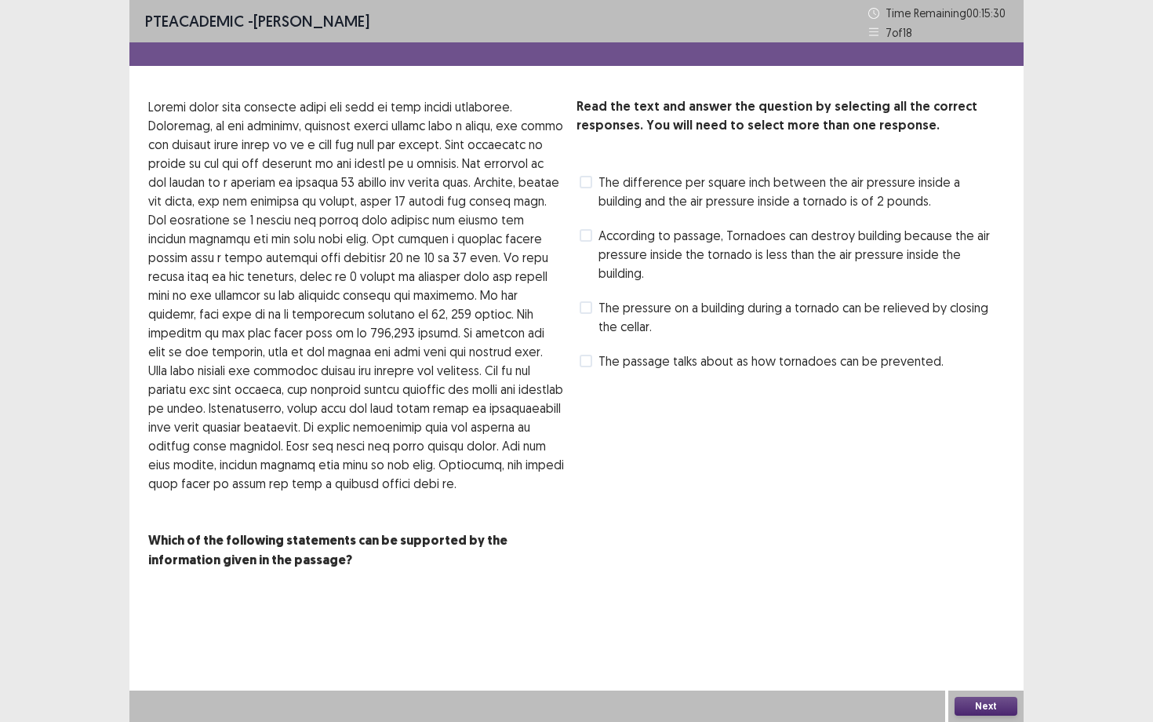
click at [588, 182] on span at bounding box center [586, 182] width 13 height 13
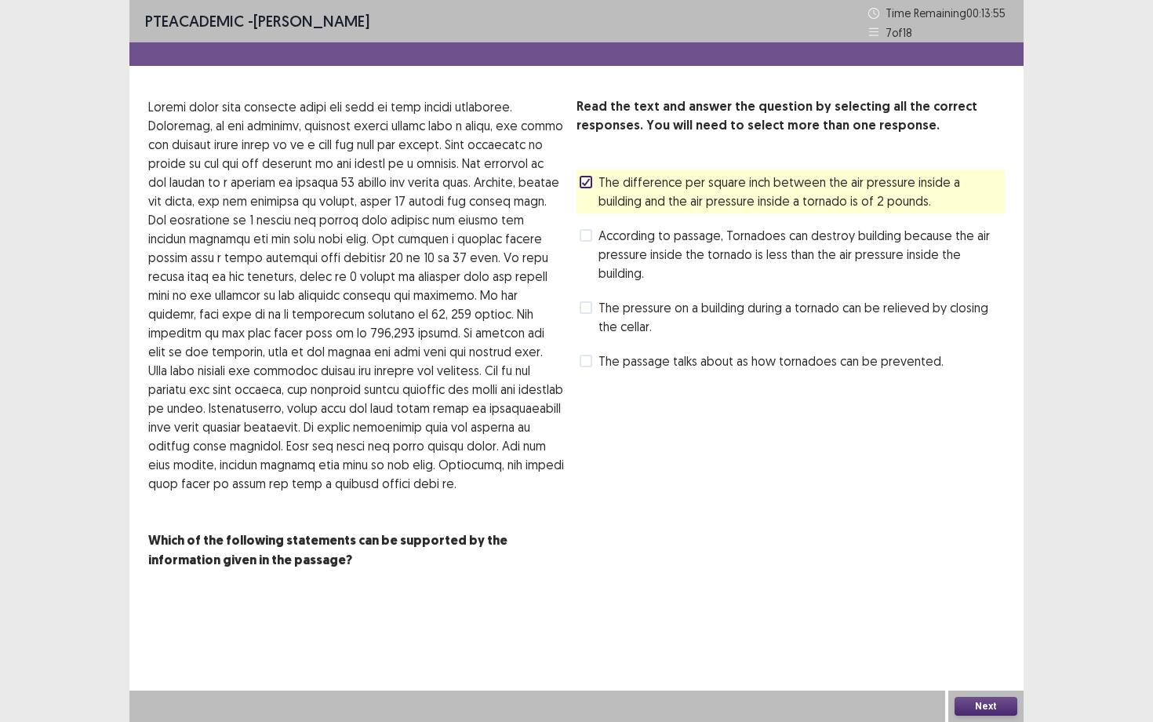
click at [981, 652] on button "Next" at bounding box center [986, 705] width 63 height 19
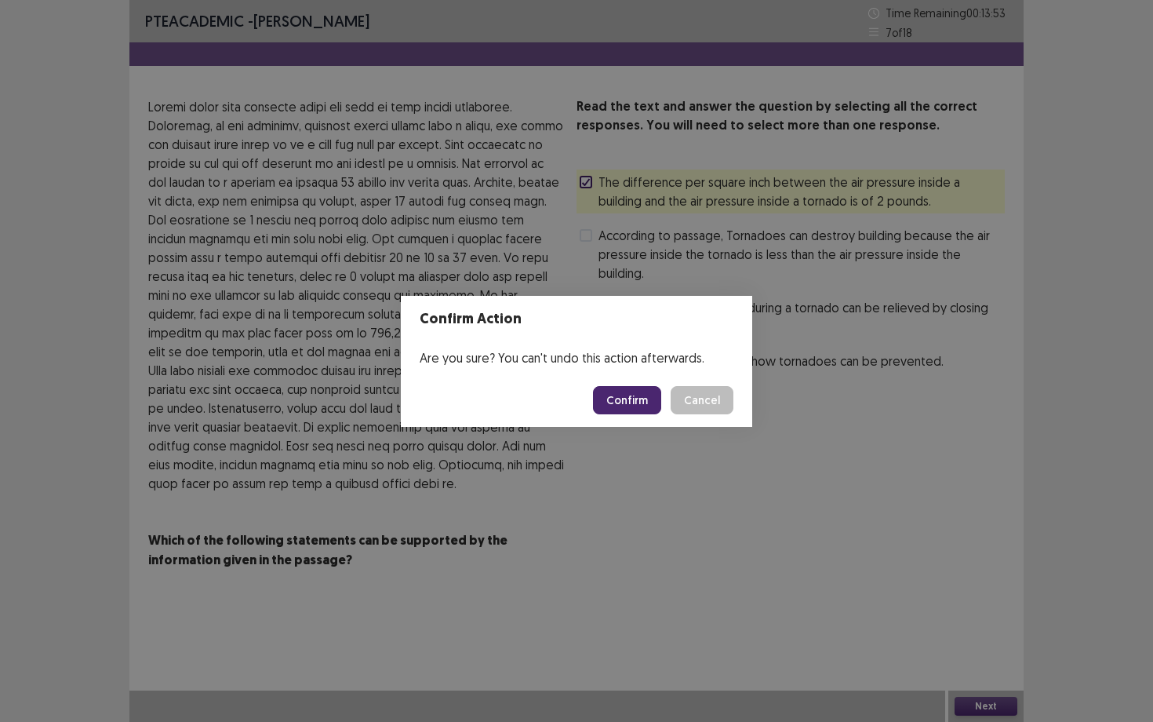
click at [628, 399] on button "Confirm" at bounding box center [627, 400] width 68 height 28
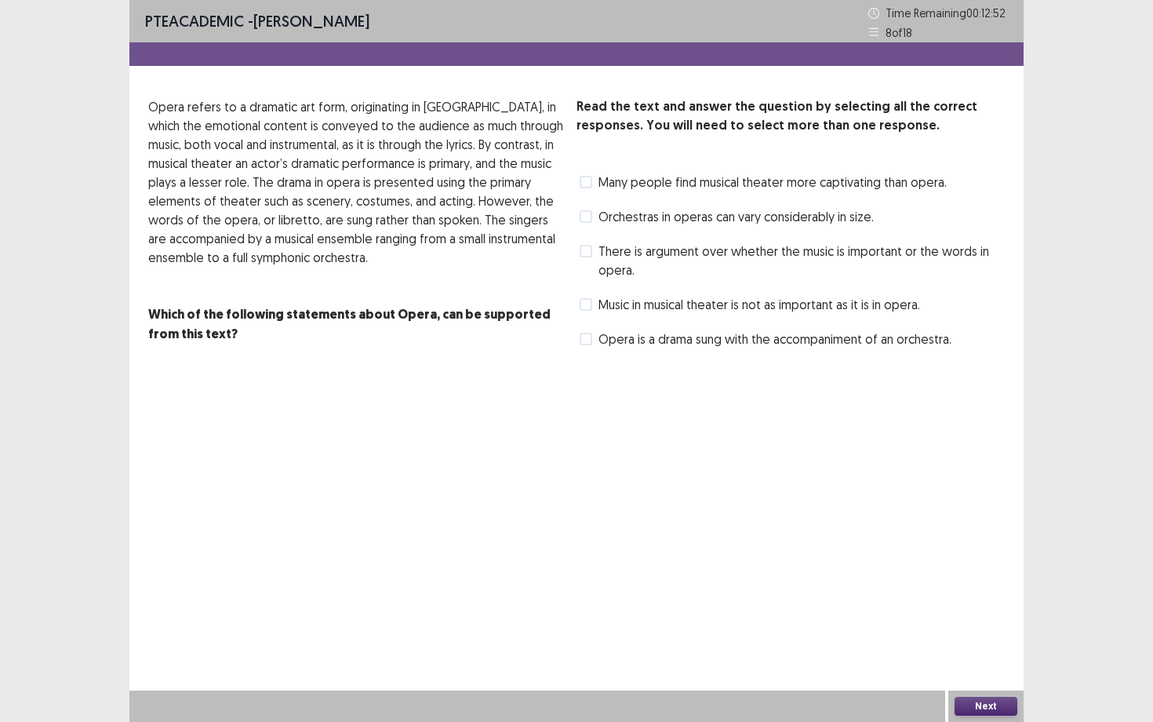
click at [582, 253] on span at bounding box center [586, 251] width 13 height 13
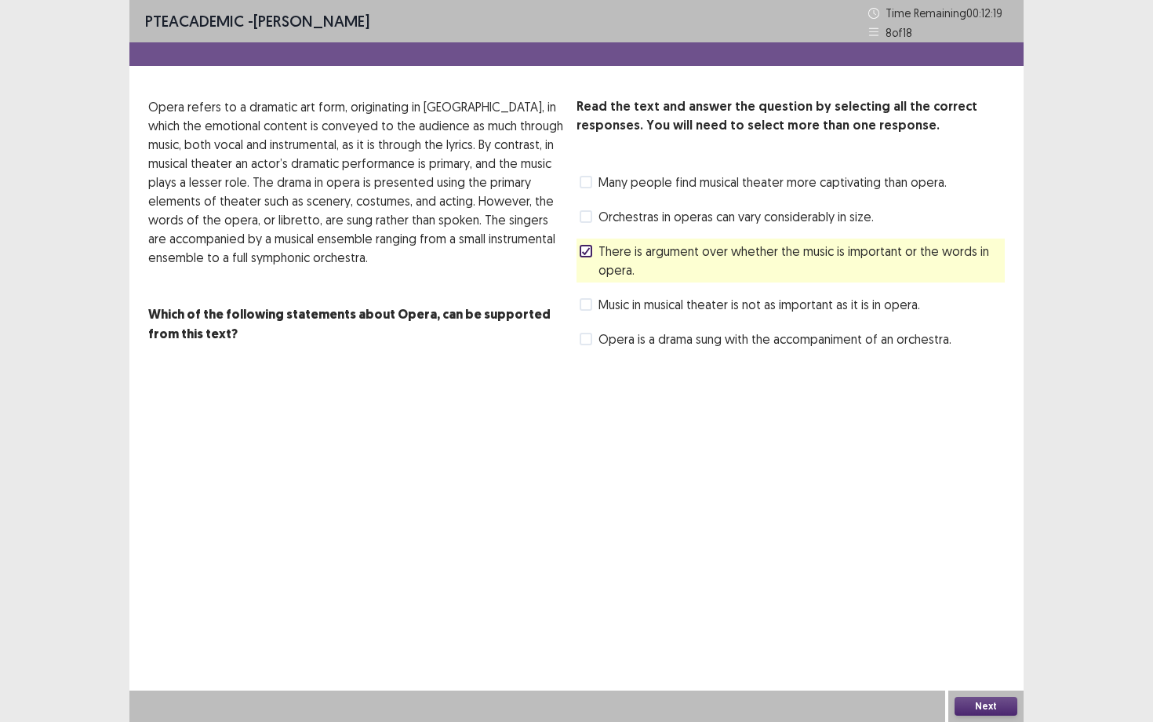
click at [587, 249] on polyline at bounding box center [586, 251] width 7 height 6
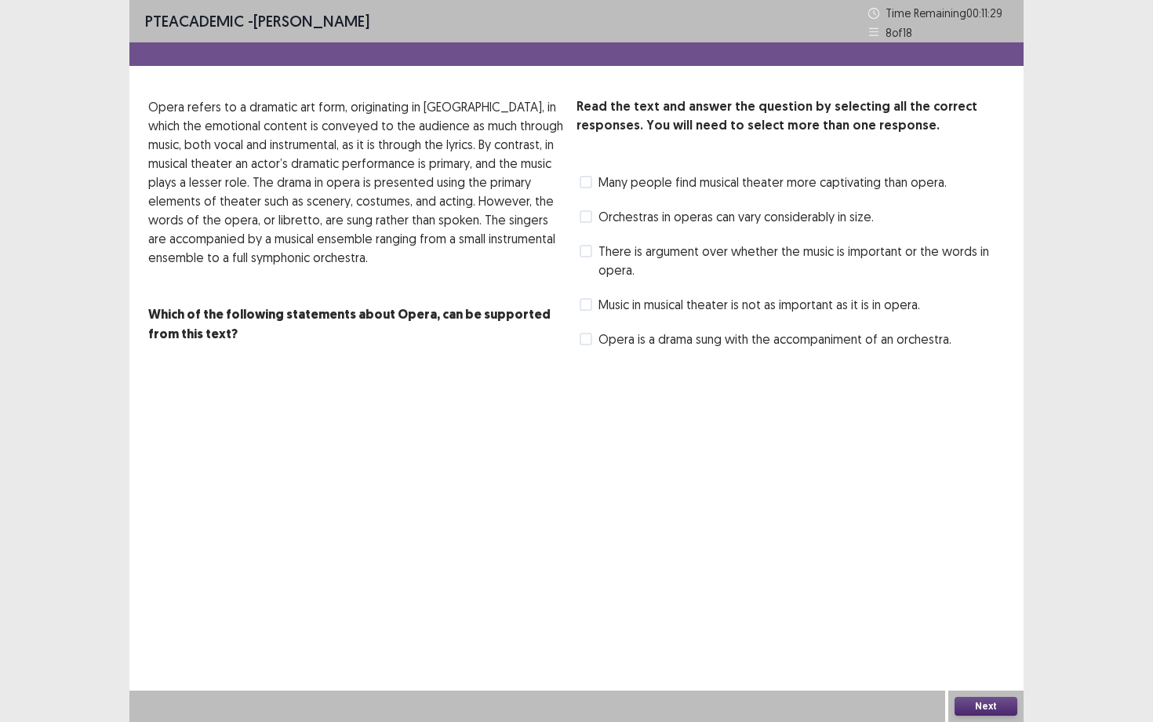
click at [586, 338] on span at bounding box center [586, 339] width 13 height 13
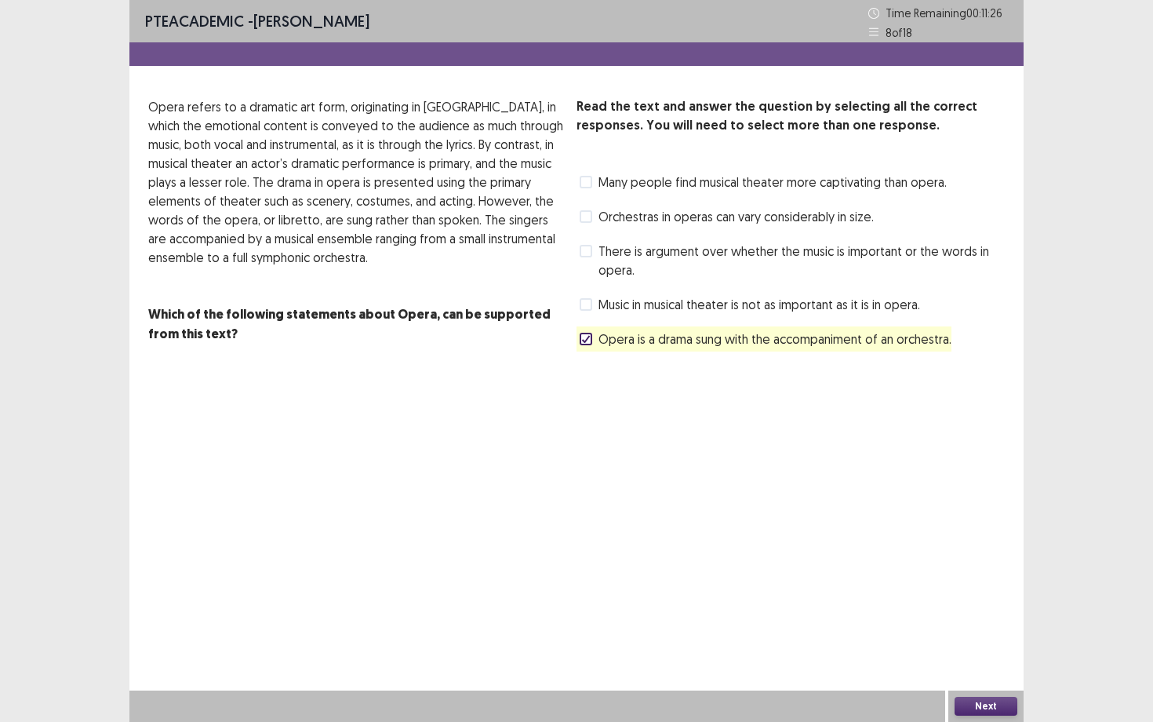
click at [977, 652] on button "Next" at bounding box center [986, 705] width 63 height 19
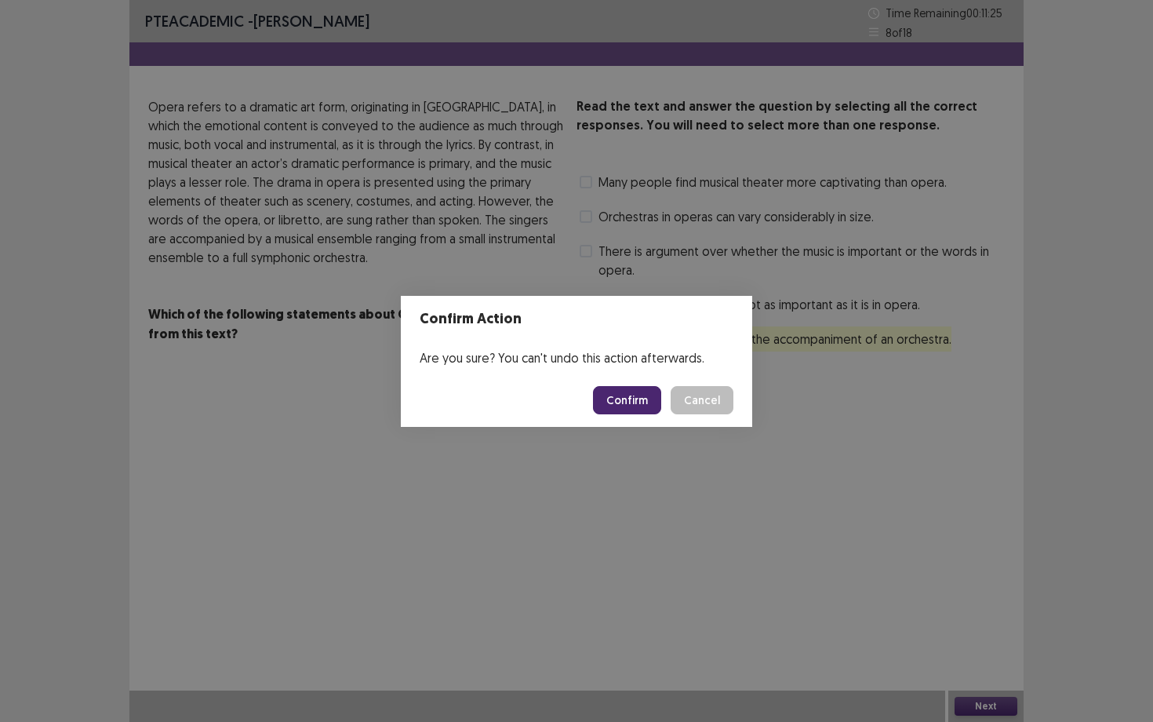
click at [645, 392] on button "Confirm" at bounding box center [627, 400] width 68 height 28
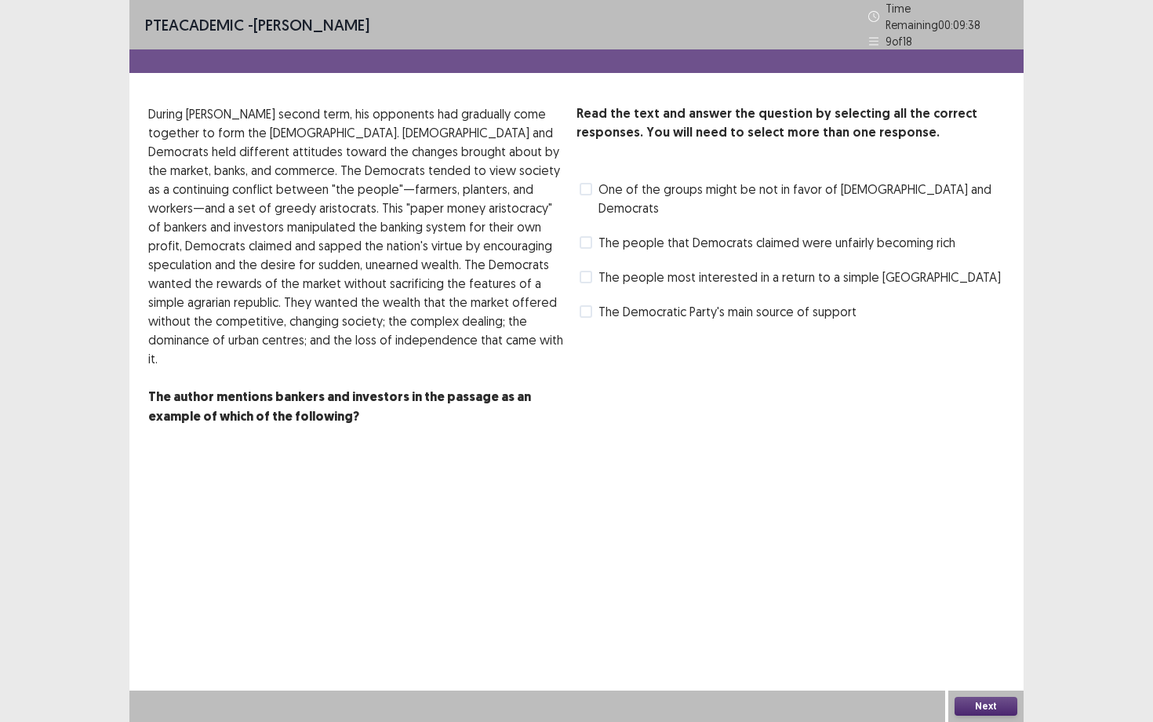
click at [583, 183] on span at bounding box center [586, 189] width 13 height 13
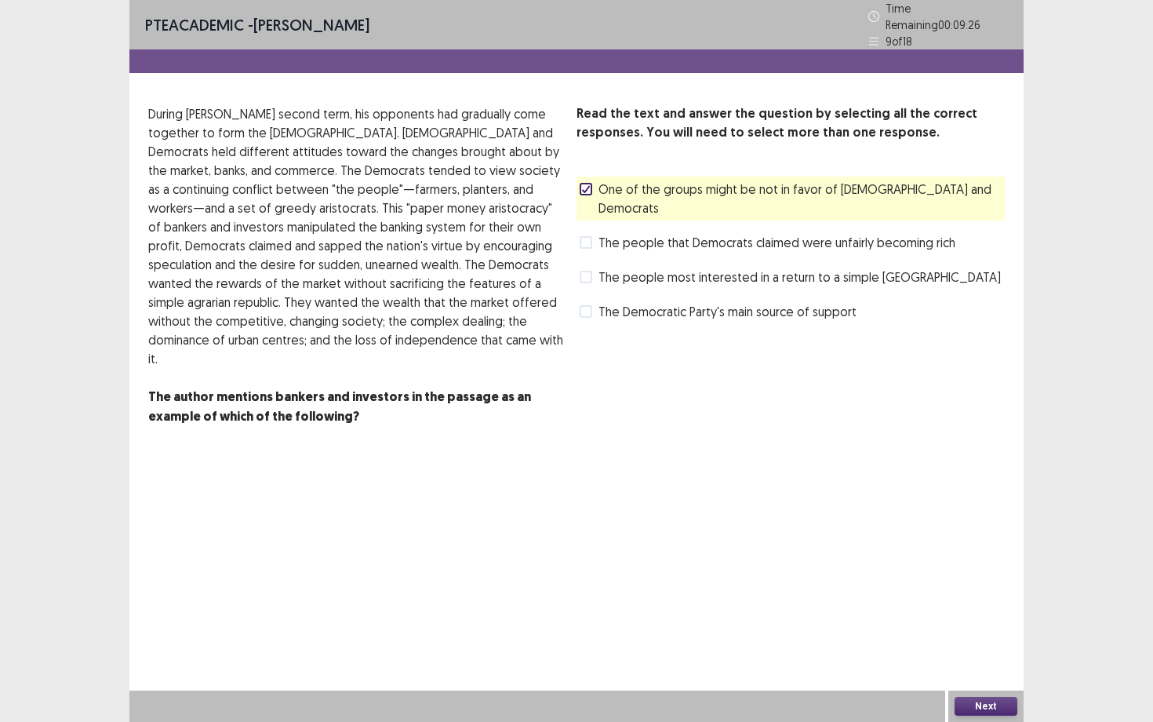
click at [588, 236] on span at bounding box center [586, 242] width 13 height 13
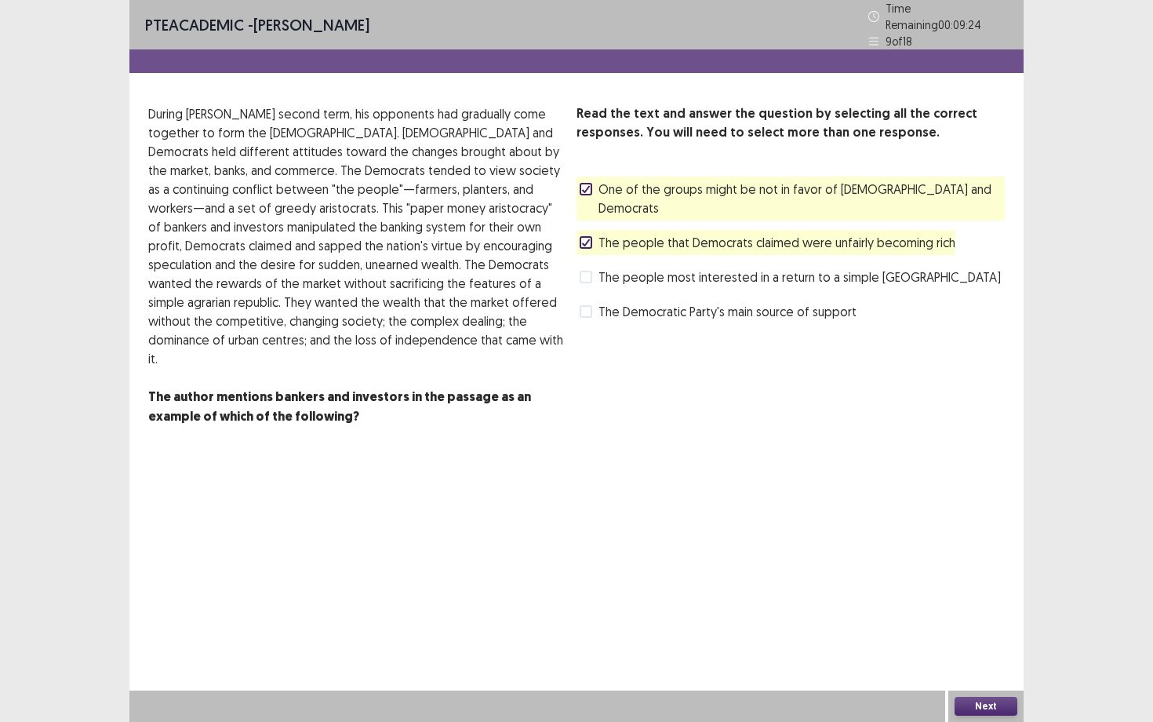
click at [966, 652] on button "Next" at bounding box center [986, 705] width 63 height 19
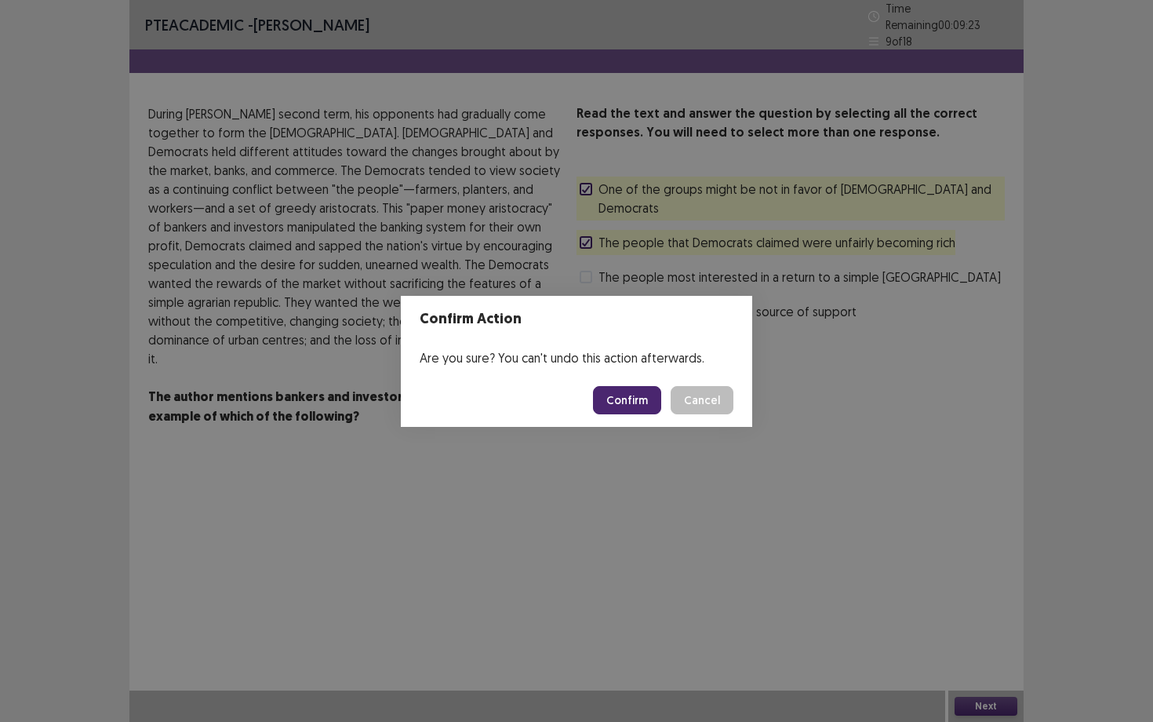
click at [626, 393] on button "Confirm" at bounding box center [627, 400] width 68 height 28
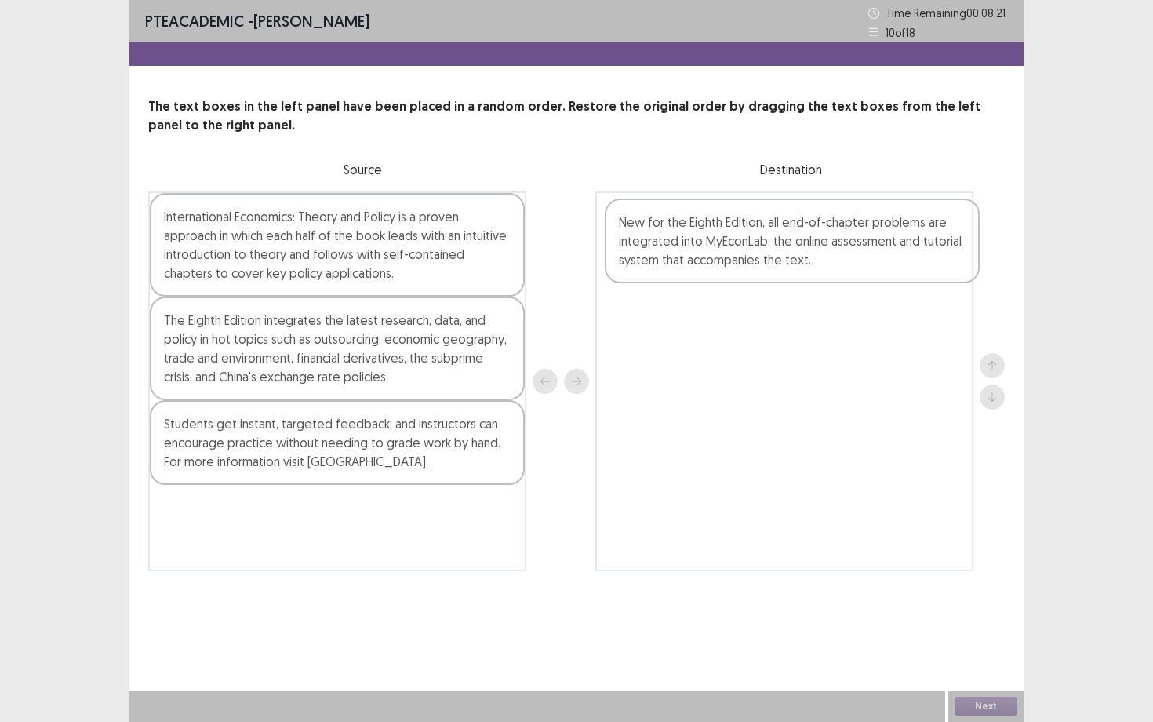
drag, startPoint x: 438, startPoint y: 358, endPoint x: 909, endPoint y: 260, distance: 481.5
click at [909, 260] on div "International Economics: Theory and Policy is a proven approach in which each h…" at bounding box center [576, 381] width 857 height 380
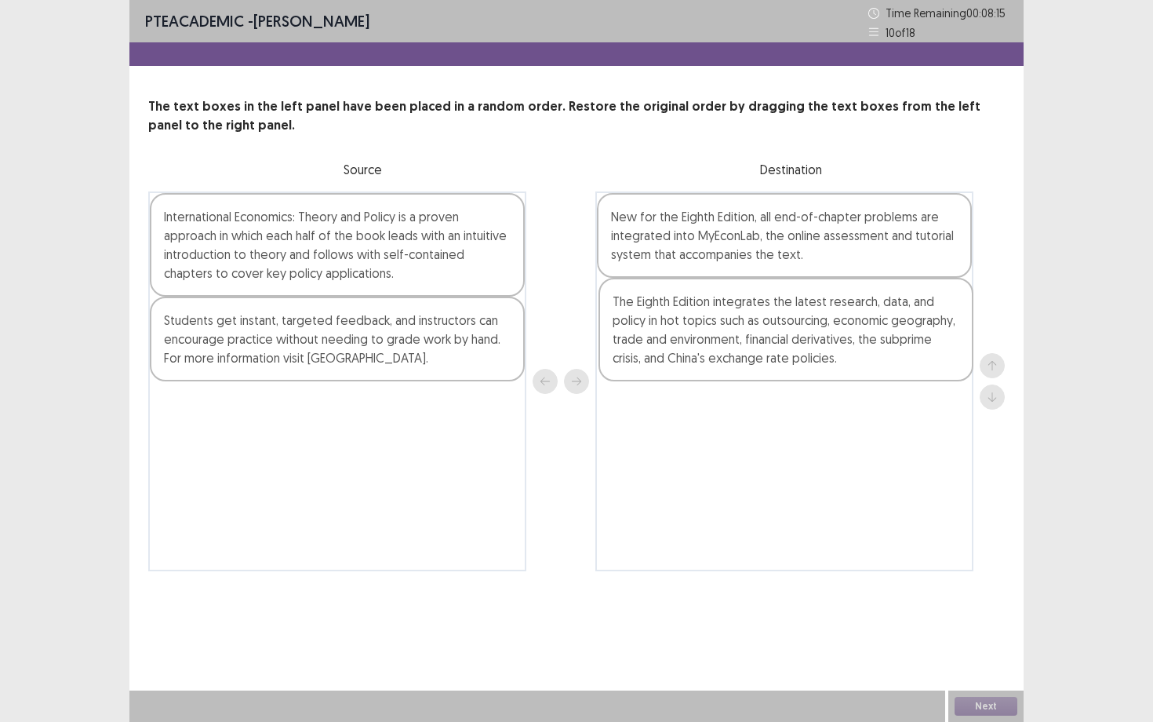
drag, startPoint x: 472, startPoint y: 336, endPoint x: 926, endPoint y: 321, distance: 453.6
click at [926, 321] on div "International Economics: Theory and Policy is a proven approach in which each h…" at bounding box center [576, 381] width 857 height 380
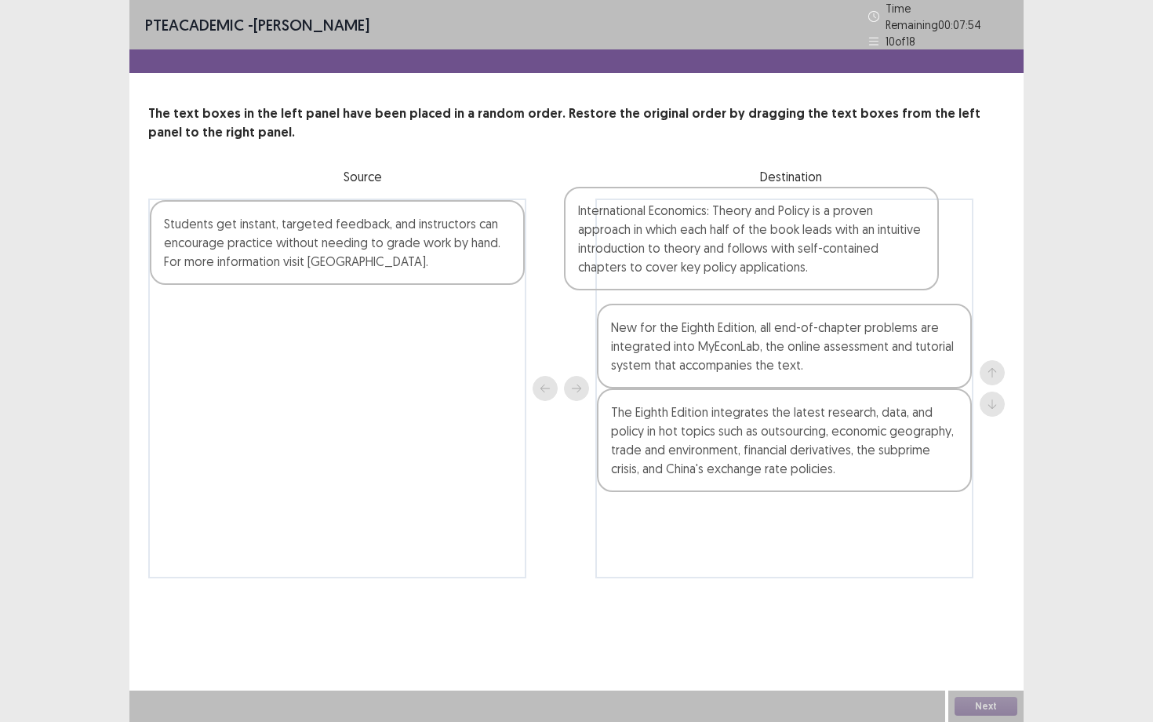
drag, startPoint x: 398, startPoint y: 277, endPoint x: 820, endPoint y: 269, distance: 422.1
click at [820, 269] on div "International Economics: Theory and Policy is a proven approach in which each h…" at bounding box center [576, 388] width 857 height 380
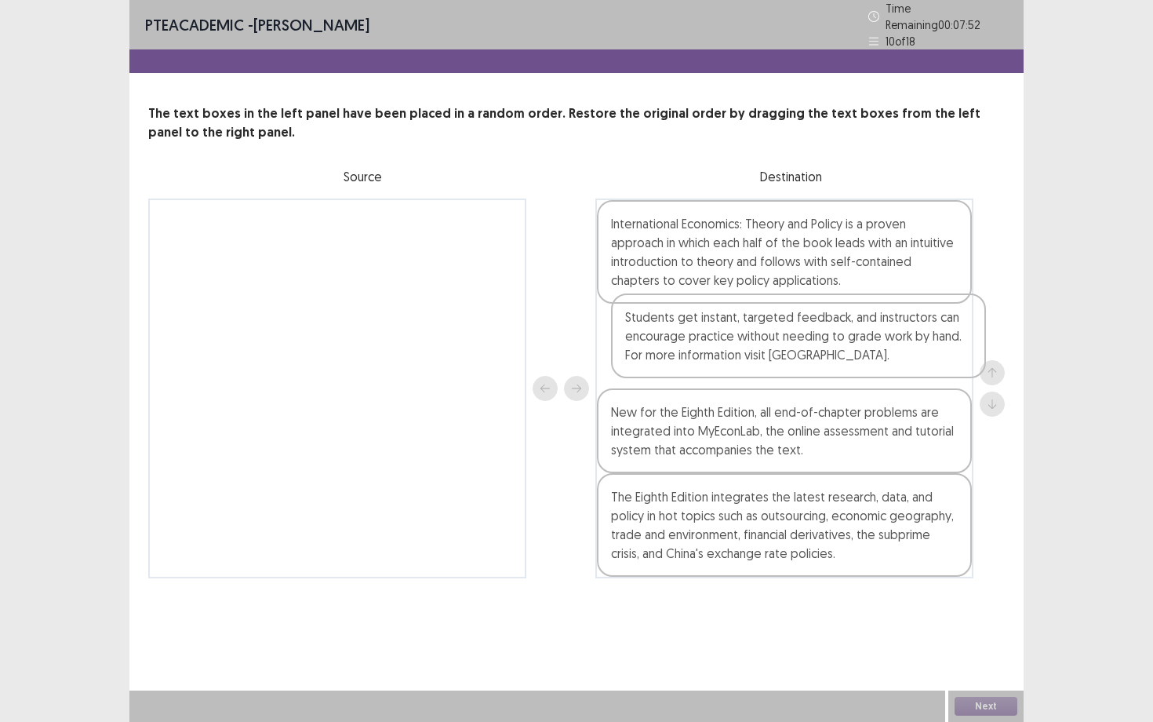
drag, startPoint x: 455, startPoint y: 256, endPoint x: 924, endPoint y: 357, distance: 479.8
click at [924, 357] on div "Students get instant, targeted feedback, and instructors can encourage practice…" at bounding box center [576, 388] width 857 height 380
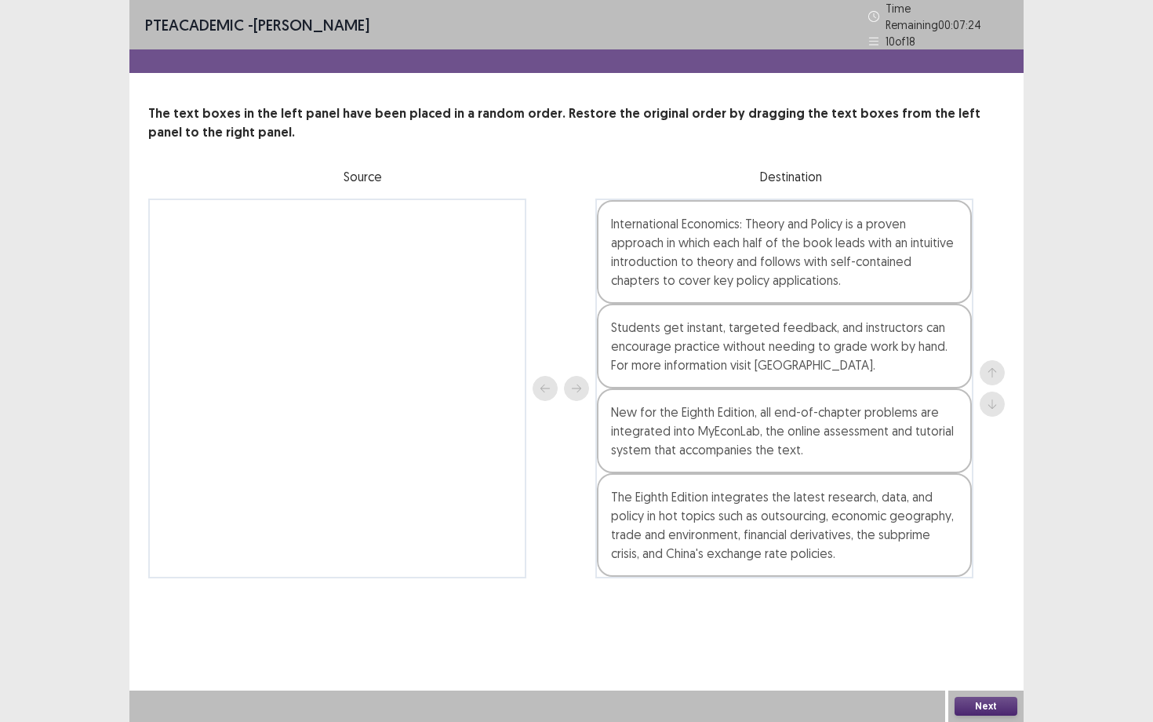
click at [978, 652] on button "Next" at bounding box center [986, 705] width 63 height 19
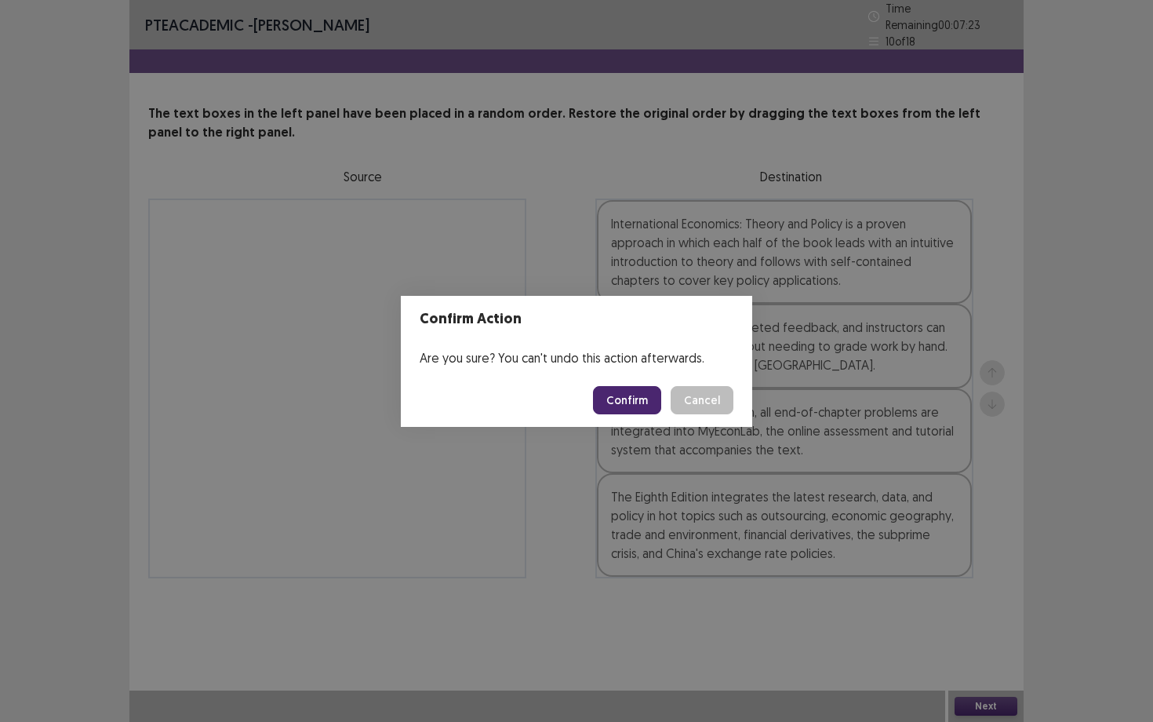
click at [645, 400] on button "Confirm" at bounding box center [627, 400] width 68 height 28
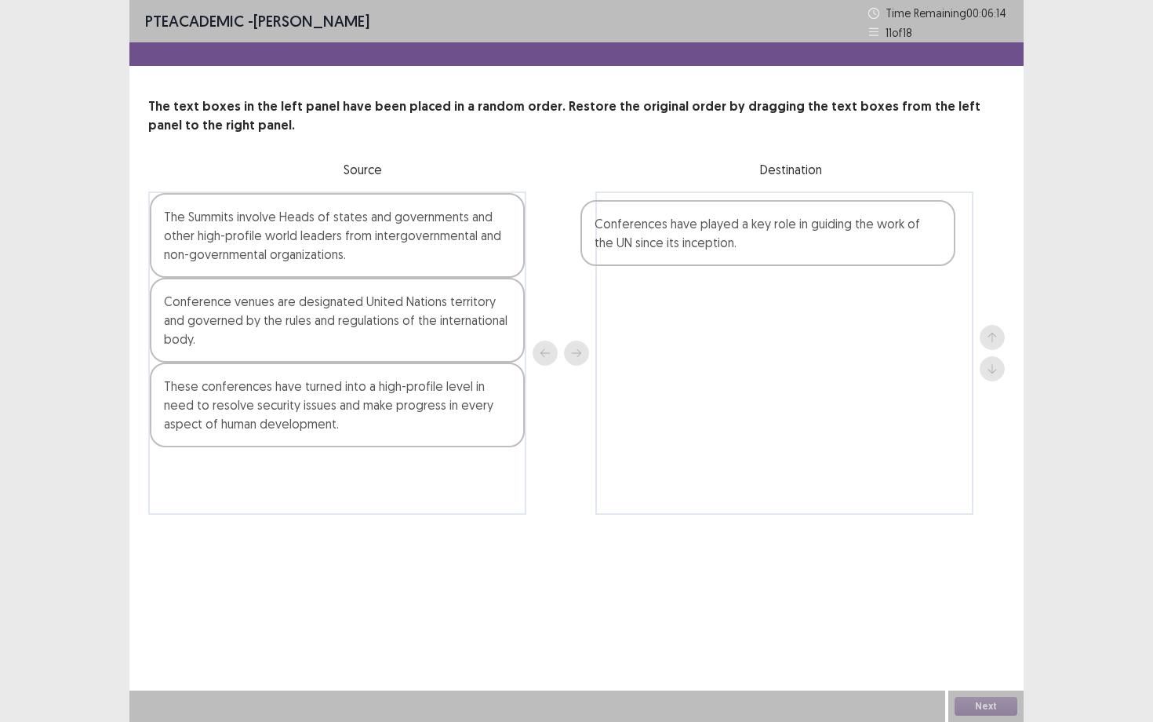
drag, startPoint x: 401, startPoint y: 396, endPoint x: 842, endPoint y: 227, distance: 472.2
click at [842, 227] on div "The Summits involve Heads of states and governments and other high-profile worl…" at bounding box center [576, 352] width 857 height 323
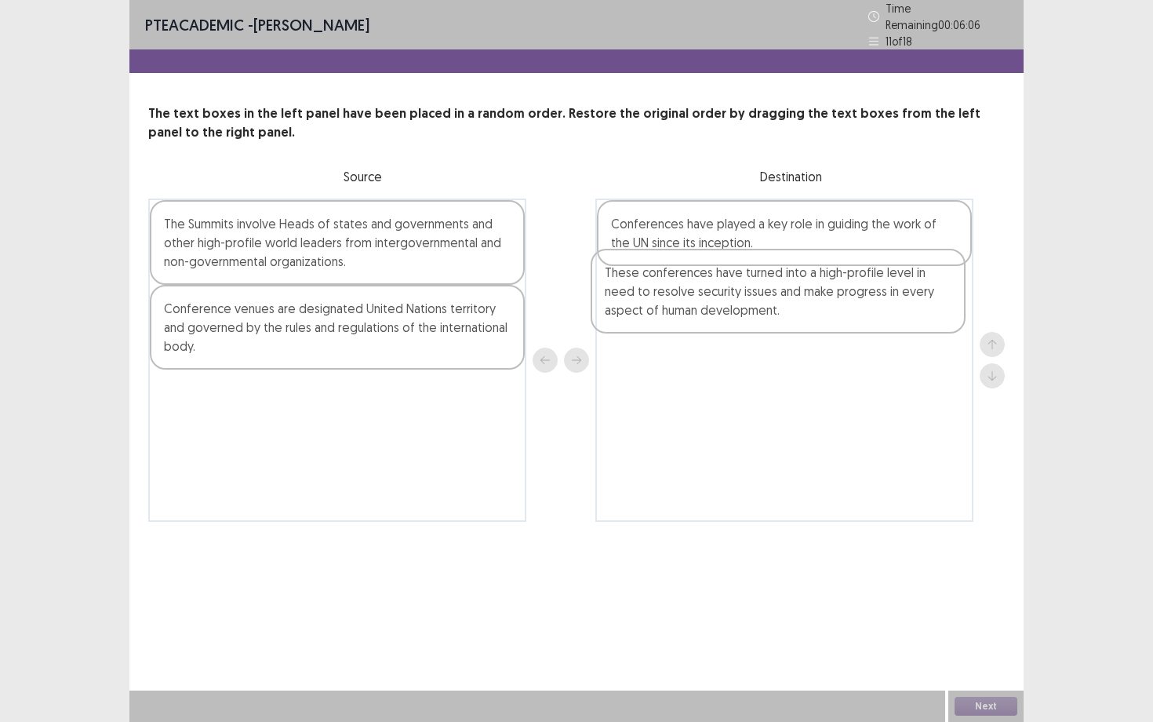
drag, startPoint x: 445, startPoint y: 403, endPoint x: 893, endPoint y: 286, distance: 463.8
click at [893, 286] on div "The Summits involve Heads of states and governments and other high-profile worl…" at bounding box center [576, 359] width 857 height 323
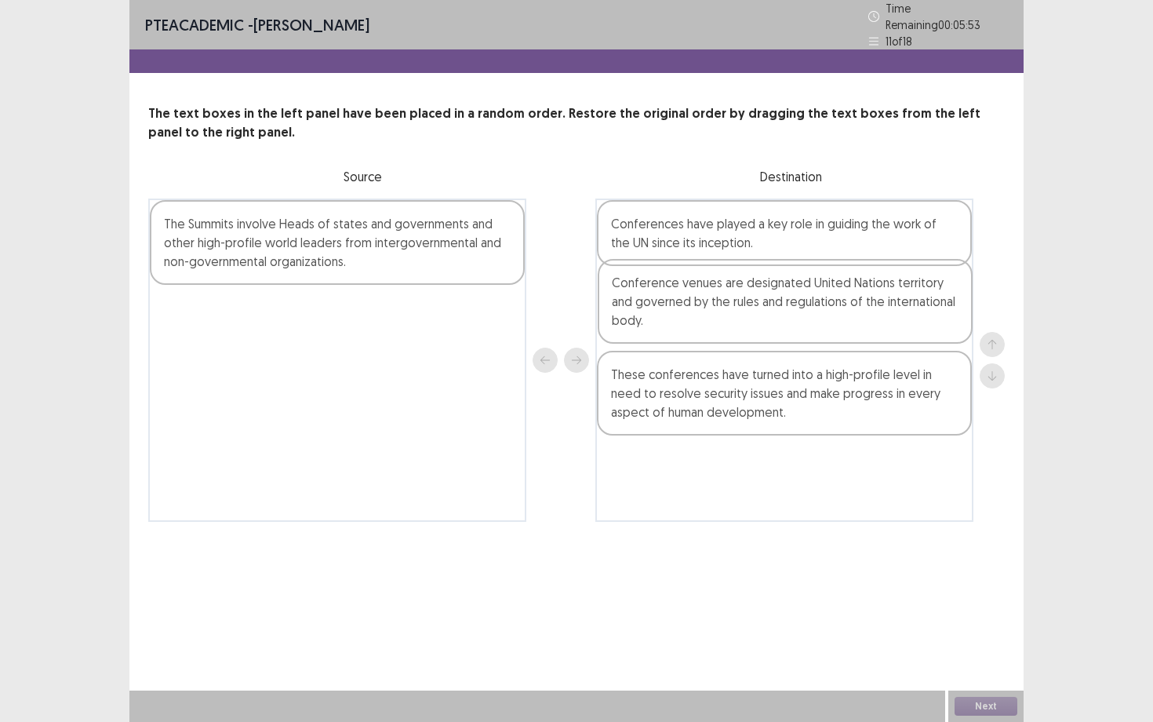
drag, startPoint x: 433, startPoint y: 349, endPoint x: 892, endPoint y: 323, distance: 459.6
click at [892, 323] on div "The Summits involve Heads of states and governments and other high-profile worl…" at bounding box center [576, 359] width 857 height 323
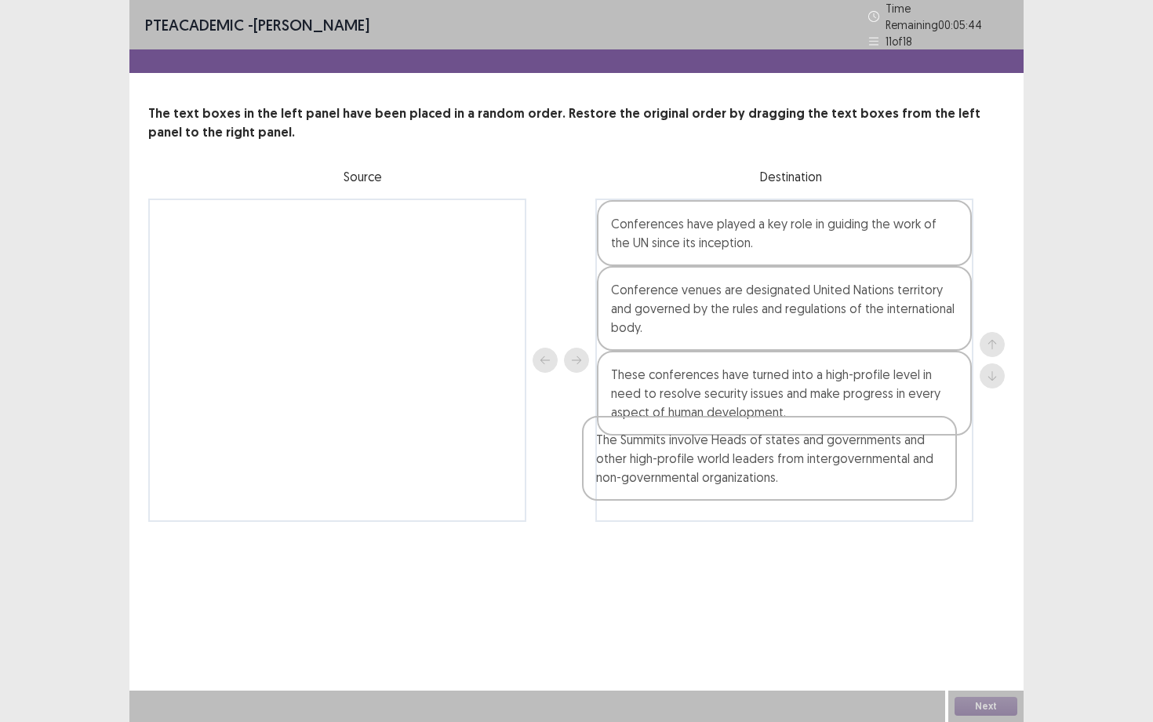
drag, startPoint x: 364, startPoint y: 263, endPoint x: 800, endPoint y: 491, distance: 492.2
click at [800, 491] on div "The Summits involve Heads of states and governments and other high-profile worl…" at bounding box center [576, 359] width 857 height 323
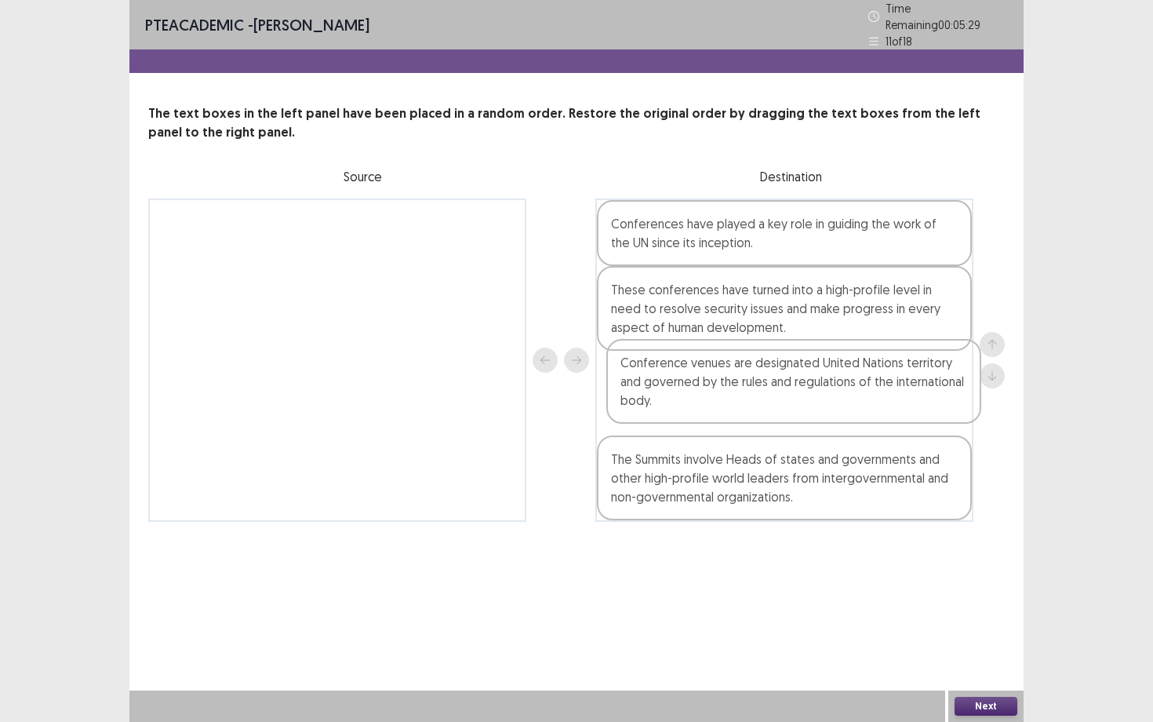
drag, startPoint x: 739, startPoint y: 313, endPoint x: 750, endPoint y: 398, distance: 85.4
click at [750, 398] on div "Conferences have played a key role in guiding the work of the UN since its ince…" at bounding box center [784, 359] width 378 height 323
click at [966, 652] on button "Next" at bounding box center [986, 705] width 63 height 19
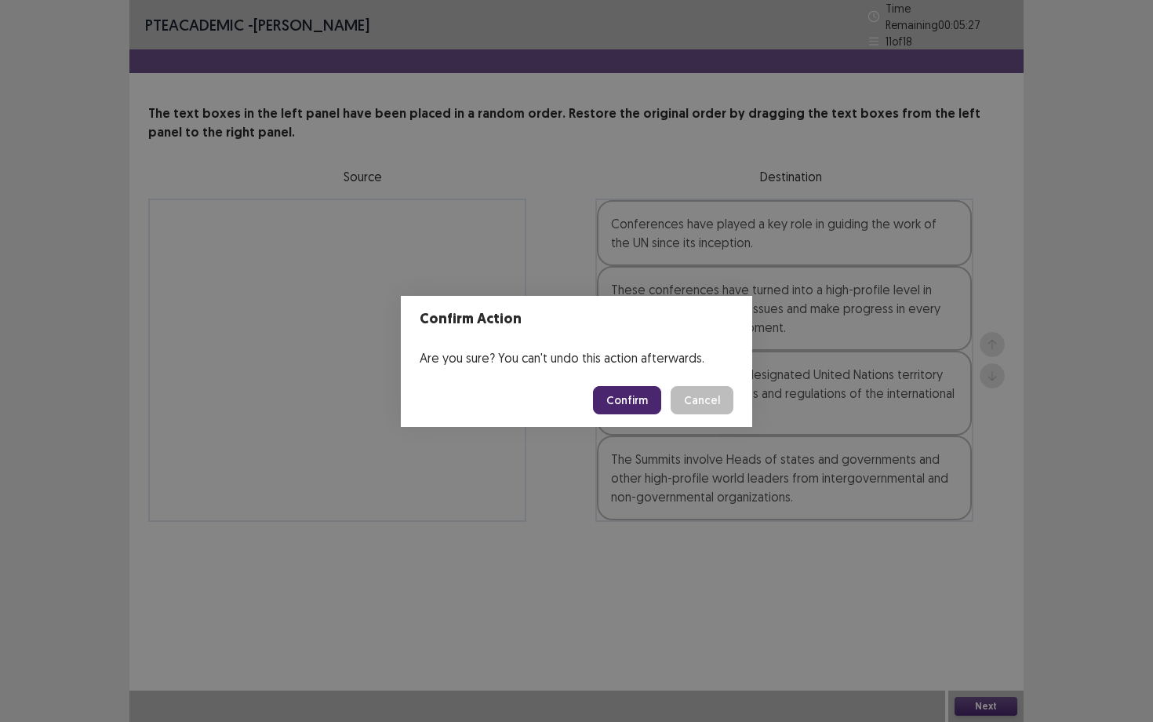
click at [638, 396] on button "Confirm" at bounding box center [627, 400] width 68 height 28
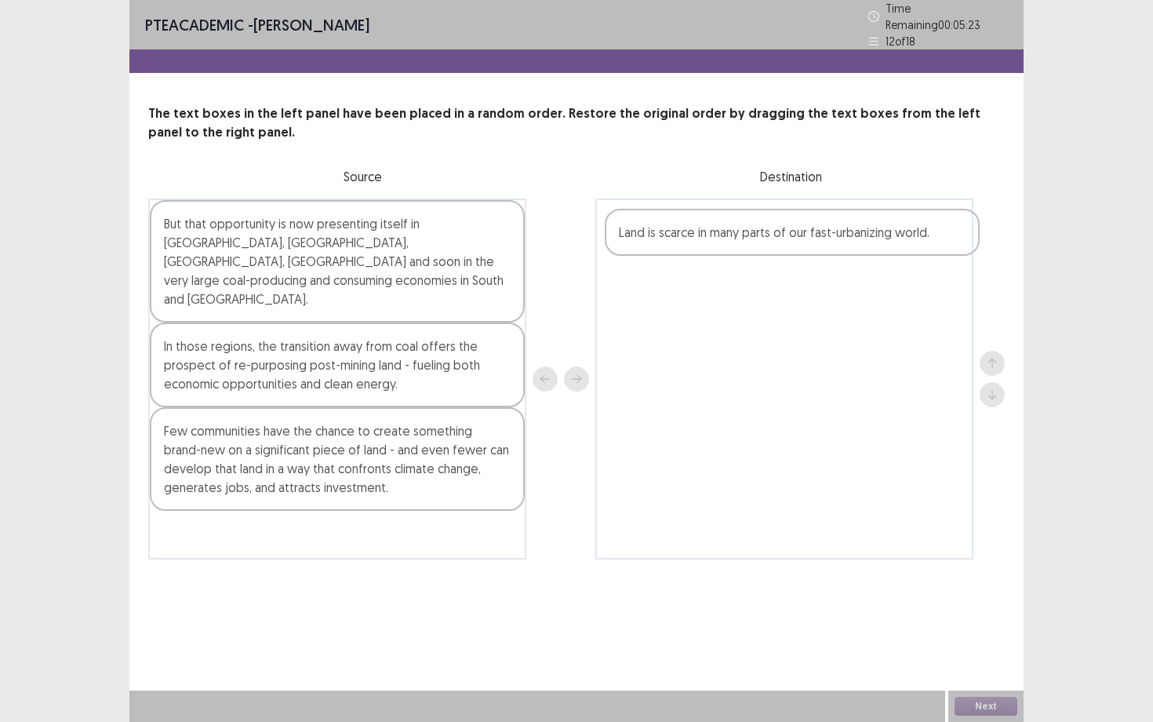
drag, startPoint x: 392, startPoint y: 316, endPoint x: 851, endPoint y: 245, distance: 464.4
click at [851, 246] on div "But that opportunity is now presenting itself in [GEOGRAPHIC_DATA], [GEOGRAPHIC…" at bounding box center [576, 378] width 857 height 361
click at [415, 262] on div "But that opportunity is now presenting itself in [GEOGRAPHIC_DATA], [GEOGRAPHIC…" at bounding box center [337, 261] width 375 height 122
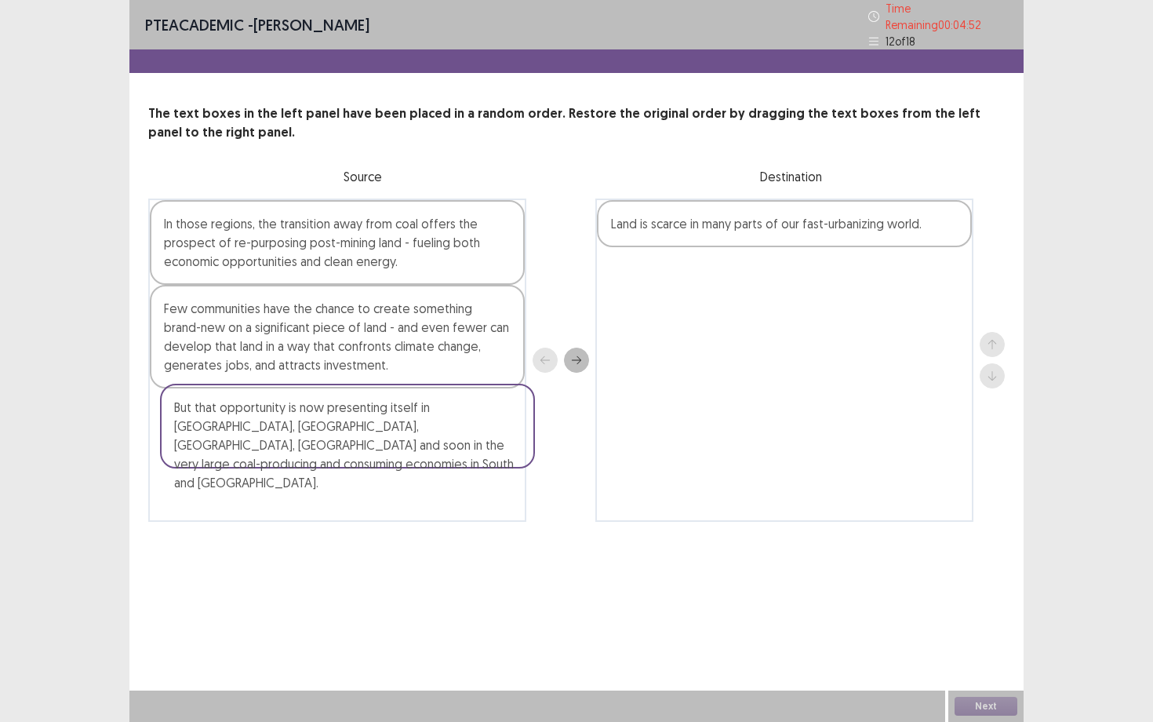
drag, startPoint x: 406, startPoint y: 232, endPoint x: 415, endPoint y: 430, distance: 197.9
click at [415, 430] on div "But that opportunity is now presenting itself in [GEOGRAPHIC_DATA], [GEOGRAPHIC…" at bounding box center [337, 359] width 378 height 323
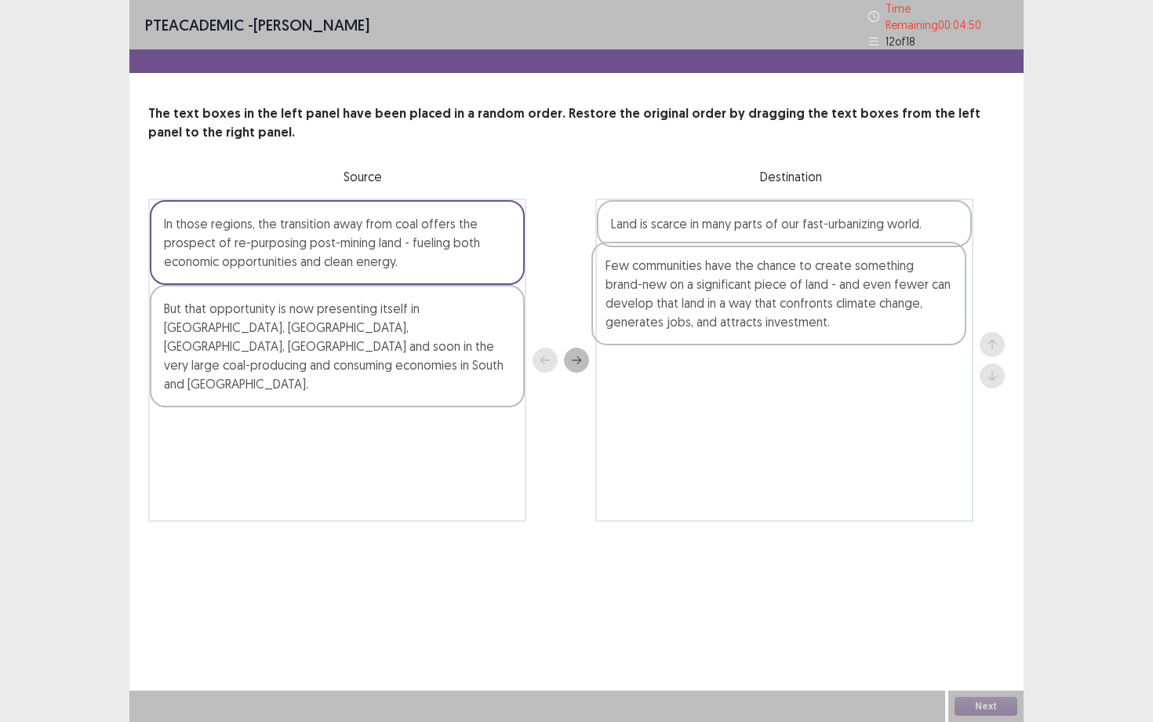
drag, startPoint x: 393, startPoint y: 355, endPoint x: 869, endPoint y: 317, distance: 477.6
click at [869, 317] on div "In those regions, the transition away from coal offers the prospect of re-purpo…" at bounding box center [576, 359] width 857 height 323
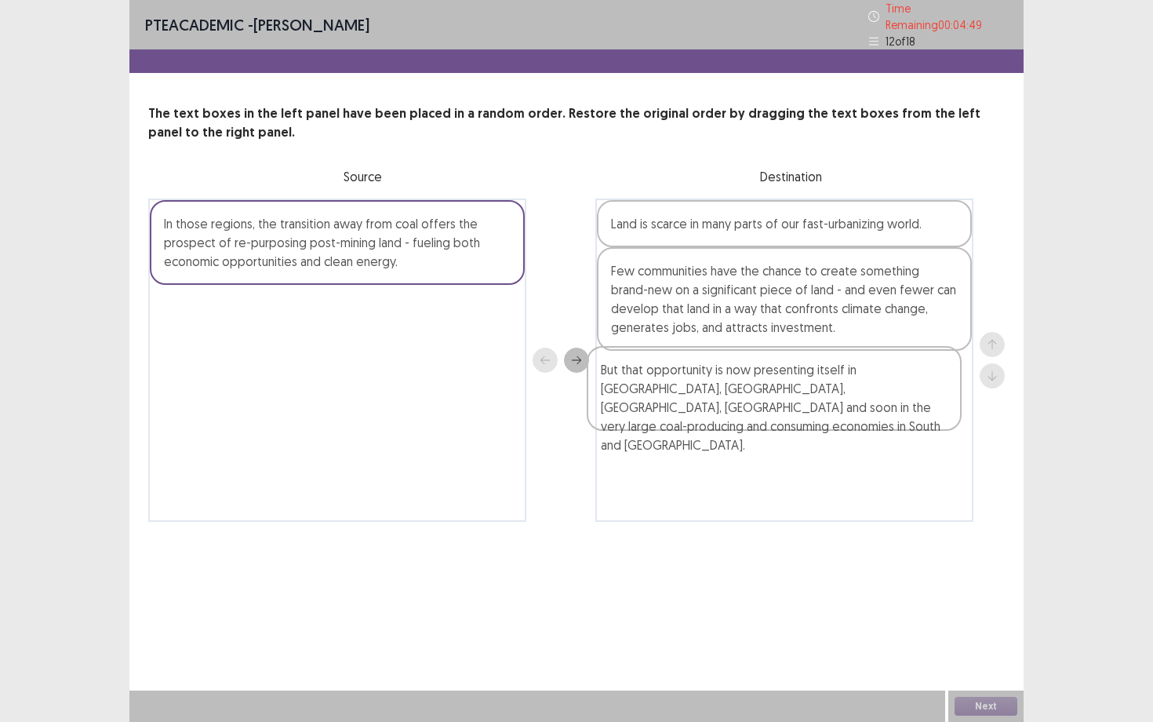
drag, startPoint x: 449, startPoint y: 351, endPoint x: 895, endPoint y: 422, distance: 451.8
click at [895, 422] on div "In those regions, the transition away from coal offers the prospect of re-purpo…" at bounding box center [576, 359] width 857 height 323
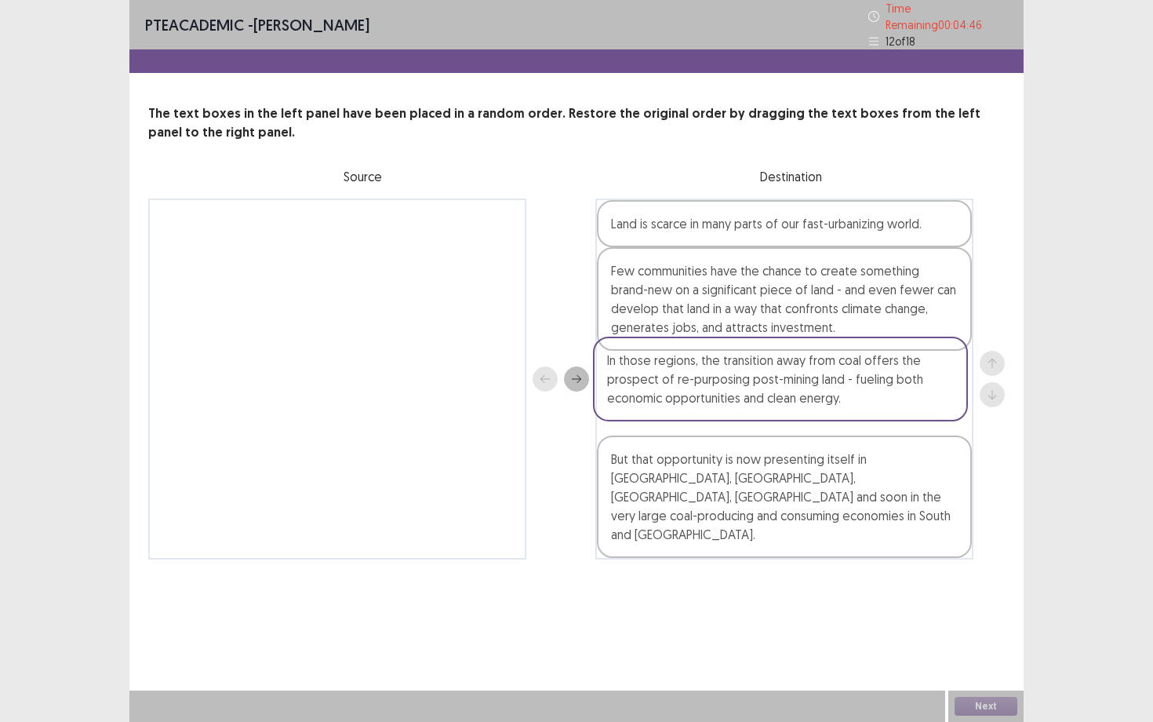
drag, startPoint x: 449, startPoint y: 248, endPoint x: 907, endPoint y: 394, distance: 480.7
click at [907, 394] on div "In those regions, the transition away from coal offers the prospect of re-purpo…" at bounding box center [576, 378] width 857 height 361
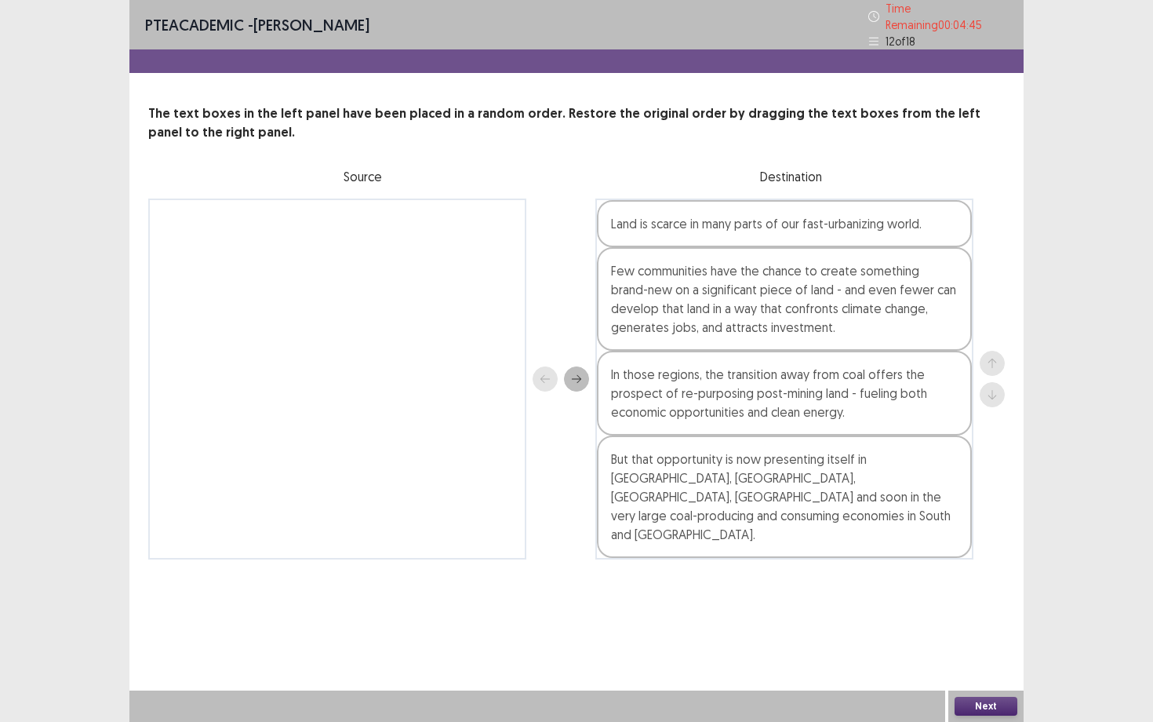
click at [989, 652] on button "Next" at bounding box center [986, 705] width 63 height 19
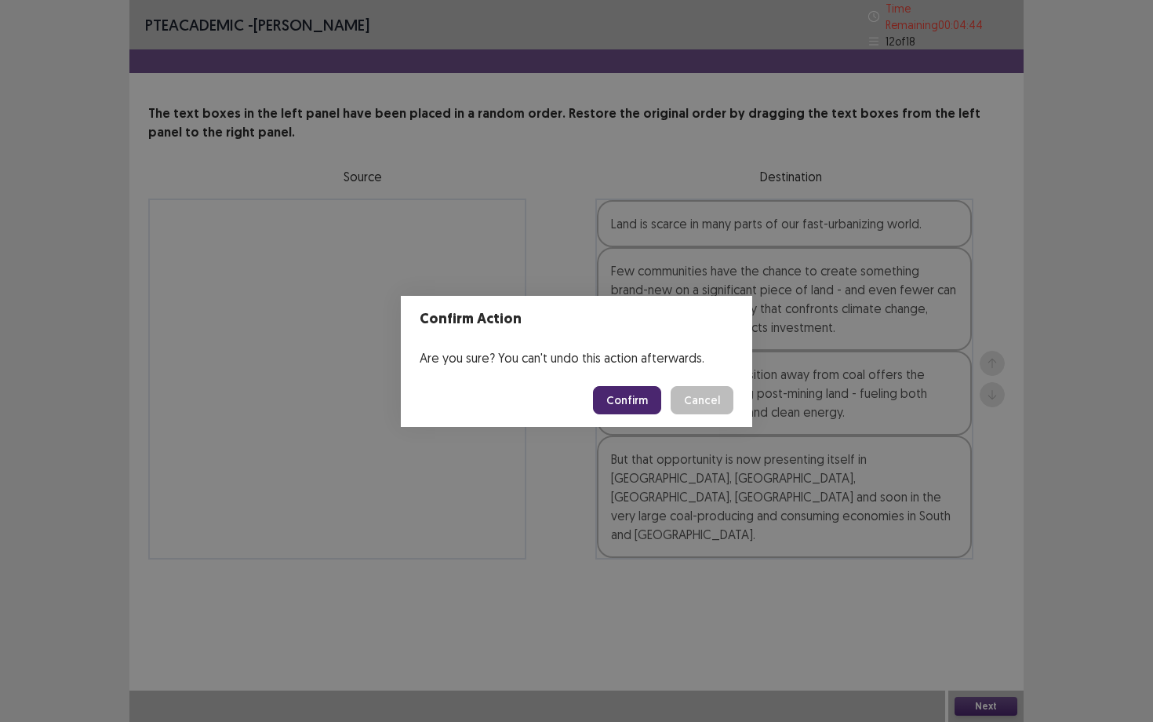
click at [633, 396] on button "Confirm" at bounding box center [627, 400] width 68 height 28
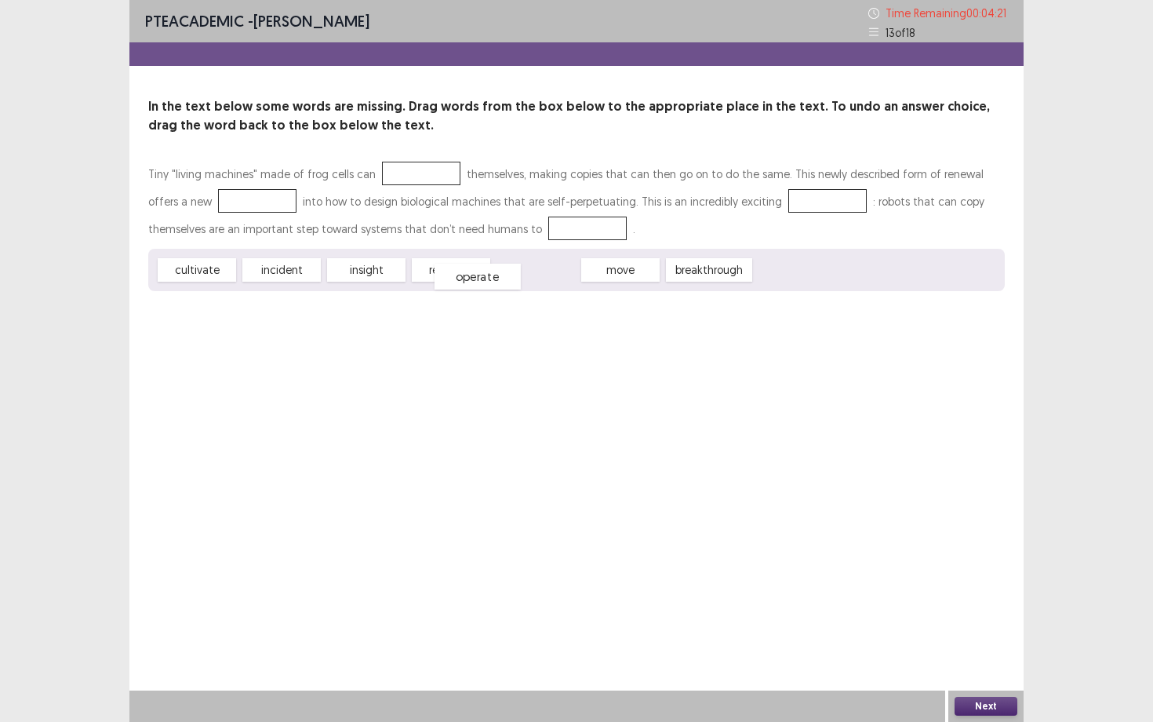
drag, startPoint x: 522, startPoint y: 268, endPoint x: 467, endPoint y: 275, distance: 54.5
click at [467, 275] on div "operate" at bounding box center [478, 277] width 86 height 26
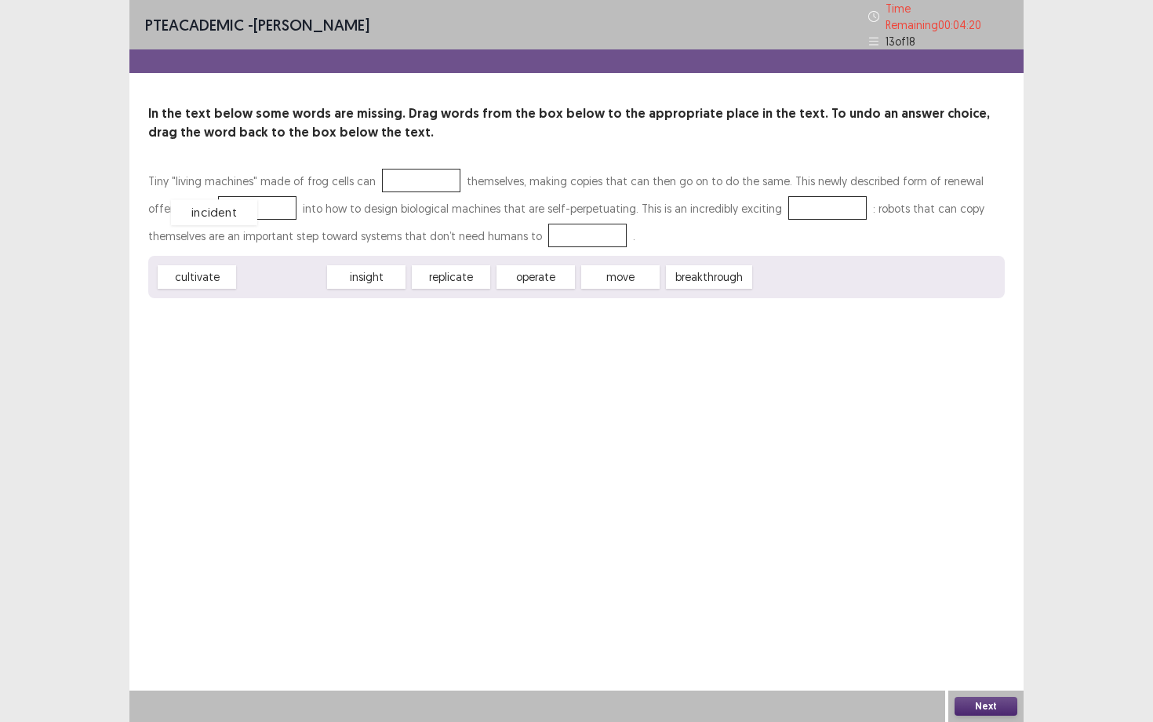
drag, startPoint x: 293, startPoint y: 268, endPoint x: 225, endPoint y: 204, distance: 93.2
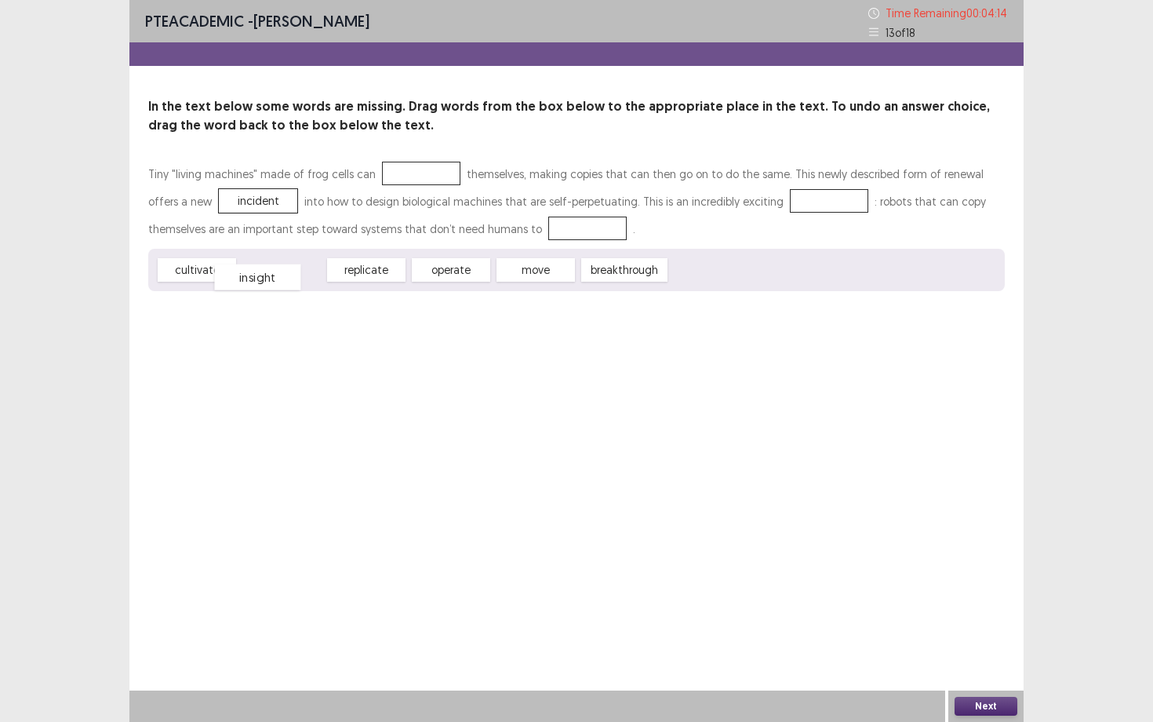
click at [256, 278] on div "insight" at bounding box center [257, 277] width 86 height 26
drag, startPoint x: 598, startPoint y: 271, endPoint x: 729, endPoint y: 204, distance: 146.3
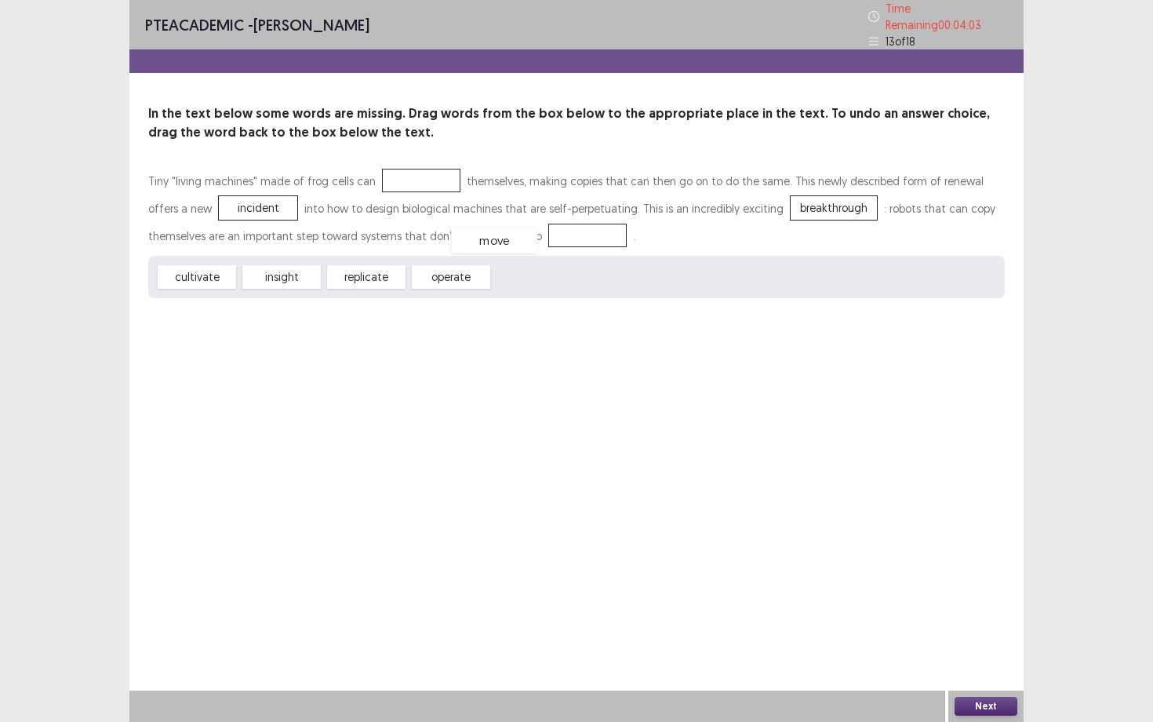
drag, startPoint x: 533, startPoint y: 270, endPoint x: 491, endPoint y: 231, distance: 57.2
drag, startPoint x: 436, startPoint y: 272, endPoint x: 399, endPoint y: 182, distance: 97.4
drag, startPoint x: 300, startPoint y: 270, endPoint x: 249, endPoint y: 208, distance: 80.2
click at [973, 652] on button "Next" at bounding box center [986, 705] width 63 height 19
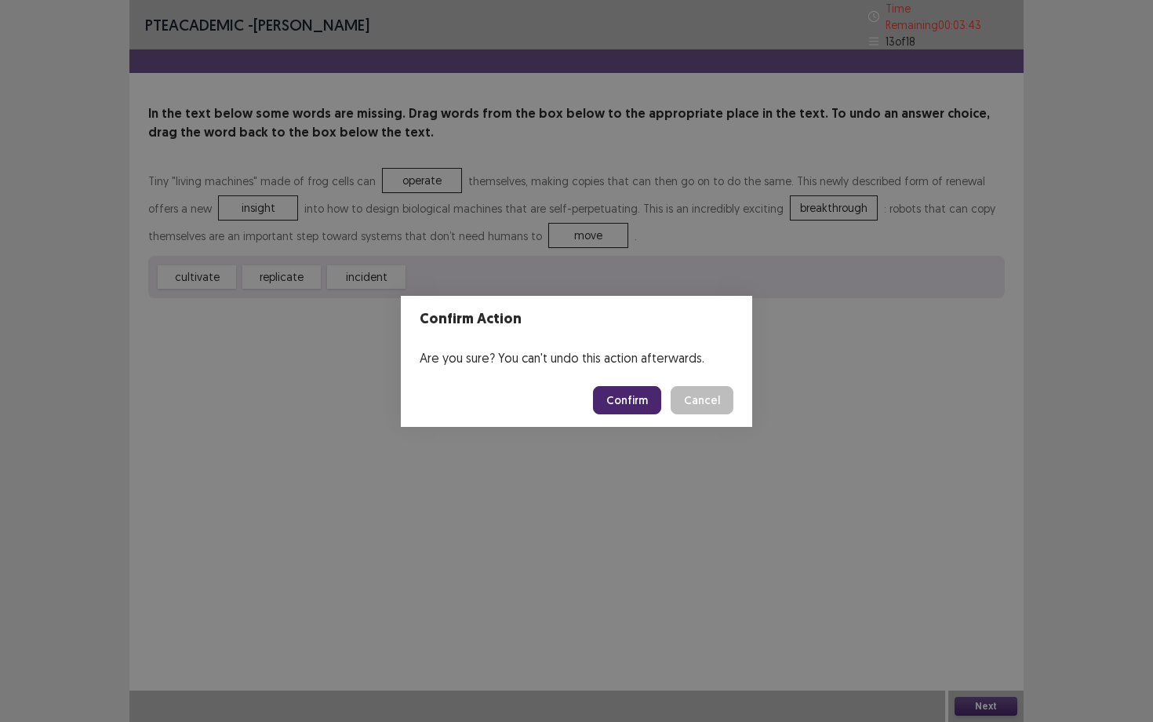
click at [657, 401] on button "Confirm" at bounding box center [627, 400] width 68 height 28
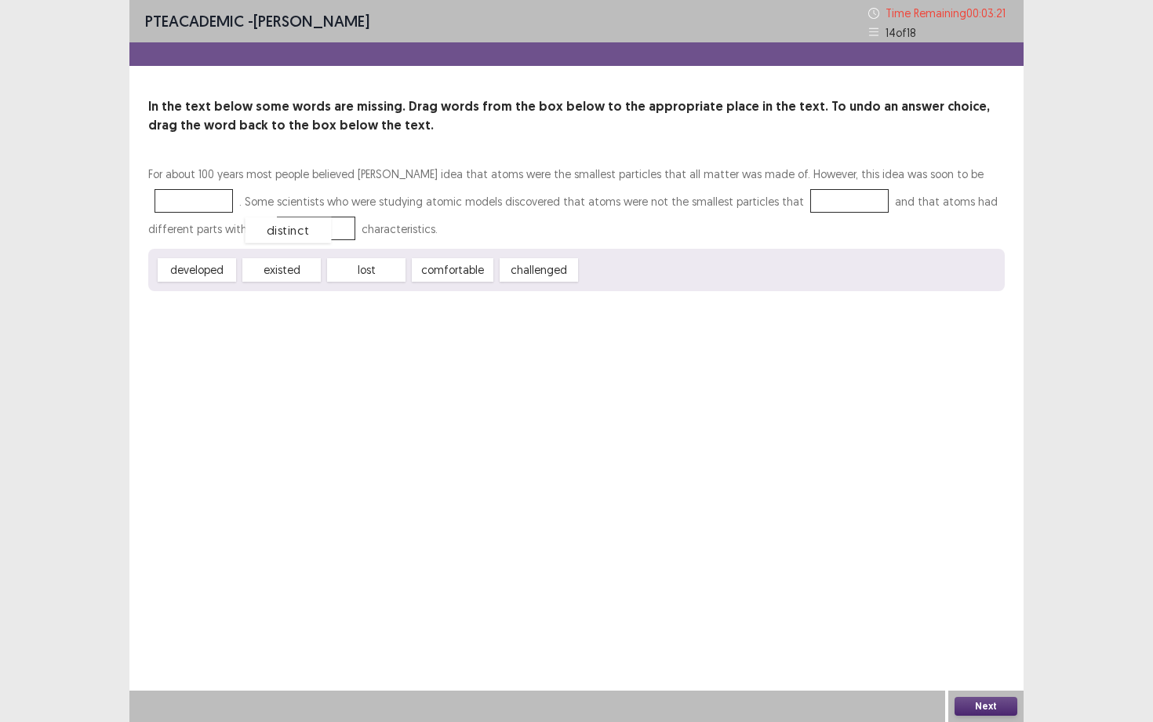
drag, startPoint x: 624, startPoint y: 269, endPoint x: 289, endPoint y: 229, distance: 337.3
drag, startPoint x: 282, startPoint y: 266, endPoint x: 813, endPoint y: 195, distance: 536.5
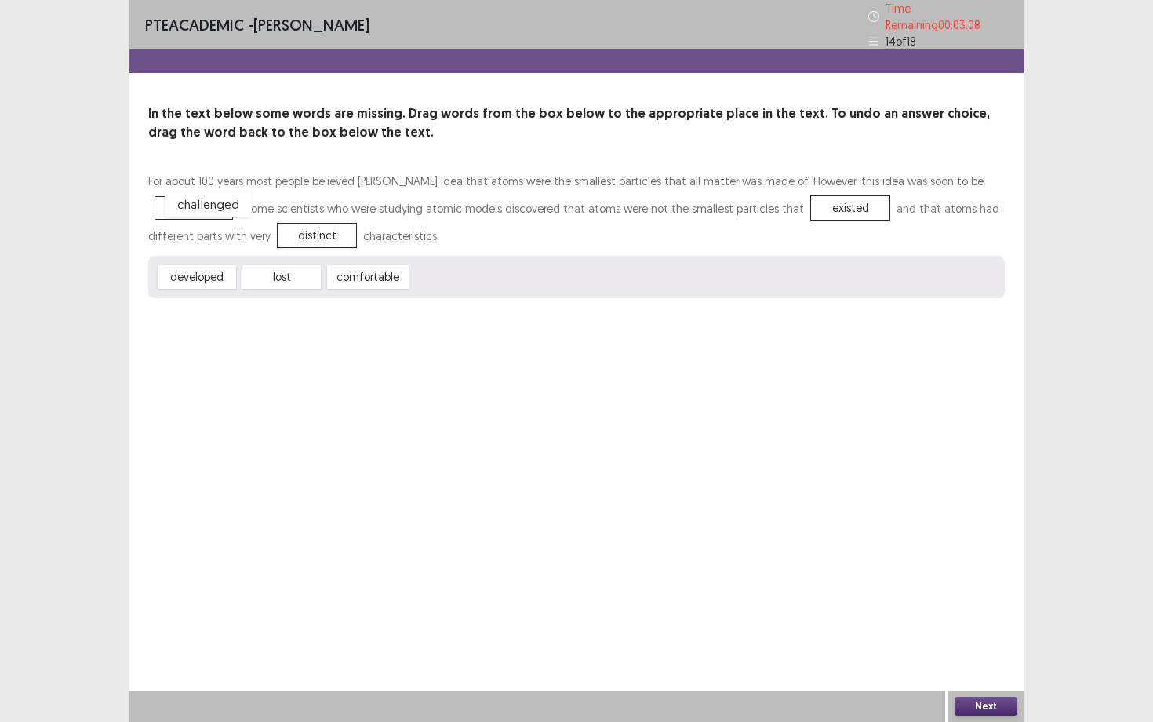
drag, startPoint x: 437, startPoint y: 271, endPoint x: 191, endPoint y: 198, distance: 256.9
drag, startPoint x: 198, startPoint y: 265, endPoint x: 216, endPoint y: 263, distance: 17.4
click at [216, 263] on div "developed" at bounding box center [214, 274] width 86 height 26
drag, startPoint x: 267, startPoint y: 274, endPoint x: 184, endPoint y: 203, distance: 109.1
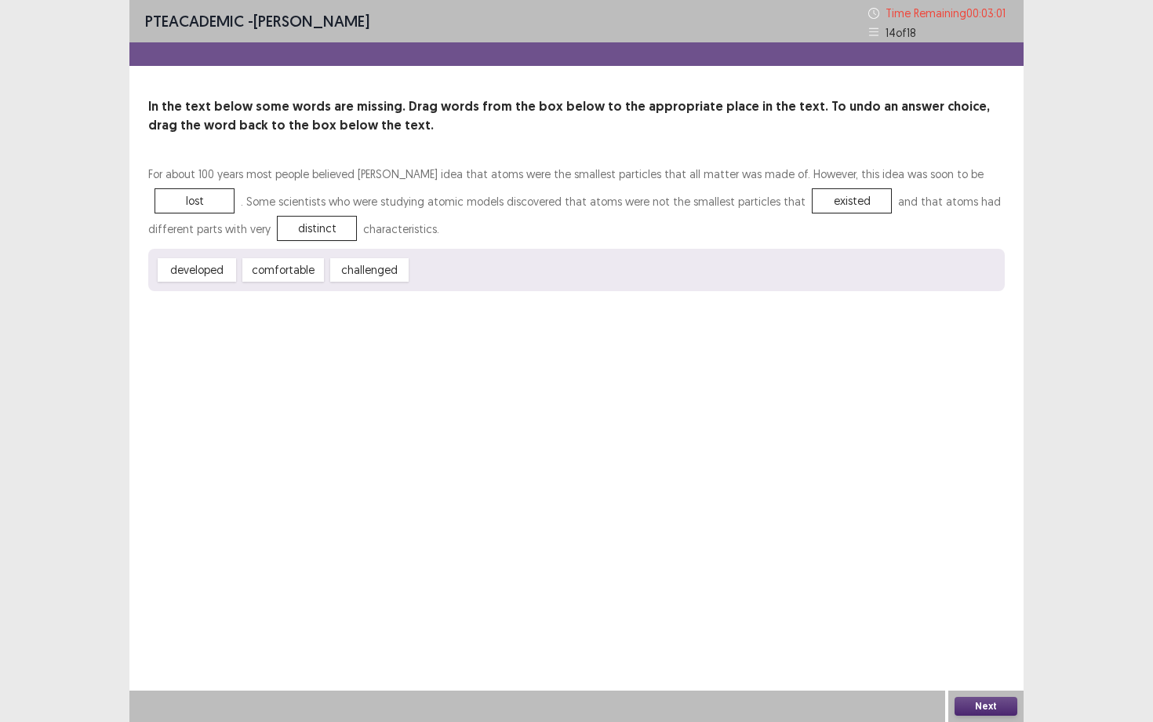
click at [973, 652] on button "Next" at bounding box center [986, 705] width 63 height 19
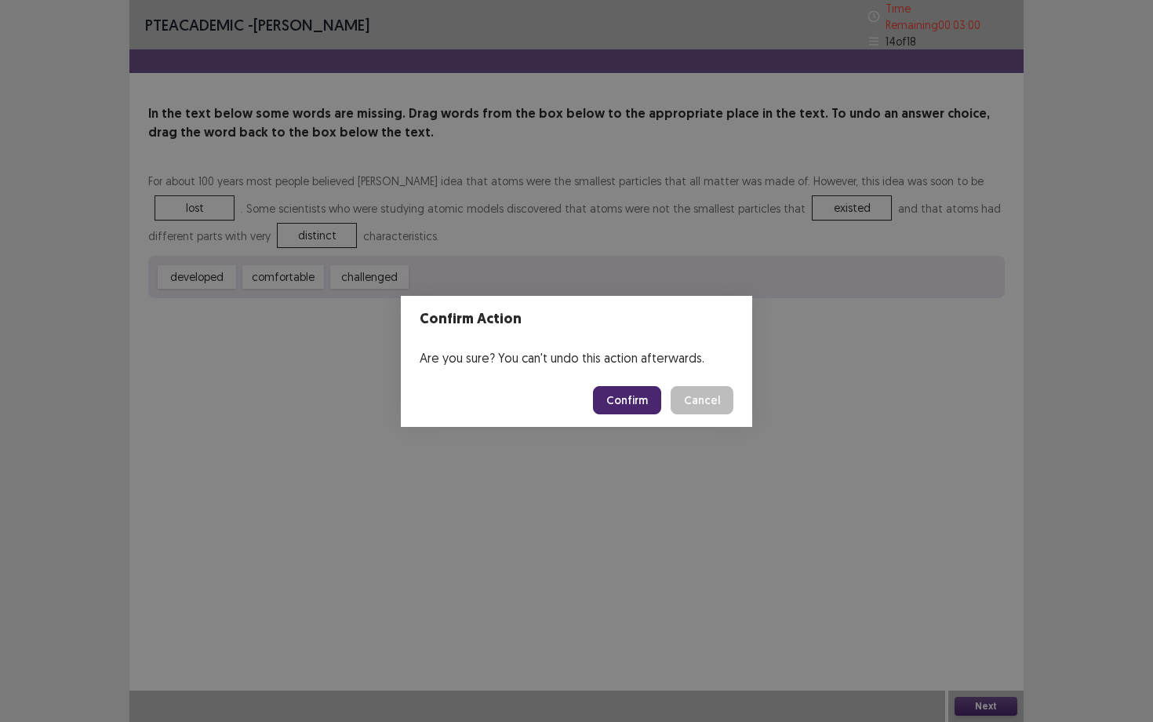
click at [635, 396] on button "Confirm" at bounding box center [627, 400] width 68 height 28
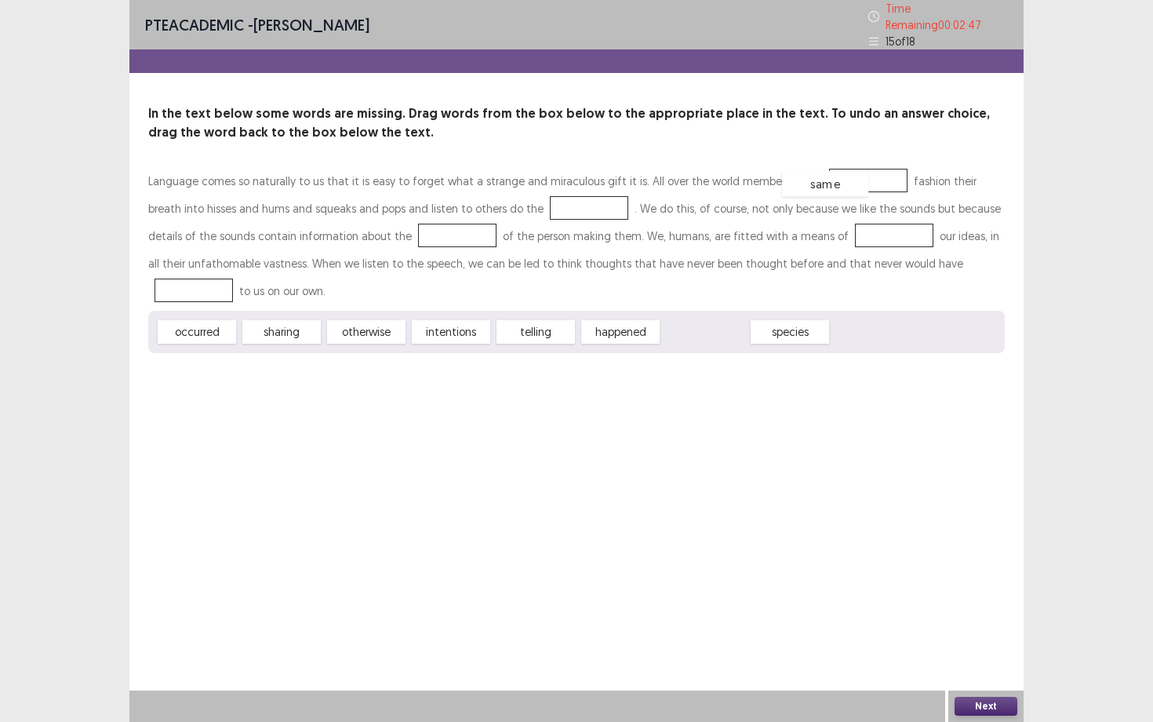
drag, startPoint x: 720, startPoint y: 325, endPoint x: 840, endPoint y: 176, distance: 190.7
drag, startPoint x: 824, startPoint y: 173, endPoint x: 511, endPoint y: 199, distance: 314.8
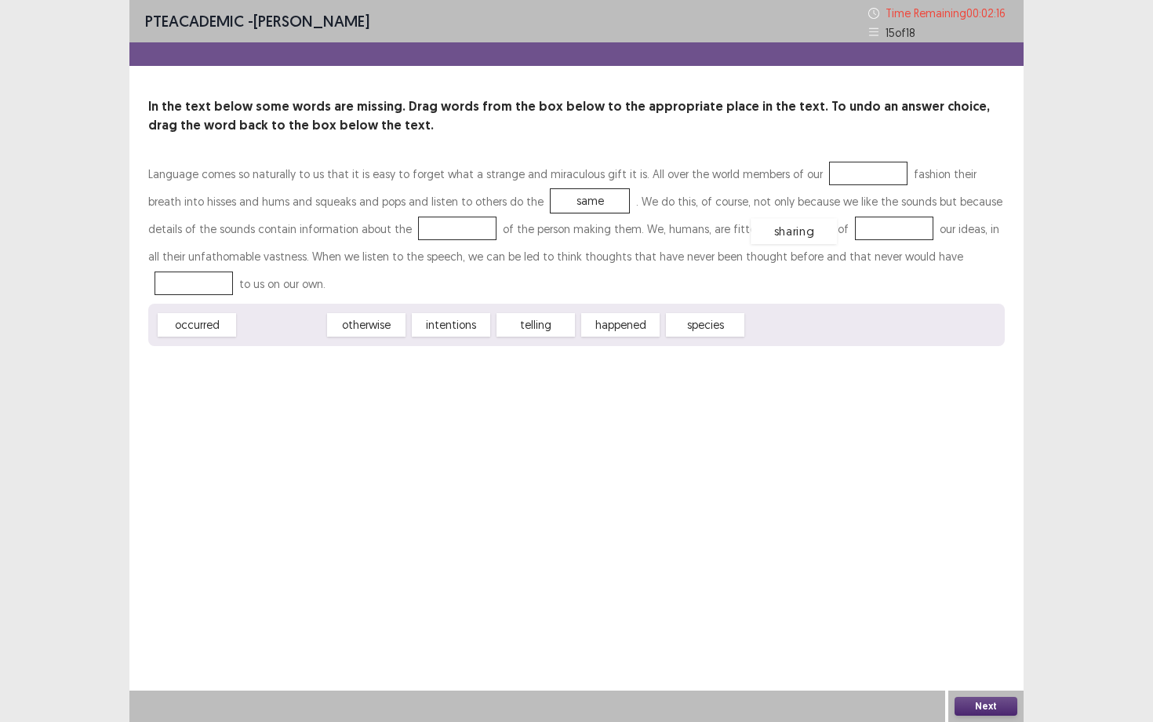
drag, startPoint x: 297, startPoint y: 326, endPoint x: 809, endPoint y: 233, distance: 520.6
drag, startPoint x: 205, startPoint y: 321, endPoint x: 935, endPoint y: 256, distance: 733.1
drag, startPoint x: 460, startPoint y: 323, endPoint x: 933, endPoint y: 260, distance: 477.1
drag, startPoint x: 289, startPoint y: 326, endPoint x: 298, endPoint y: 324, distance: 8.8
click at [298, 325] on div "intentions" at bounding box center [291, 324] width 86 height 26
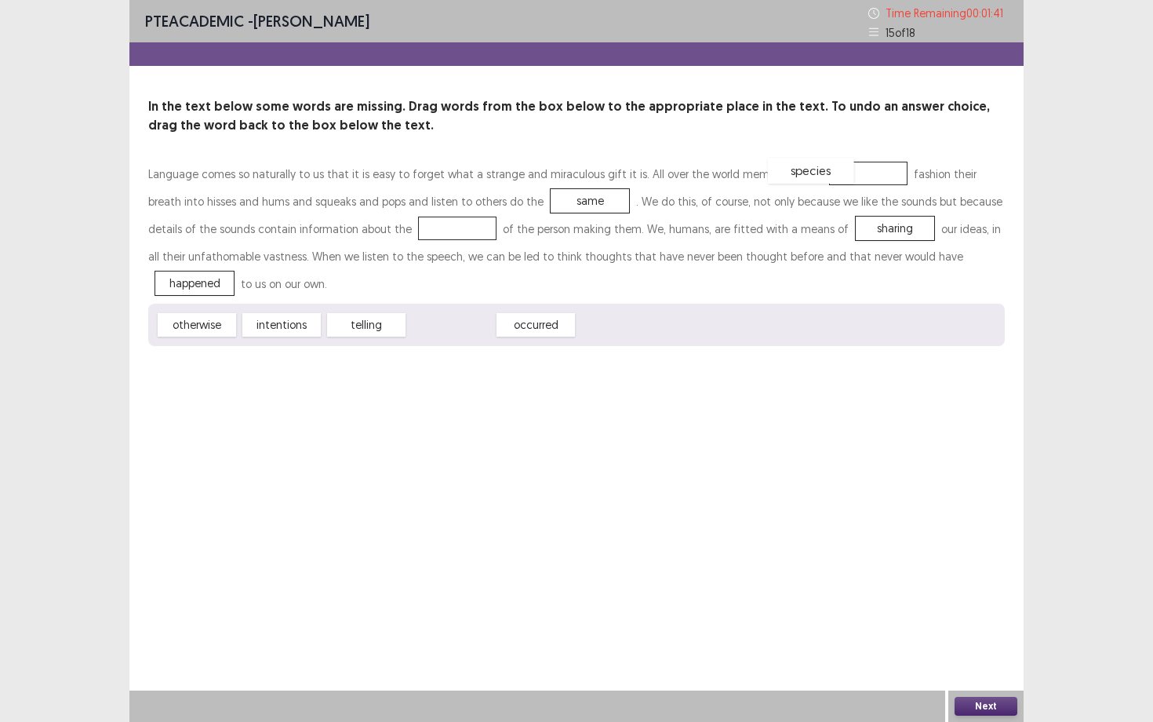
drag, startPoint x: 452, startPoint y: 326, endPoint x: 811, endPoint y: 173, distance: 390.7
drag, startPoint x: 289, startPoint y: 320, endPoint x: 377, endPoint y: 218, distance: 134.6
click at [991, 652] on button "Next" at bounding box center [986, 705] width 63 height 19
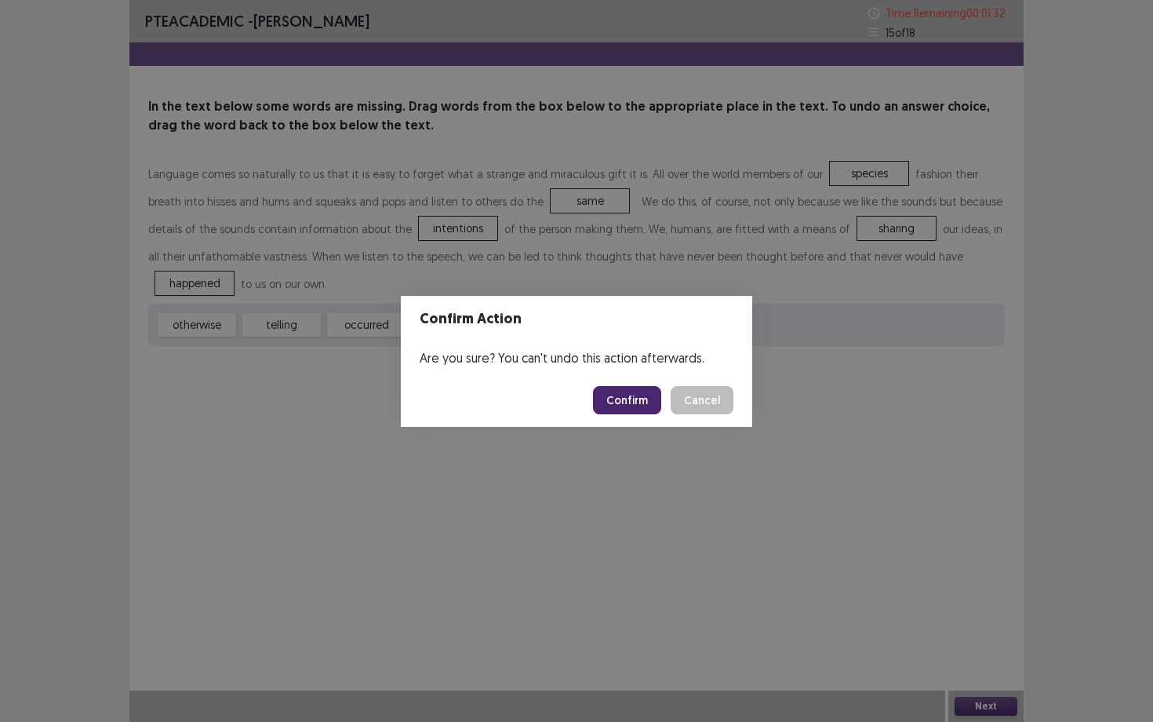
click at [620, 401] on button "Confirm" at bounding box center [627, 400] width 68 height 28
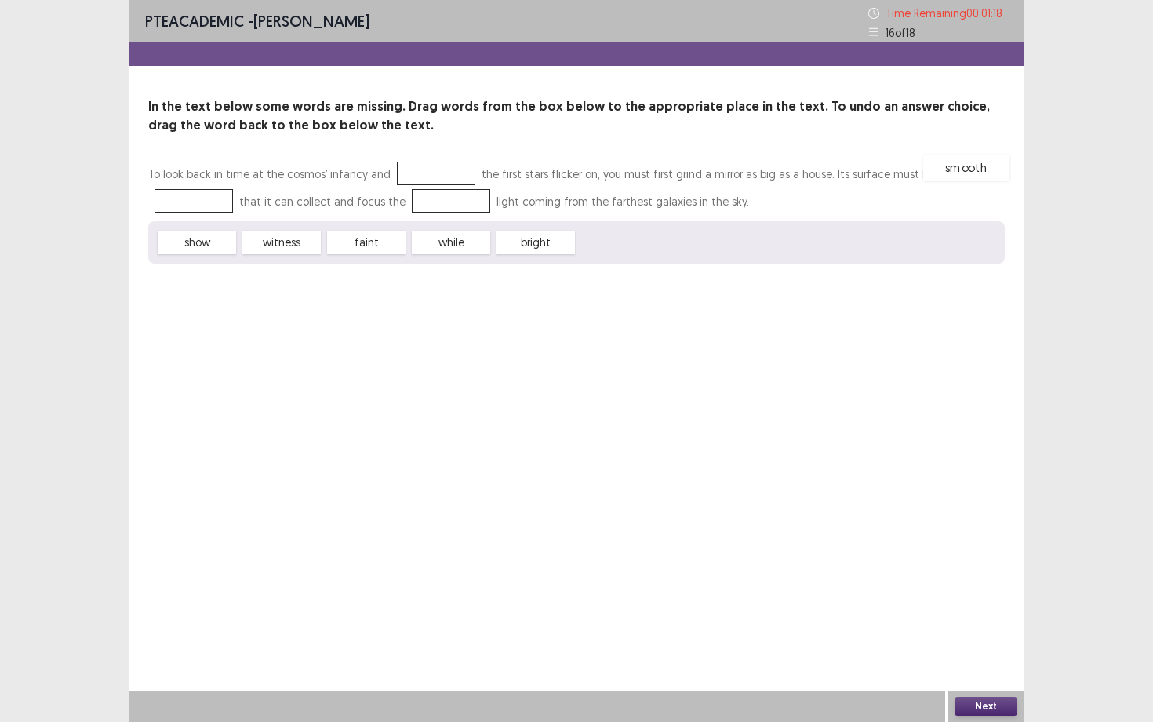
drag, startPoint x: 609, startPoint y: 242, endPoint x: 955, endPoint y: 167, distance: 354.0
drag, startPoint x: 537, startPoint y: 240, endPoint x: 351, endPoint y: 199, distance: 190.3
drag, startPoint x: 367, startPoint y: 246, endPoint x: 342, endPoint y: 207, distance: 45.9
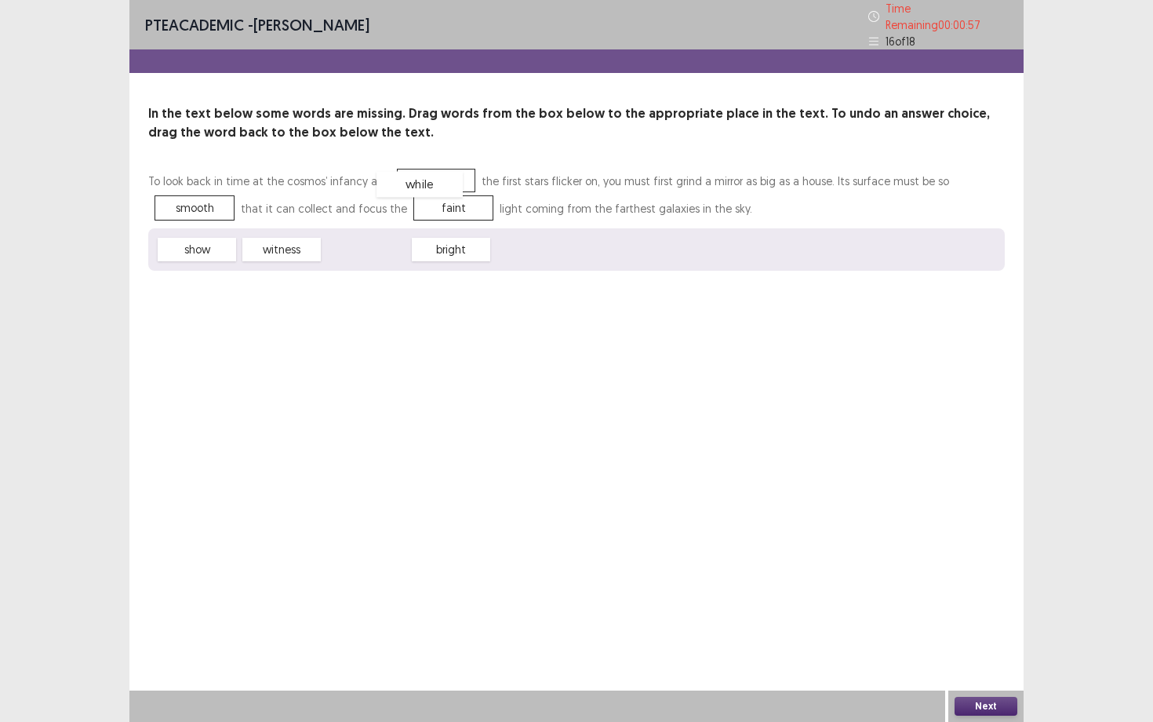
drag, startPoint x: 378, startPoint y: 246, endPoint x: 433, endPoint y: 180, distance: 86.4
drag, startPoint x: 425, startPoint y: 166, endPoint x: 439, endPoint y: 196, distance: 33.0
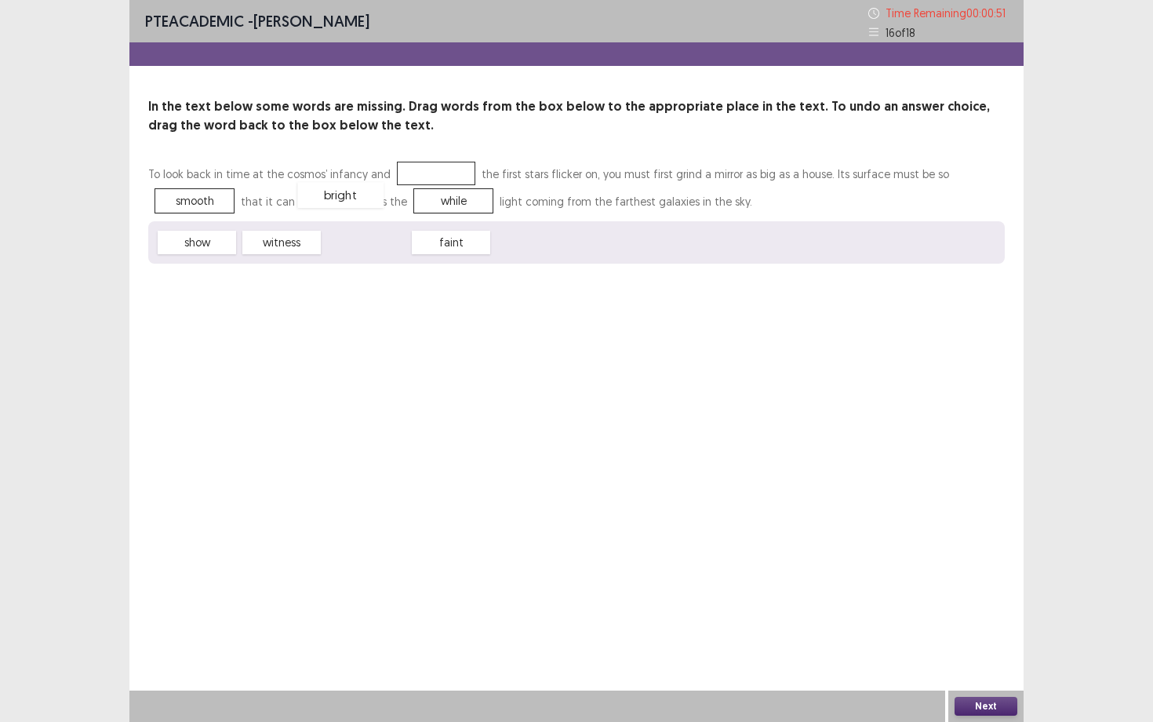
drag, startPoint x: 390, startPoint y: 242, endPoint x: 363, endPoint y: 195, distance: 54.8
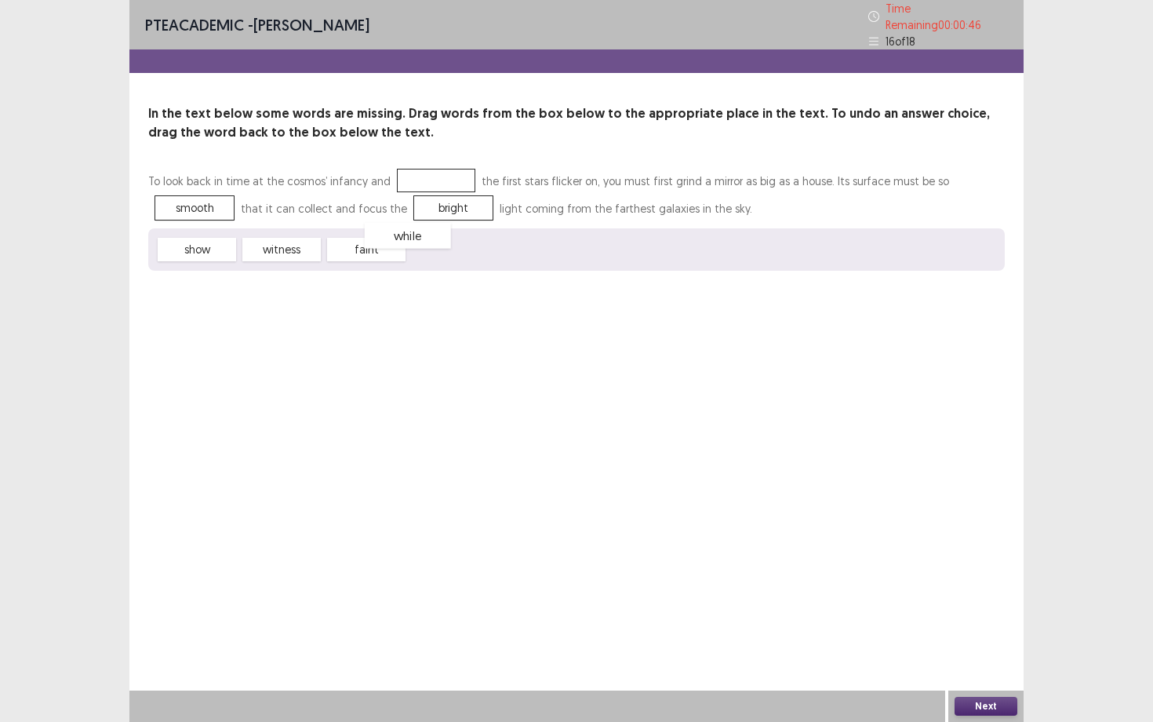
drag, startPoint x: 438, startPoint y: 238, endPoint x: 407, endPoint y: 229, distance: 32.0
click at [406, 228] on div "while" at bounding box center [408, 236] width 86 height 26
drag, startPoint x: 371, startPoint y: 238, endPoint x: 351, endPoint y: 196, distance: 46.0
drag, startPoint x: 218, startPoint y: 243, endPoint x: 433, endPoint y: 173, distance: 226.0
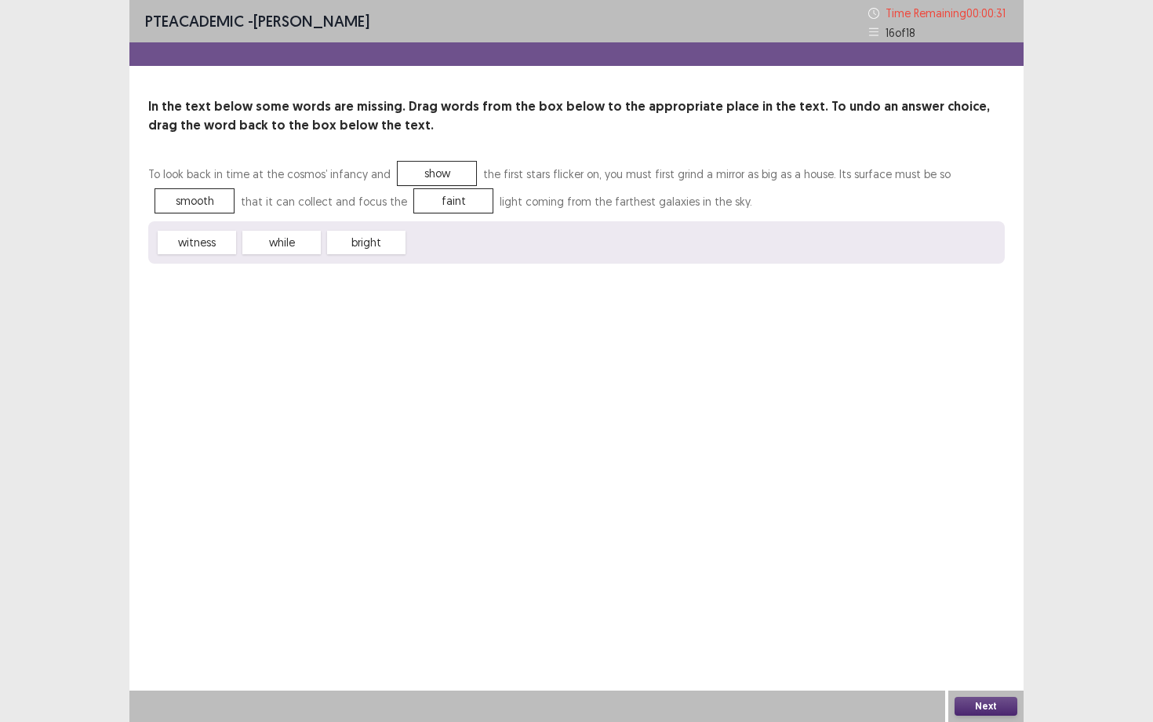
click at [963, 652] on button "Next" at bounding box center [986, 705] width 63 height 19
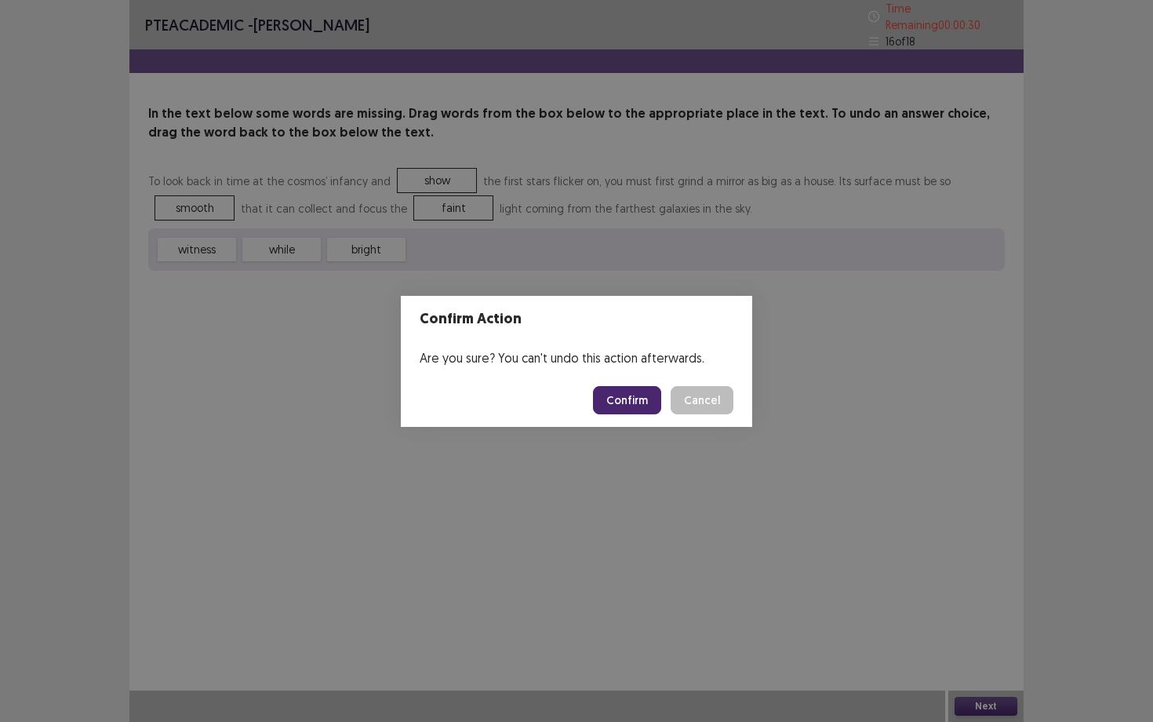
click at [639, 396] on button "Confirm" at bounding box center [627, 400] width 68 height 28
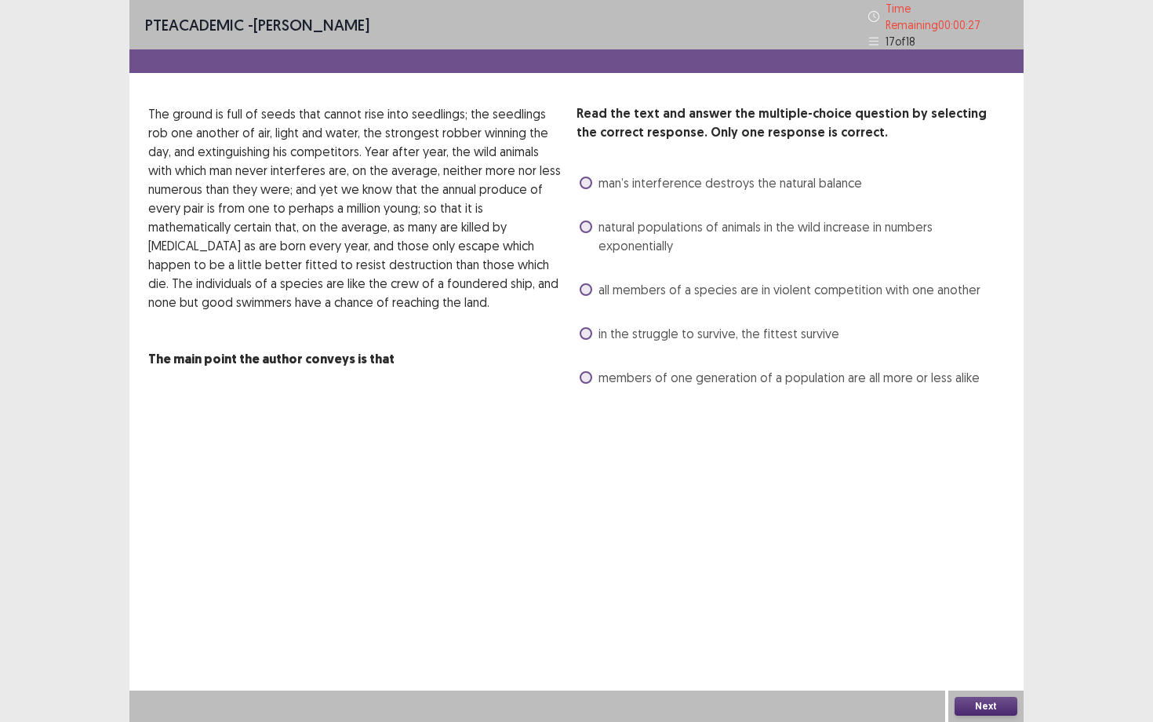
click at [584, 179] on span at bounding box center [586, 182] width 13 height 13
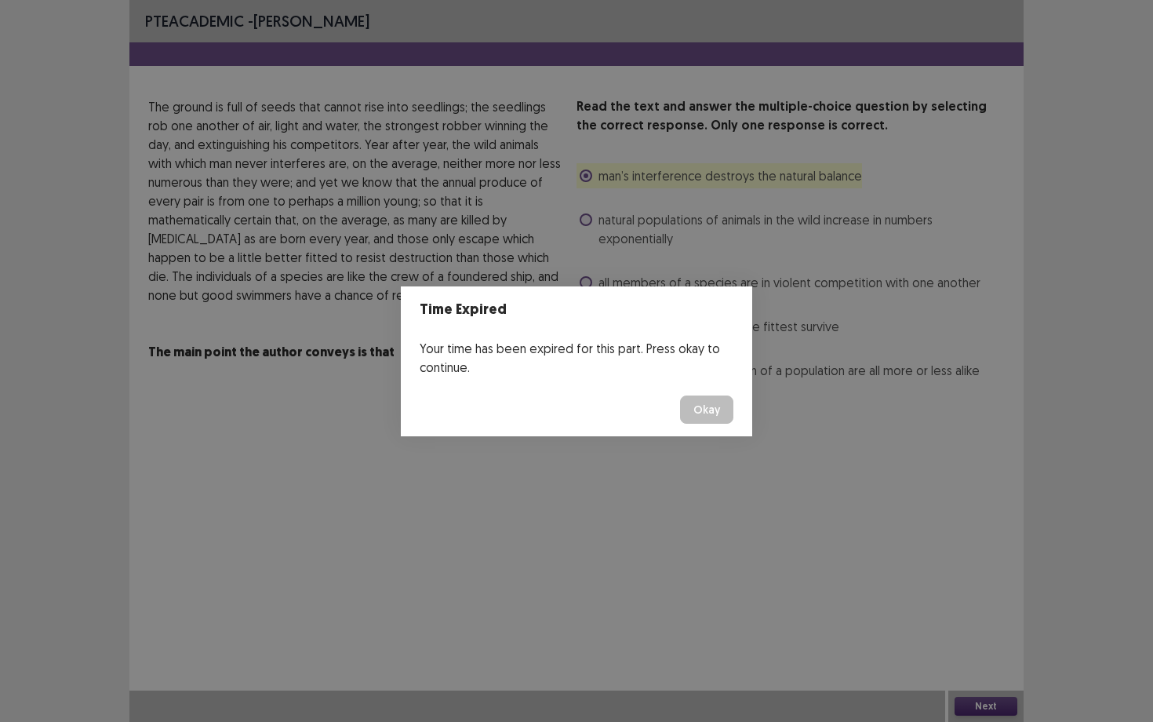
click at [689, 410] on button "Okay" at bounding box center [706, 409] width 53 height 28
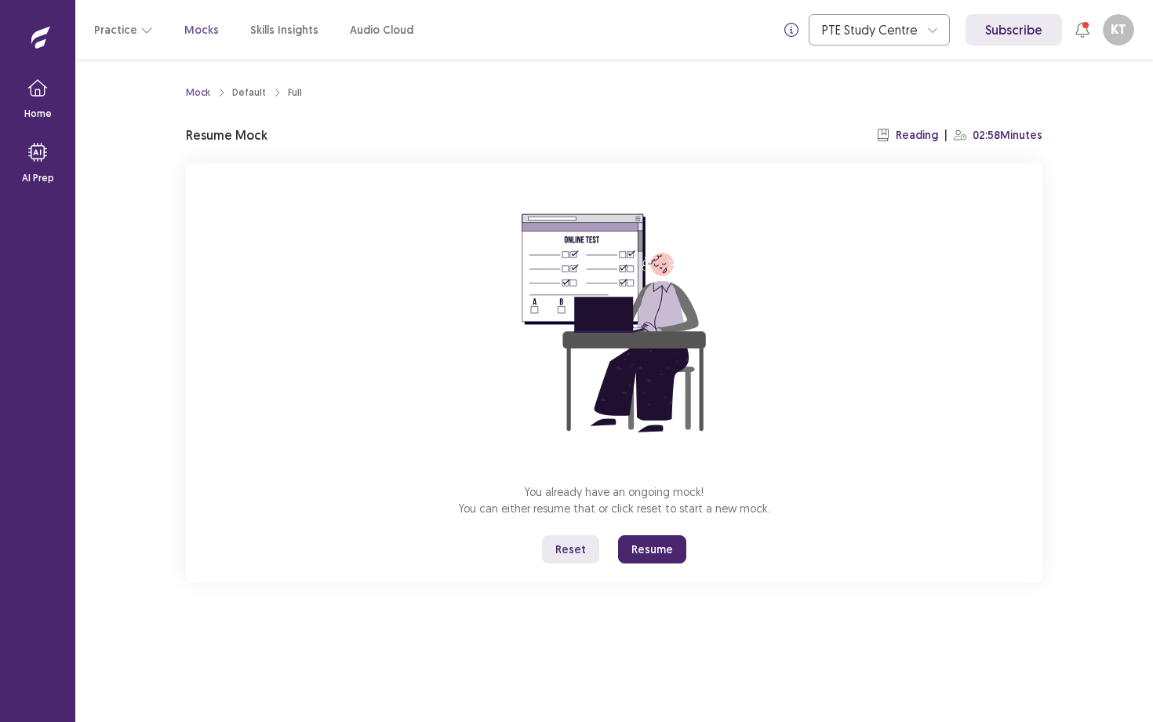
click at [633, 551] on button "Resume" at bounding box center [652, 549] width 68 height 28
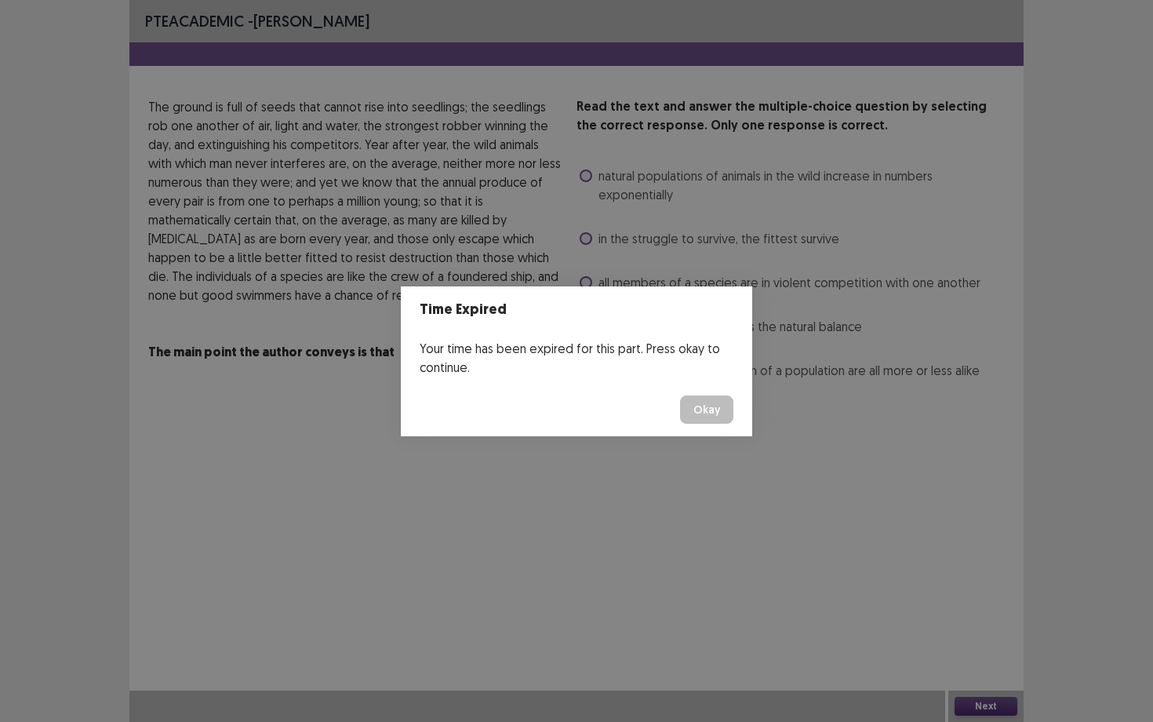
click at [707, 418] on button "Okay" at bounding box center [706, 409] width 53 height 28
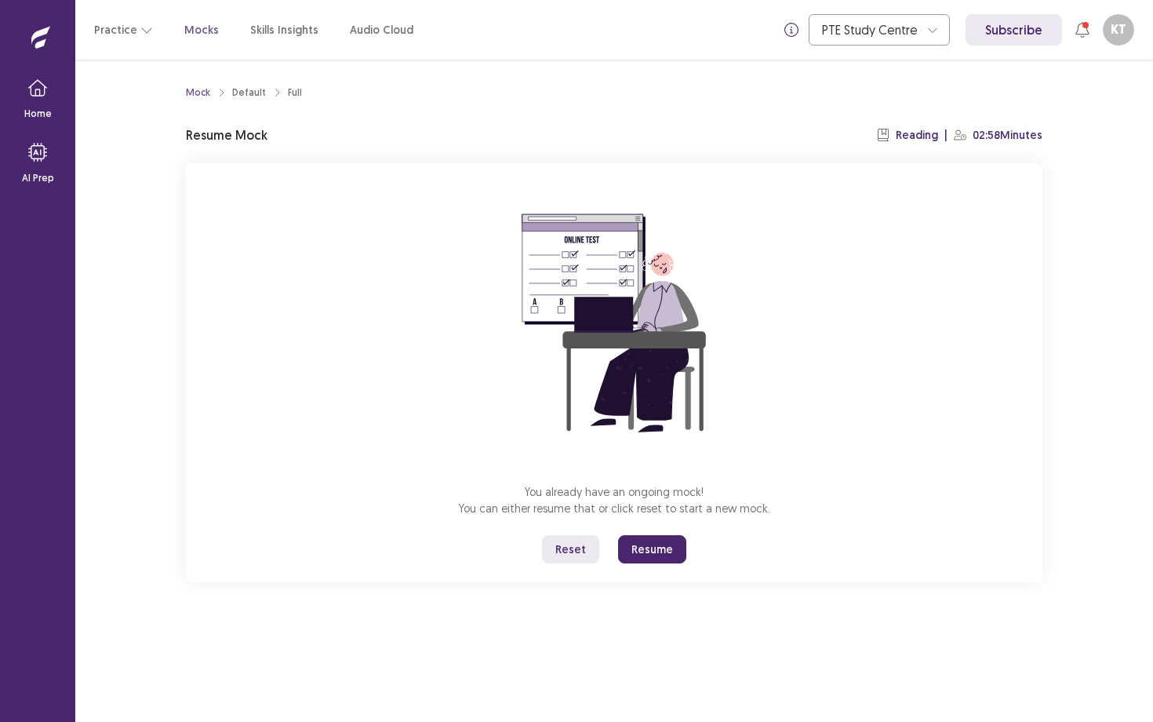
click at [658, 551] on button "Resume" at bounding box center [652, 549] width 68 height 28
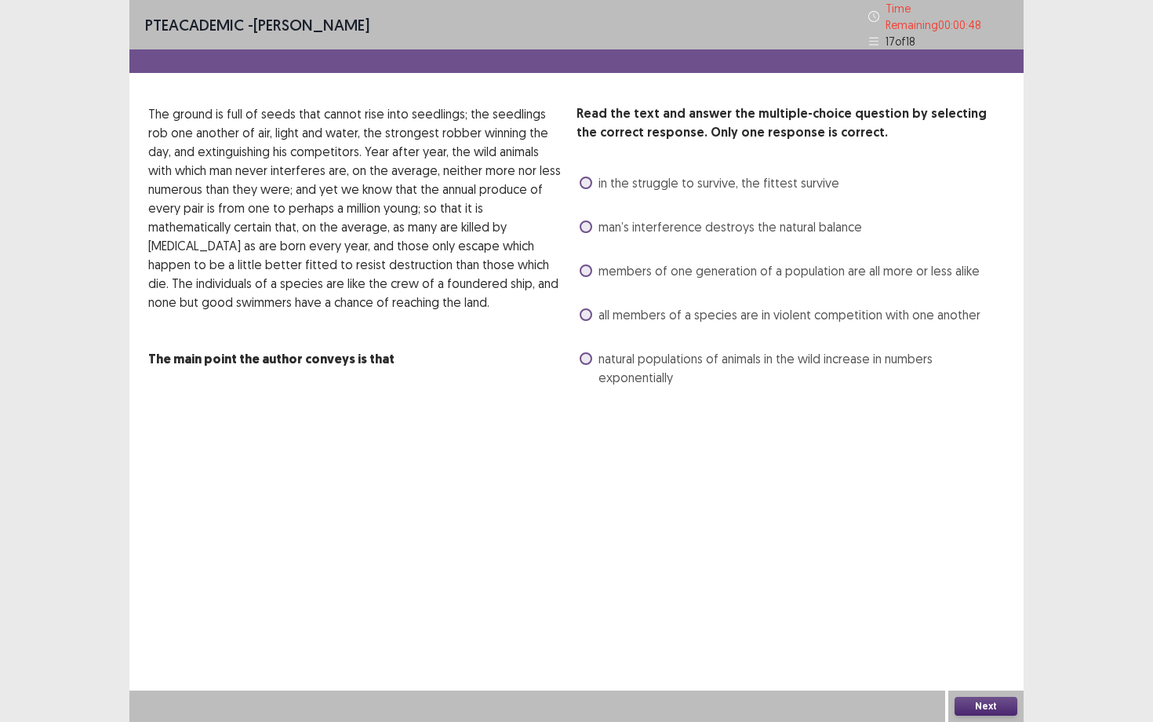
click at [586, 177] on span at bounding box center [586, 182] width 13 height 13
click at [589, 264] on span at bounding box center [586, 270] width 13 height 13
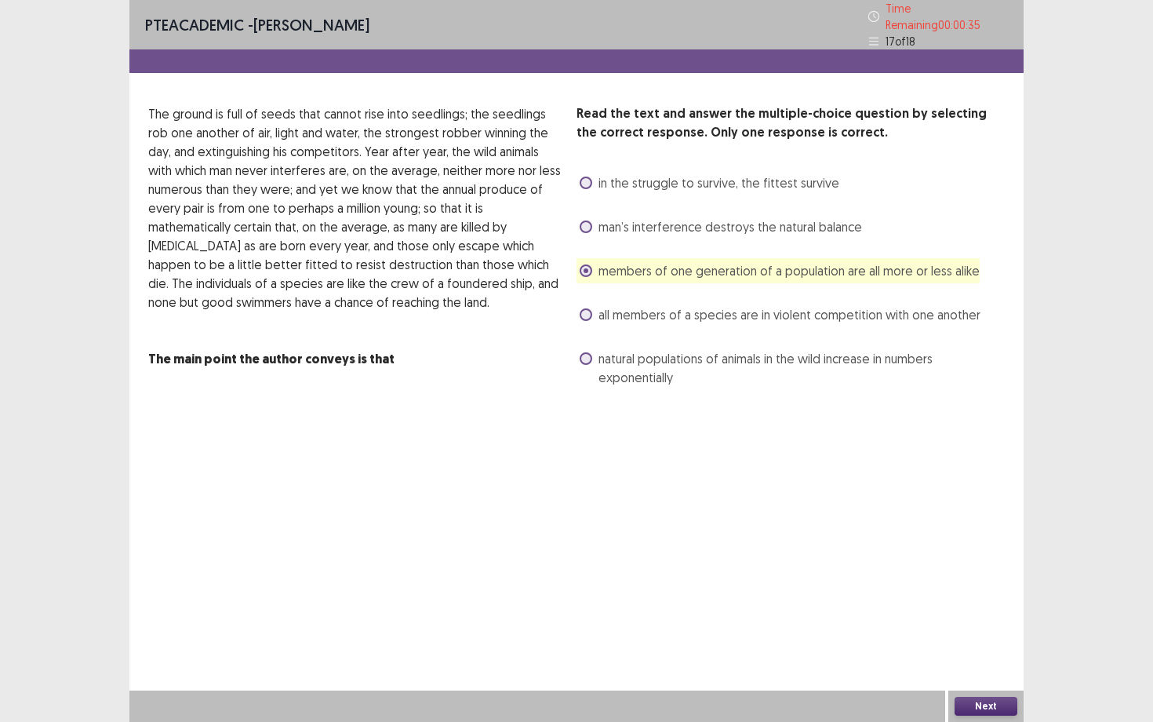
click at [591, 308] on span at bounding box center [586, 314] width 13 height 13
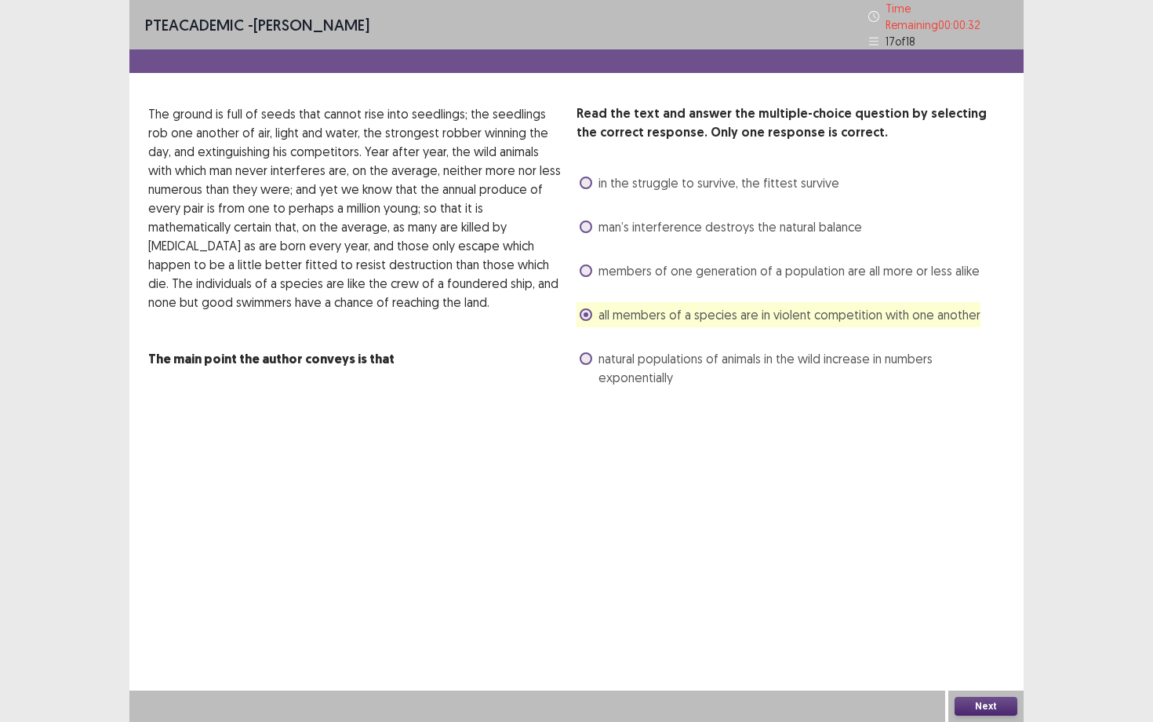
click at [995, 652] on button "Next" at bounding box center [986, 705] width 63 height 19
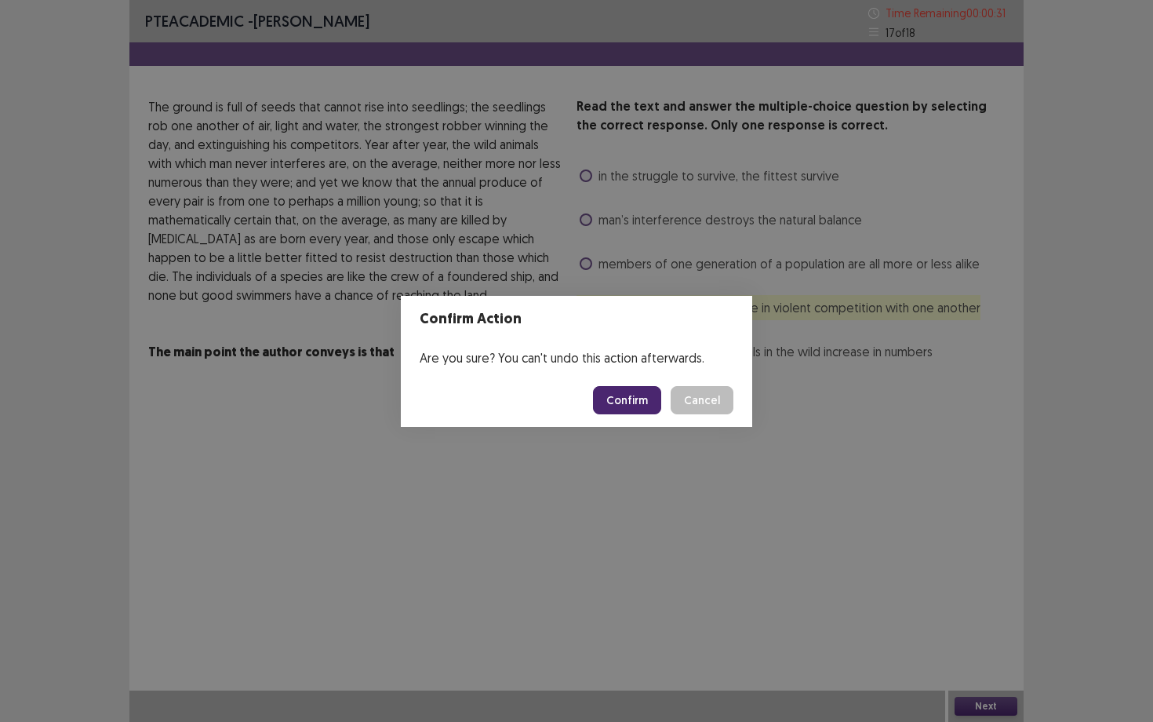
click at [615, 409] on button "Confirm" at bounding box center [627, 400] width 68 height 28
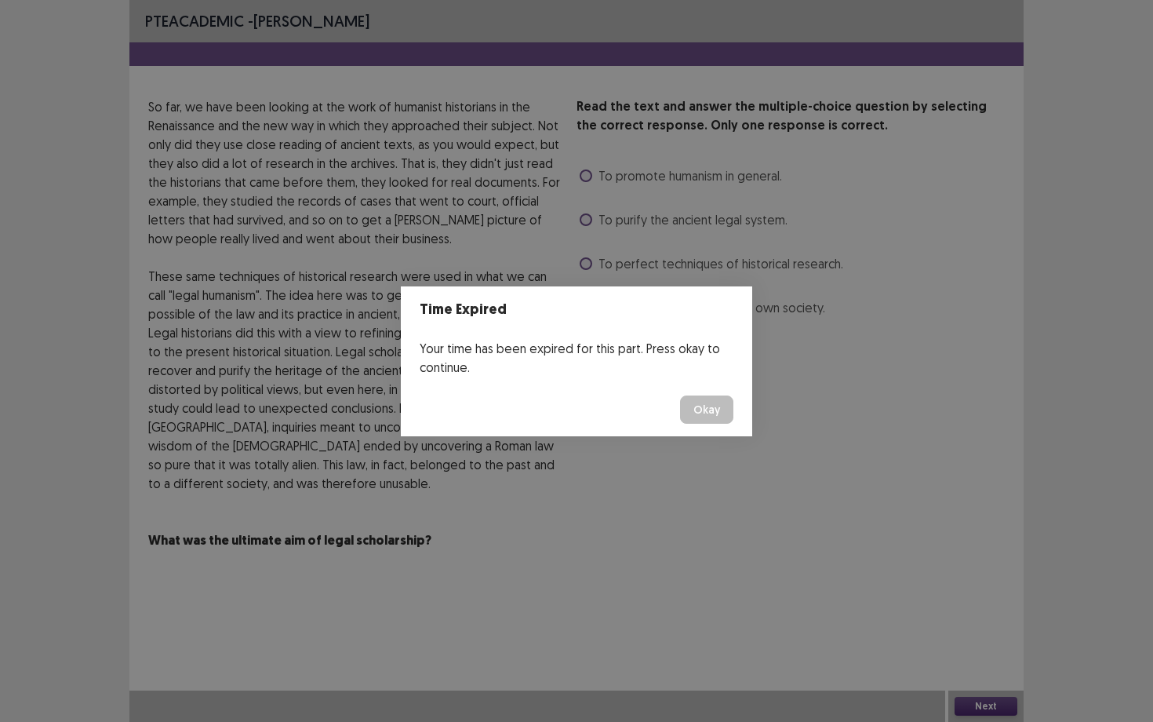
click at [716, 407] on button "Okay" at bounding box center [706, 409] width 53 height 28
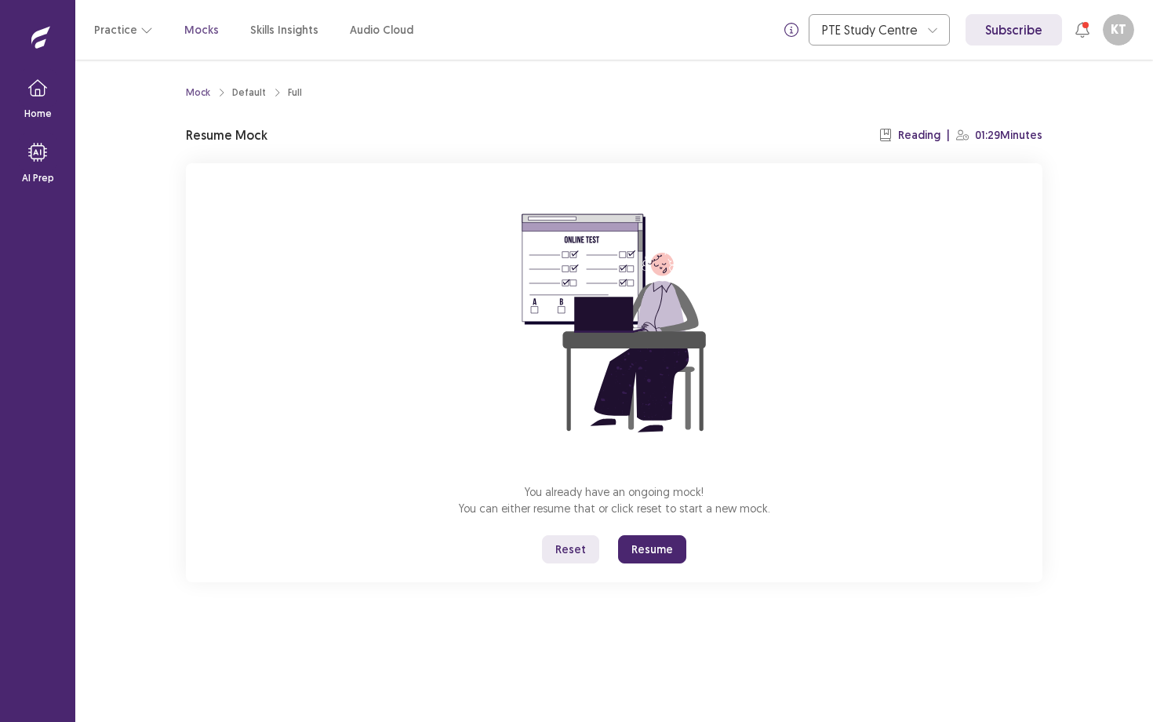
click at [672, 540] on button "Resume" at bounding box center [652, 549] width 68 height 28
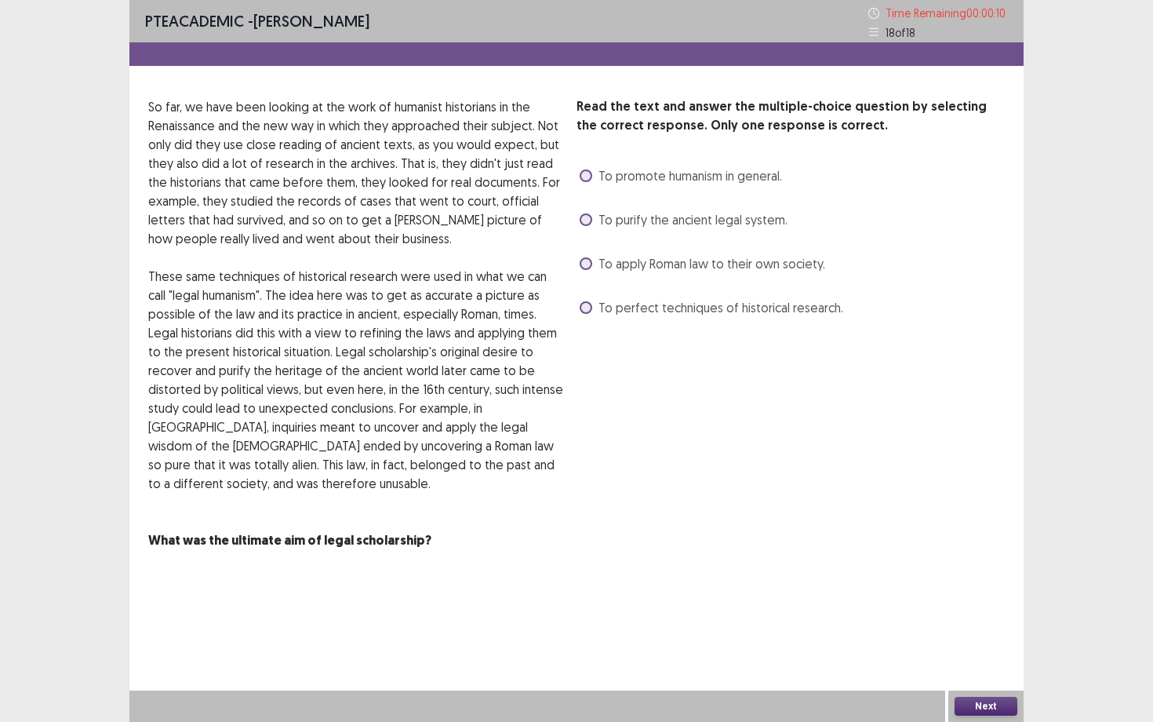
click at [588, 221] on span at bounding box center [586, 219] width 13 height 13
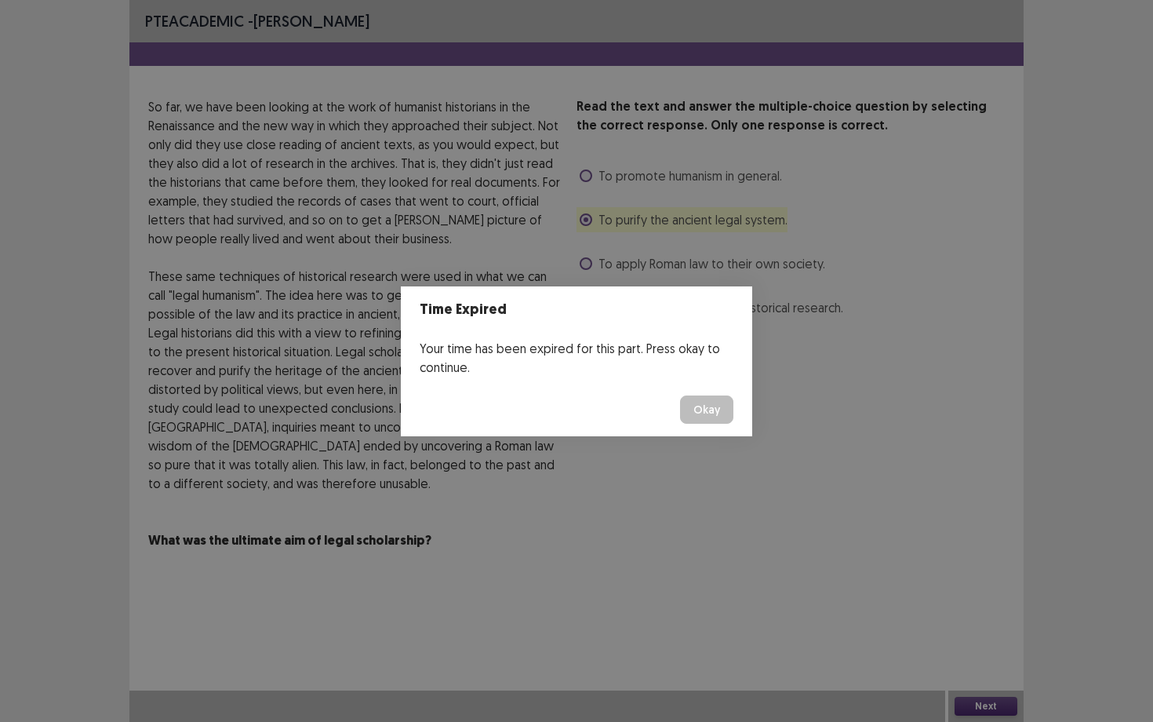
click at [715, 415] on button "Okay" at bounding box center [706, 409] width 53 height 28
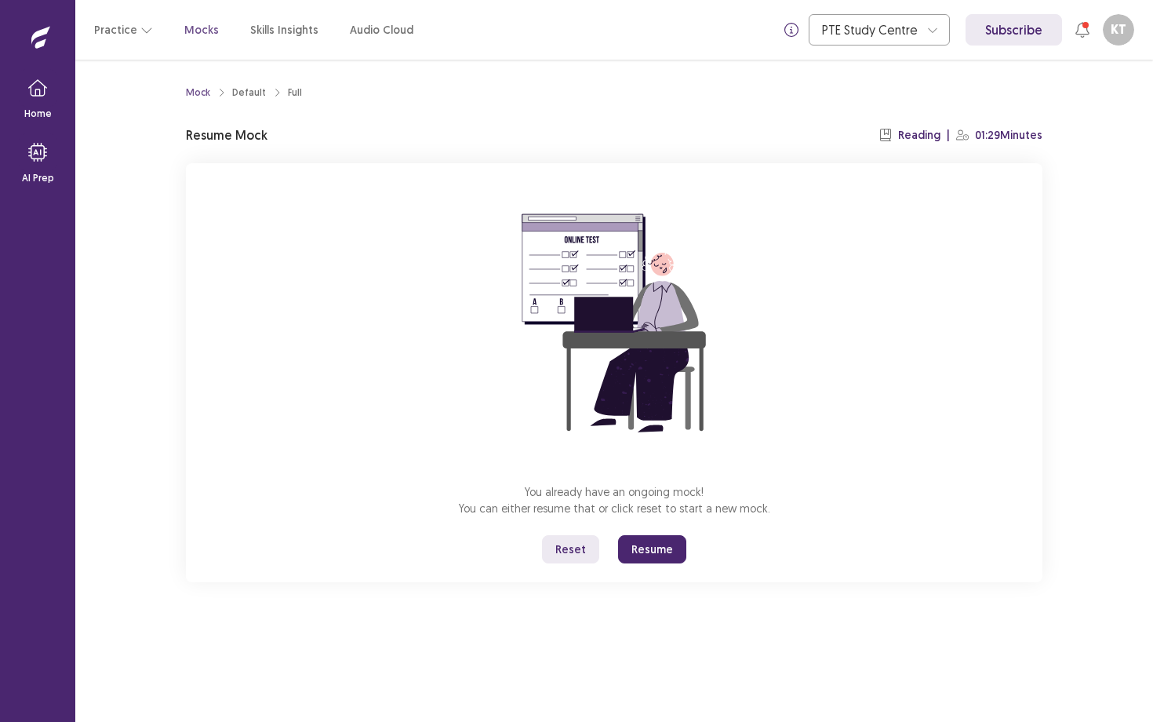
click at [660, 553] on button "Resume" at bounding box center [652, 549] width 68 height 28
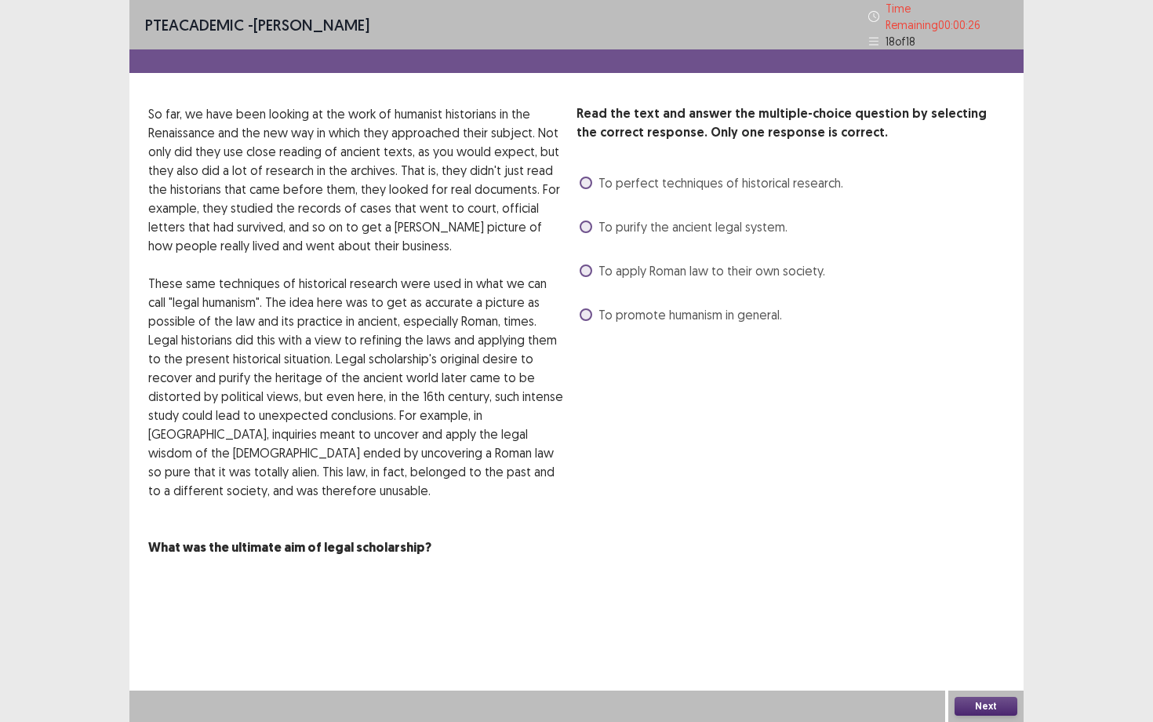
click at [587, 220] on span at bounding box center [586, 226] width 13 height 13
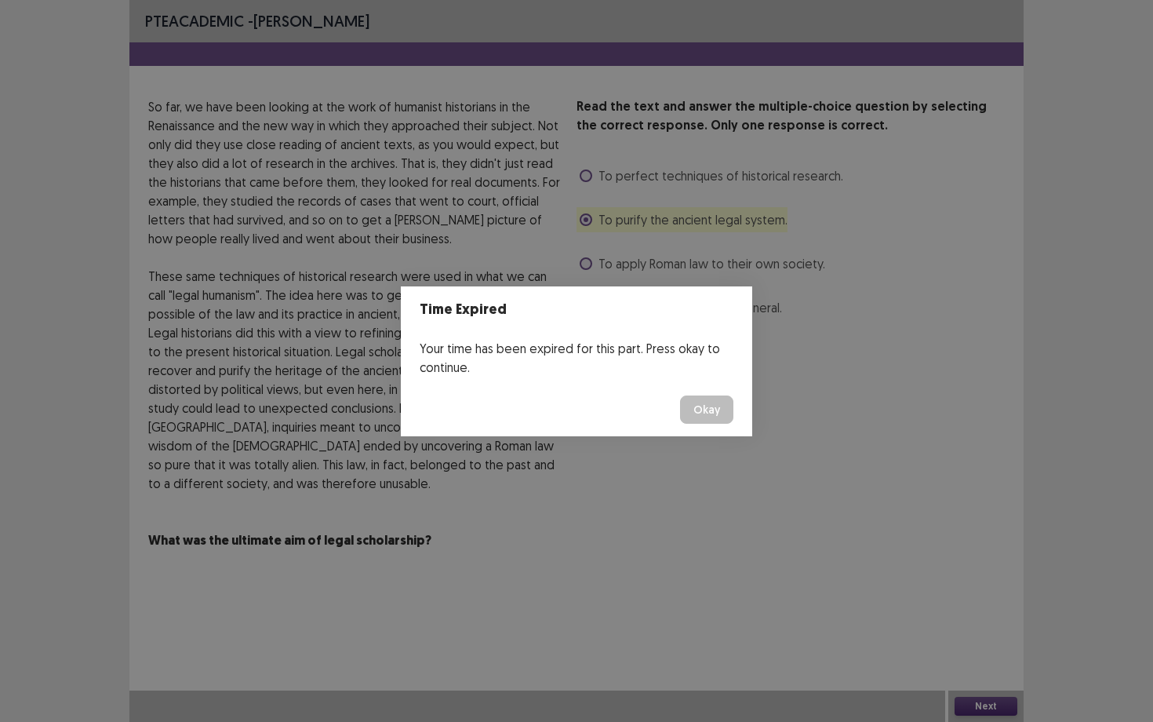
click at [700, 411] on button "Okay" at bounding box center [706, 409] width 53 height 28
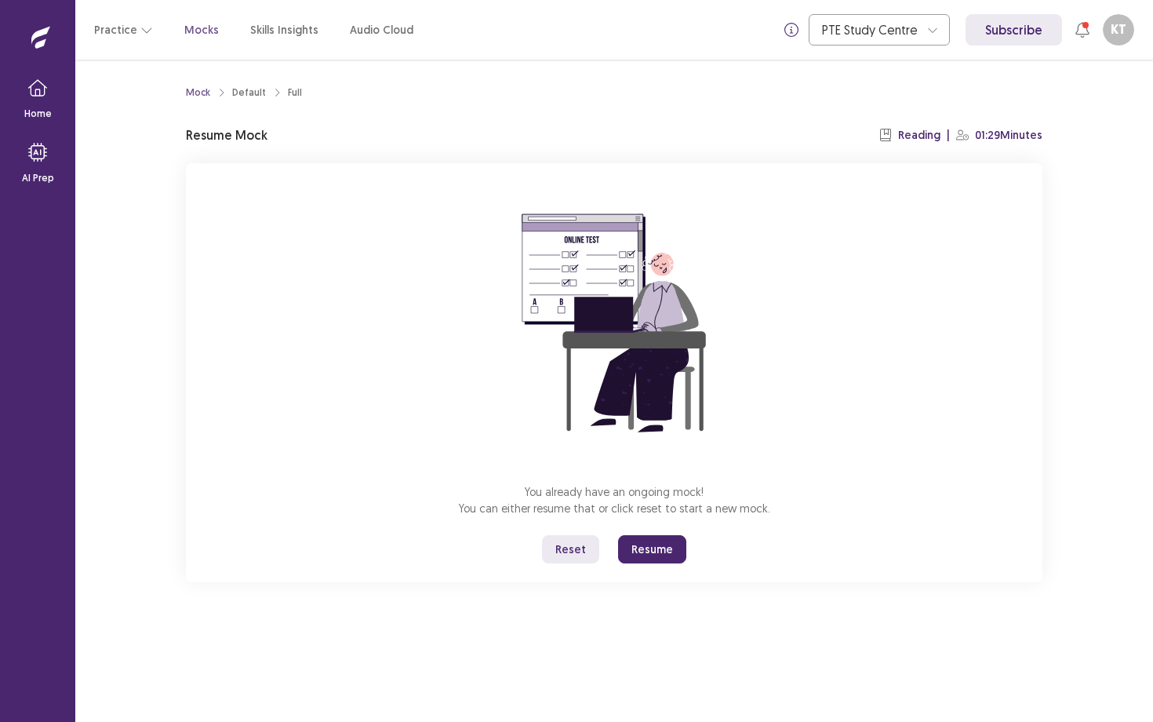
click at [661, 559] on button "Resume" at bounding box center [652, 549] width 68 height 28
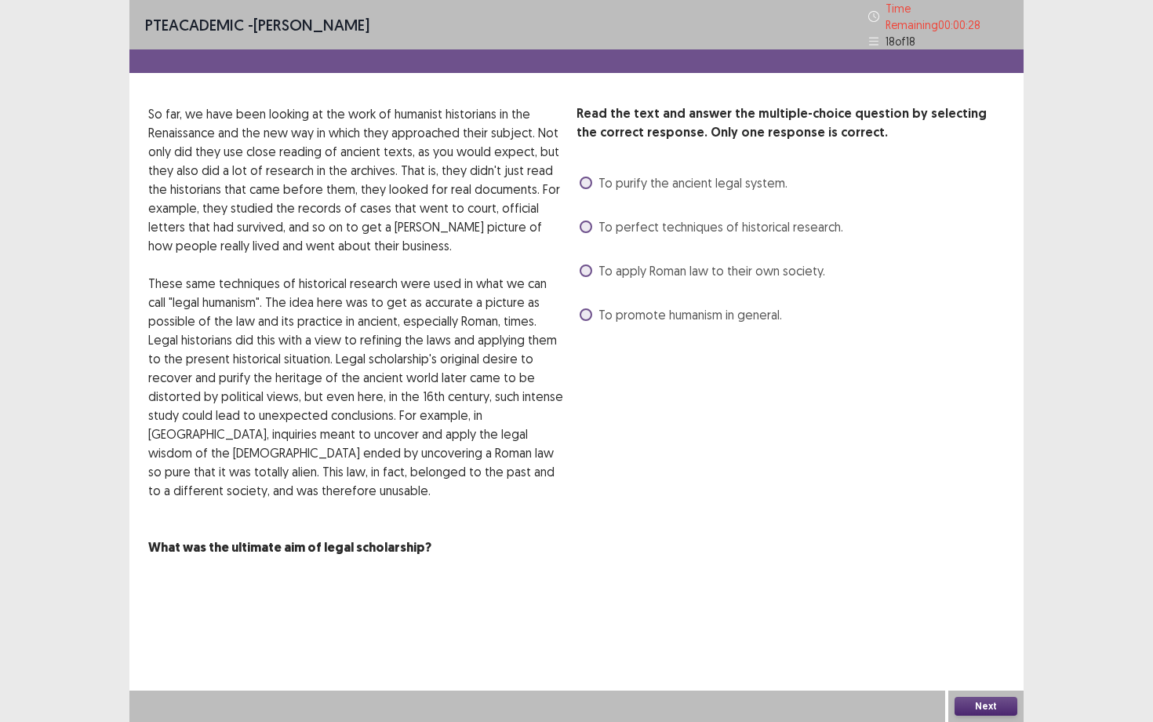
click at [587, 177] on span at bounding box center [586, 182] width 13 height 13
click at [980, 652] on button "Next" at bounding box center [986, 705] width 63 height 19
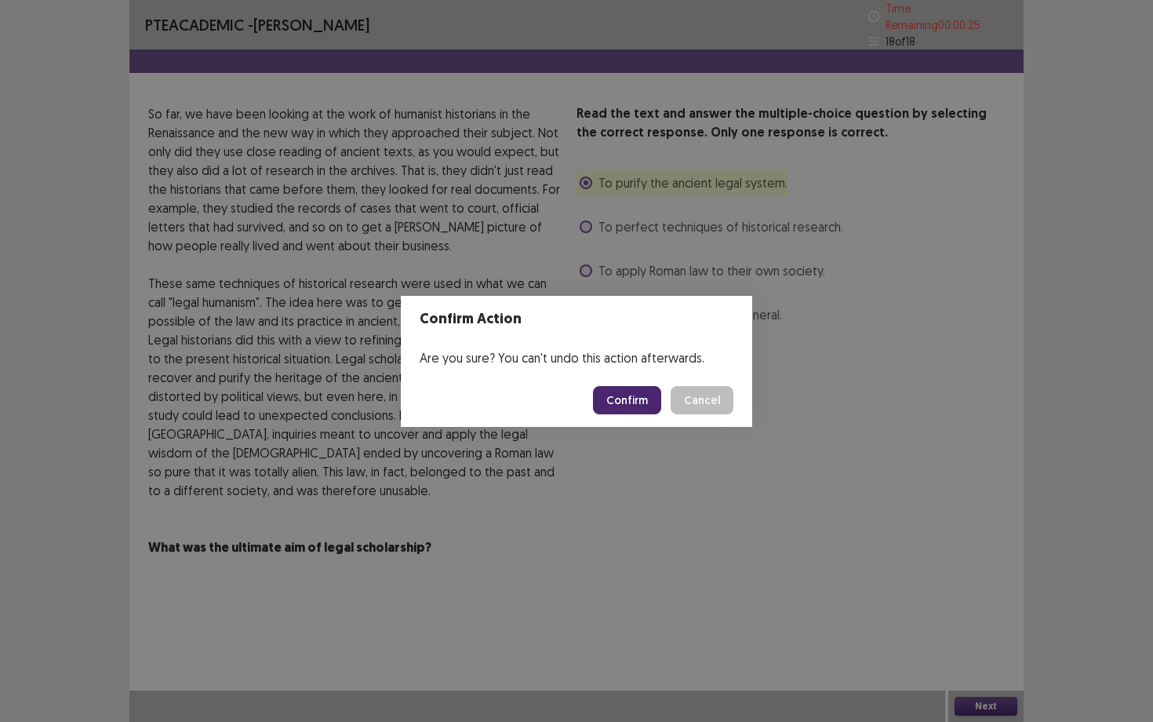
click at [648, 400] on button "Confirm" at bounding box center [627, 400] width 68 height 28
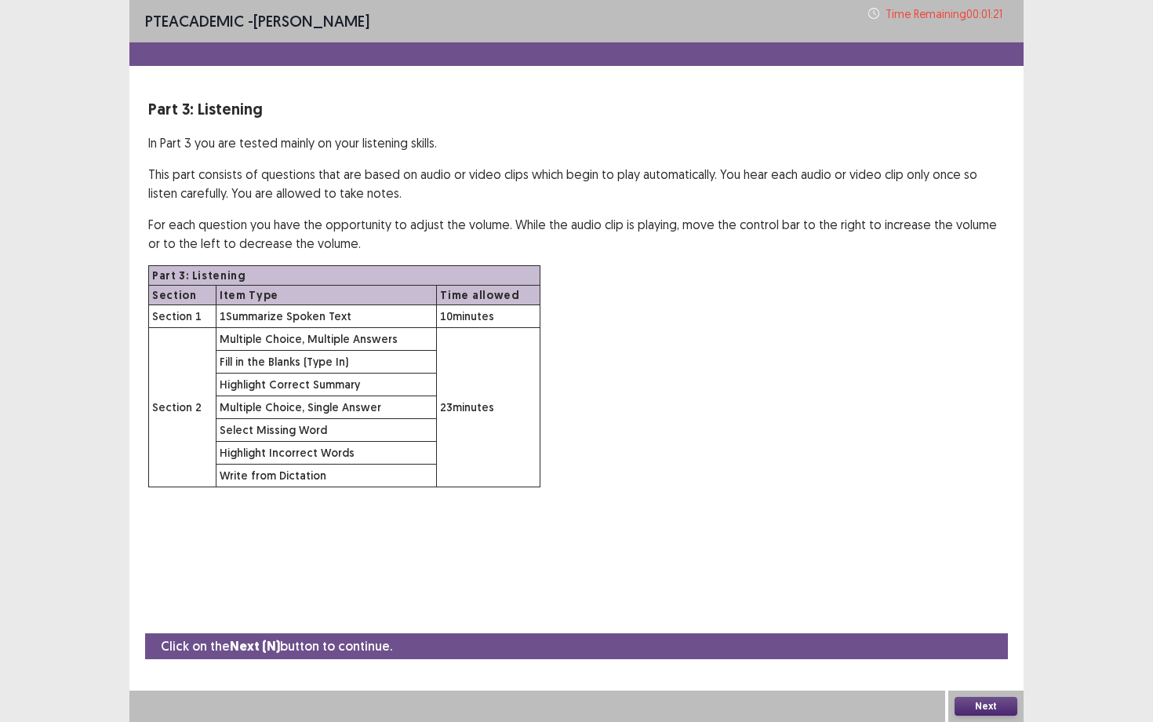
click at [1008, 652] on button "Next" at bounding box center [986, 705] width 63 height 19
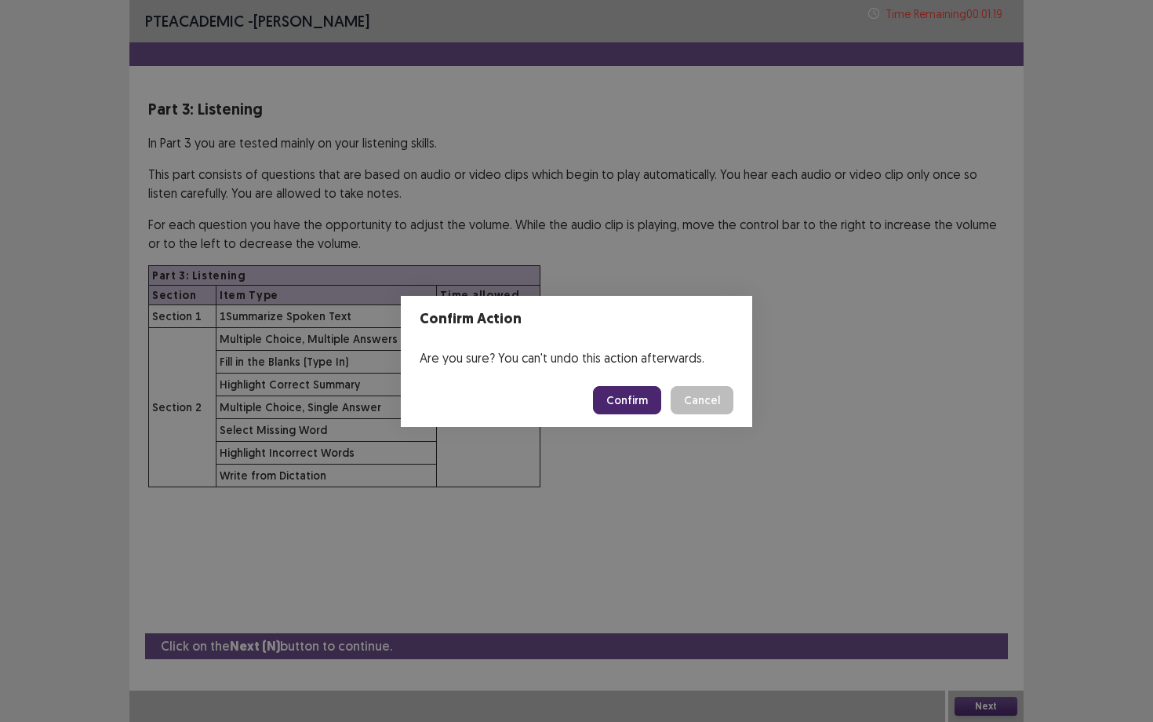
click at [639, 399] on button "Confirm" at bounding box center [627, 400] width 68 height 28
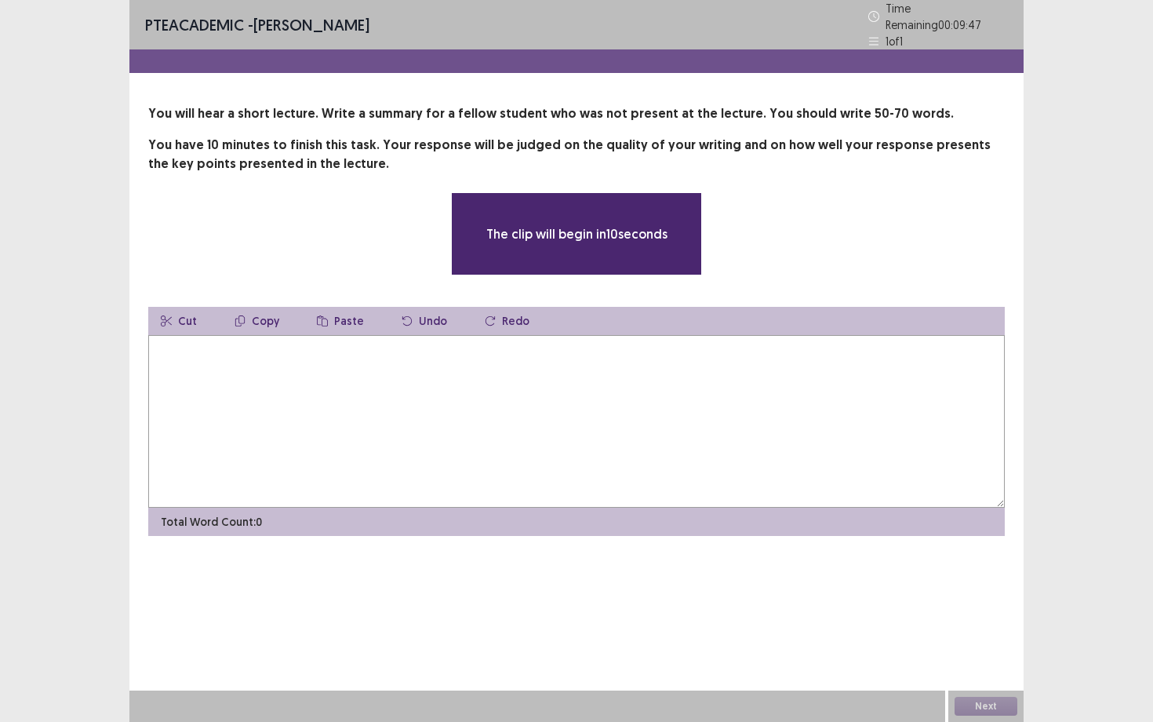
click at [549, 416] on textarea at bounding box center [576, 421] width 857 height 173
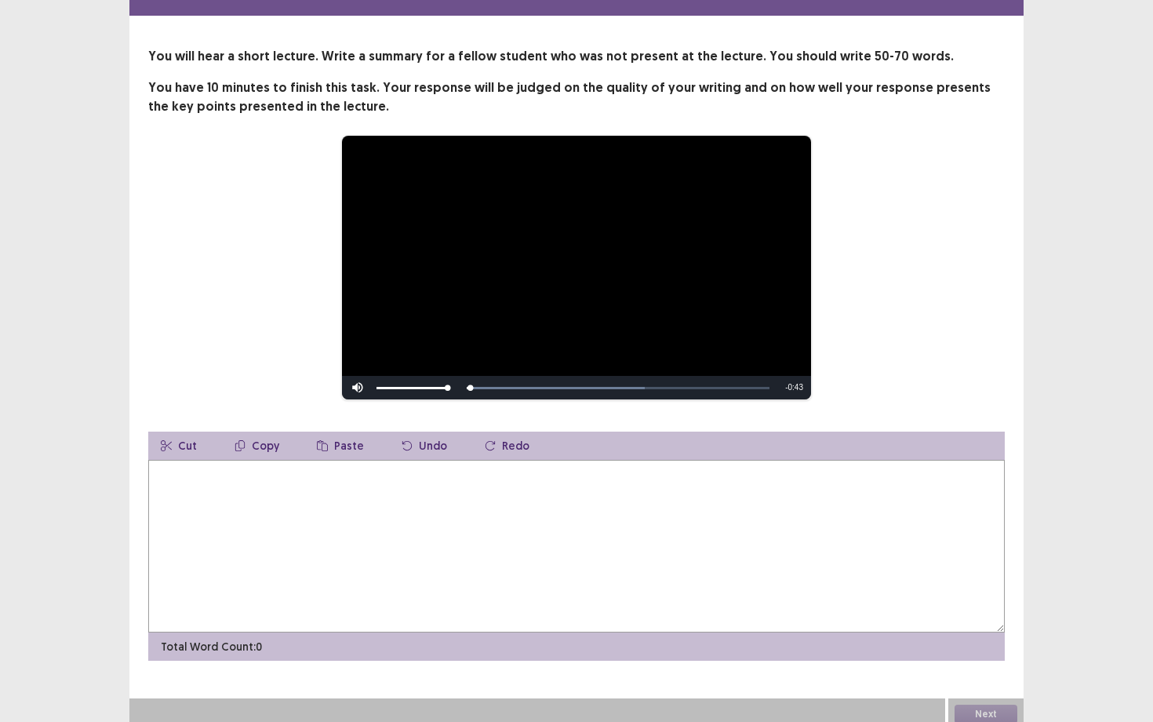
scroll to position [58, 0]
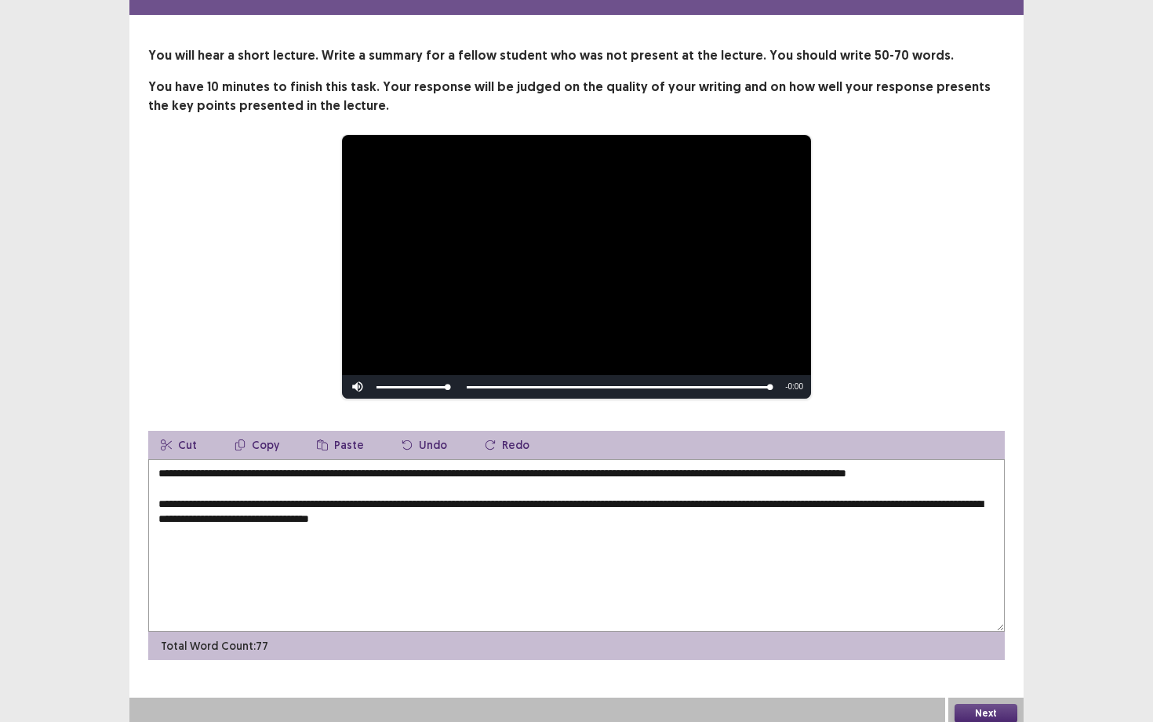
click at [237, 529] on textarea "**********" at bounding box center [576, 545] width 857 height 173
click at [445, 534] on textarea "**********" at bounding box center [576, 545] width 857 height 173
drag, startPoint x: 638, startPoint y: 536, endPoint x: 352, endPoint y: 530, distance: 286.4
click at [351, 530] on textarea "**********" at bounding box center [576, 545] width 857 height 173
drag, startPoint x: 174, startPoint y: 481, endPoint x: 144, endPoint y: 468, distance: 32.3
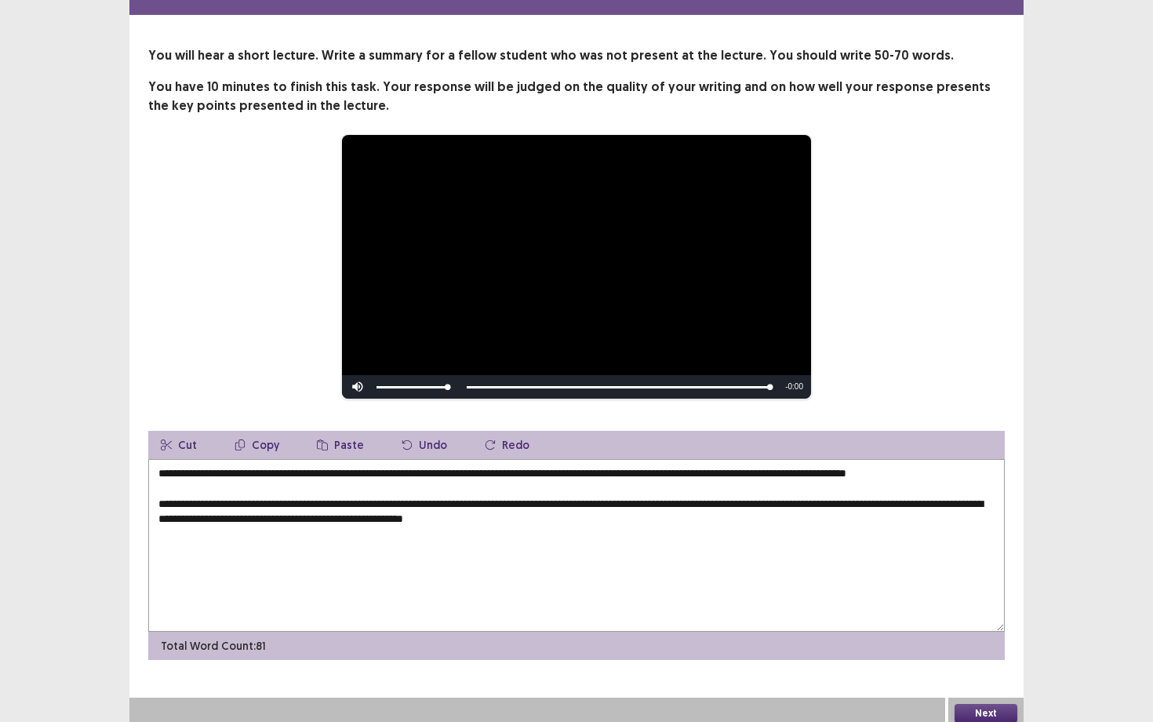
click at [144, 468] on div "**********" at bounding box center [576, 352] width 894 height 613
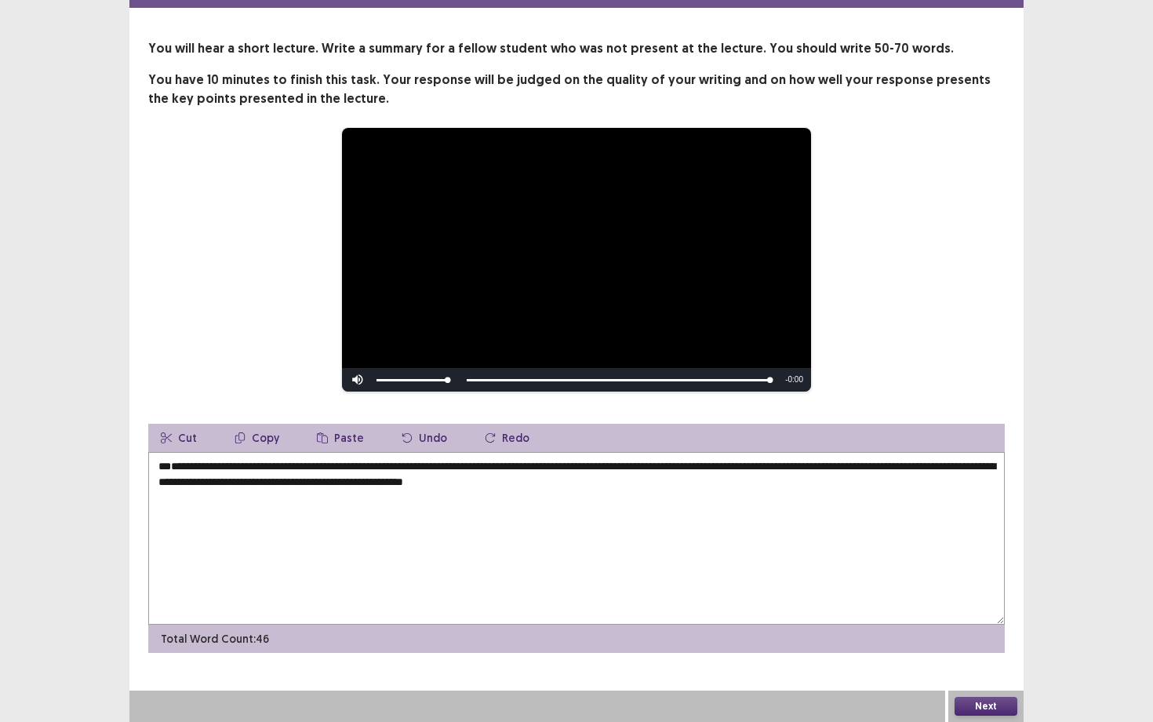
click at [158, 495] on textarea "**********" at bounding box center [576, 538] width 857 height 173
click at [734, 486] on textarea "**********" at bounding box center [576, 538] width 857 height 173
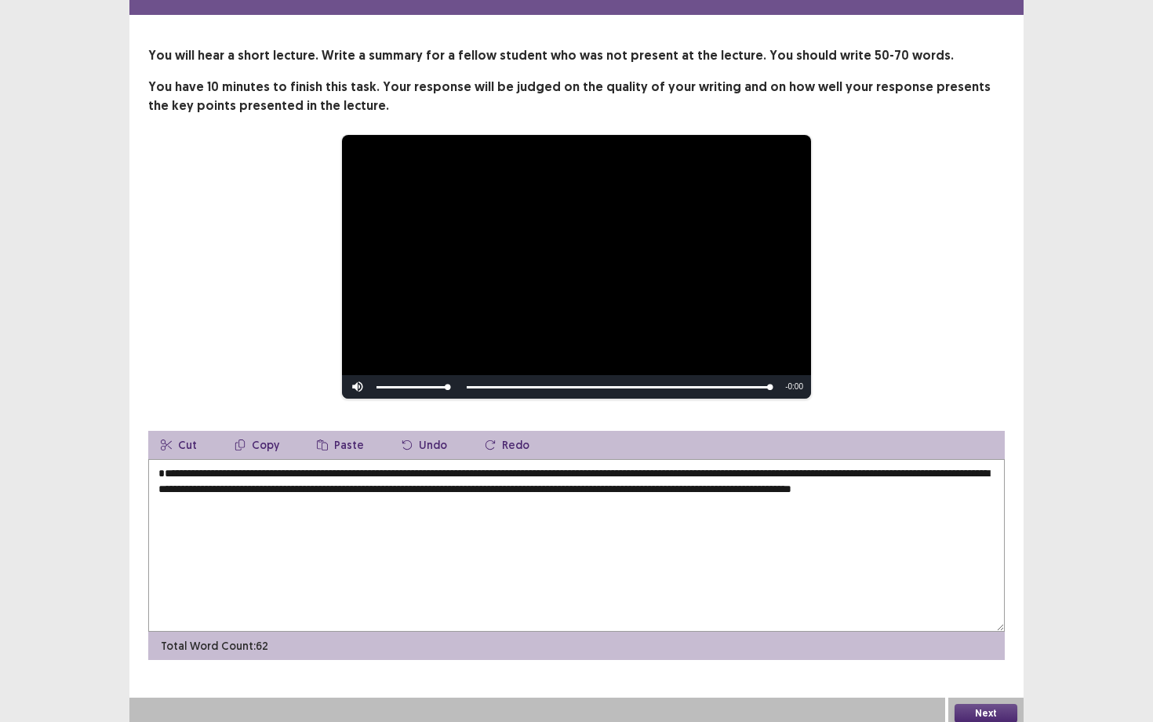
type textarea "**********"
click at [992, 652] on button "Next" at bounding box center [986, 713] width 63 height 19
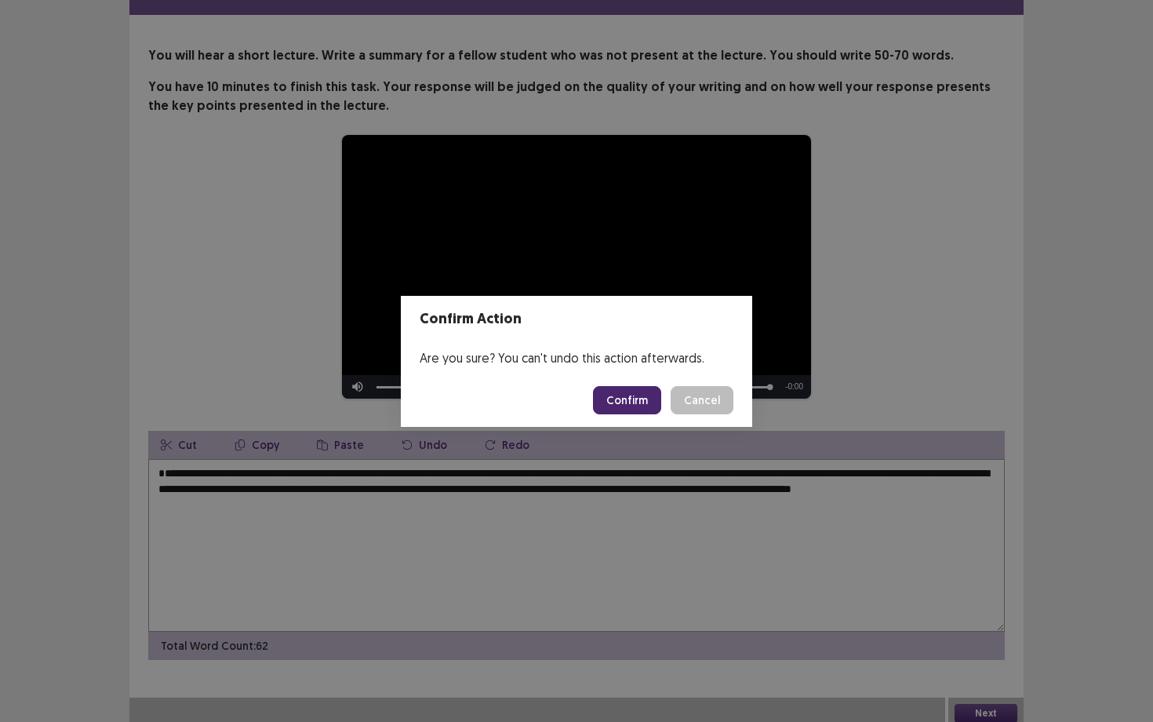
click at [607, 398] on button "Confirm" at bounding box center [627, 400] width 68 height 28
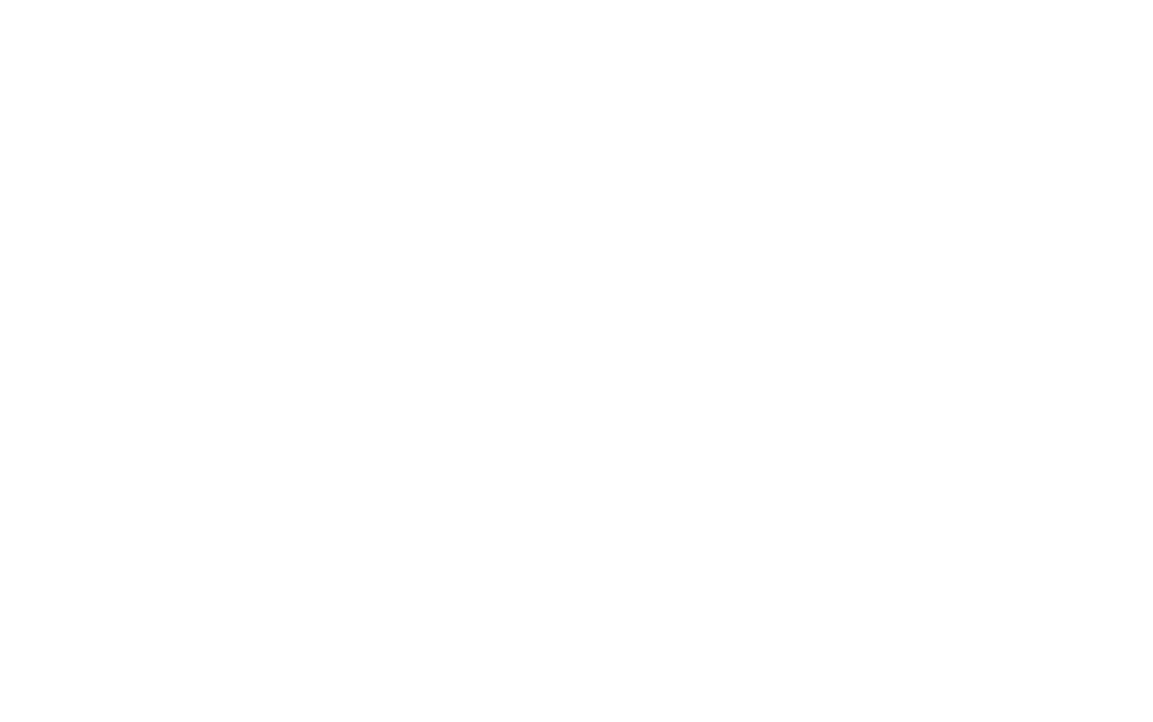
scroll to position [0, 0]
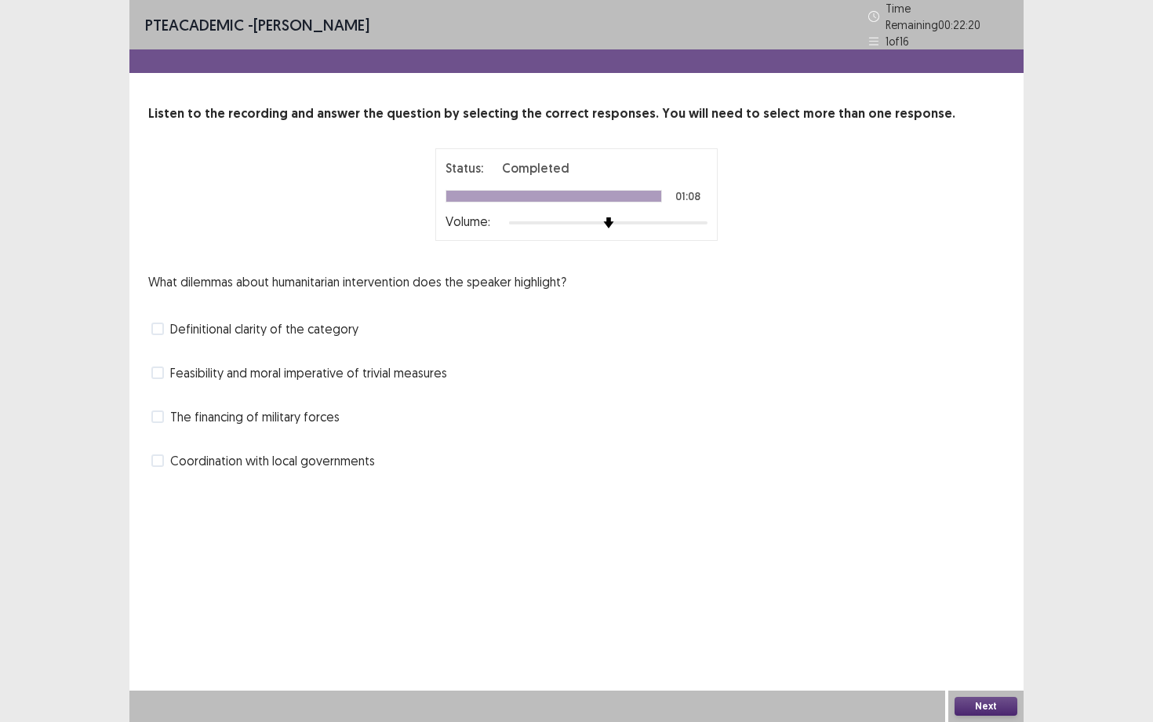
click at [158, 322] on span at bounding box center [157, 328] width 13 height 13
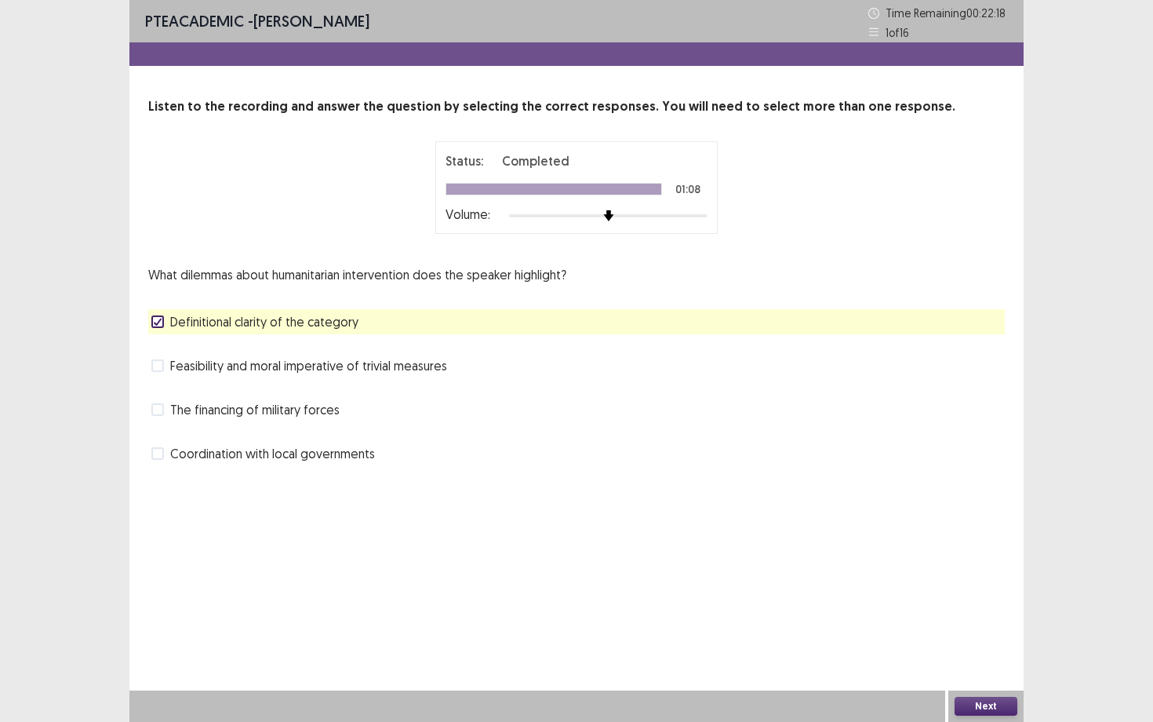
click at [996, 652] on button "Next" at bounding box center [986, 705] width 63 height 19
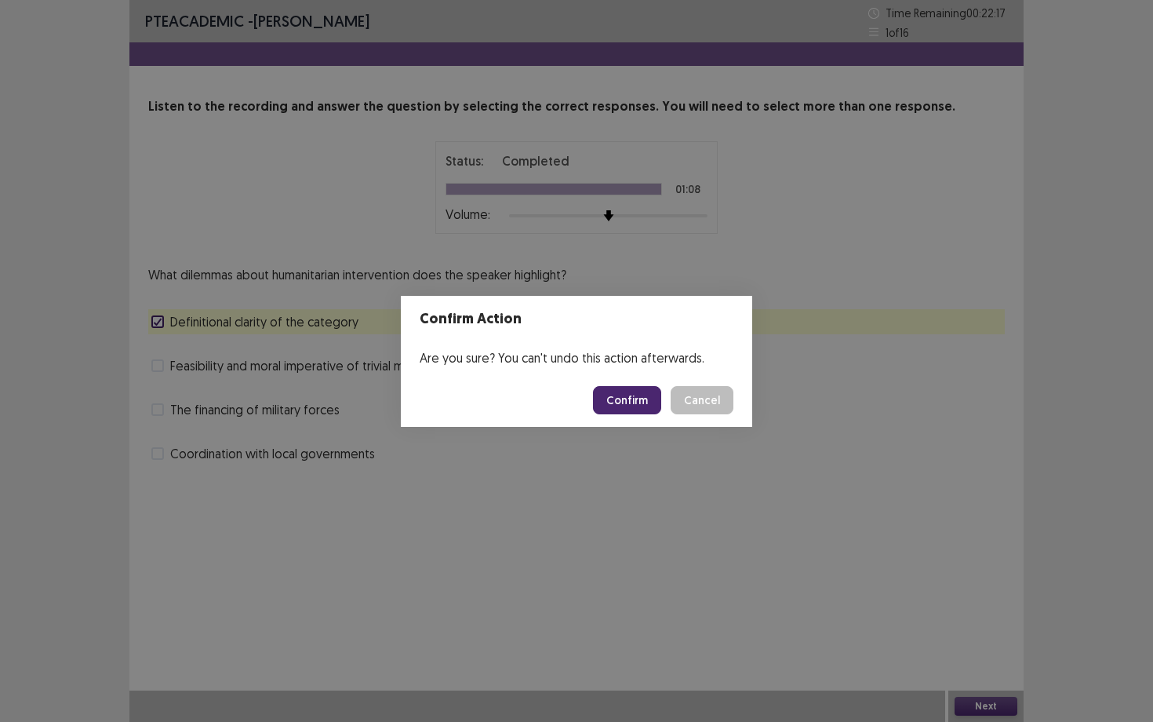
click at [619, 403] on button "Confirm" at bounding box center [627, 400] width 68 height 28
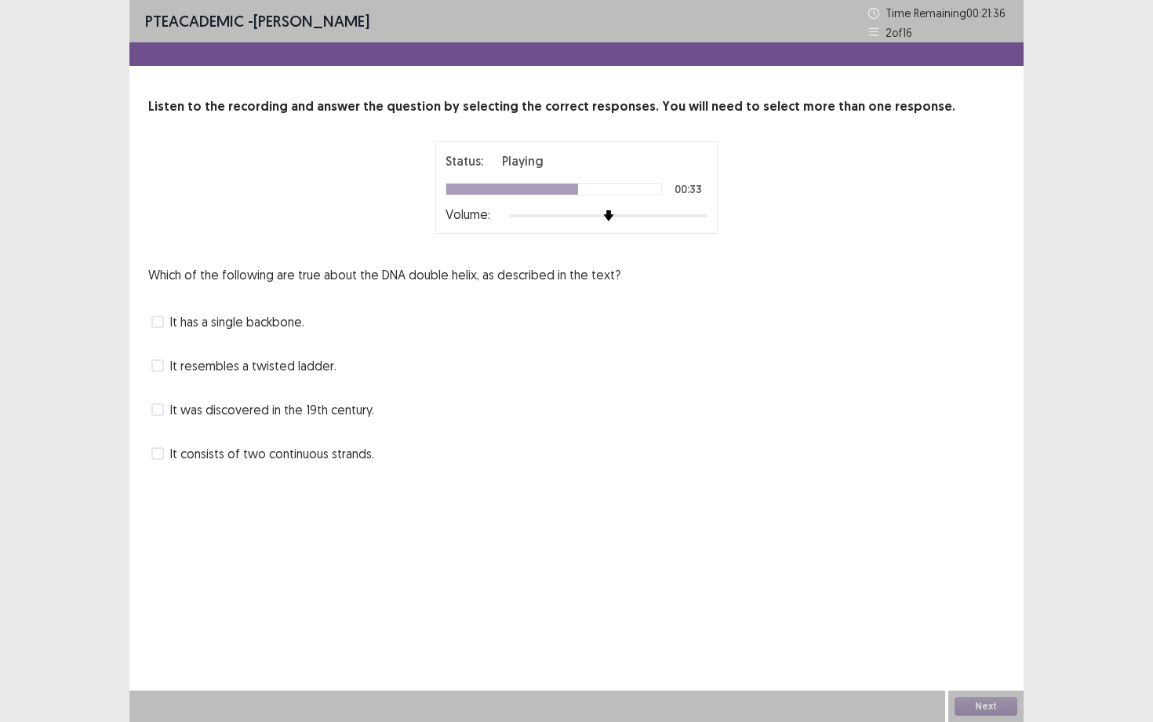
click at [158, 369] on span at bounding box center [157, 365] width 13 height 13
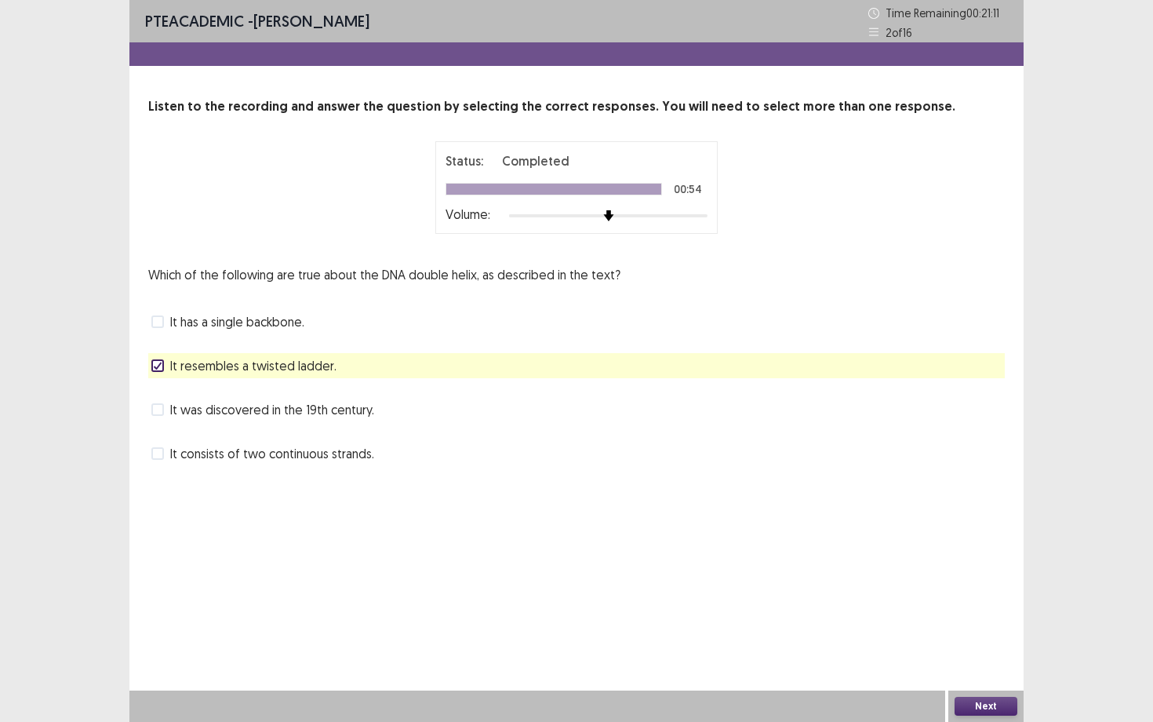
click at [992, 652] on button "Next" at bounding box center [986, 705] width 63 height 19
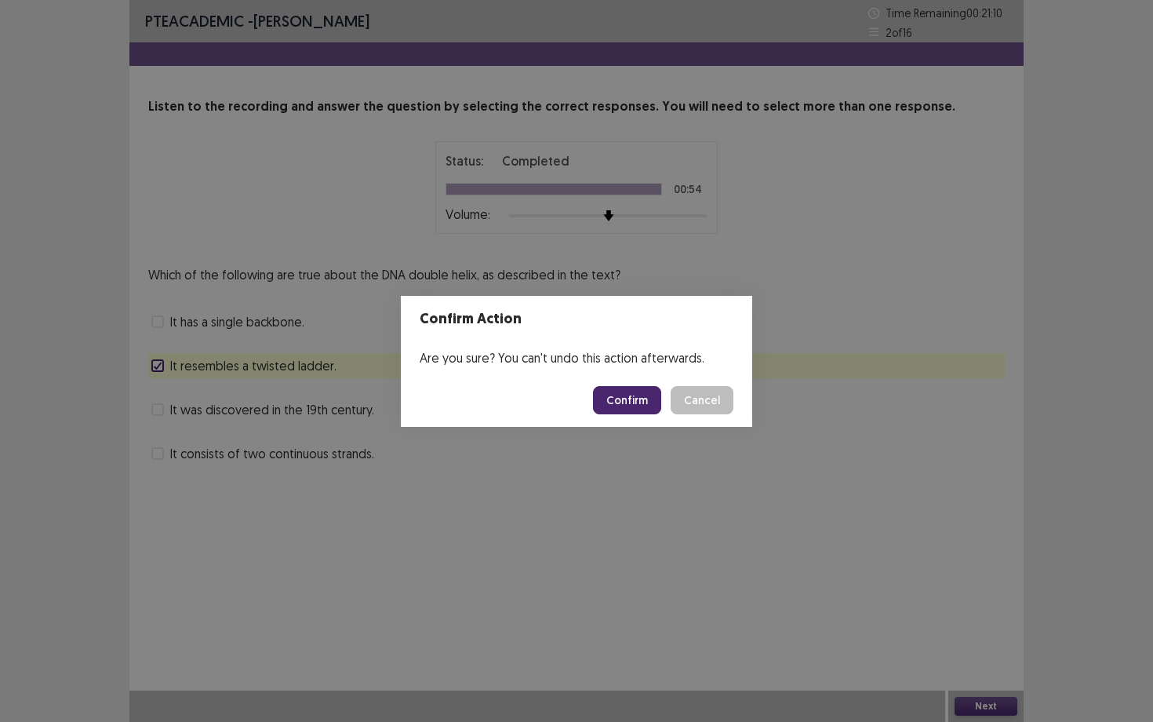
click at [643, 395] on button "Confirm" at bounding box center [627, 400] width 68 height 28
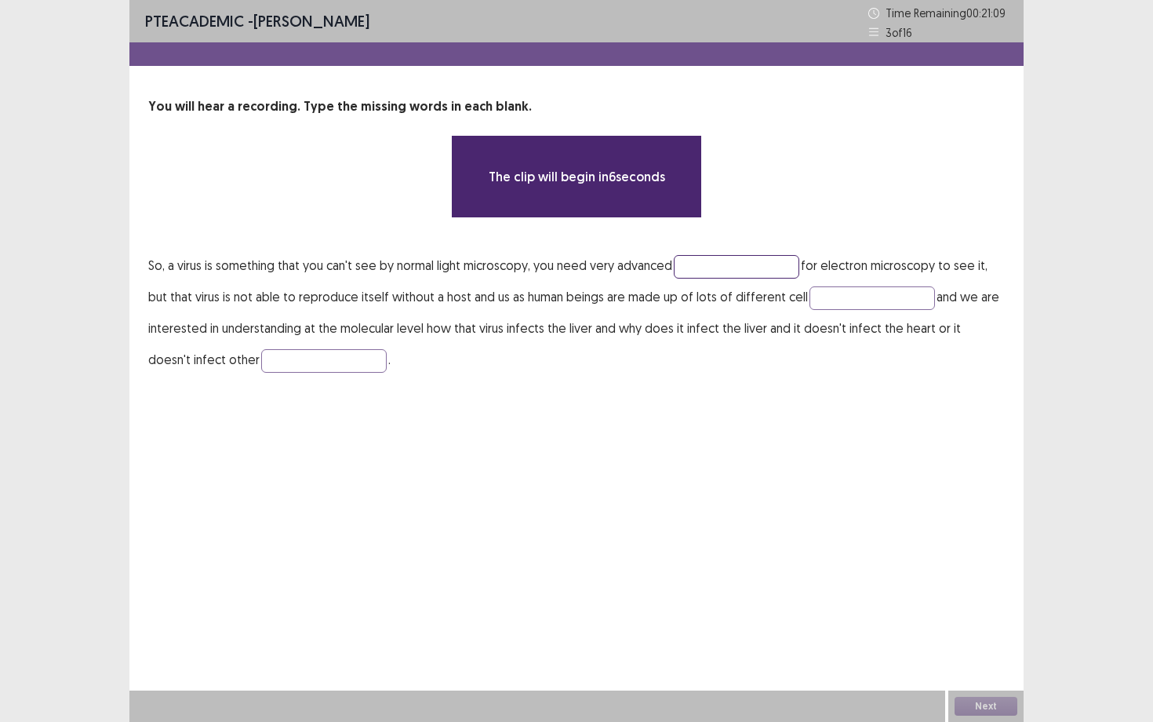
click at [762, 260] on input "text" at bounding box center [736, 267] width 125 height 24
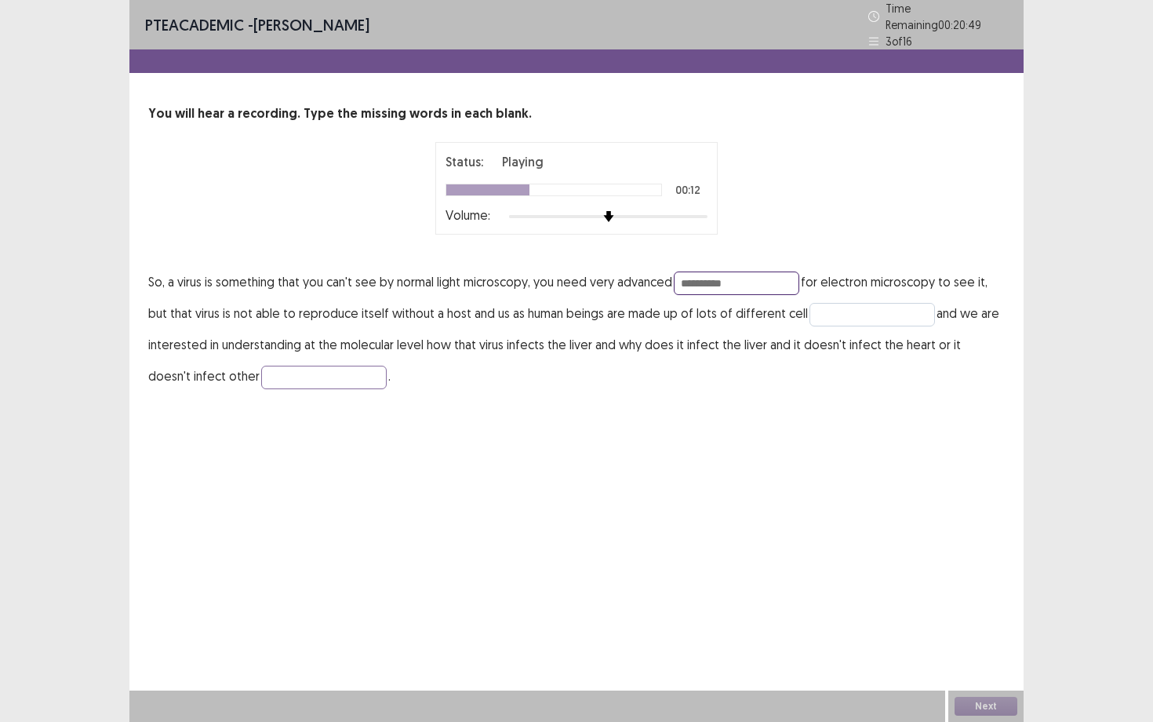
type input "**********"
click at [839, 307] on input "text" at bounding box center [871, 315] width 125 height 24
type input "*****"
click at [283, 367] on input "text" at bounding box center [323, 378] width 125 height 24
type input "*******"
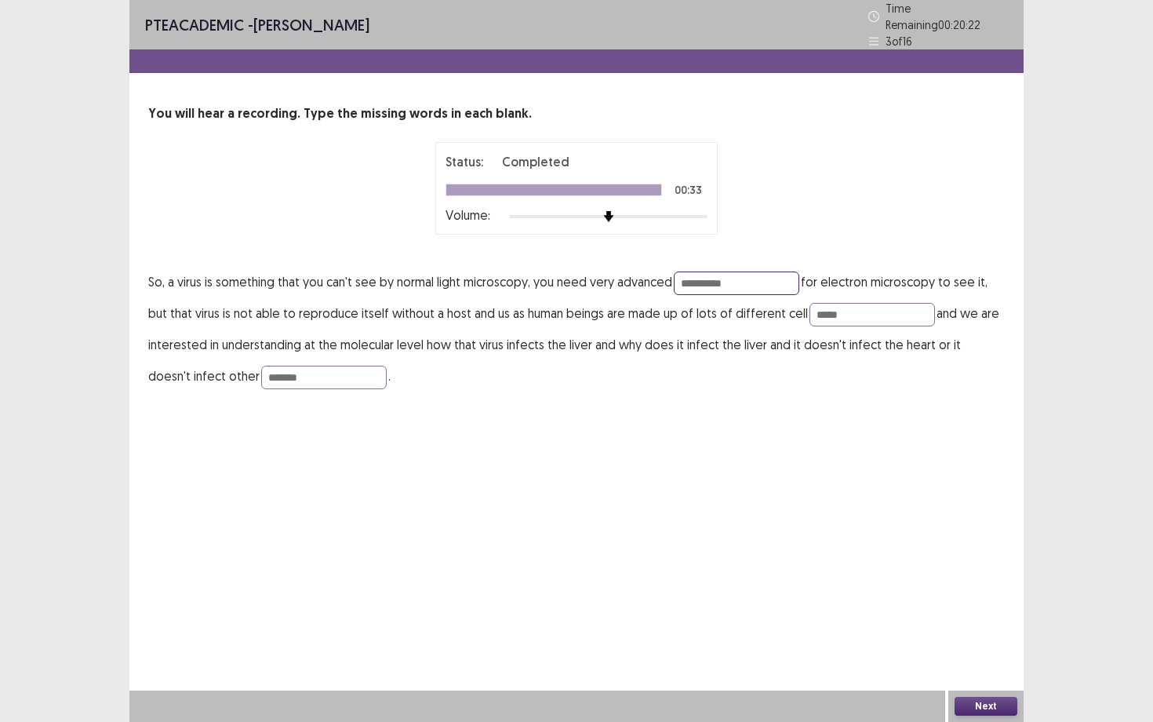
click at [764, 278] on input "**********" at bounding box center [736, 283] width 125 height 24
type input "**********"
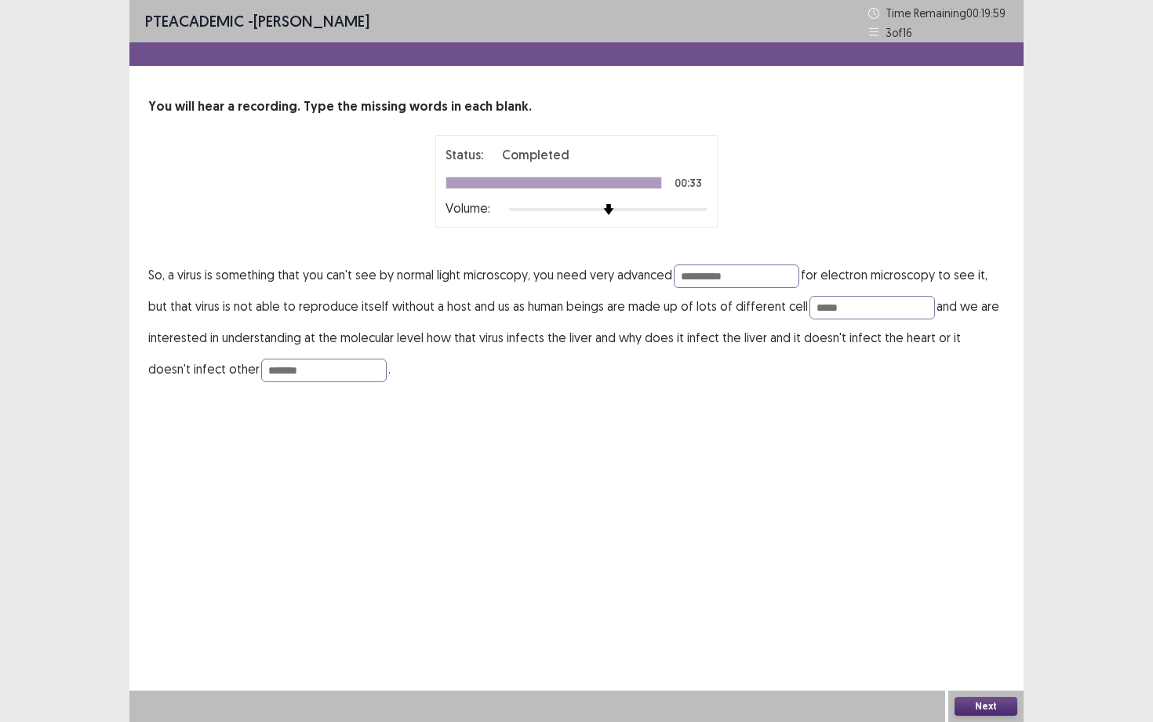
click at [1008, 652] on button "Next" at bounding box center [986, 705] width 63 height 19
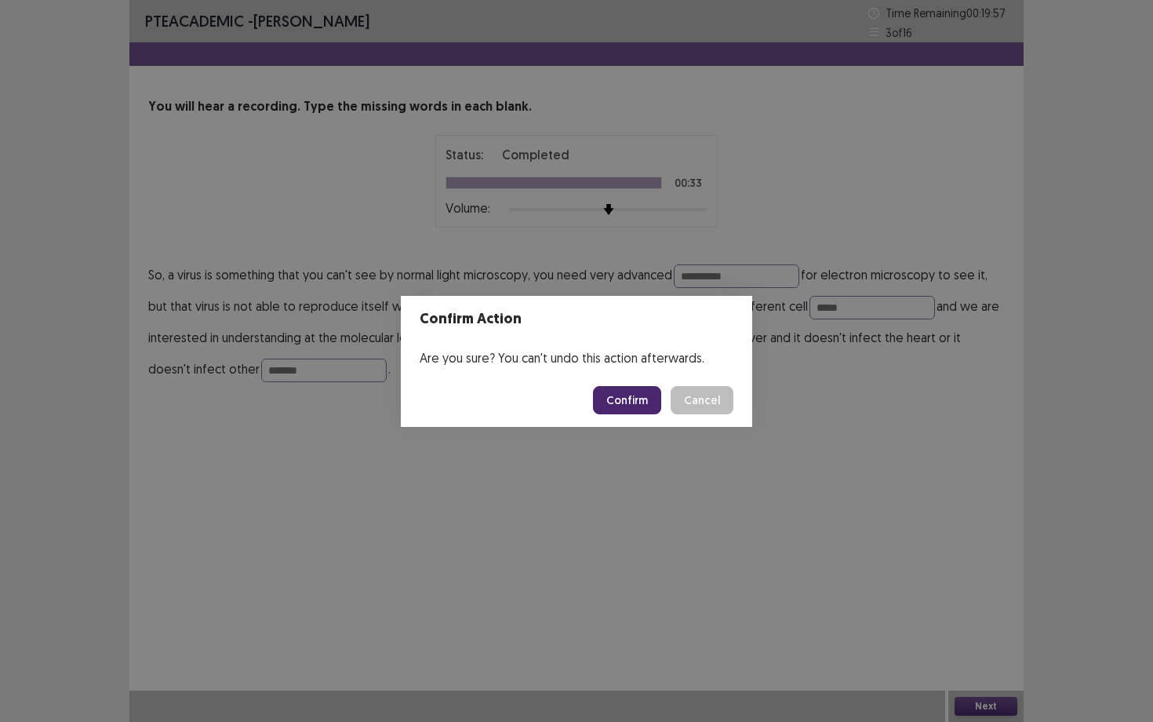
click at [646, 404] on button "Confirm" at bounding box center [627, 400] width 68 height 28
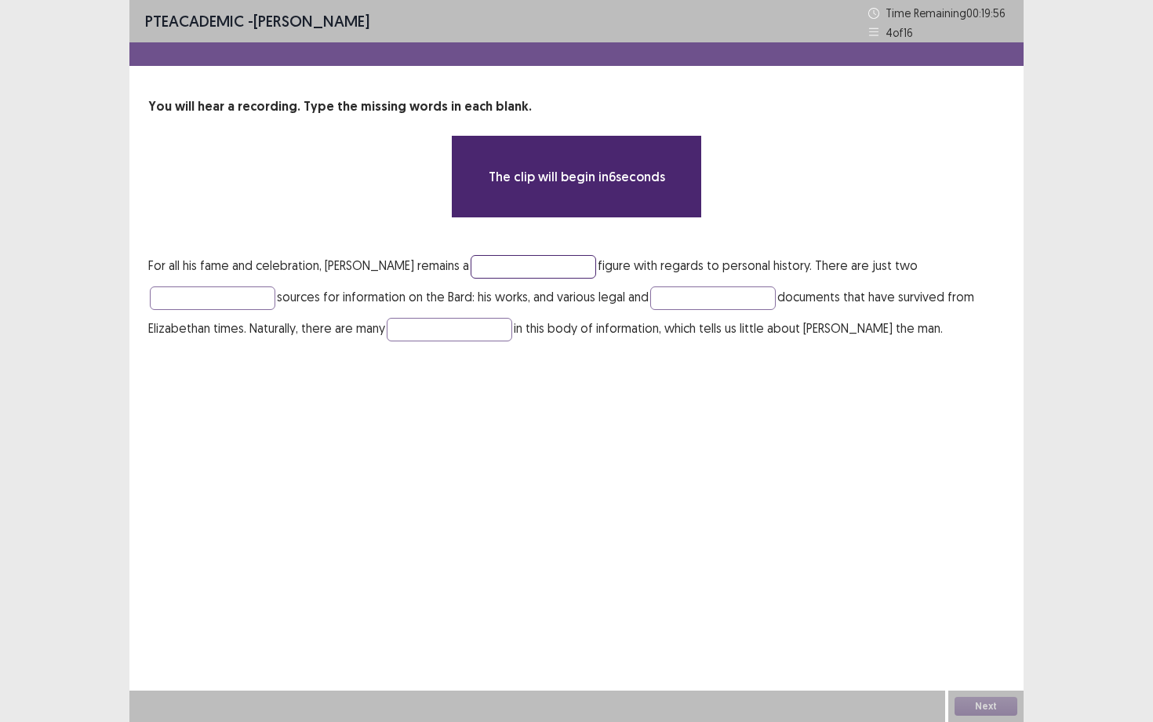
click at [568, 263] on input "text" at bounding box center [533, 267] width 125 height 24
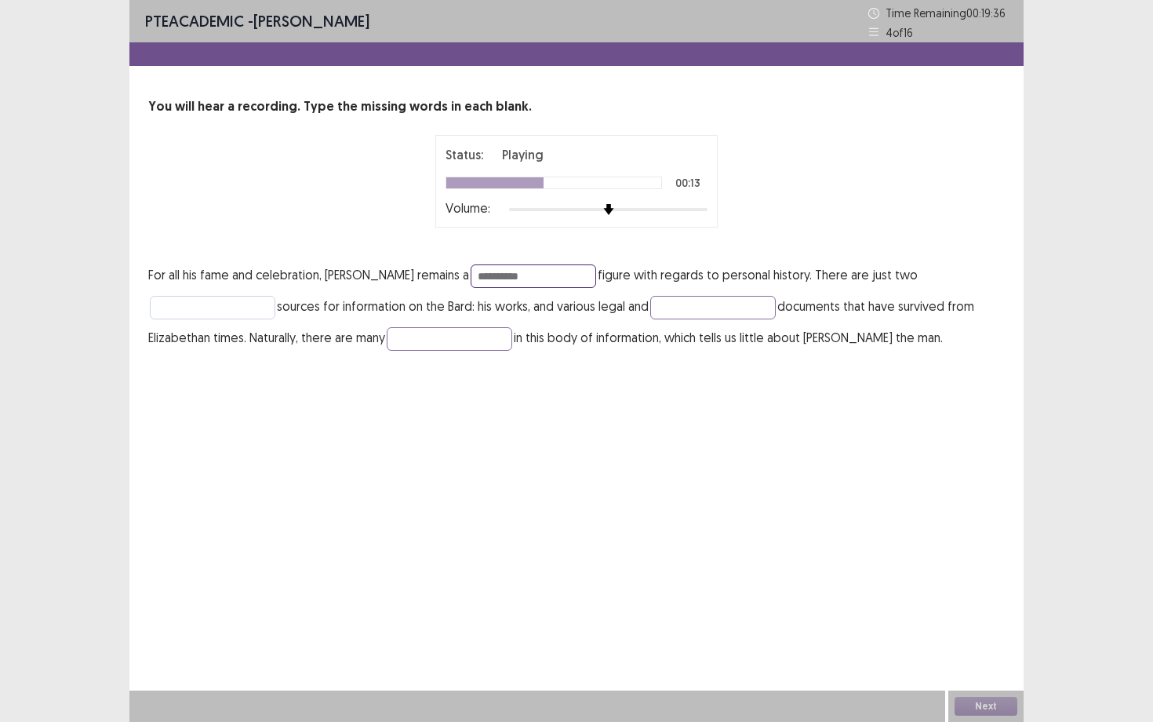
type input "**********"
click at [181, 305] on input "text" at bounding box center [212, 308] width 125 height 24
type input "*******"
click at [746, 311] on input "text" at bounding box center [712, 308] width 125 height 24
type input "**********"
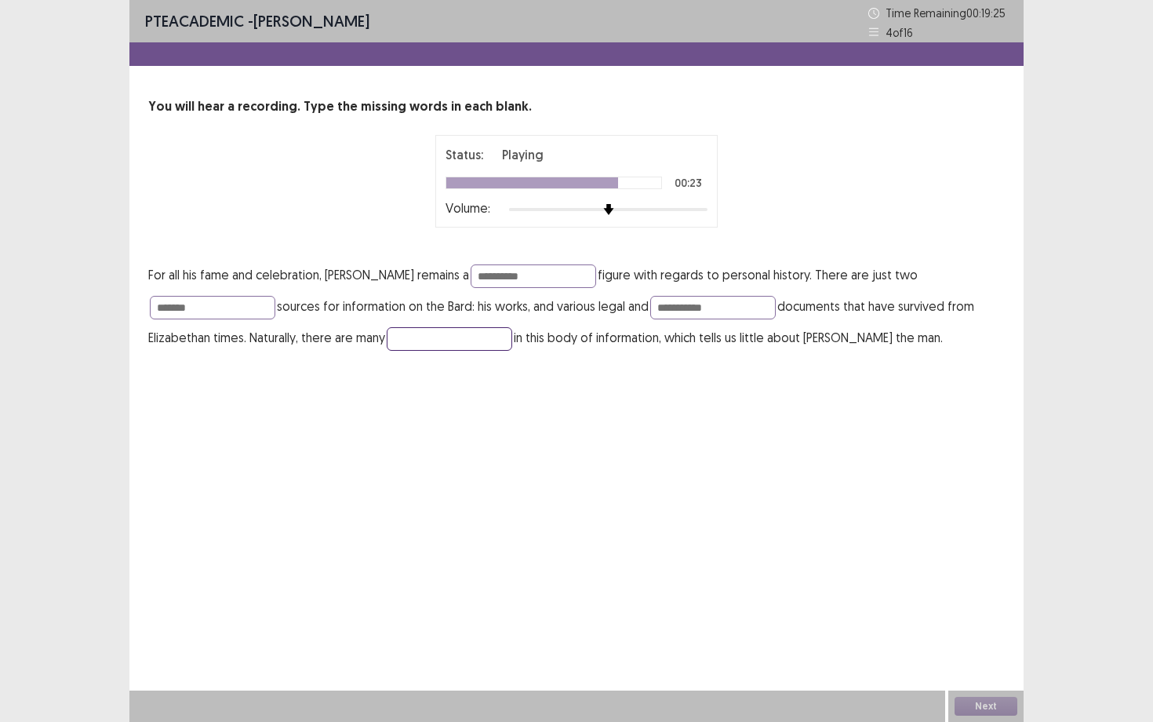
click at [441, 330] on input "text" at bounding box center [449, 339] width 125 height 24
type input "****"
click at [729, 309] on input "**********" at bounding box center [712, 308] width 125 height 24
type input "******"
click at [226, 312] on input "*******" at bounding box center [212, 308] width 125 height 24
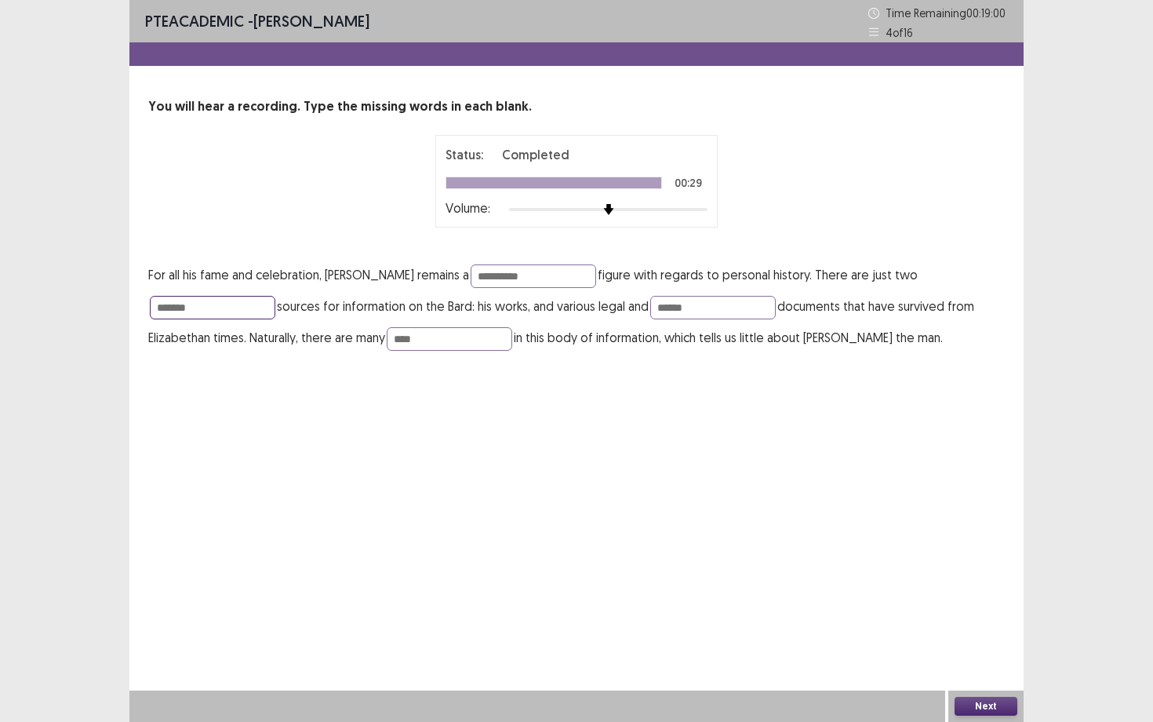
type input "*******"
click at [999, 652] on button "Next" at bounding box center [986, 705] width 63 height 19
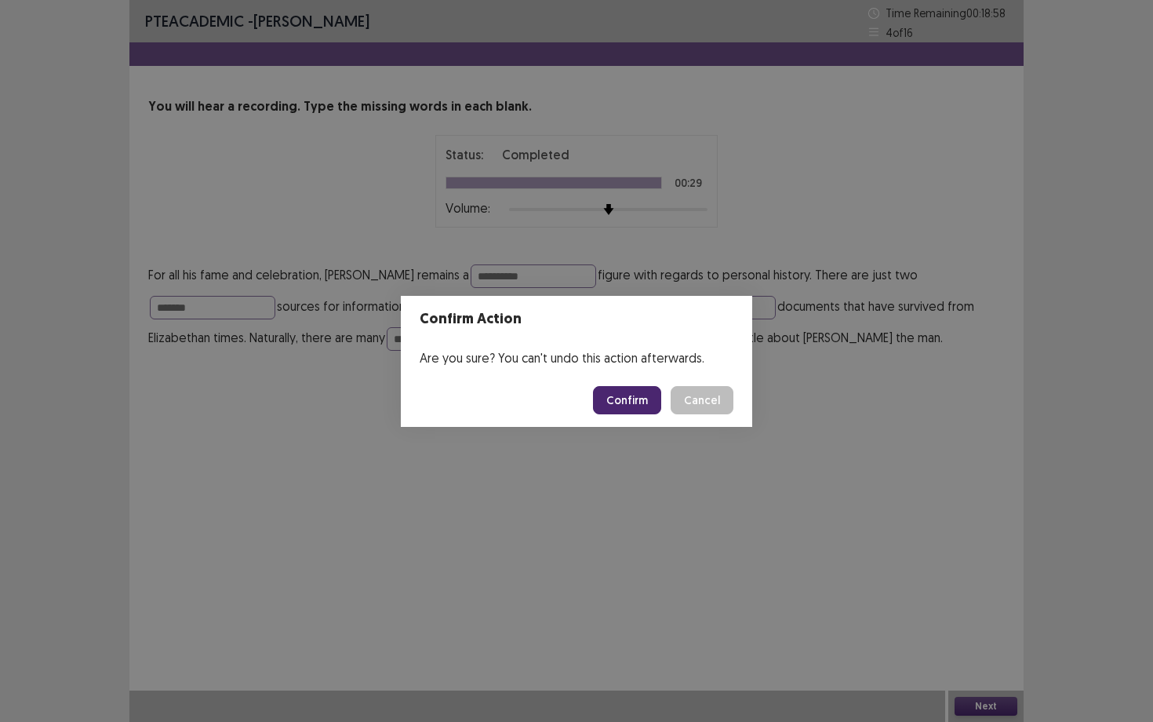
click at [620, 398] on button "Confirm" at bounding box center [627, 400] width 68 height 28
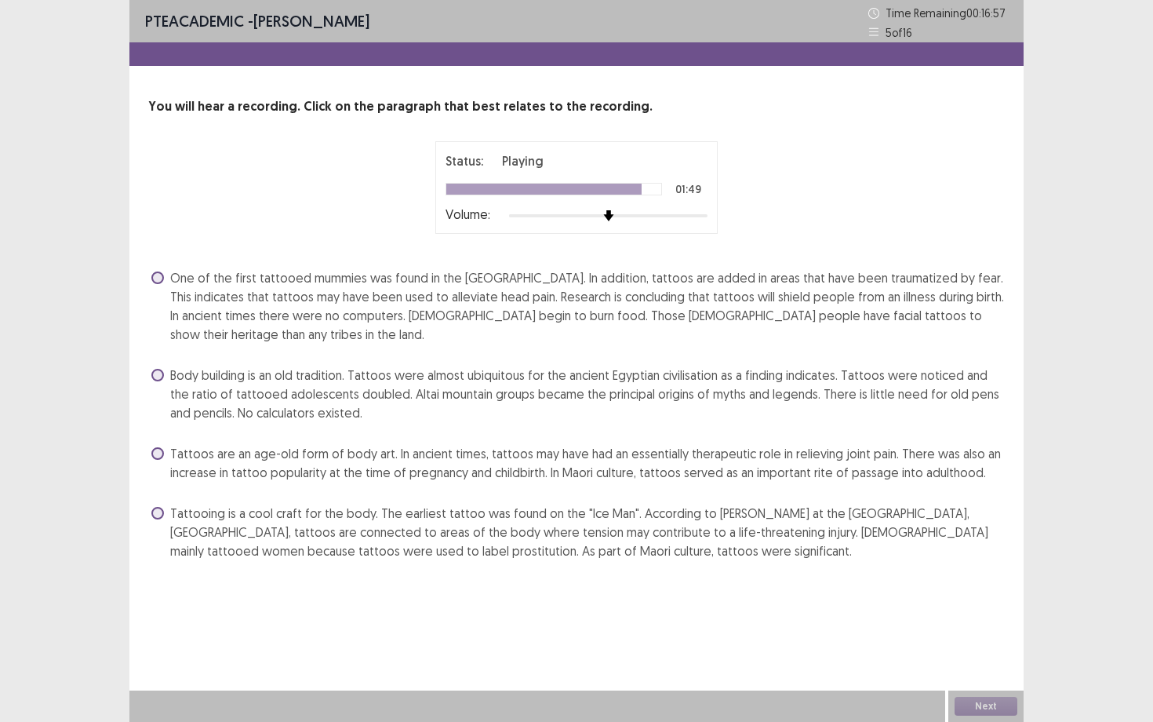
click at [158, 454] on span at bounding box center [157, 453] width 13 height 13
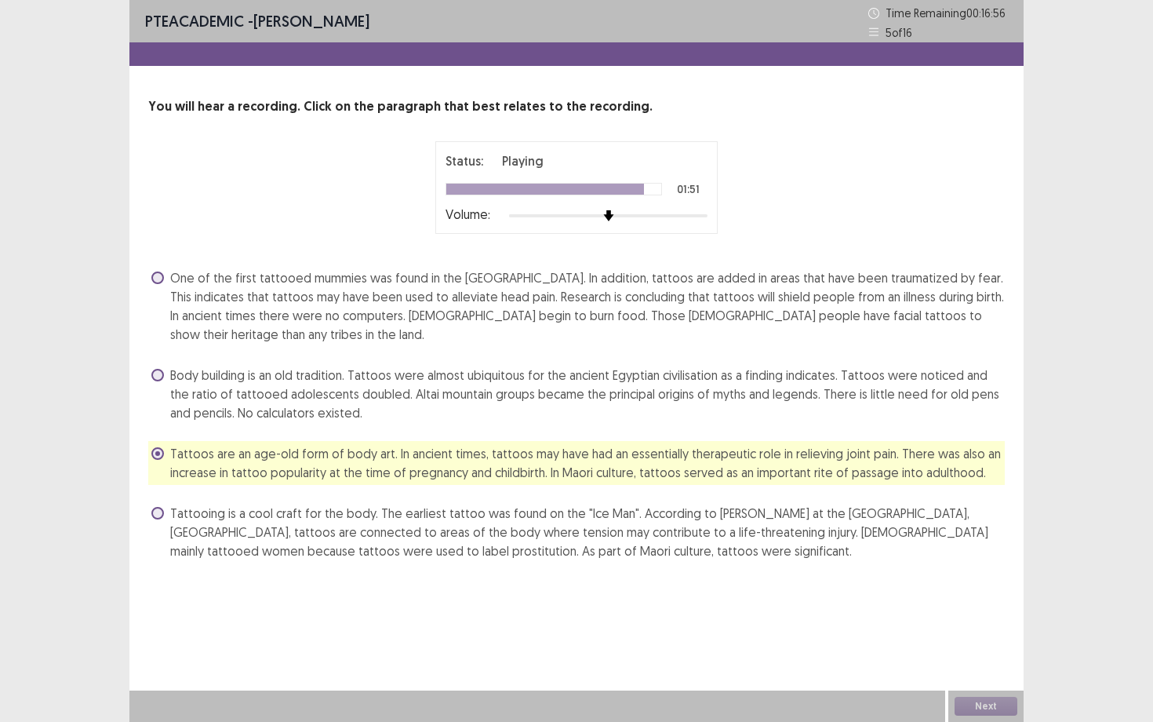
click at [160, 511] on span at bounding box center [157, 513] width 13 height 13
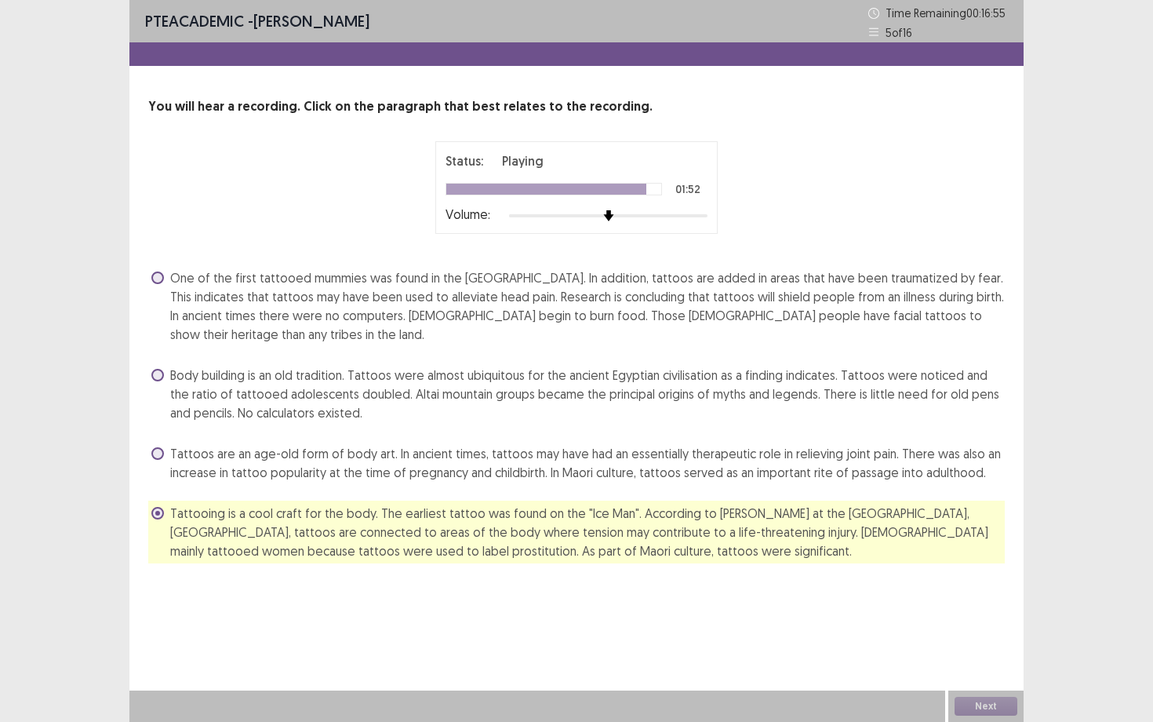
click at [159, 453] on span at bounding box center [157, 453] width 13 height 13
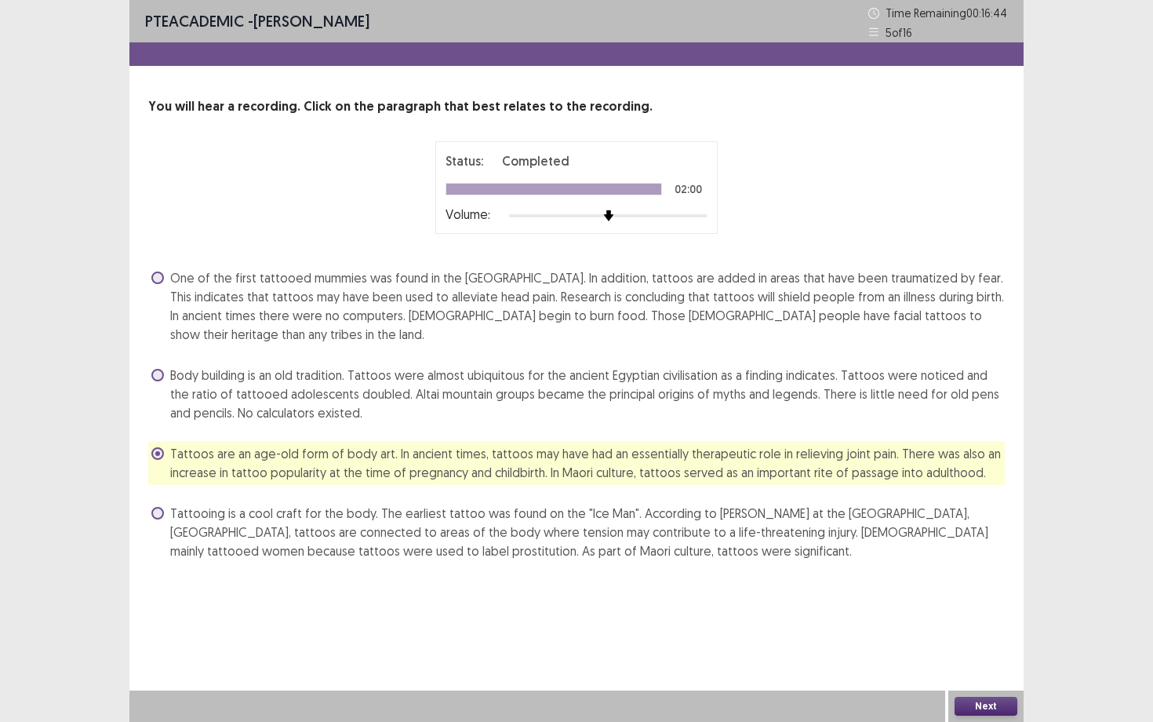
click at [969, 652] on button "Next" at bounding box center [986, 705] width 63 height 19
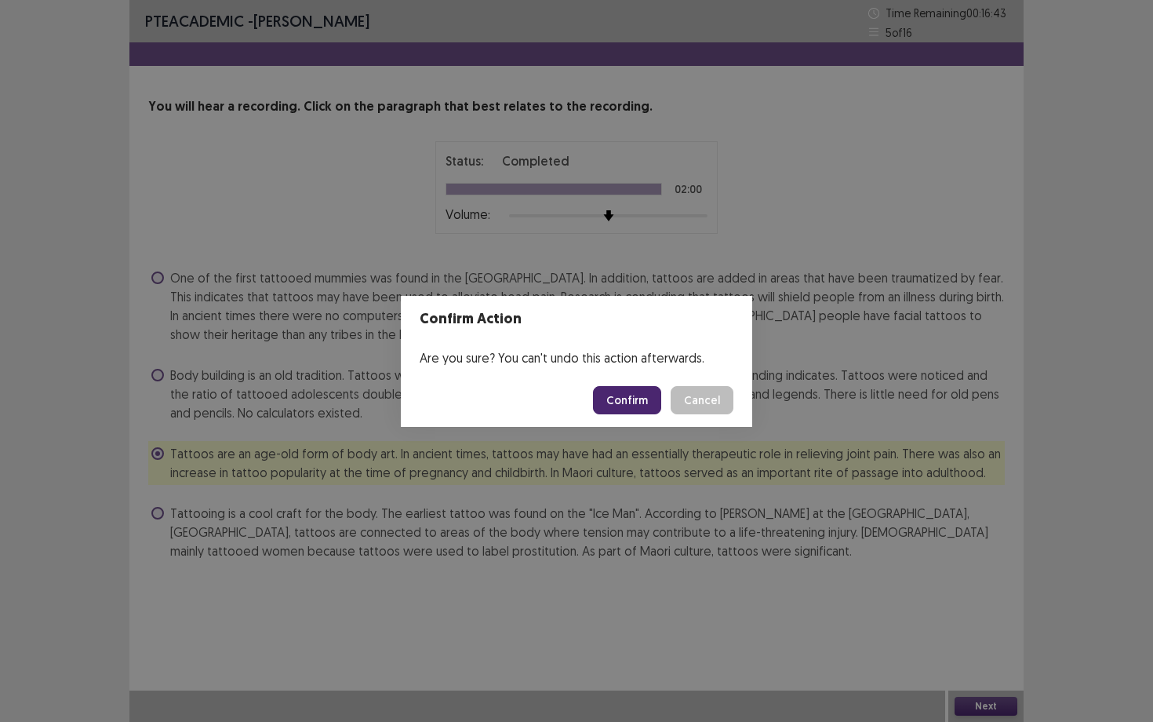
click at [625, 406] on button "Confirm" at bounding box center [627, 400] width 68 height 28
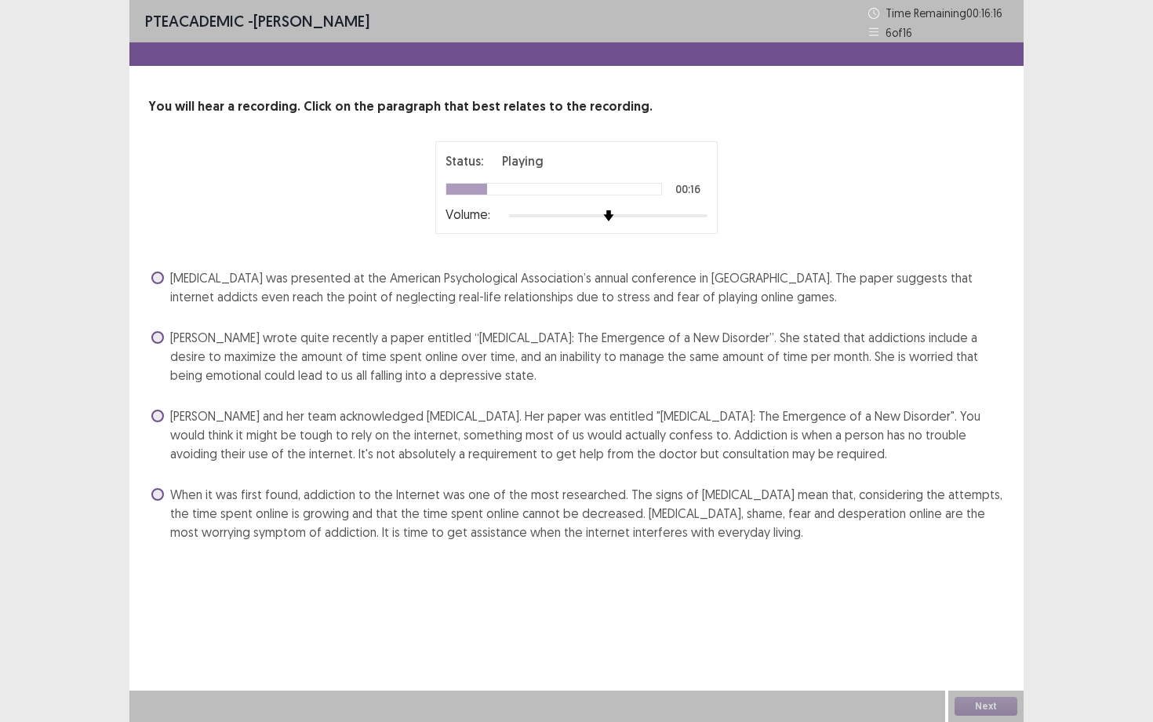
click at [158, 338] on span at bounding box center [157, 337] width 13 height 13
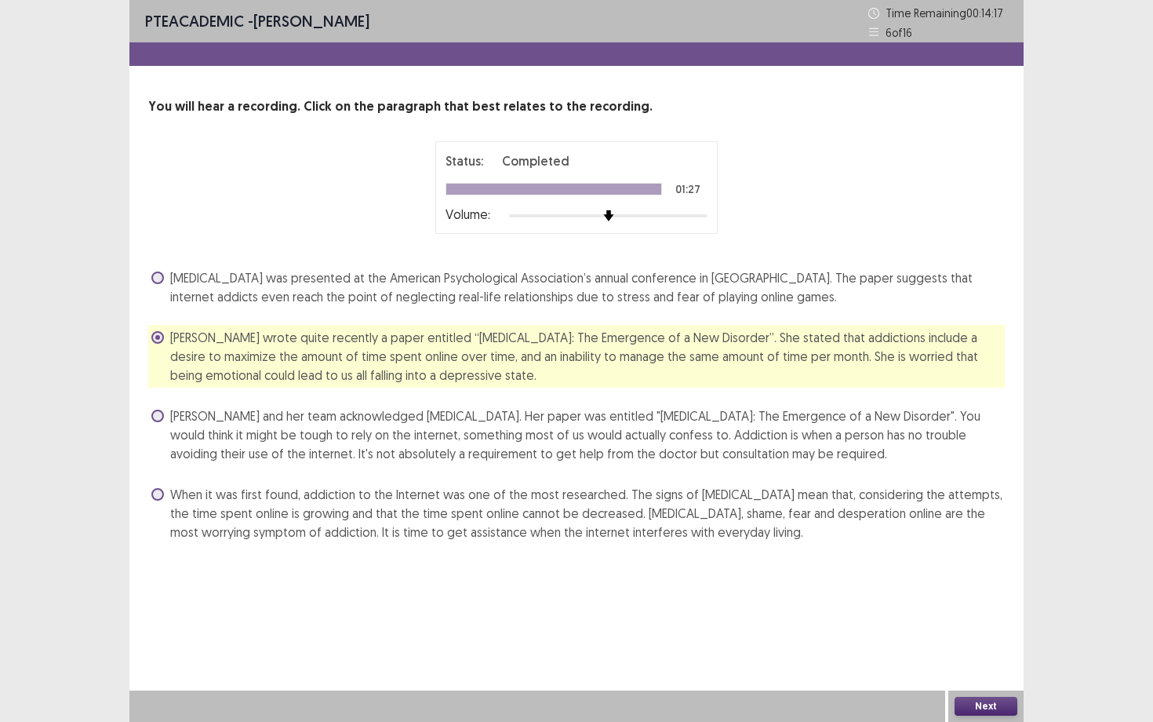
click at [363, 301] on span "[MEDICAL_DATA] was presented at the American Psychological Association’s annual…" at bounding box center [587, 287] width 835 height 38
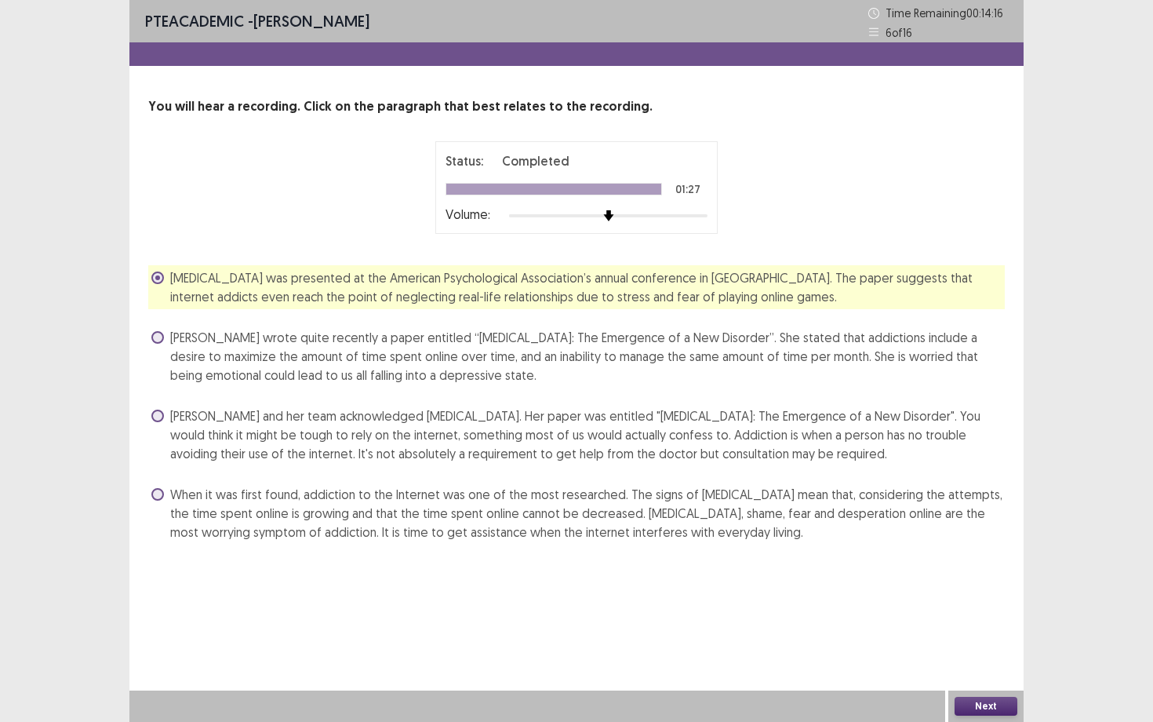
click at [537, 366] on span "[PERSON_NAME] wrote quite recently a paper entitled “[MEDICAL_DATA]: The Emerge…" at bounding box center [587, 356] width 835 height 56
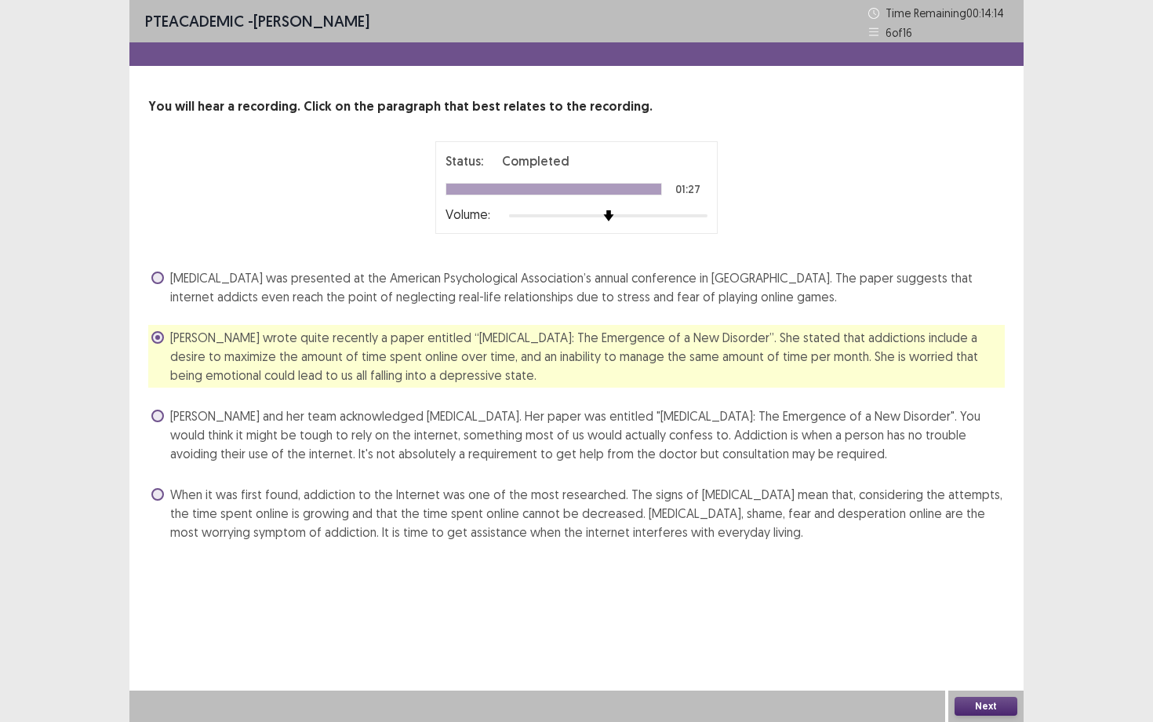
click at [994, 652] on button "Next" at bounding box center [986, 705] width 63 height 19
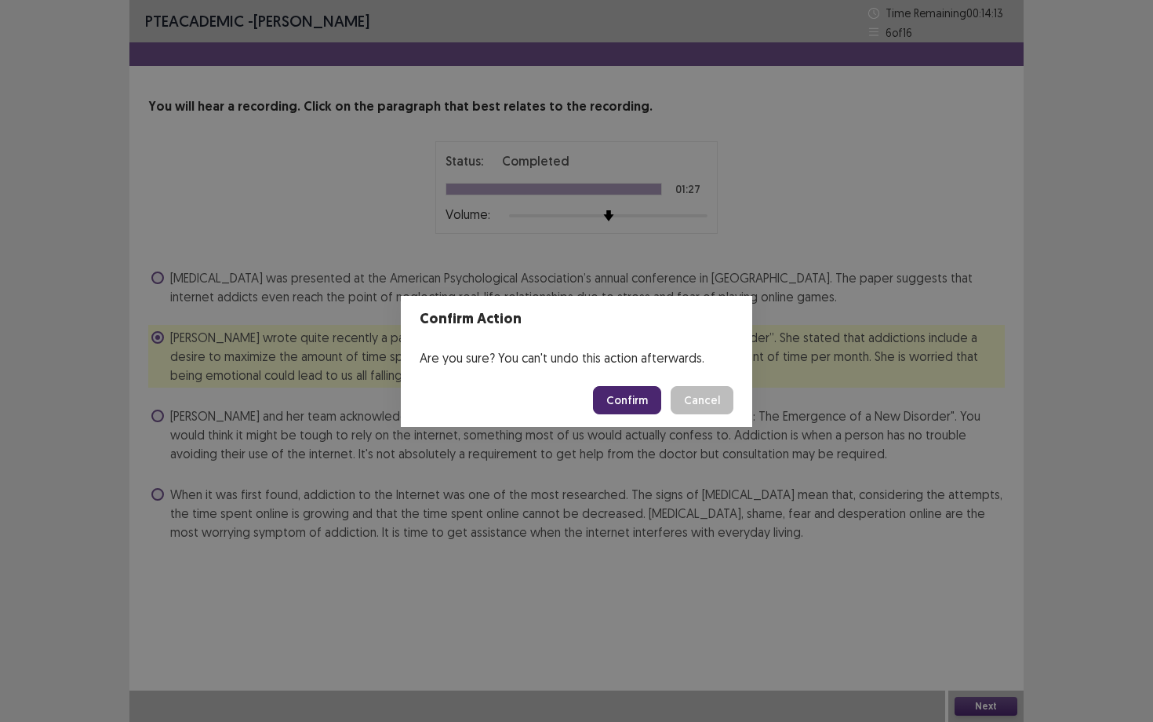
click at [637, 395] on button "Confirm" at bounding box center [627, 400] width 68 height 28
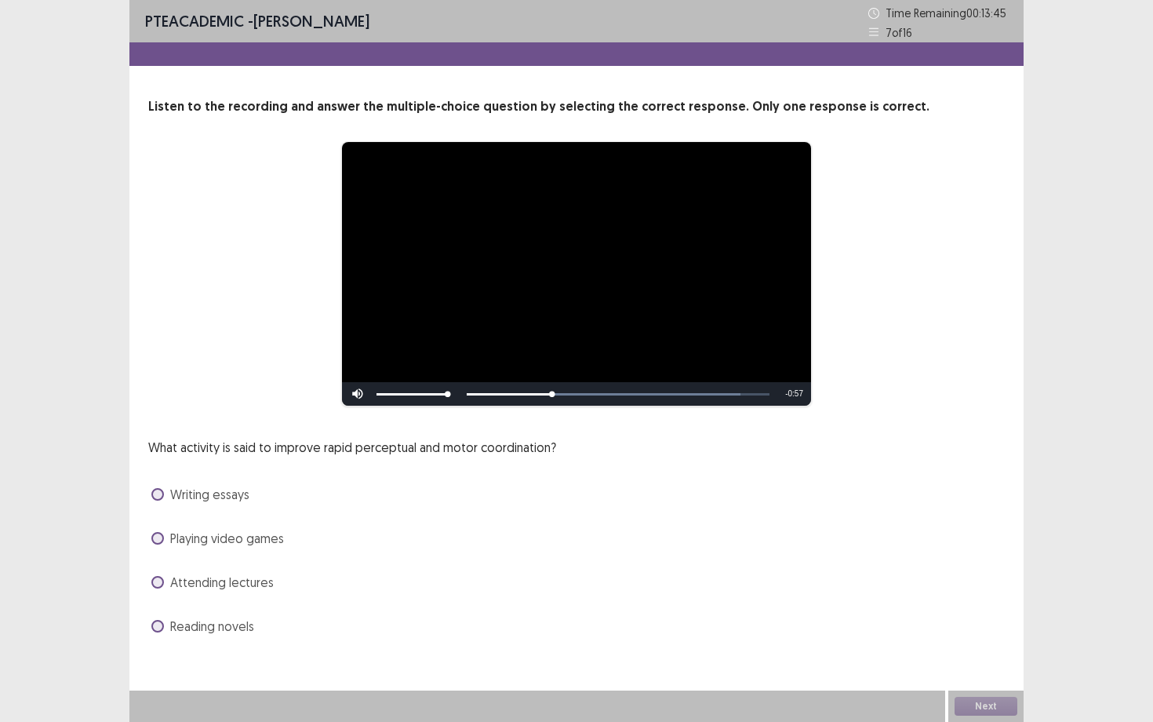
click at [153, 538] on span at bounding box center [157, 538] width 13 height 13
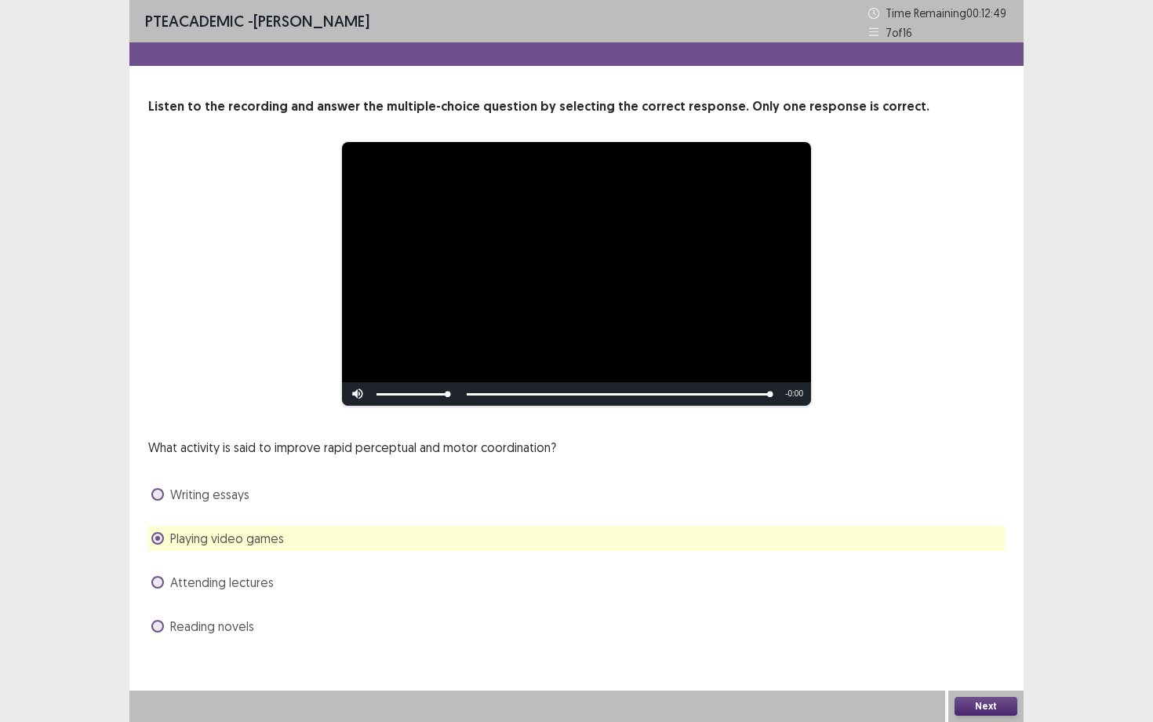
click at [991, 652] on button "Next" at bounding box center [986, 705] width 63 height 19
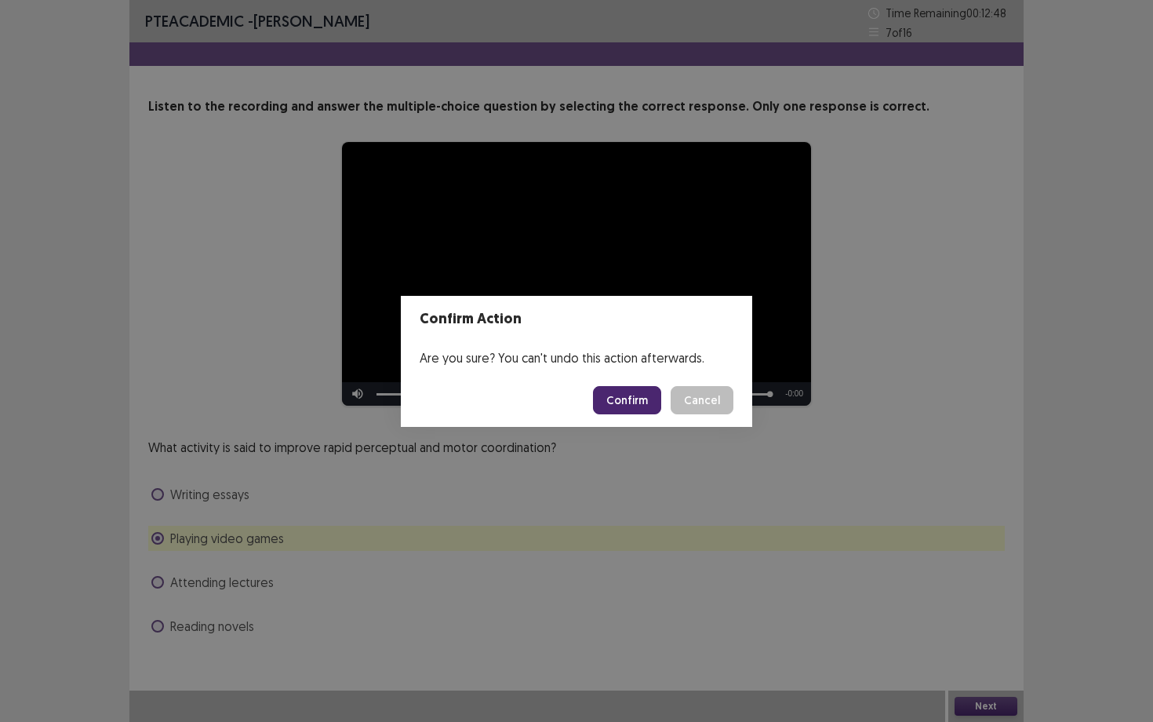
click at [632, 402] on button "Confirm" at bounding box center [627, 400] width 68 height 28
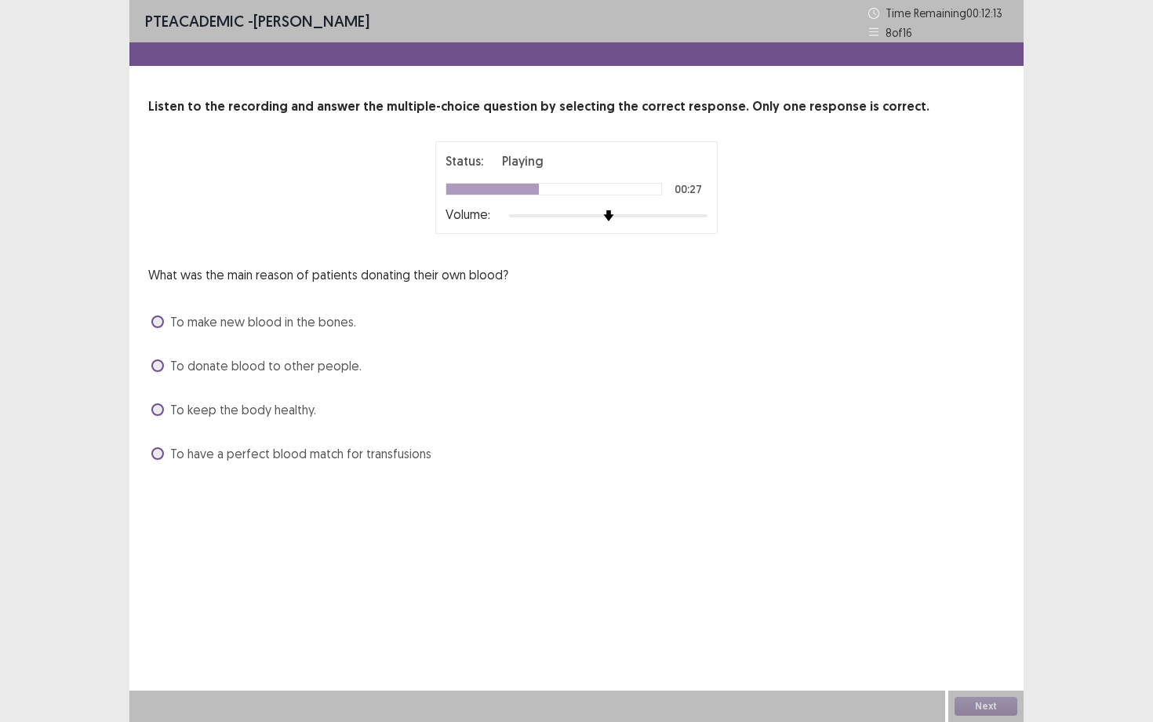
click at [191, 364] on span "To donate blood to other people." at bounding box center [265, 365] width 191 height 19
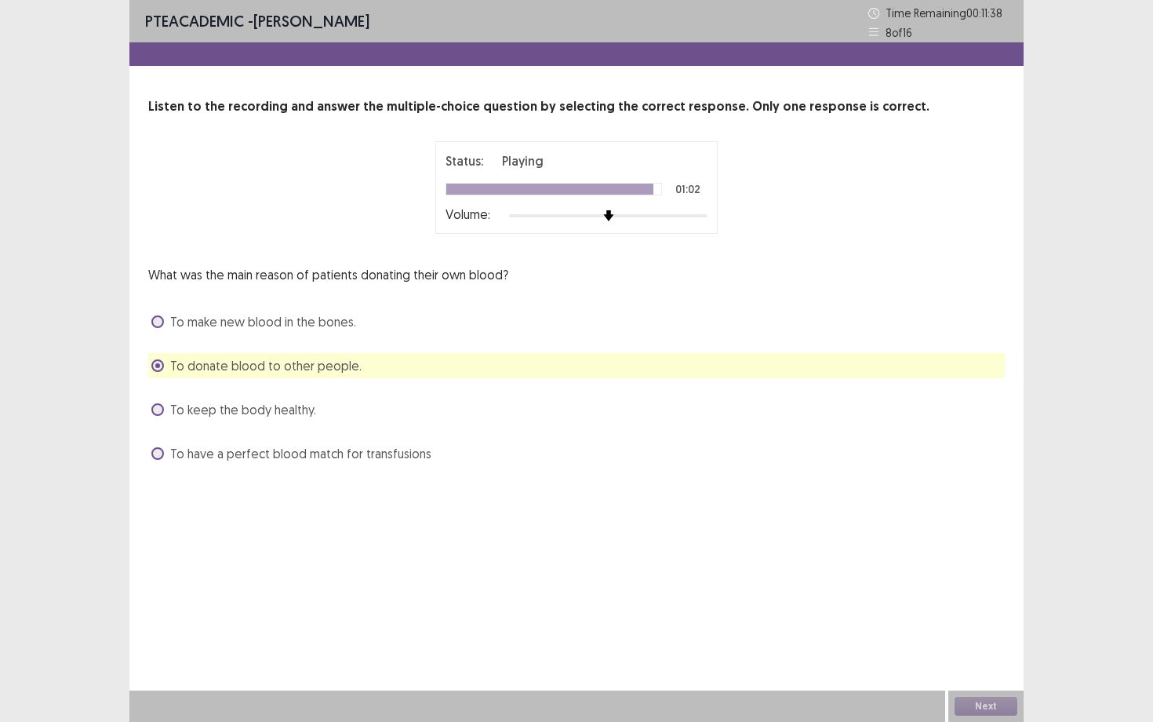
click at [195, 455] on span "To have a perfect blood match for transfusions" at bounding box center [300, 453] width 261 height 19
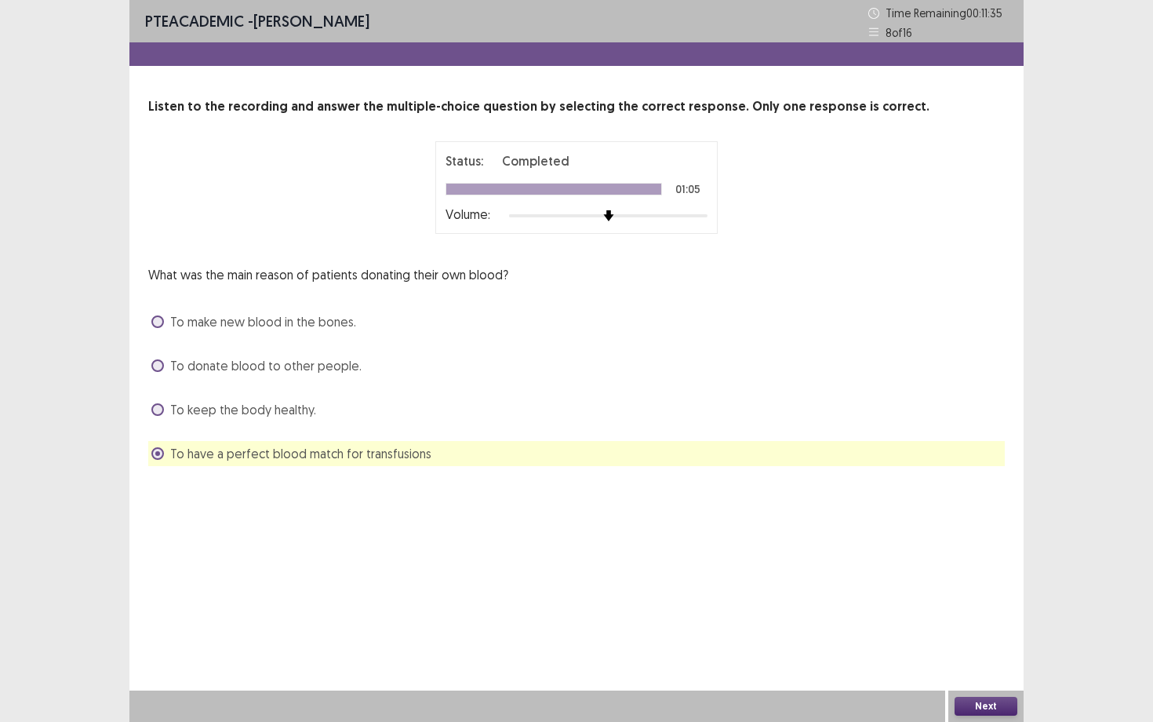
click at [975, 652] on button "Next" at bounding box center [986, 705] width 63 height 19
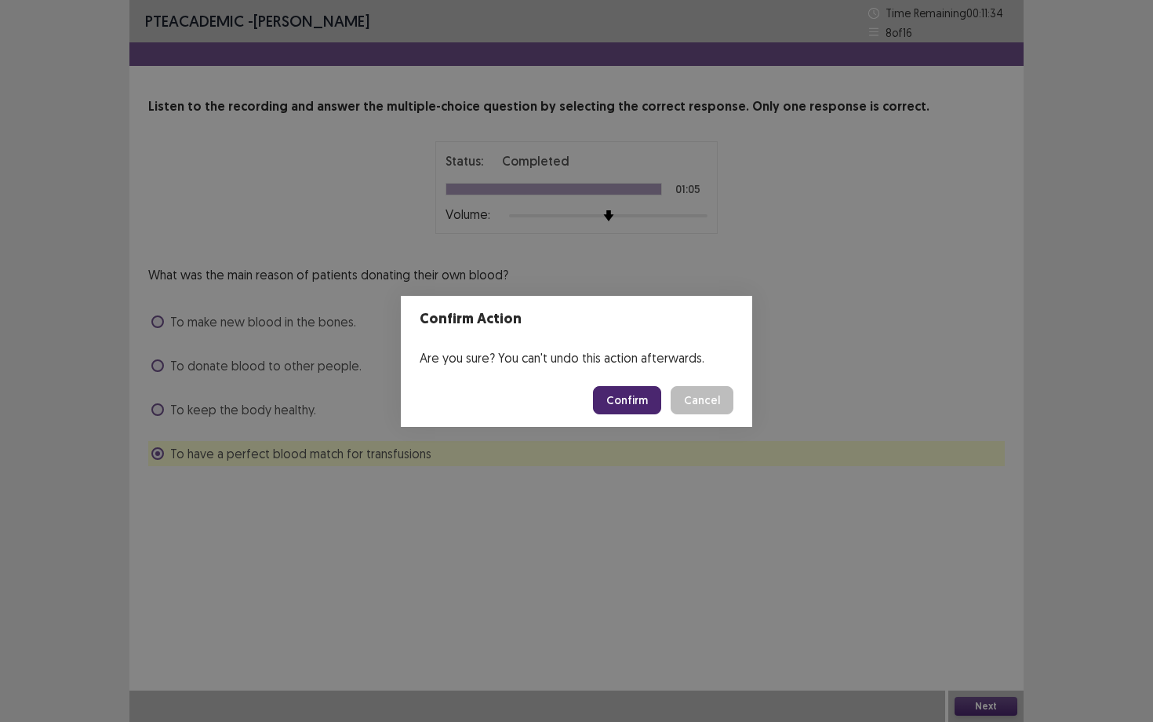
click at [637, 402] on button "Confirm" at bounding box center [627, 400] width 68 height 28
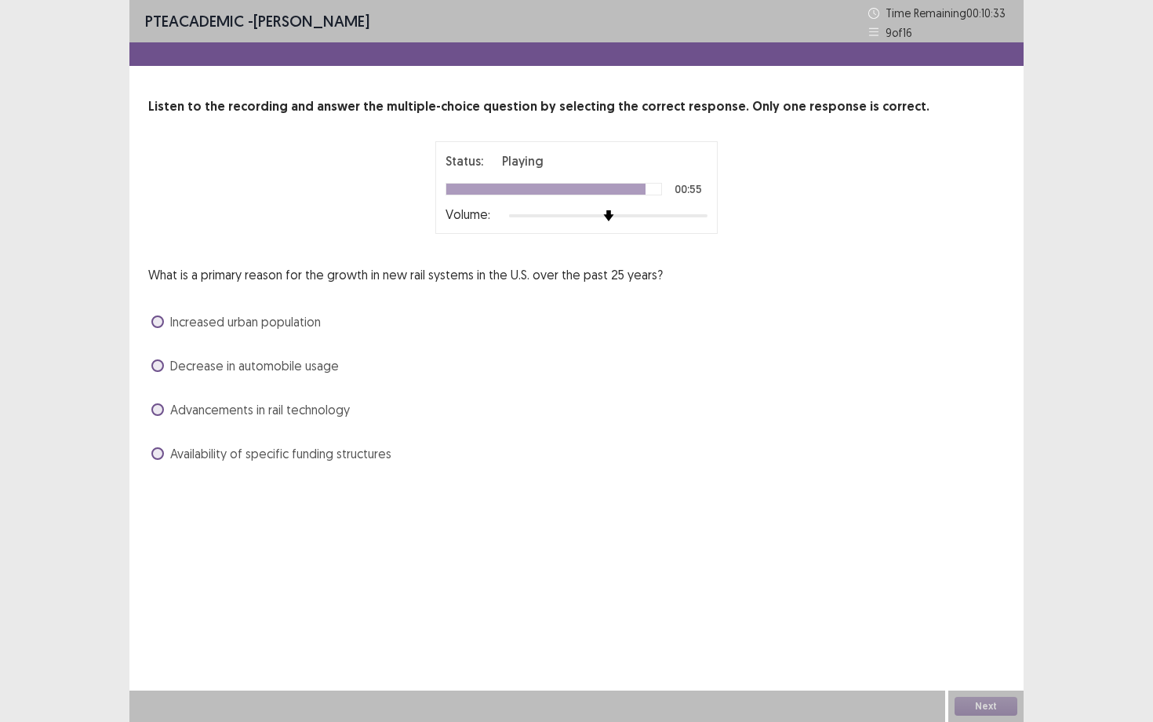
click at [158, 413] on span at bounding box center [157, 409] width 13 height 13
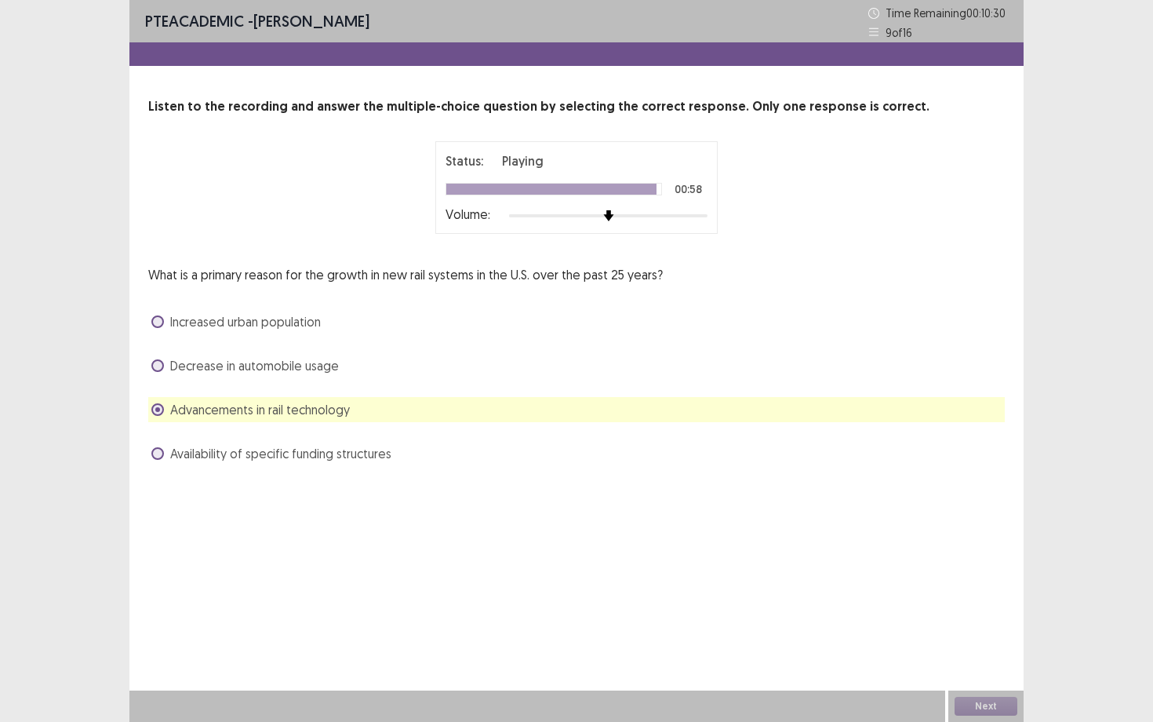
click at [300, 457] on span "Availability of specific funding structures" at bounding box center [280, 453] width 221 height 19
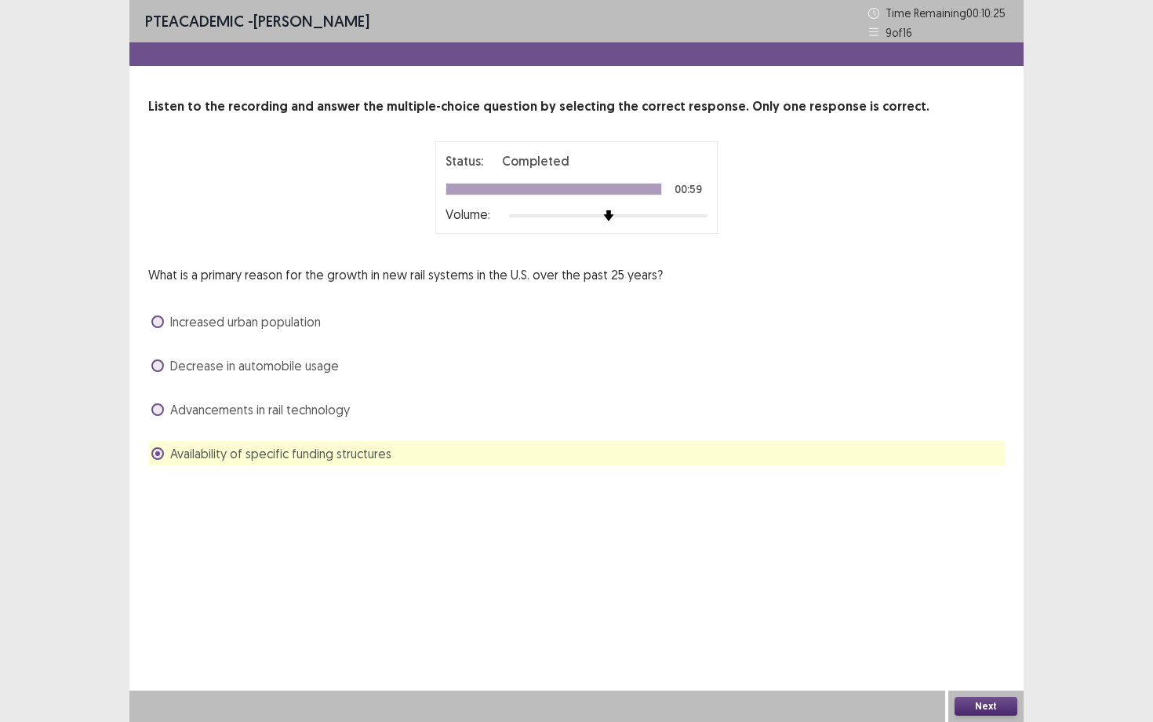
click at [300, 411] on span "Advancements in rail technology" at bounding box center [260, 409] width 180 height 19
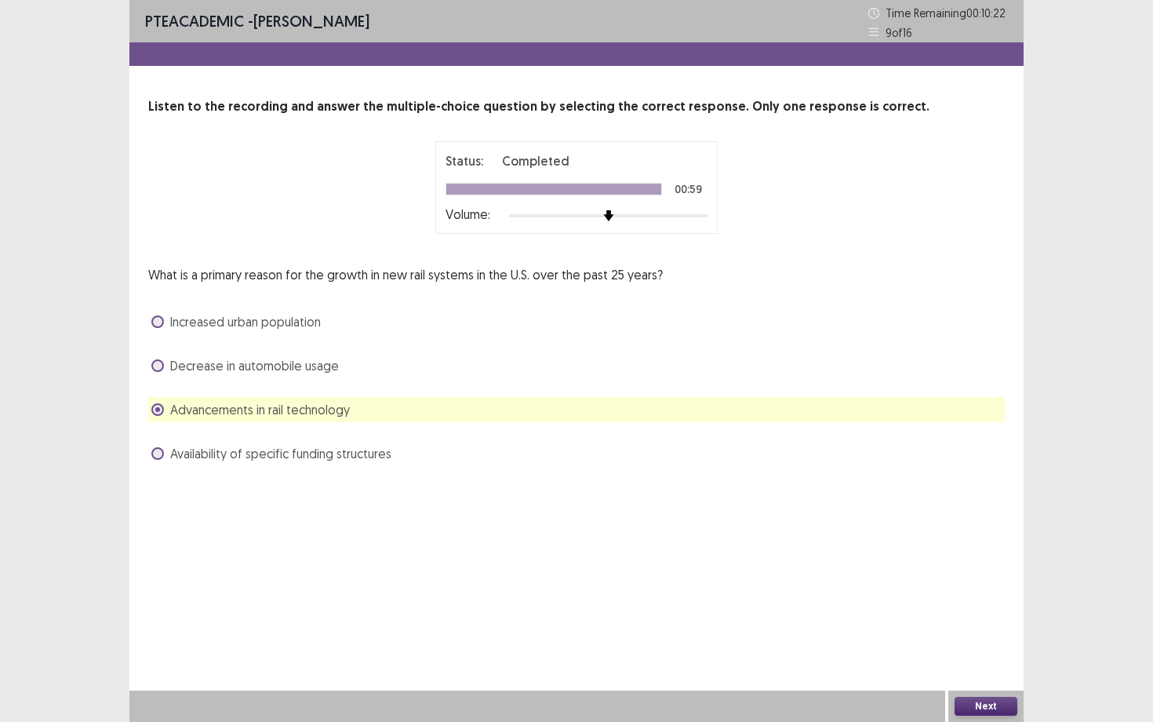
click at [308, 456] on span "Availability of specific funding structures" at bounding box center [280, 453] width 221 height 19
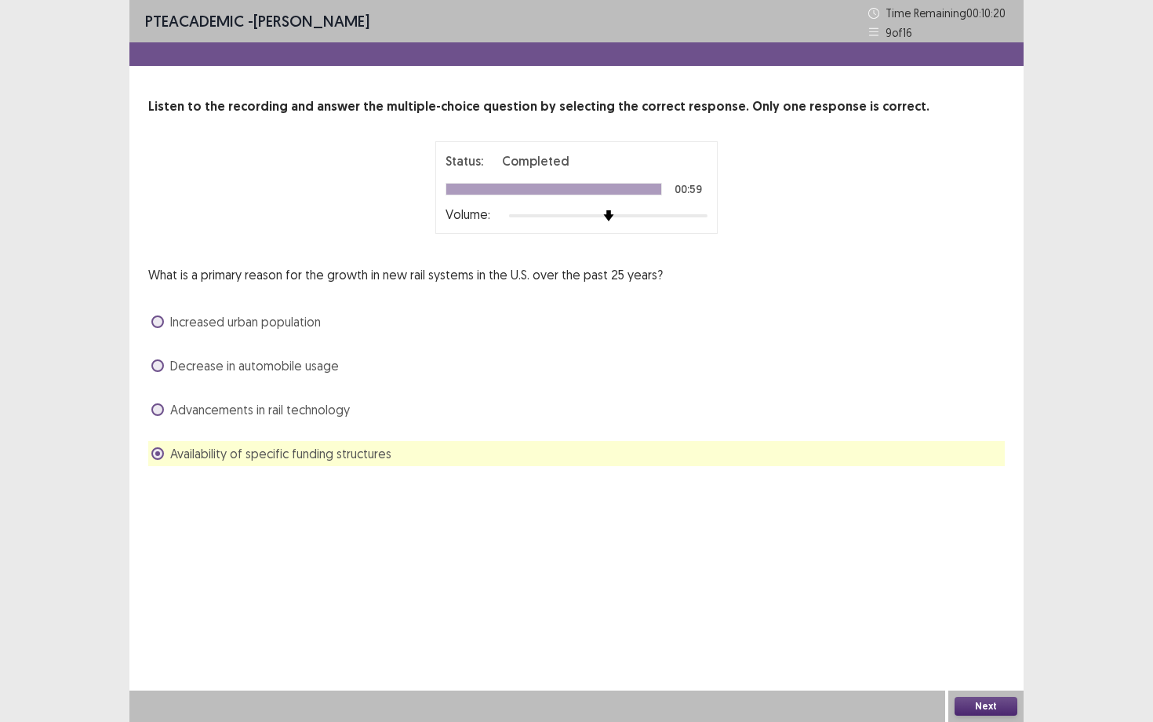
click at [995, 652] on button "Next" at bounding box center [986, 705] width 63 height 19
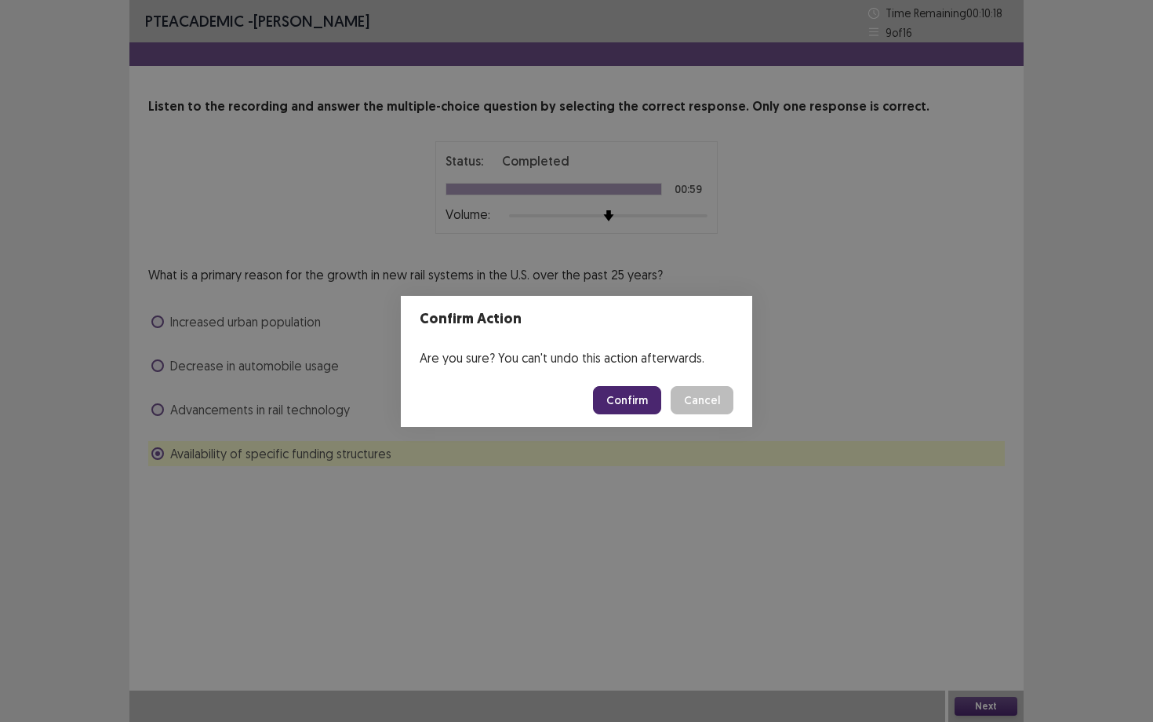
click at [635, 396] on button "Confirm" at bounding box center [627, 400] width 68 height 28
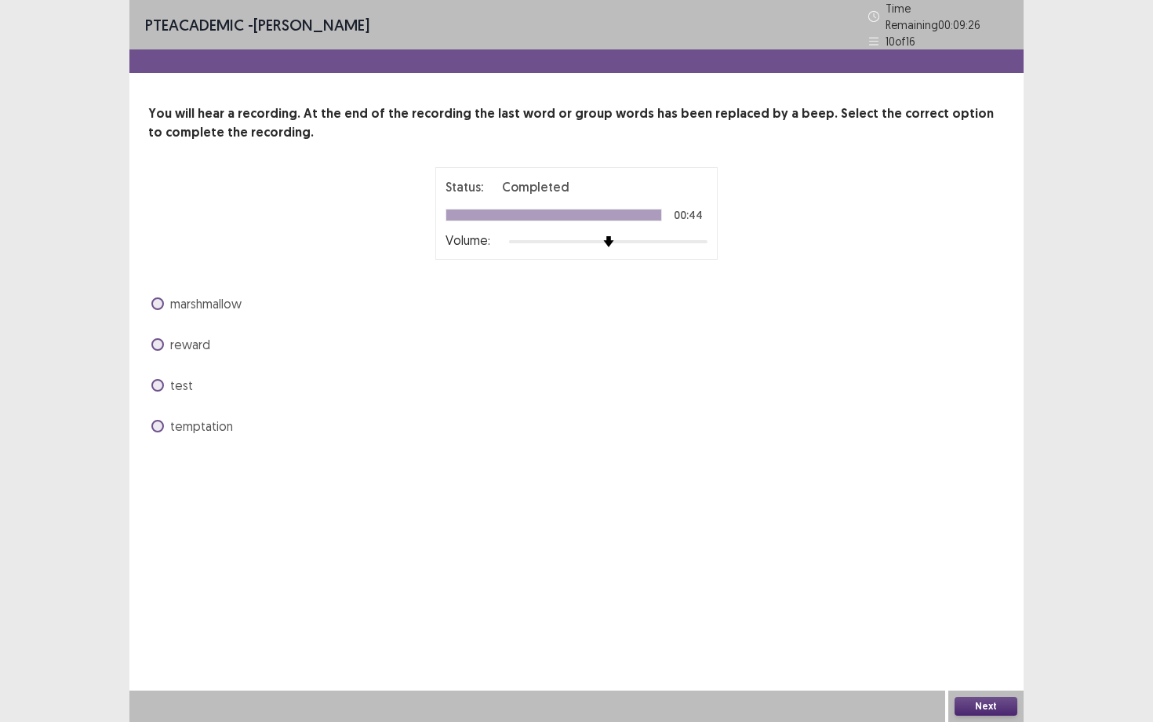
click at [154, 420] on span at bounding box center [157, 426] width 13 height 13
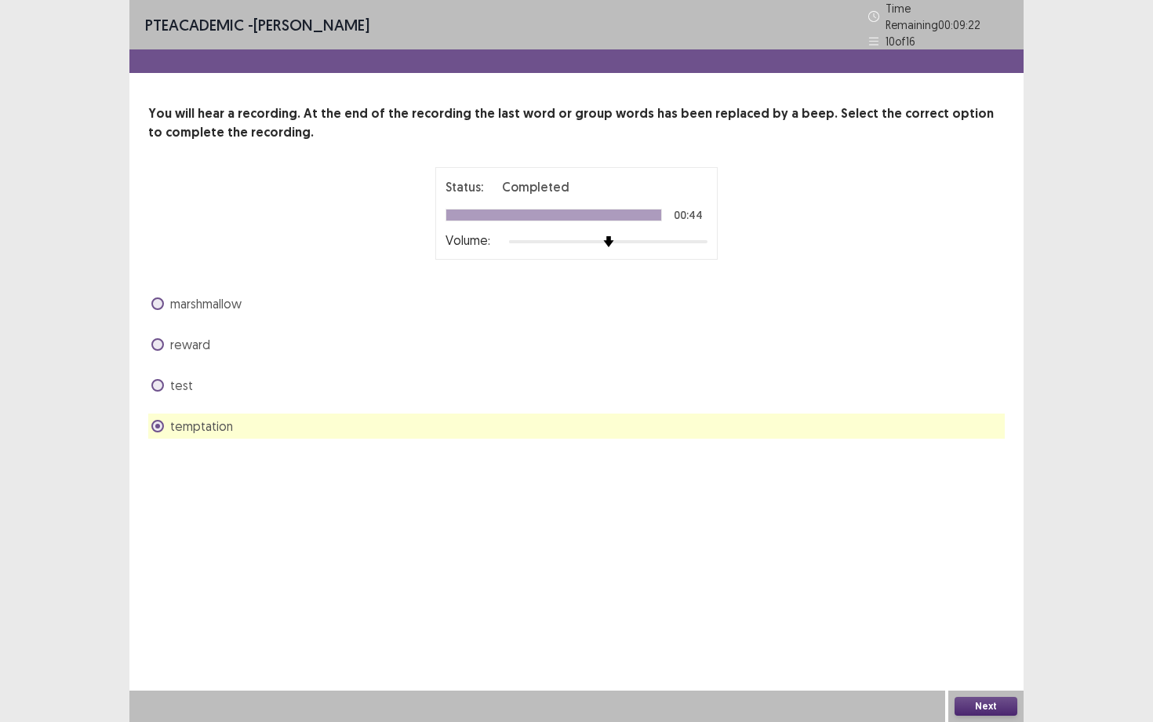
click at [981, 652] on button "Next" at bounding box center [986, 705] width 63 height 19
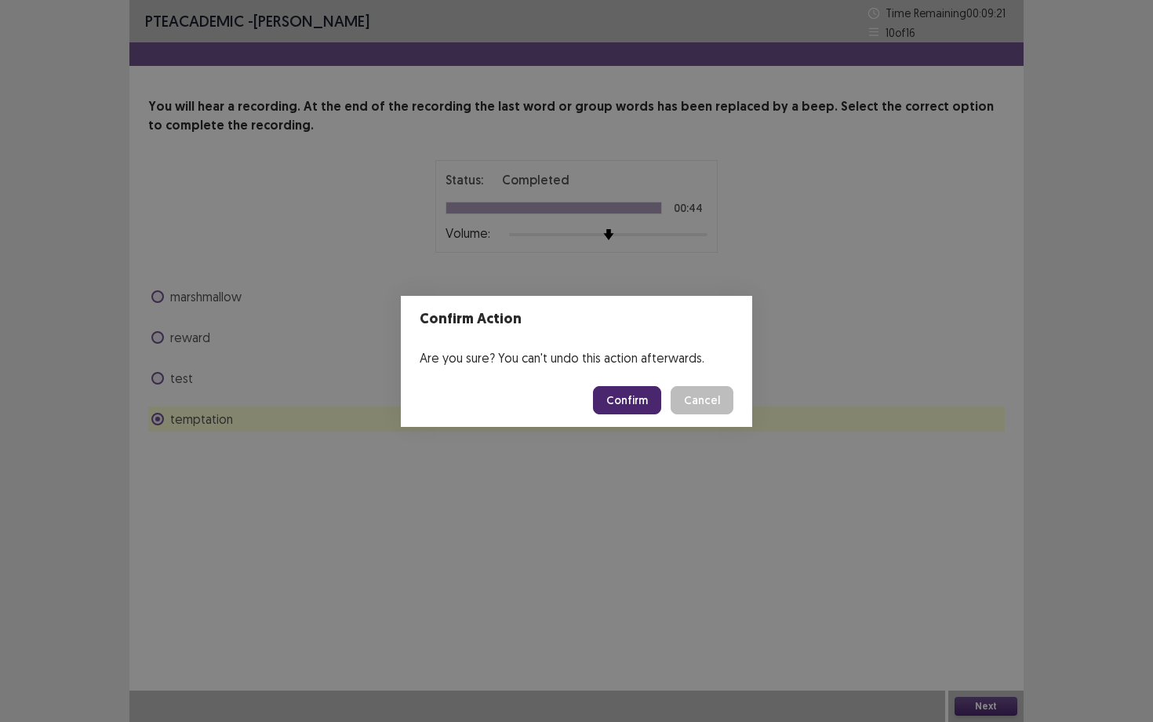
click at [625, 398] on button "Confirm" at bounding box center [627, 400] width 68 height 28
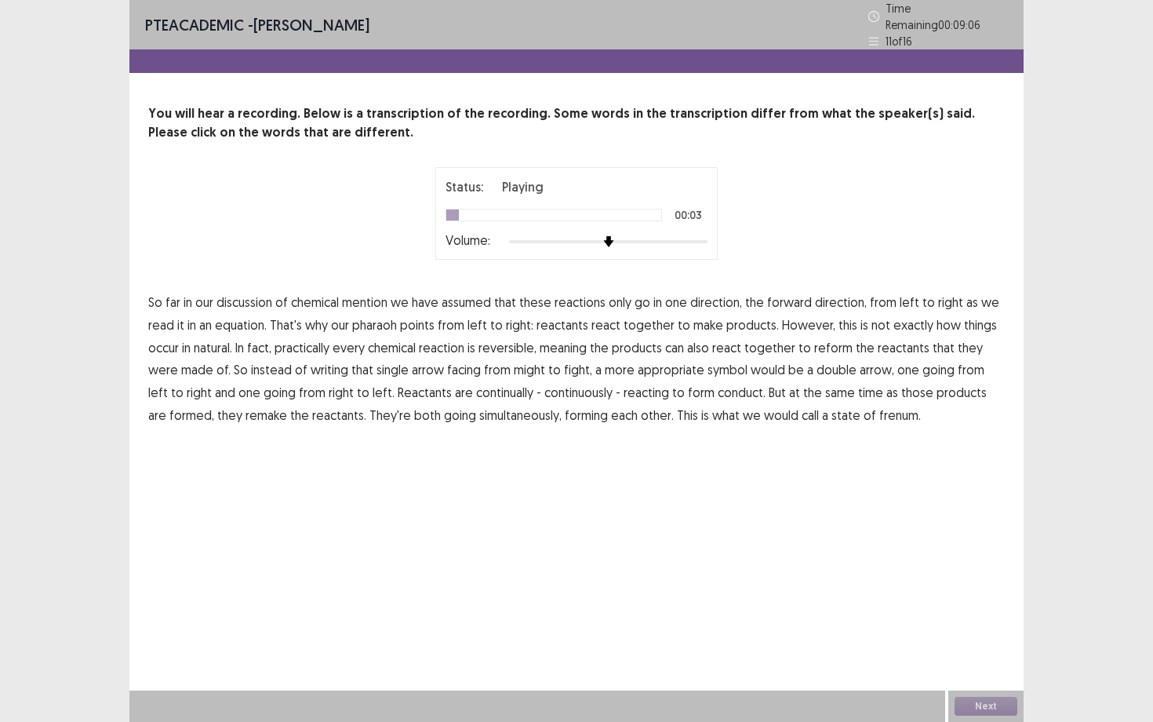
click at [350, 296] on span "mention" at bounding box center [364, 302] width 45 height 19
click at [362, 316] on span "pharaoh" at bounding box center [374, 324] width 45 height 19
click at [514, 367] on span "might" at bounding box center [529, 369] width 31 height 19
click at [564, 369] on span "fight," at bounding box center [578, 369] width 28 height 19
click at [718, 387] on span "conduct." at bounding box center [742, 392] width 48 height 19
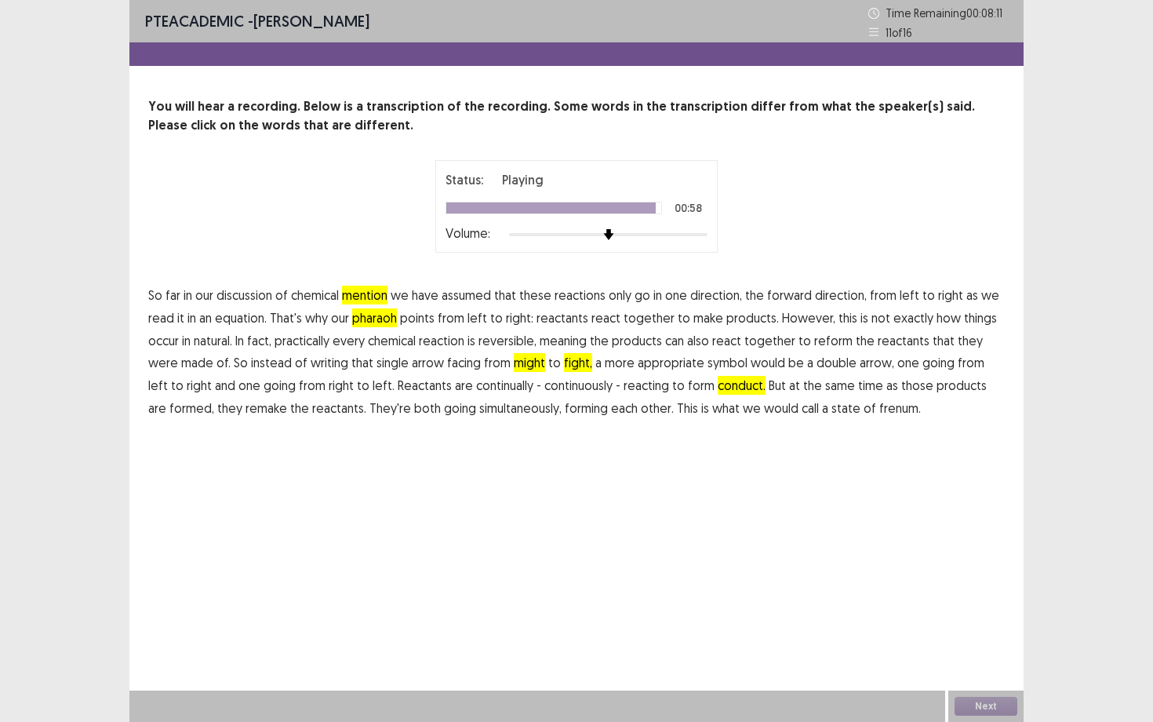
click at [879, 409] on span "frenum." at bounding box center [900, 407] width 42 height 19
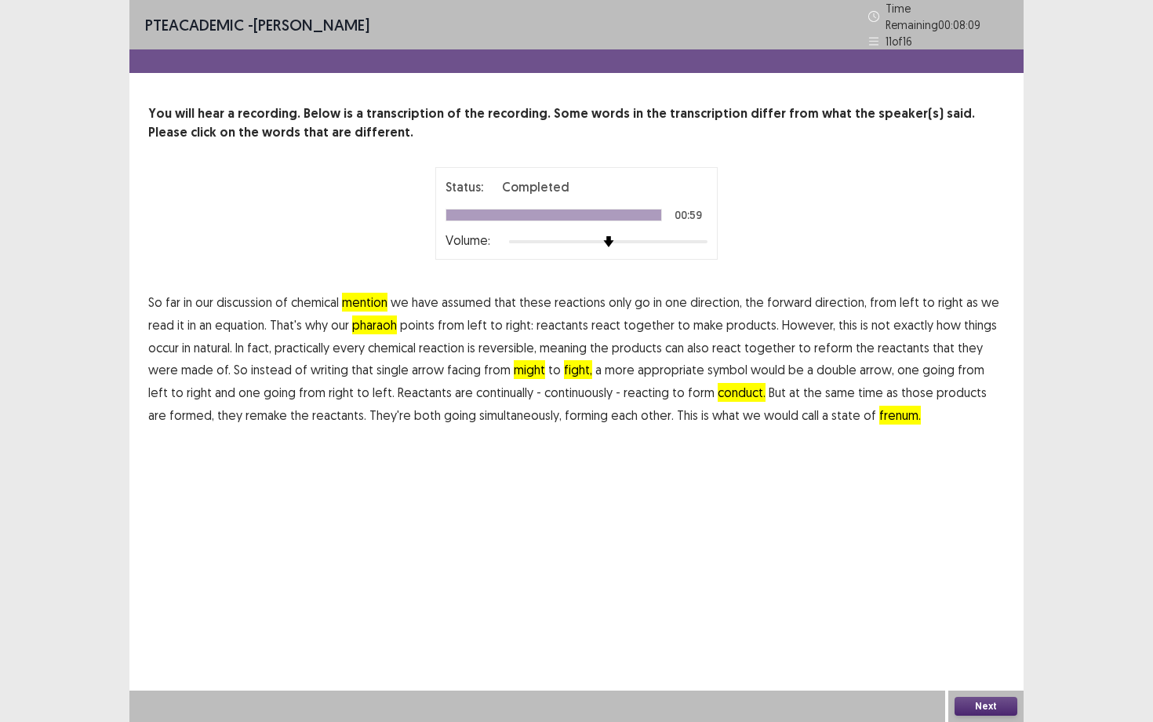
click at [976, 652] on button "Next" at bounding box center [986, 705] width 63 height 19
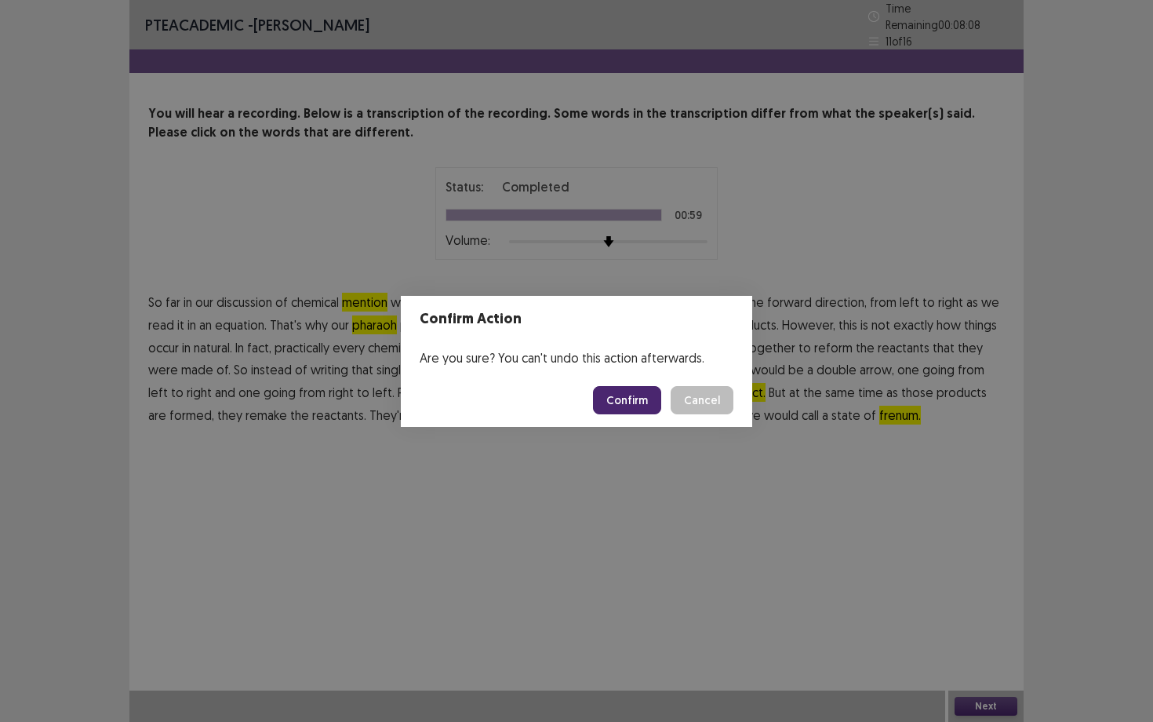
click at [646, 402] on button "Confirm" at bounding box center [627, 400] width 68 height 28
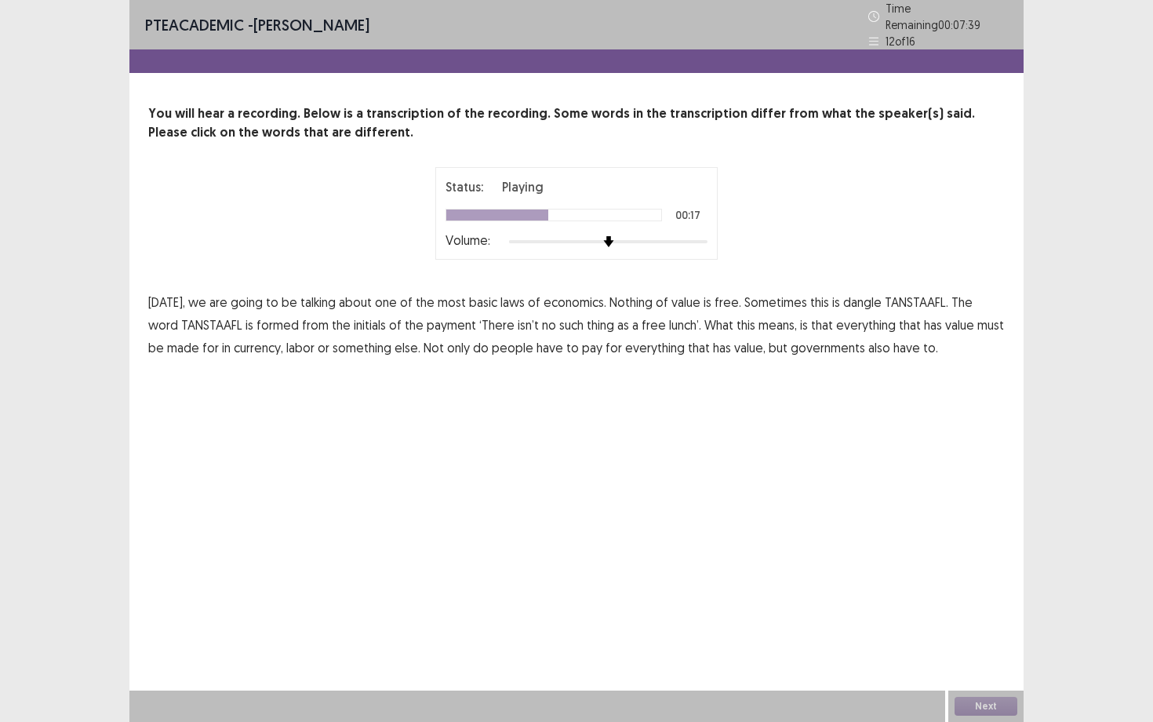
click at [427, 318] on span "payment" at bounding box center [451, 324] width 49 height 19
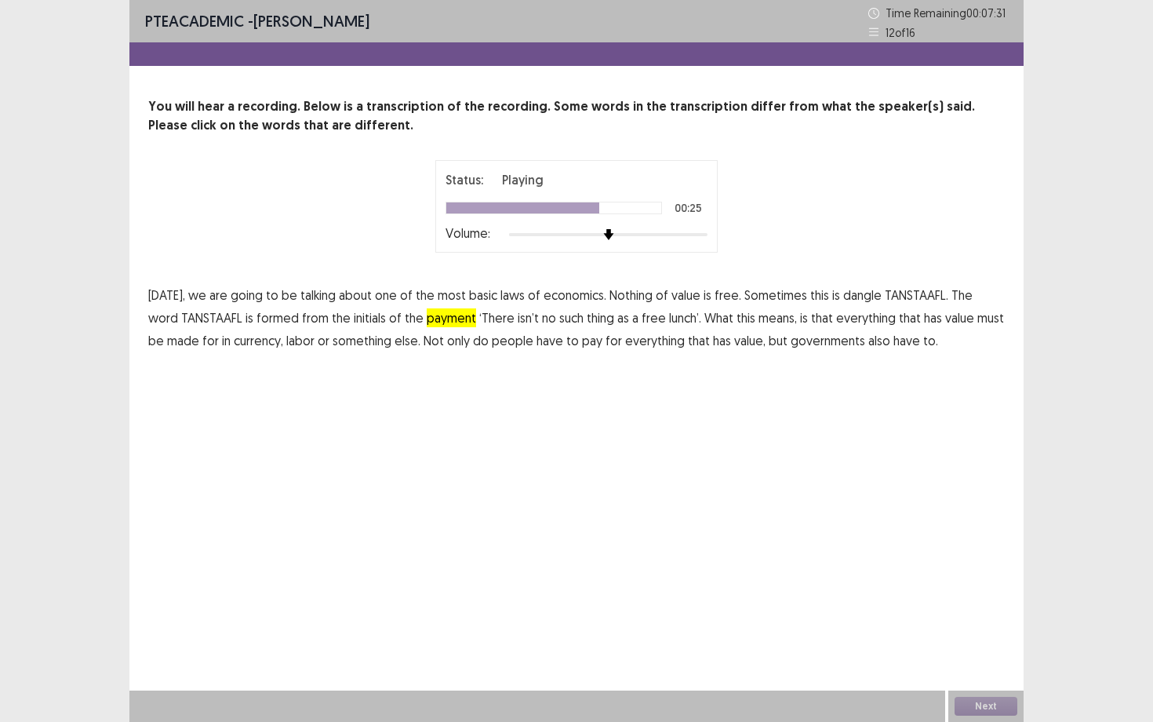
click at [174, 341] on span "made" at bounding box center [183, 340] width 32 height 19
click at [981, 652] on button "Next" at bounding box center [986, 705] width 63 height 19
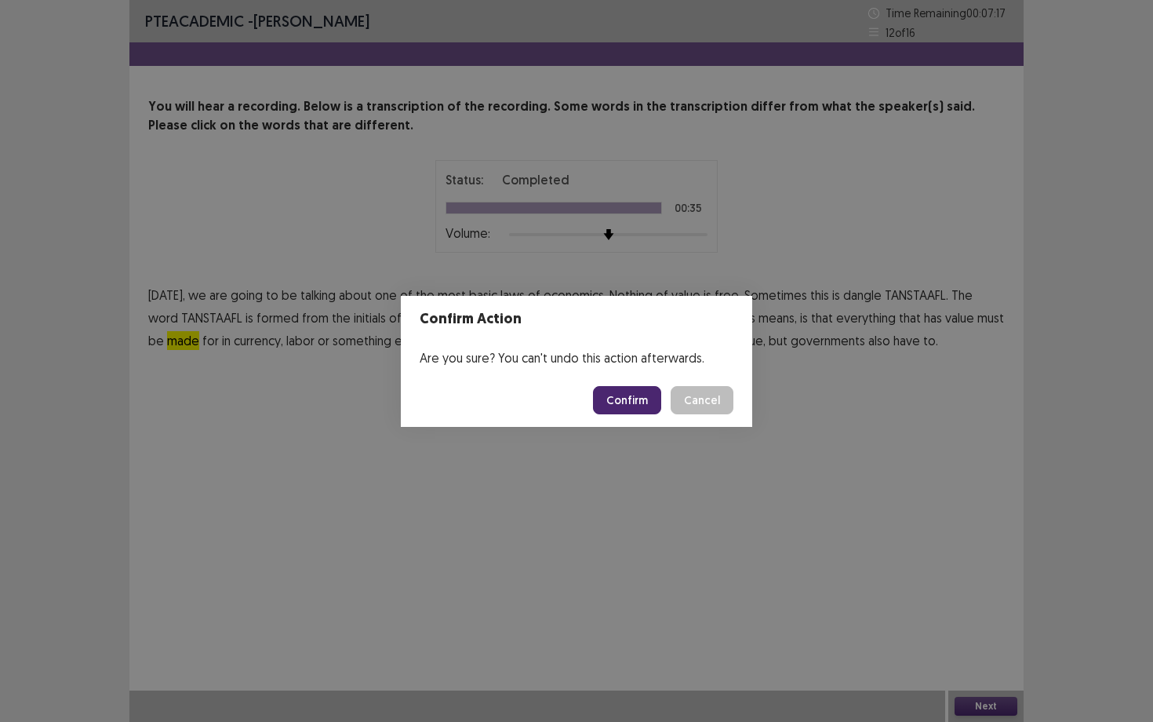
click at [643, 402] on button "Confirm" at bounding box center [627, 400] width 68 height 28
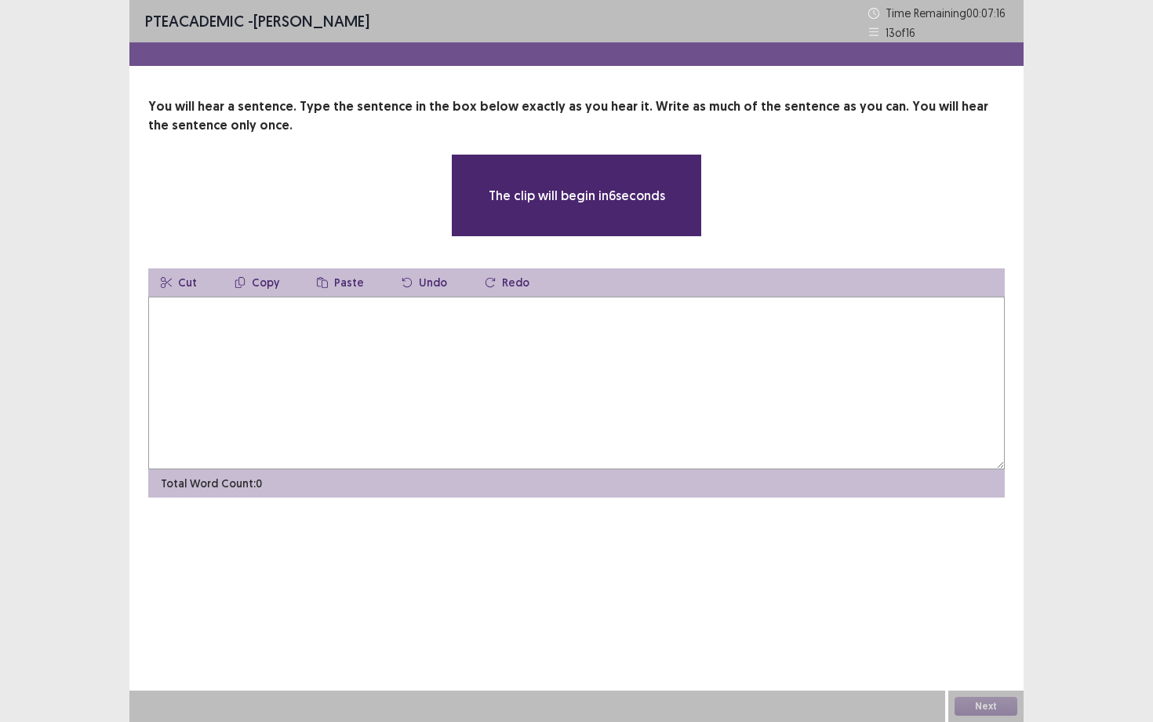
click at [585, 373] on textarea at bounding box center [576, 382] width 857 height 173
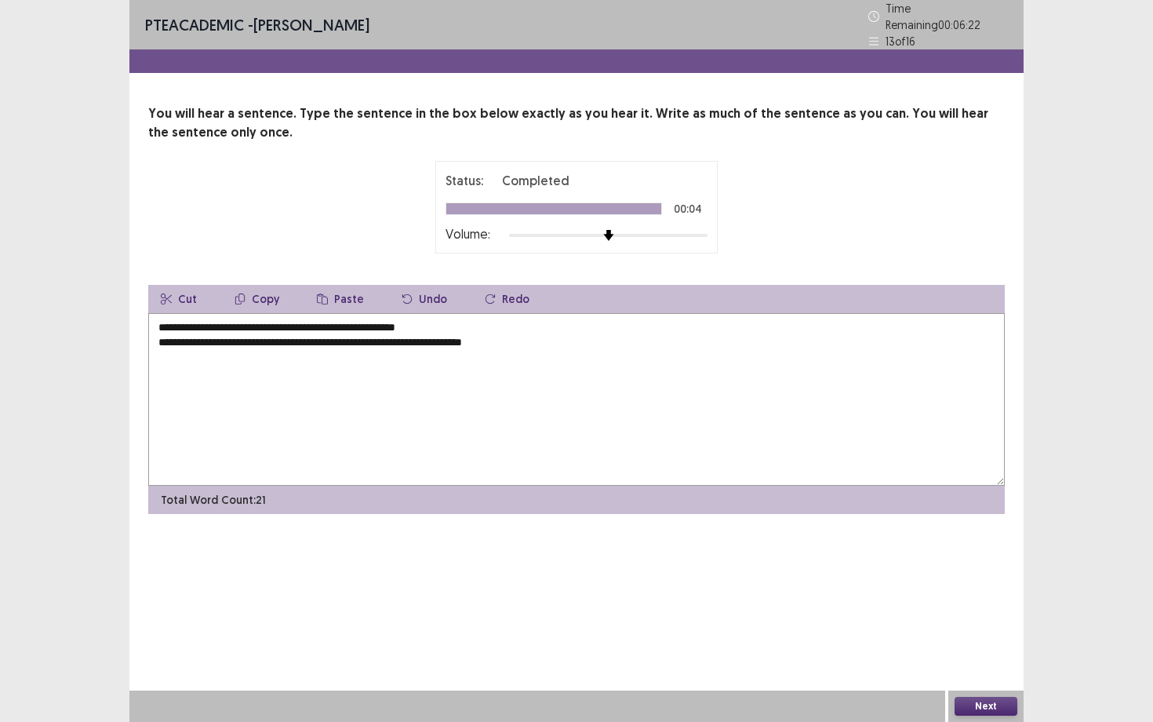
drag, startPoint x: 473, startPoint y: 326, endPoint x: 156, endPoint y: 319, distance: 316.9
click at [156, 319] on textarea "**********" at bounding box center [576, 399] width 857 height 173
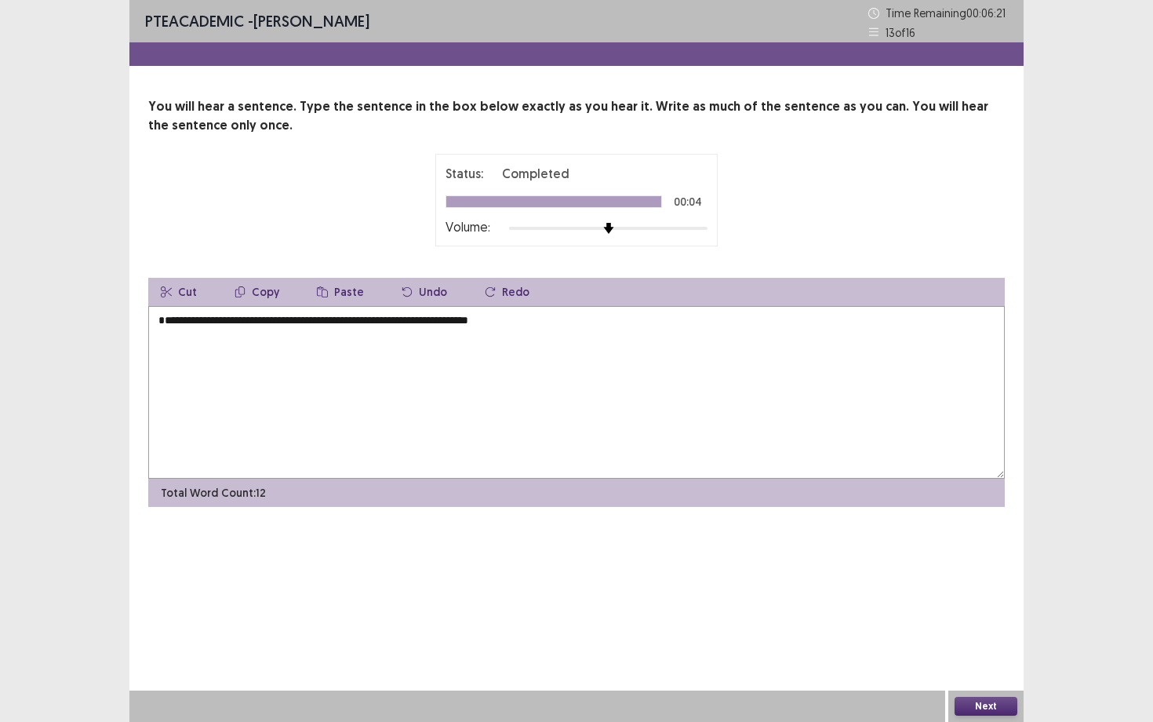
click at [158, 333] on textarea "**********" at bounding box center [576, 392] width 857 height 173
type textarea "**********"
click at [997, 652] on button "Next" at bounding box center [986, 705] width 63 height 19
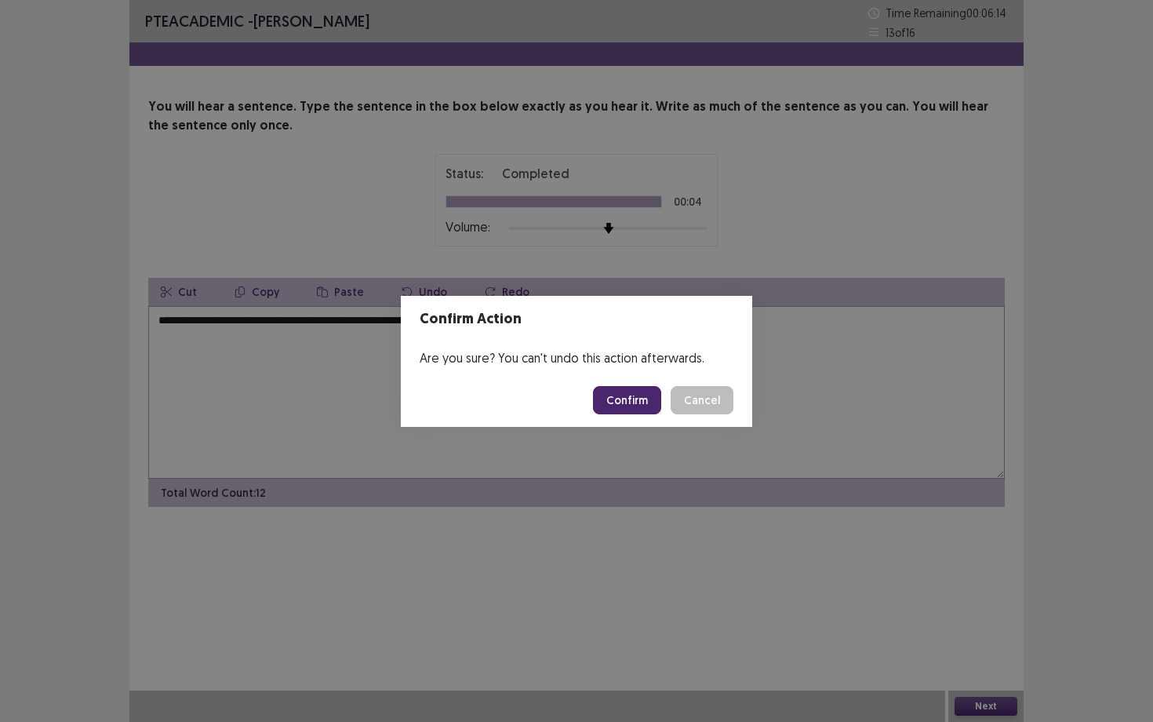
click at [616, 400] on button "Confirm" at bounding box center [627, 400] width 68 height 28
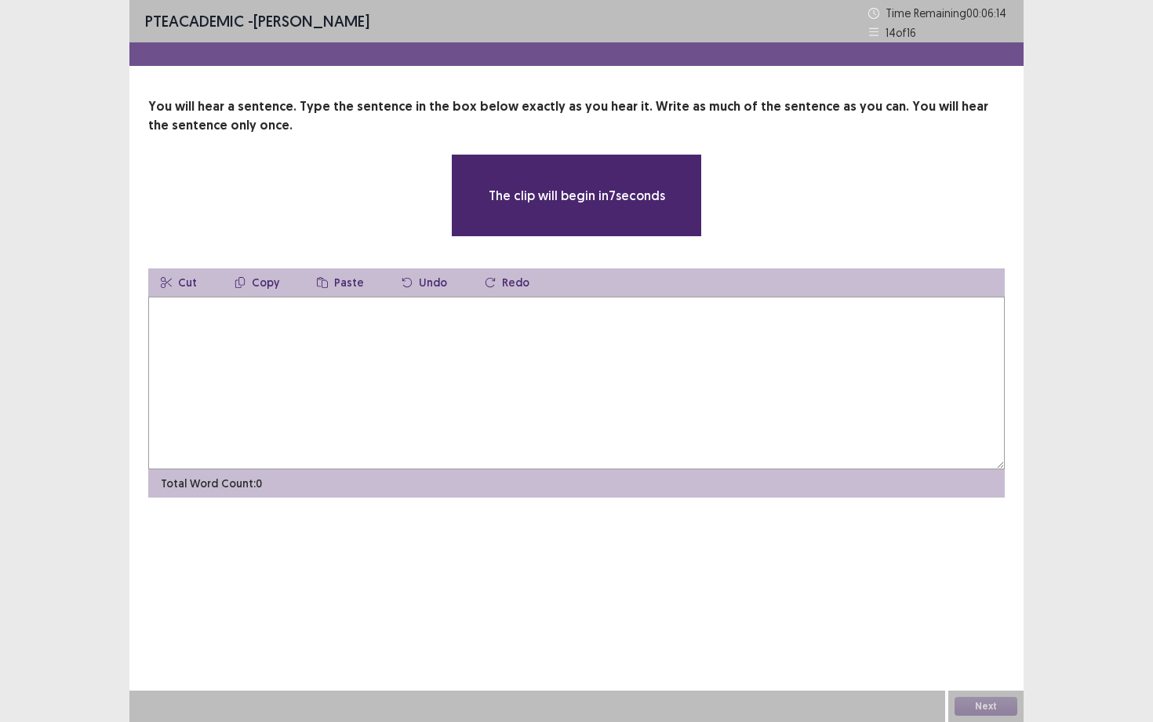
click at [420, 366] on textarea at bounding box center [576, 382] width 857 height 173
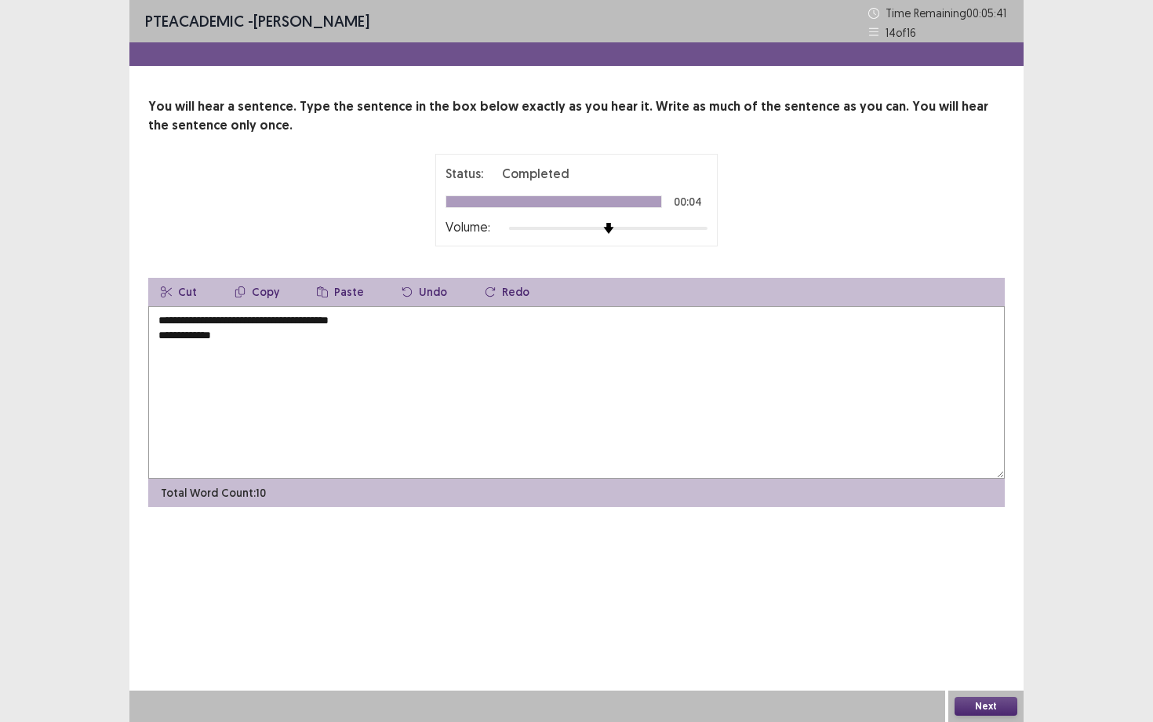
click at [176, 338] on textarea "**********" at bounding box center [576, 392] width 857 height 173
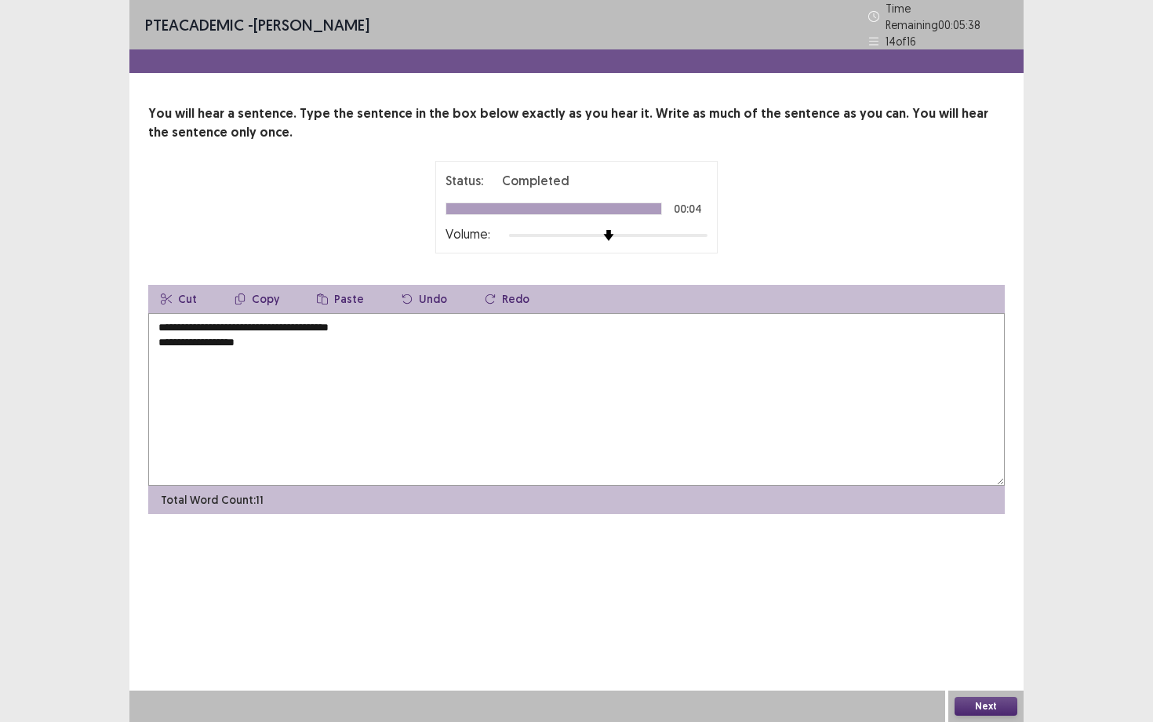
click at [267, 347] on textarea "**********" at bounding box center [576, 399] width 857 height 173
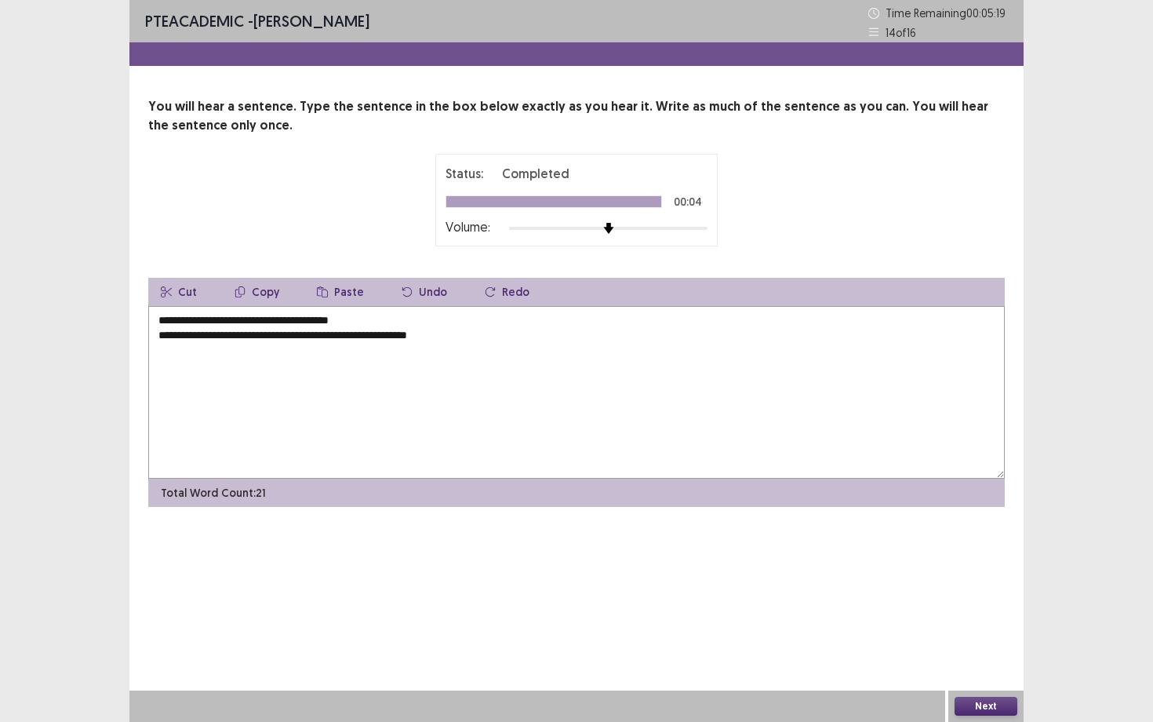
drag, startPoint x: 355, startPoint y: 318, endPoint x: 161, endPoint y: 322, distance: 194.5
click at [161, 322] on textarea "**********" at bounding box center [576, 392] width 857 height 173
click at [161, 332] on textarea "**********" at bounding box center [576, 392] width 857 height 173
click at [984, 652] on button "Next" at bounding box center [986, 705] width 63 height 19
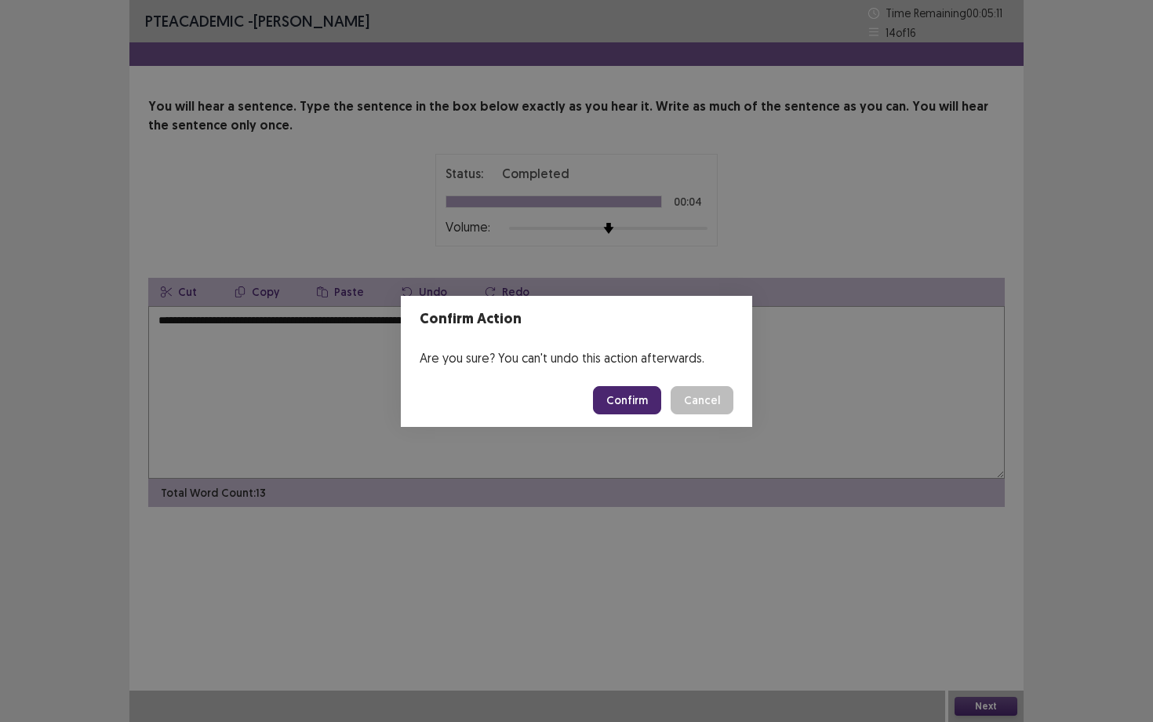
click at [711, 391] on button "Cancel" at bounding box center [702, 400] width 63 height 28
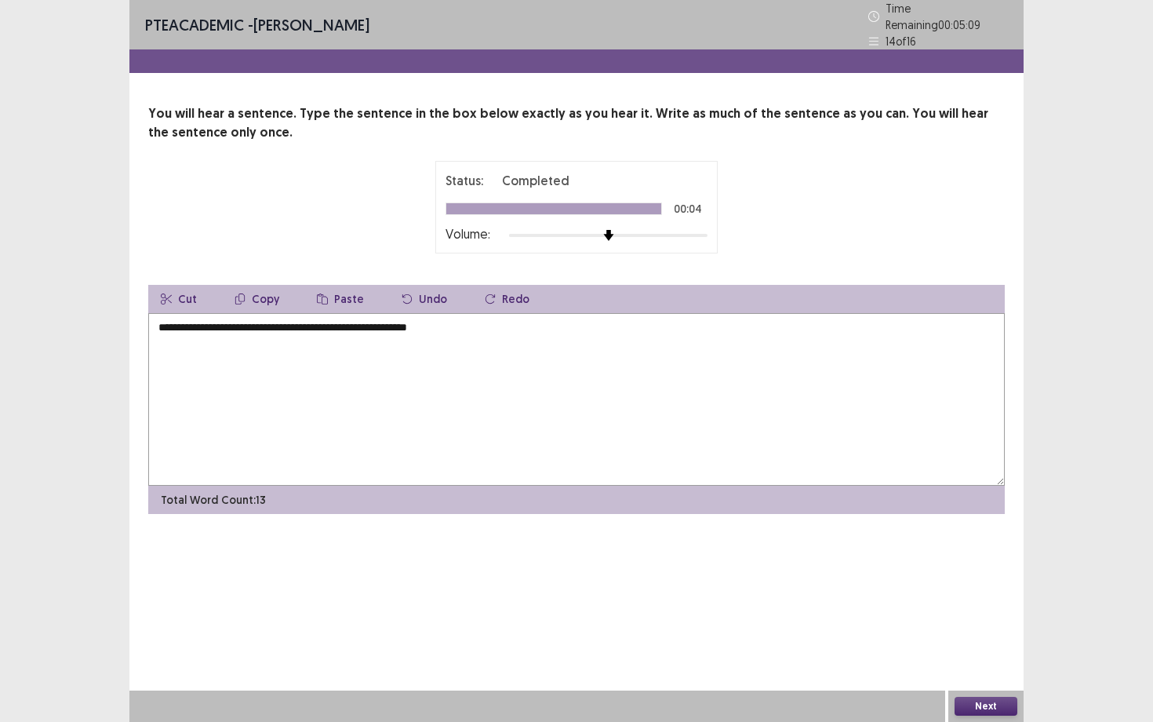
click at [422, 317] on textarea "**********" at bounding box center [576, 399] width 857 height 173
type textarea "**********"
click at [970, 652] on button "Next" at bounding box center [986, 705] width 63 height 19
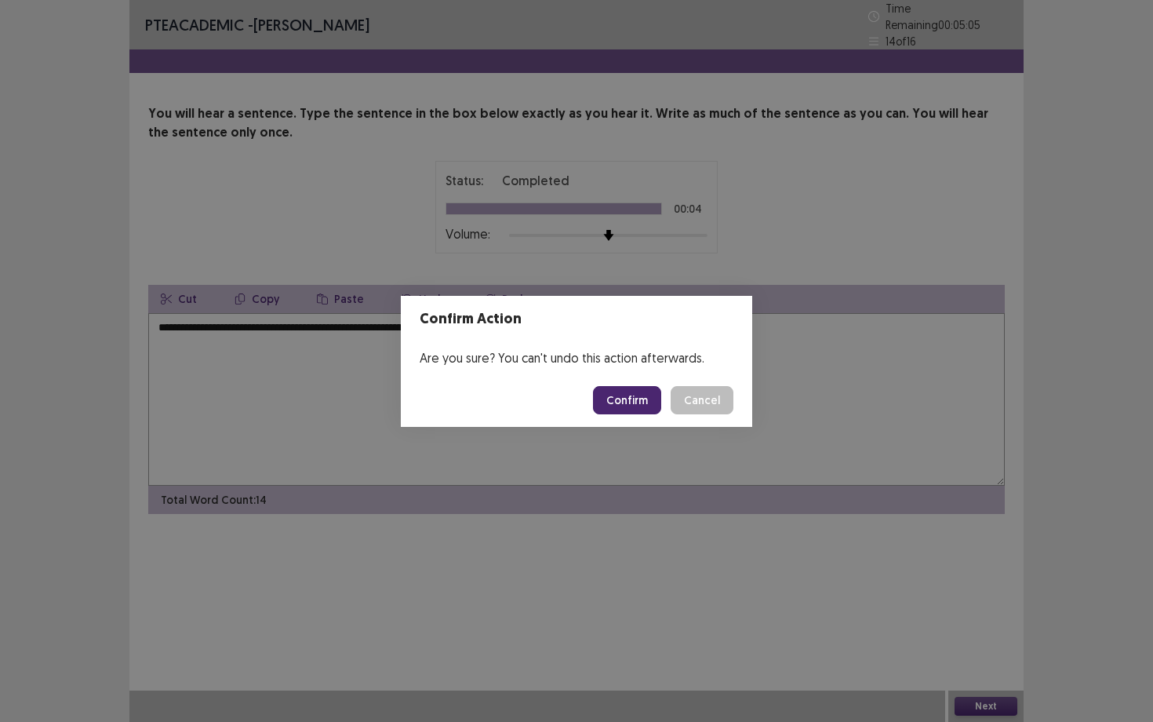
click at [636, 406] on button "Confirm" at bounding box center [627, 400] width 68 height 28
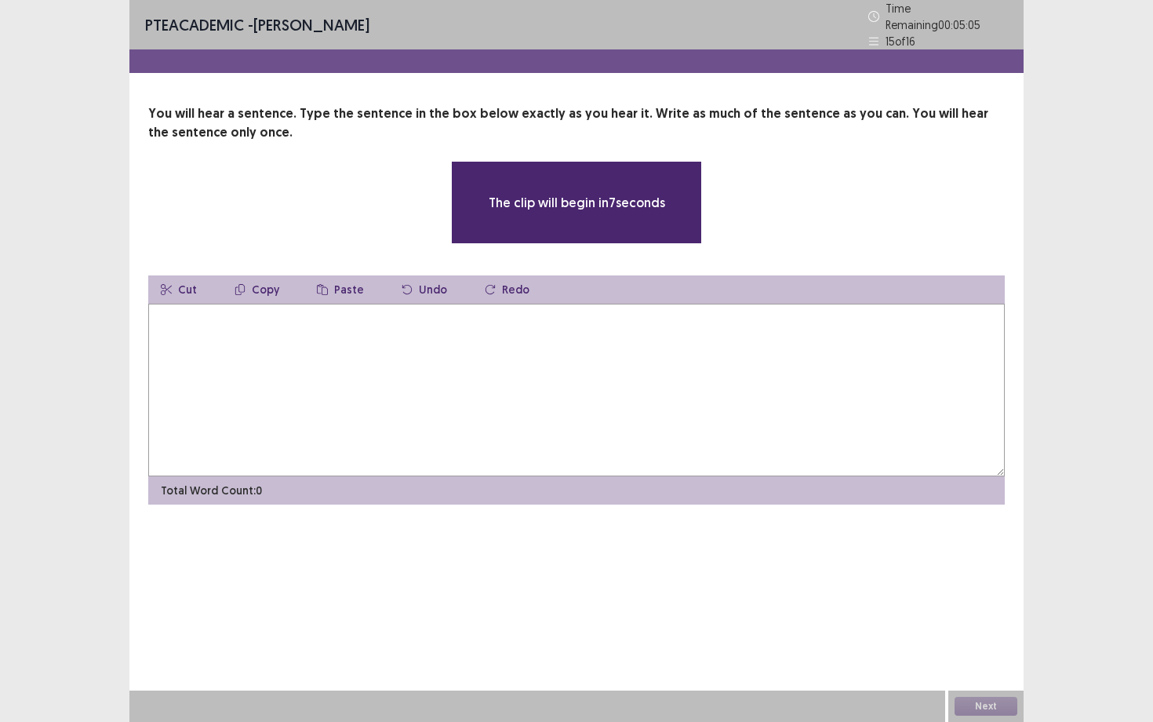
click at [551, 377] on textarea at bounding box center [576, 390] width 857 height 173
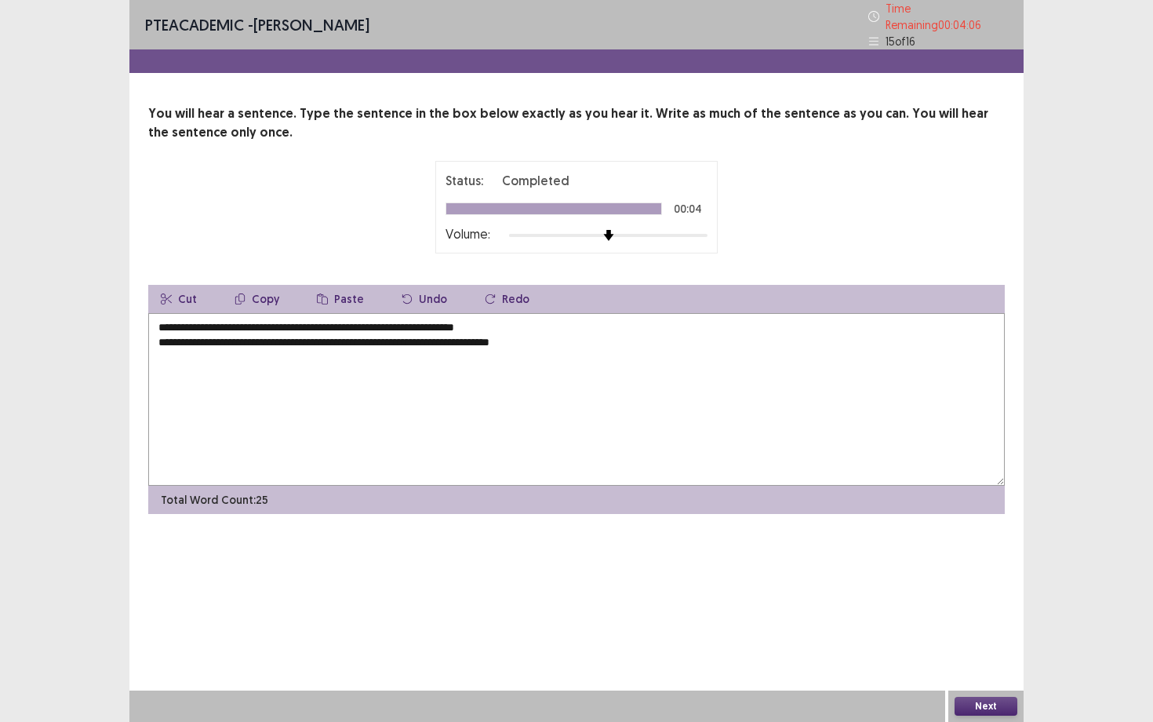
drag, startPoint x: 530, startPoint y: 322, endPoint x: 141, endPoint y: 324, distance: 389.0
click at [141, 324] on div "**********" at bounding box center [576, 308] width 894 height 409
click at [156, 331] on textarea "**********" at bounding box center [576, 399] width 857 height 173
type textarea "**********"
click at [1000, 652] on button "Next" at bounding box center [986, 705] width 63 height 19
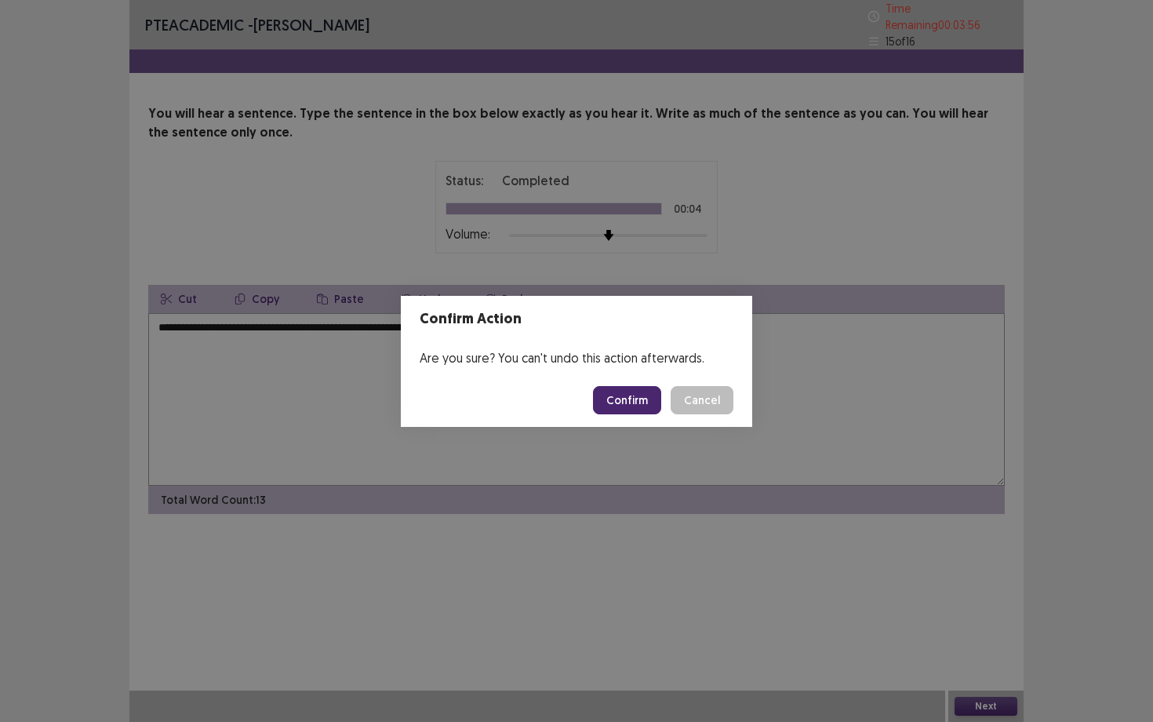
click at [638, 399] on button "Confirm" at bounding box center [627, 400] width 68 height 28
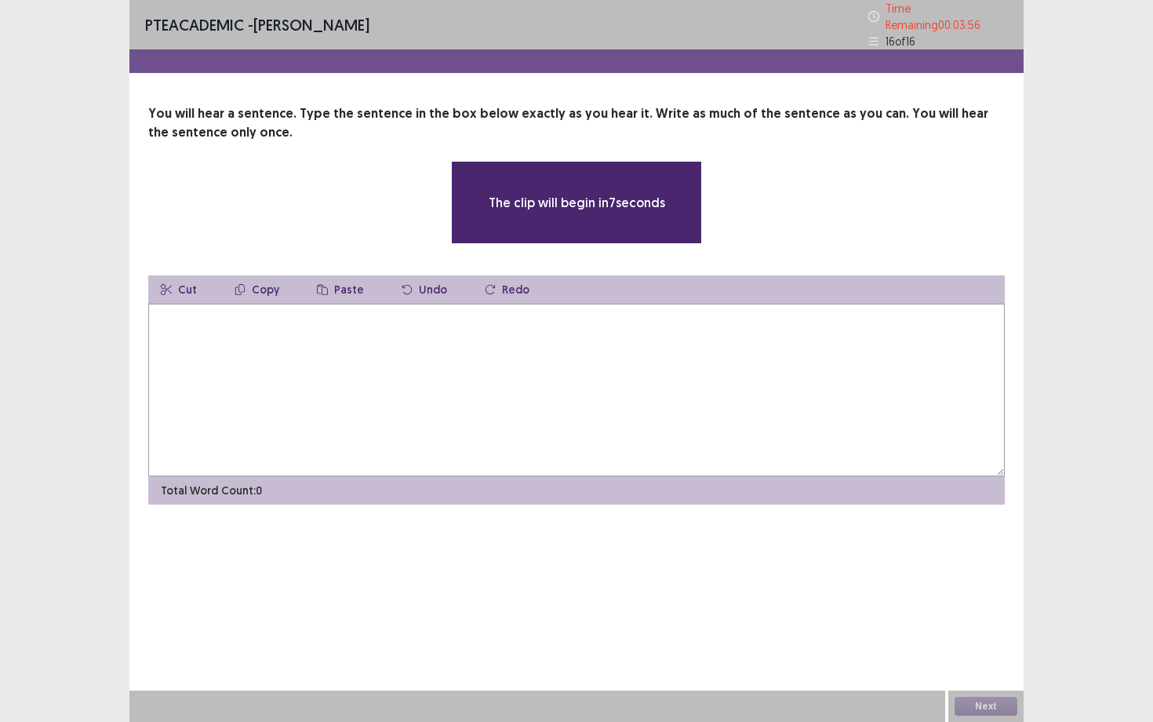
click at [429, 355] on textarea at bounding box center [576, 390] width 857 height 173
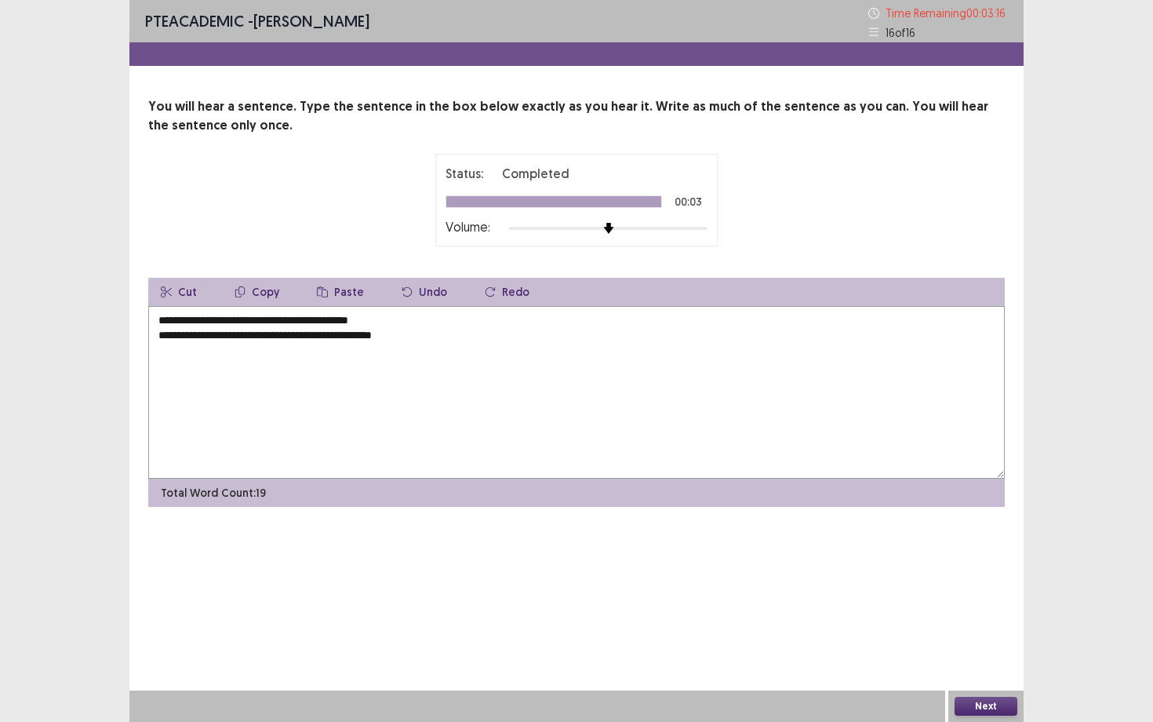
drag, startPoint x: 158, startPoint y: 334, endPoint x: 159, endPoint y: 318, distance: 16.5
click at [159, 318] on textarea "**********" at bounding box center [576, 392] width 857 height 173
click at [213, 323] on textarea "**********" at bounding box center [576, 392] width 857 height 173
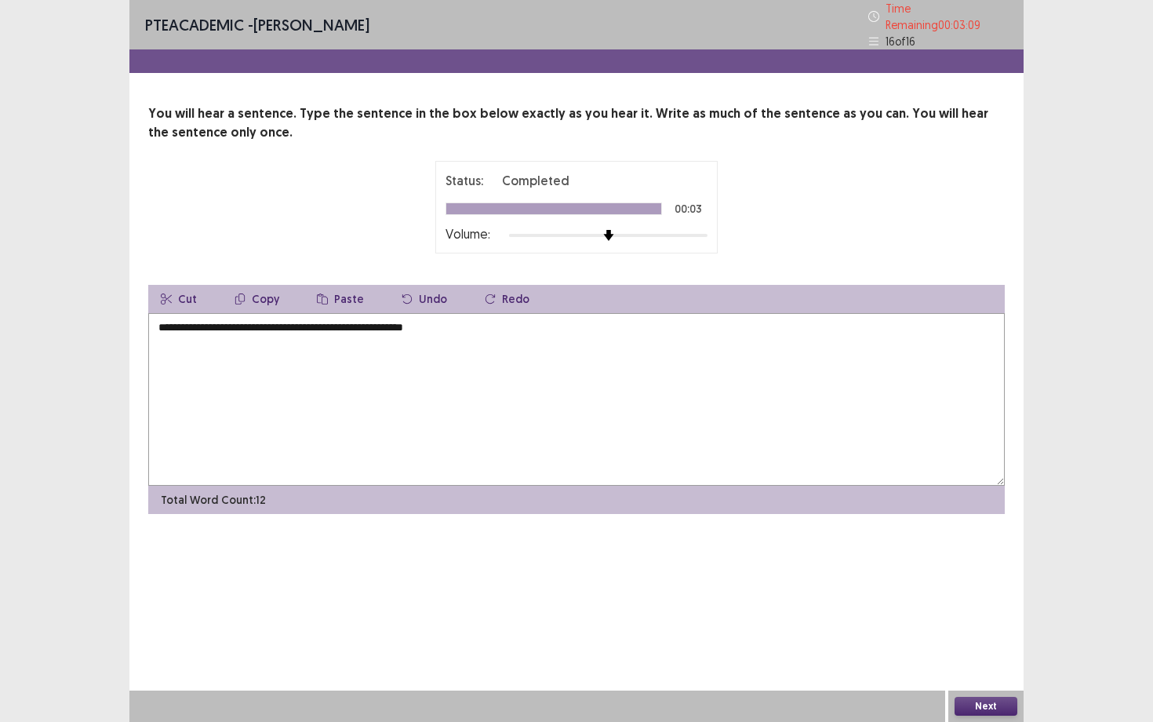
click at [274, 326] on textarea "**********" at bounding box center [576, 399] width 857 height 173
type textarea "**********"
click at [1004, 700] on button "Next" at bounding box center [986, 705] width 63 height 19
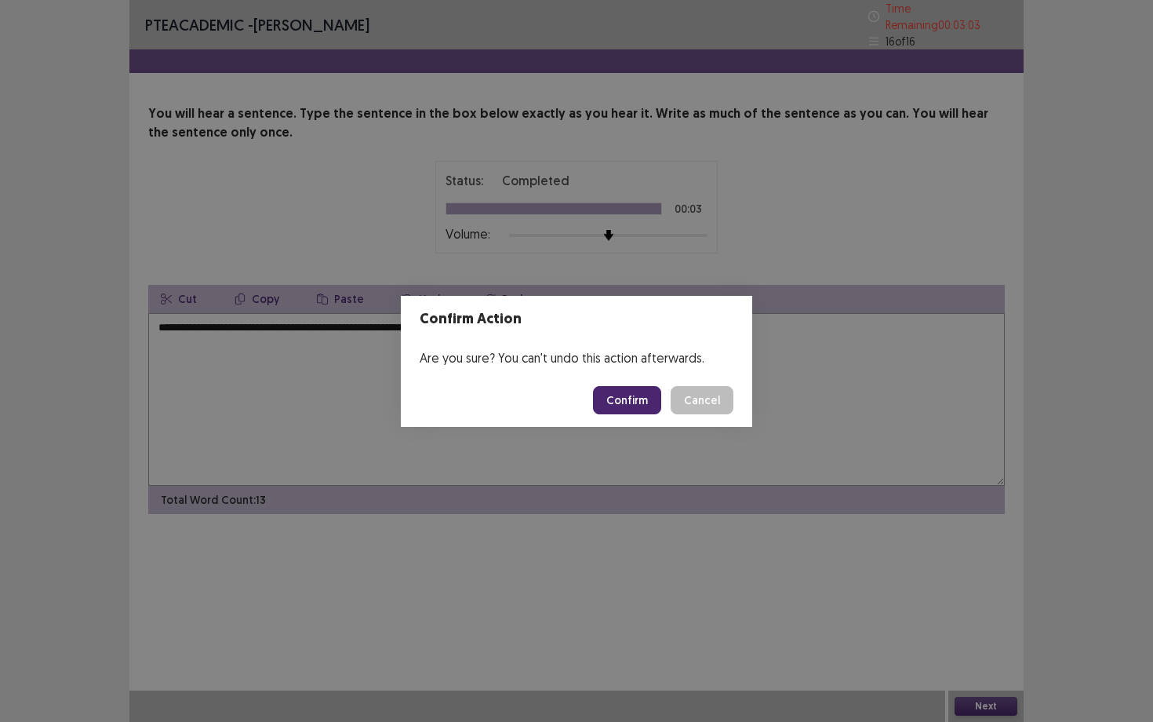
click at [620, 404] on button "Confirm" at bounding box center [627, 400] width 68 height 28
